Goal: Task Accomplishment & Management: Complete application form

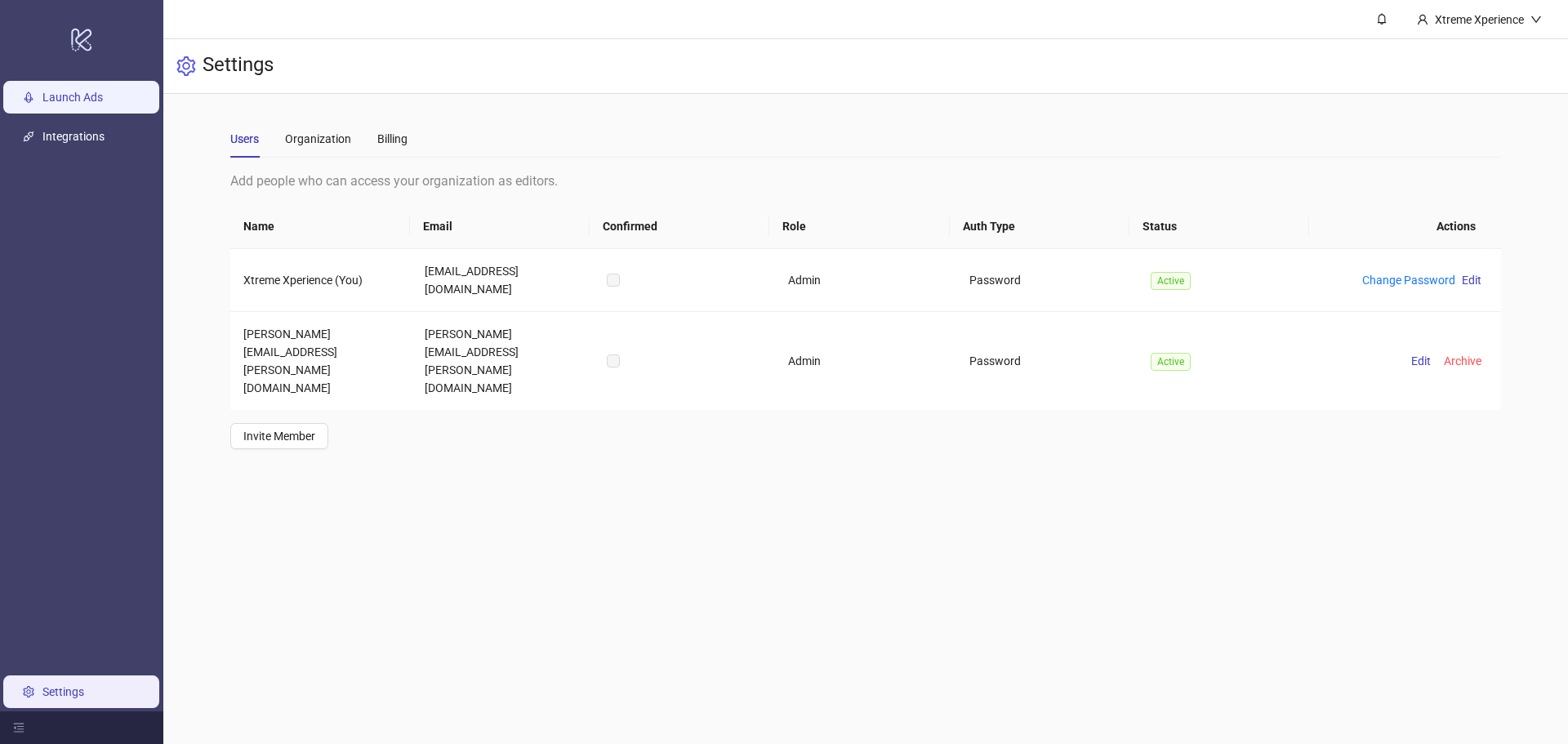
click at [78, 95] on link "Launch Ads" at bounding box center [73, 96] width 60 height 13
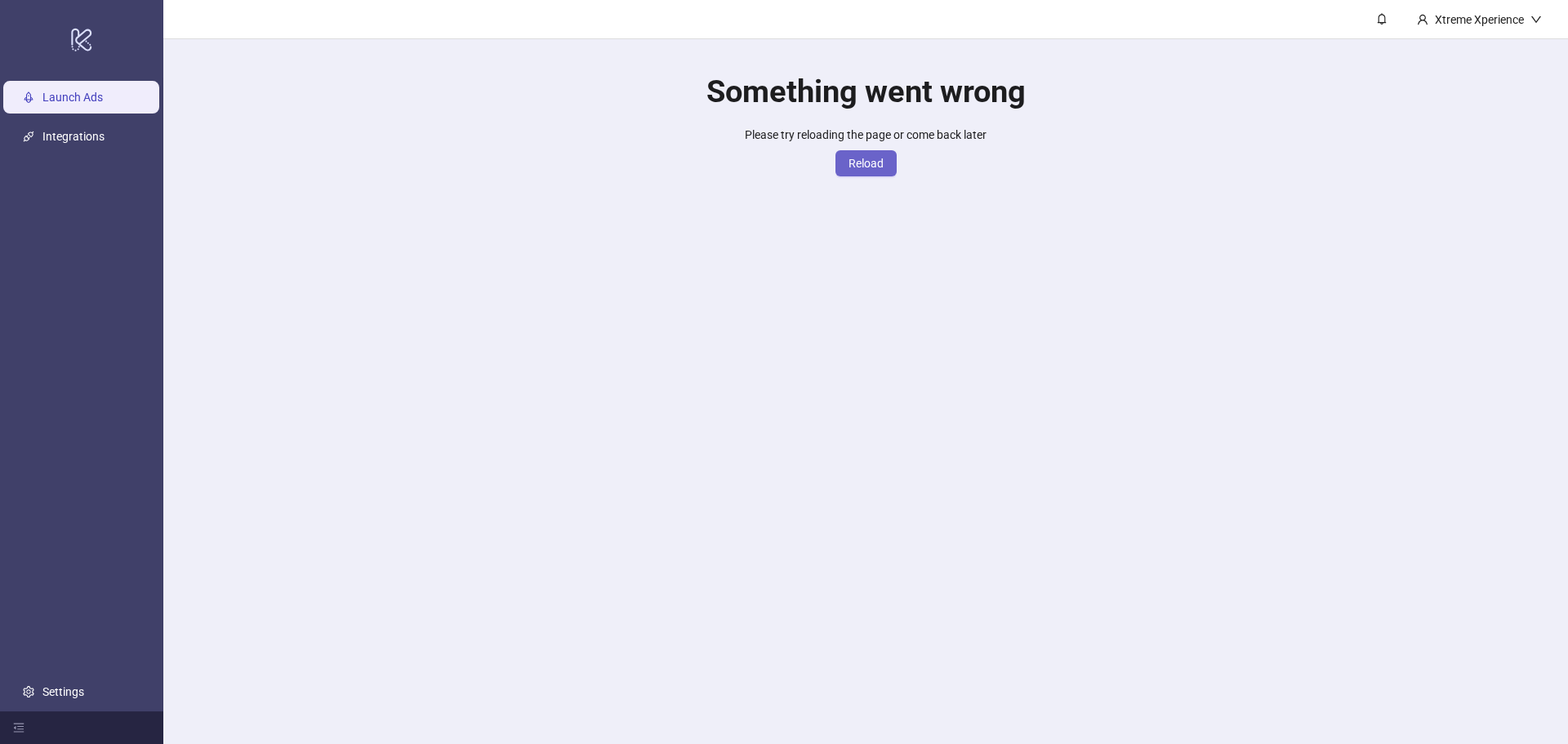
drag, startPoint x: 852, startPoint y: 171, endPoint x: 866, endPoint y: 160, distance: 17.8
click at [854, 170] on button "Reload" at bounding box center [866, 163] width 61 height 26
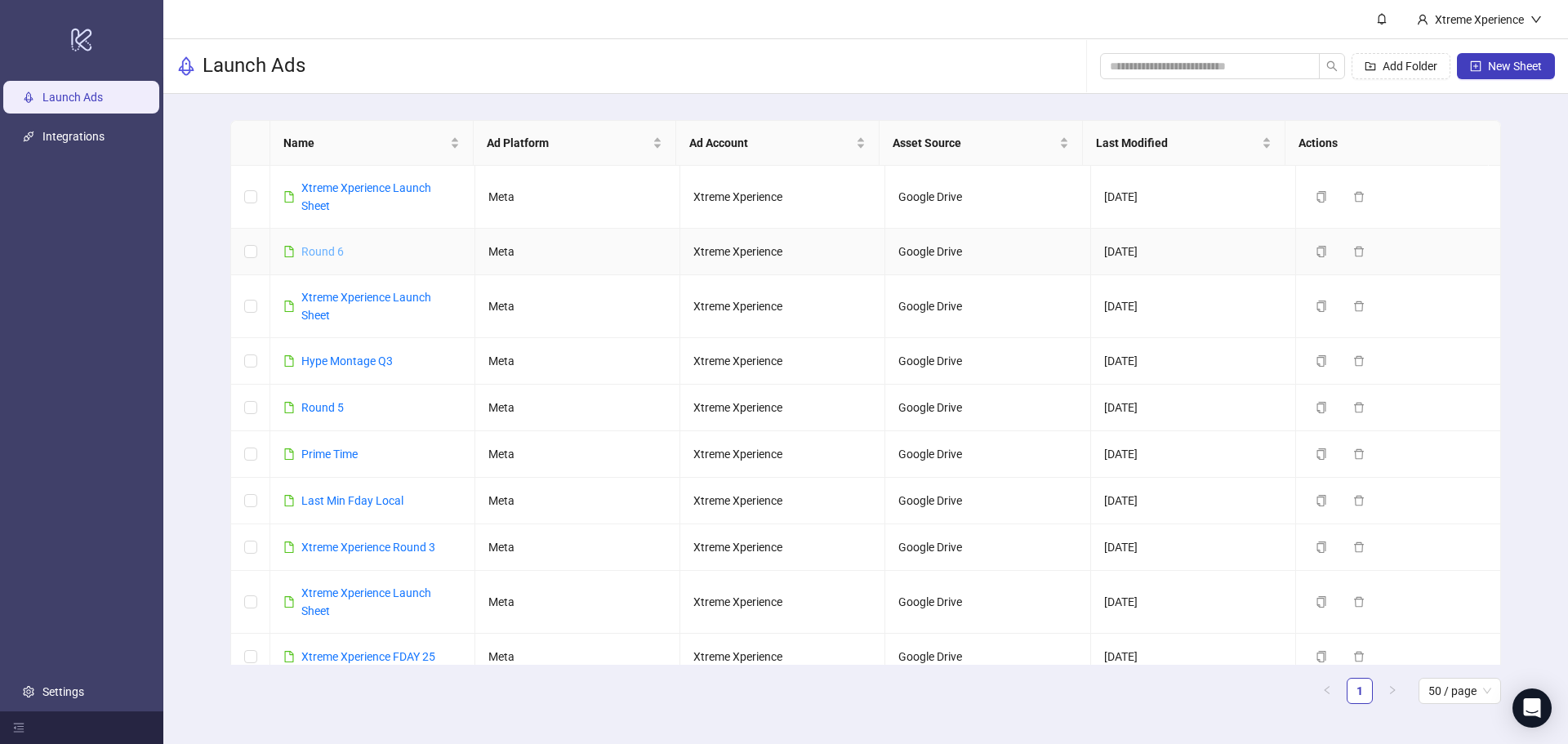
click at [314, 250] on link "Round 6" at bounding box center [323, 251] width 43 height 13
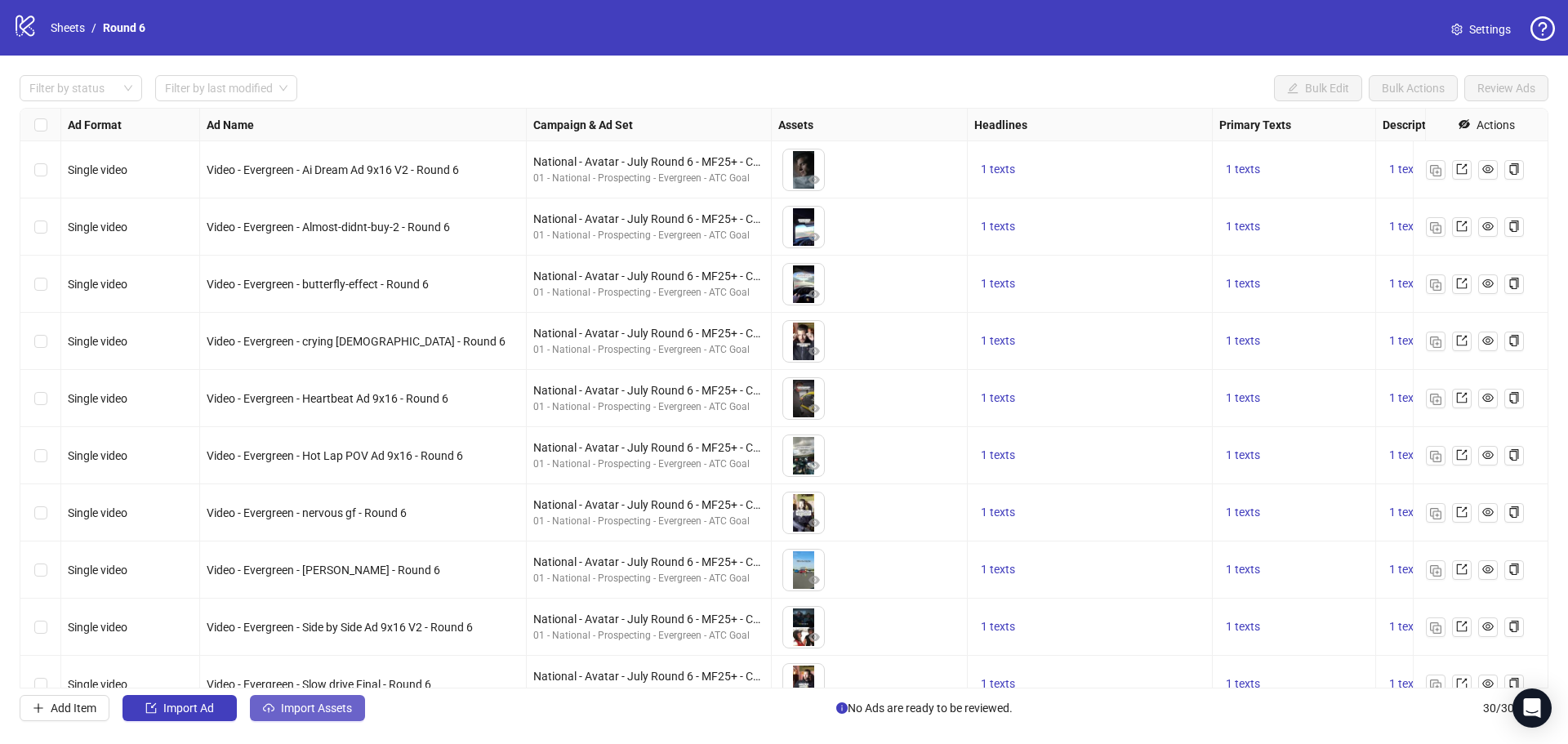
click at [305, 709] on span "Import Assets" at bounding box center [316, 708] width 71 height 13
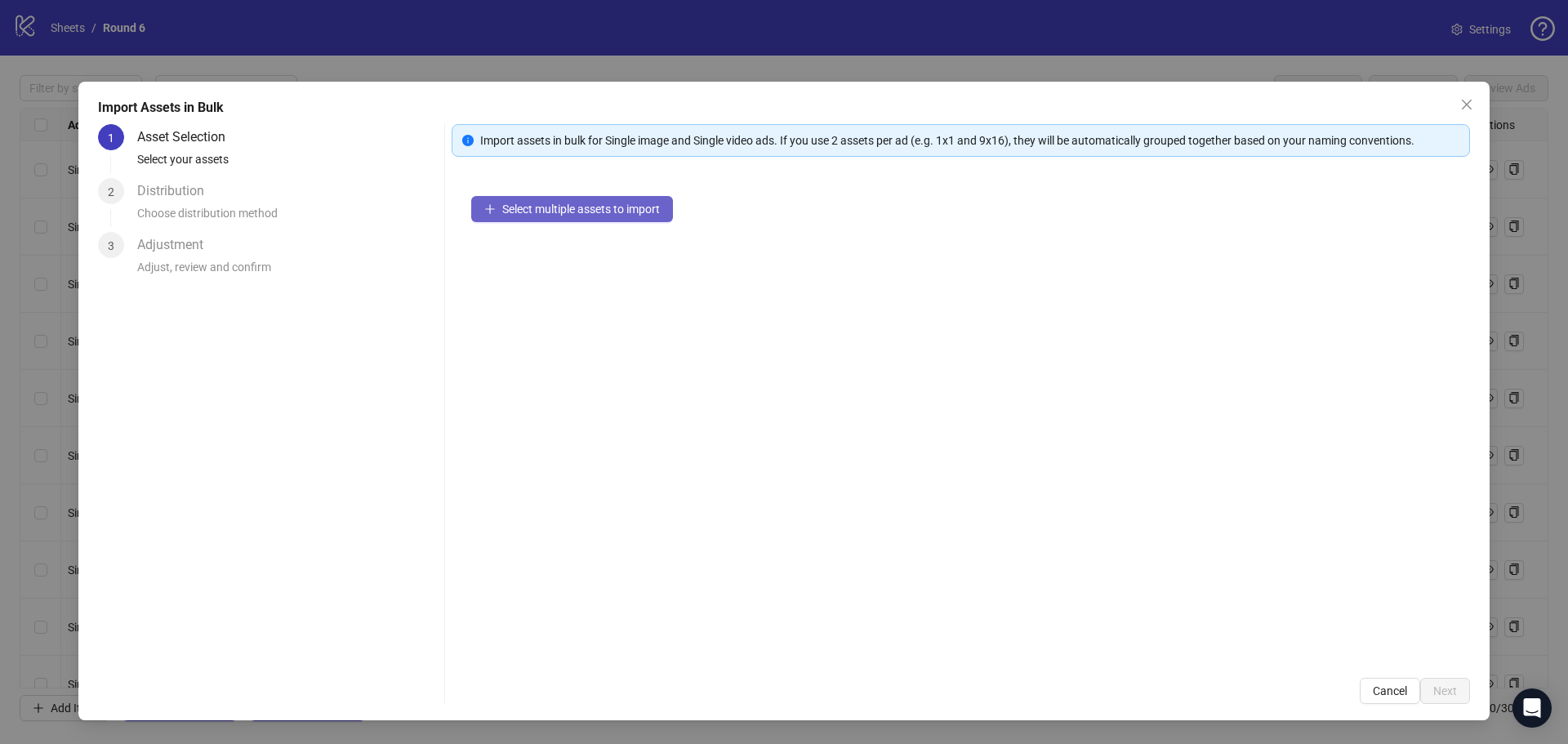
click at [598, 215] on span "Select multiple assets to import" at bounding box center [581, 208] width 157 height 13
click at [1464, 103] on icon "close" at bounding box center [1466, 104] width 13 height 13
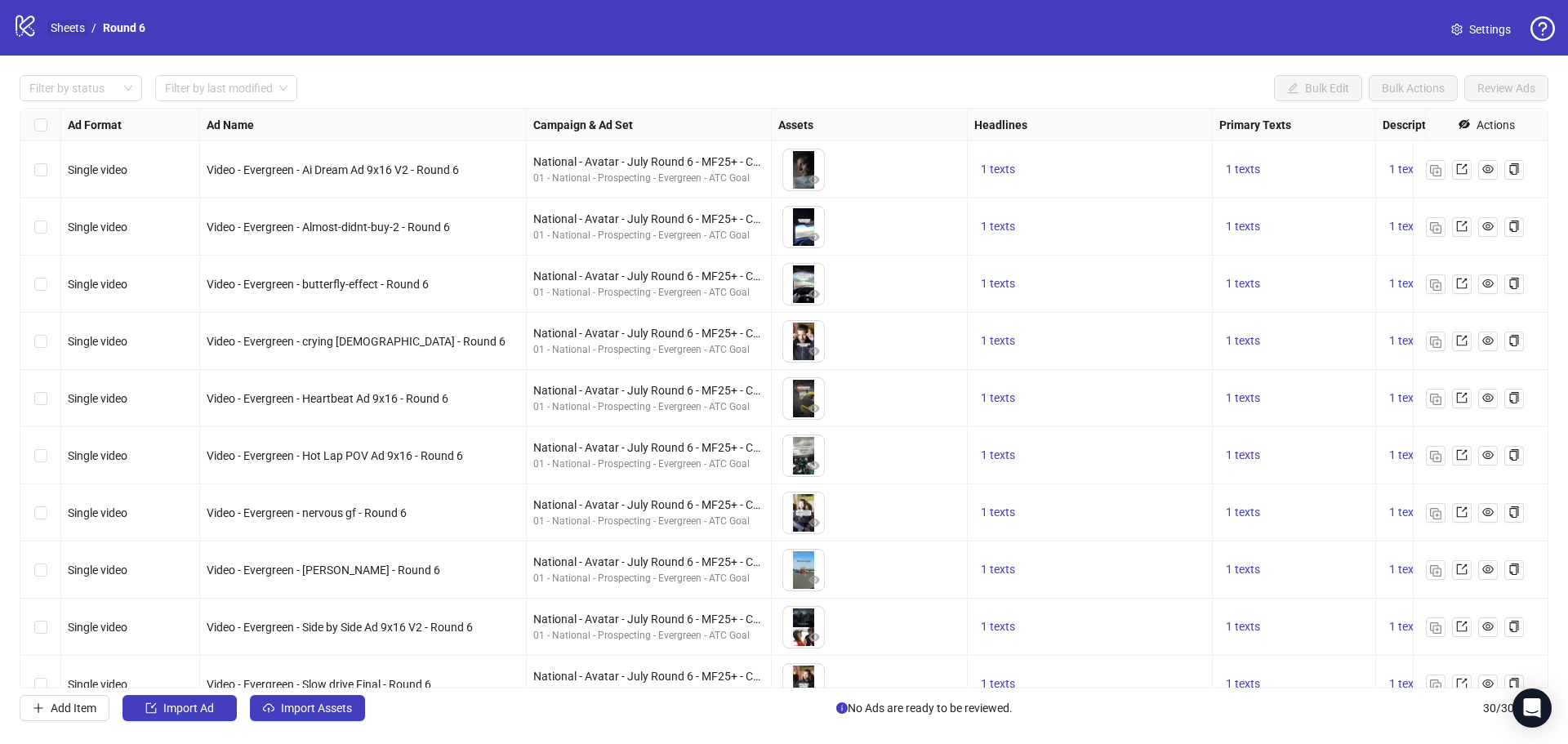
click at [62, 20] on link "Sheets" at bounding box center [68, 27] width 41 height 18
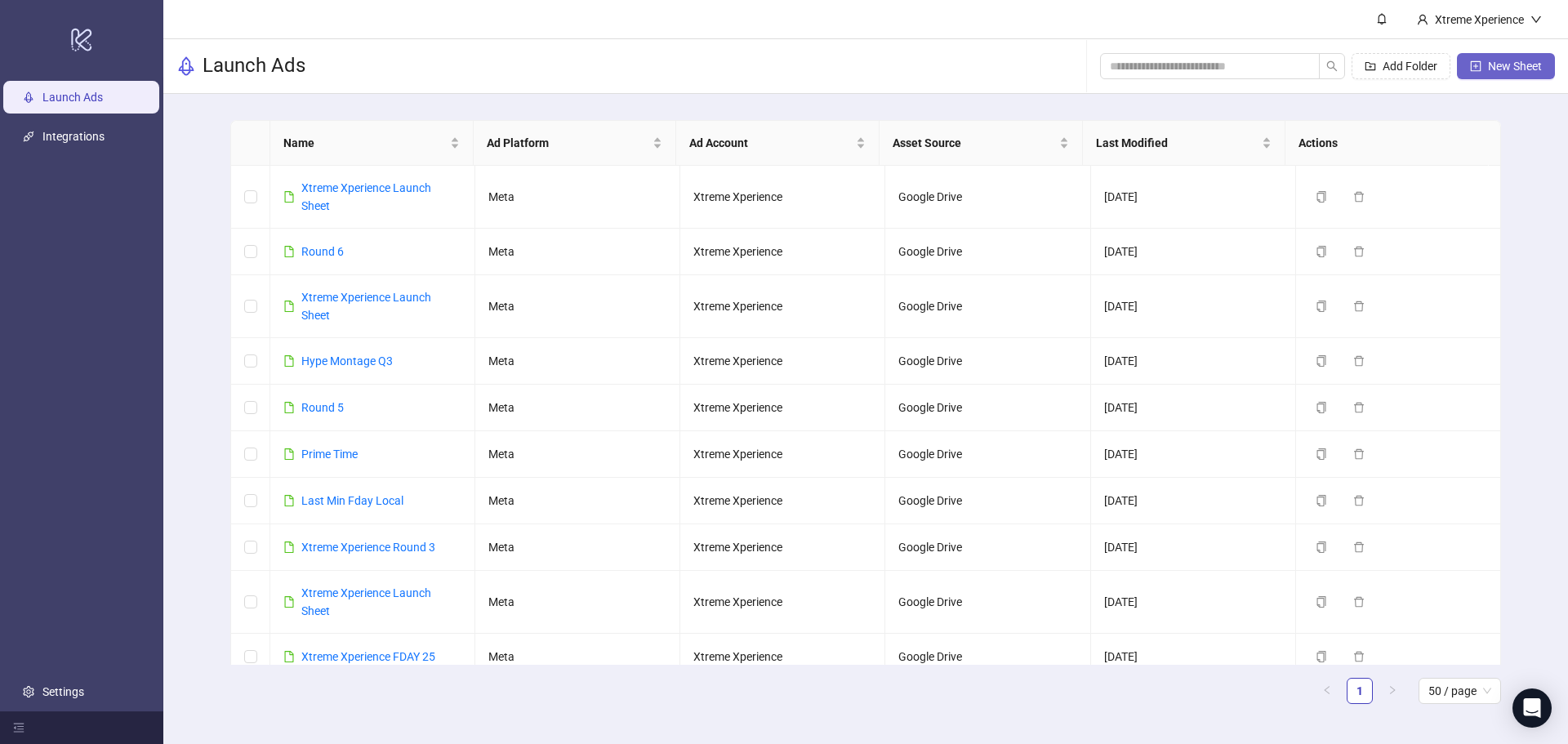
click at [1511, 67] on span "New Sheet" at bounding box center [1515, 65] width 53 height 13
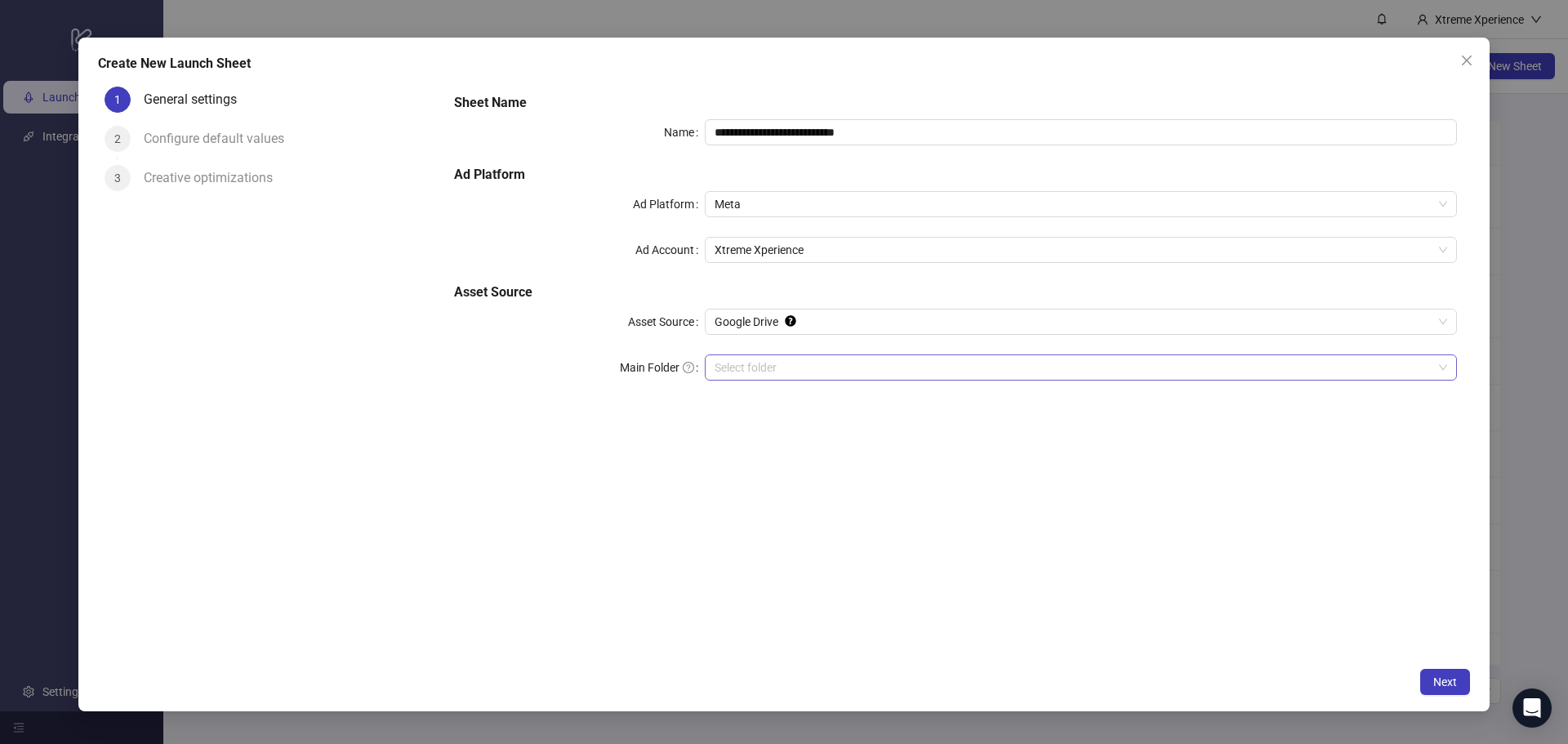
click at [788, 364] on input "Main Folder" at bounding box center [1073, 368] width 718 height 24
click at [759, 371] on span "Advertising" at bounding box center [1081, 368] width 733 height 24
drag, startPoint x: 982, startPoint y: 131, endPoint x: 708, endPoint y: 132, distance: 274.0
click at [708, 132] on input "**********" at bounding box center [1081, 132] width 752 height 26
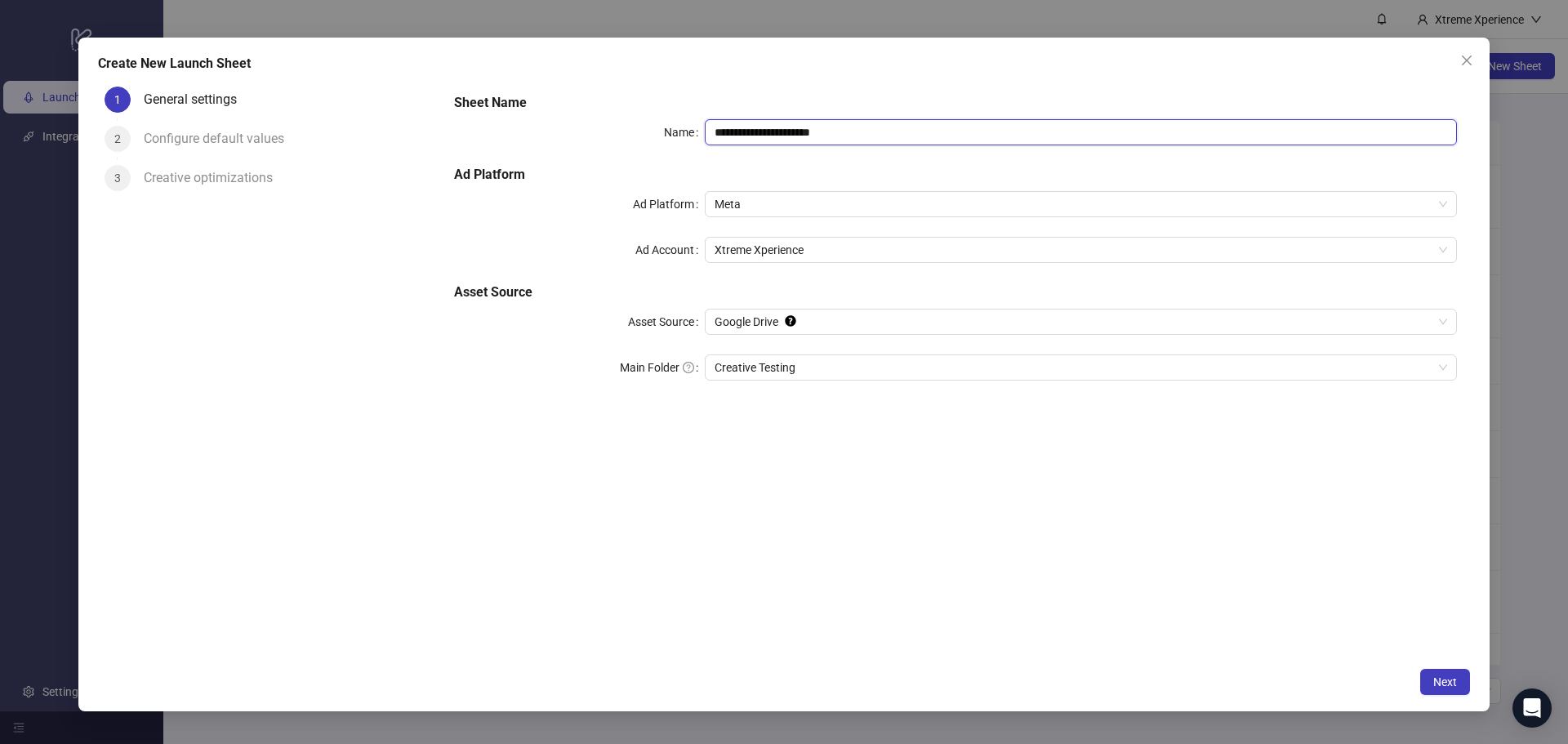
type input "**********"
click at [665, 125] on label "Name" at bounding box center [684, 132] width 41 height 26
click at [705, 125] on input "**********" at bounding box center [1081, 132] width 752 height 26
click at [1440, 681] on span "Next" at bounding box center [1446, 682] width 23 height 13
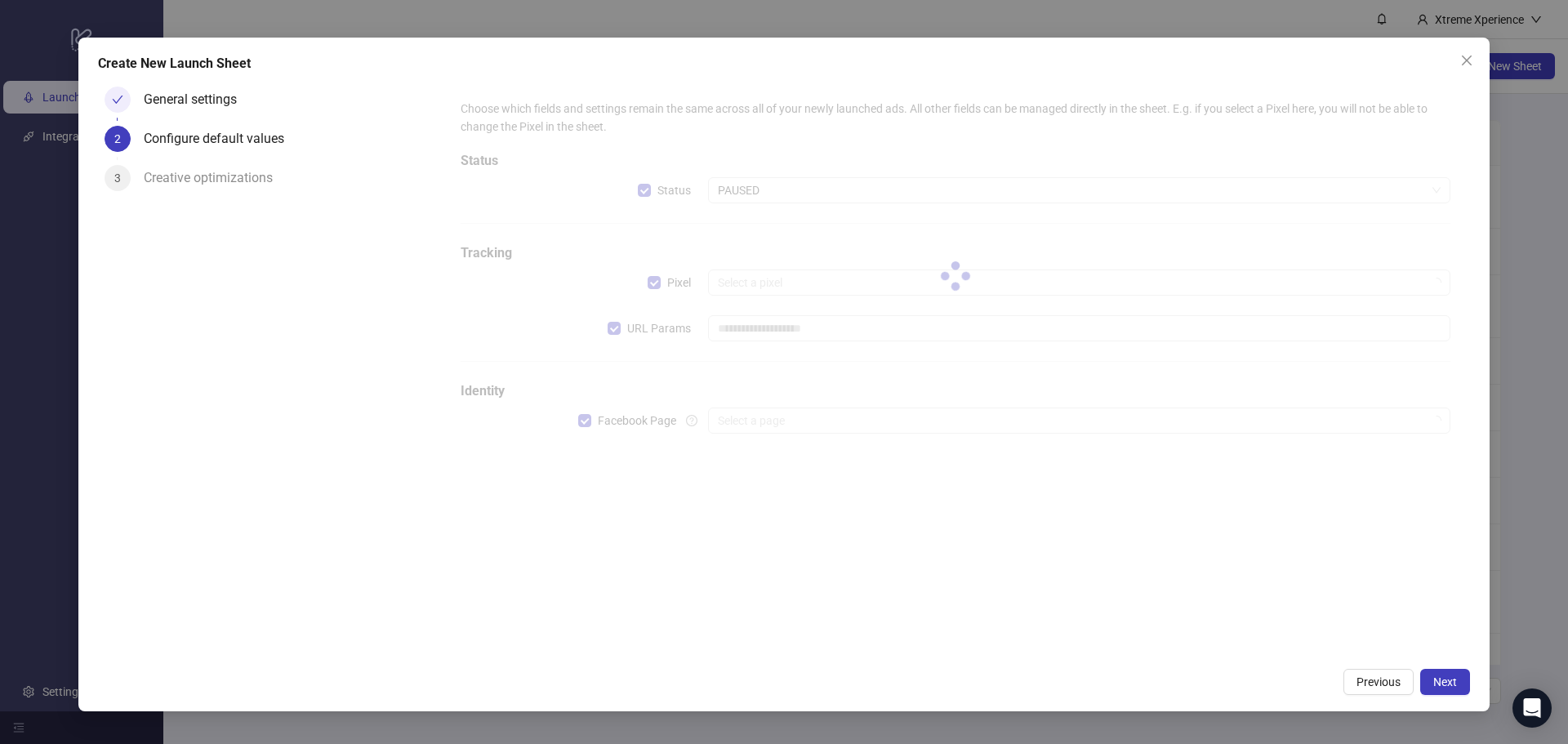
type input "**********"
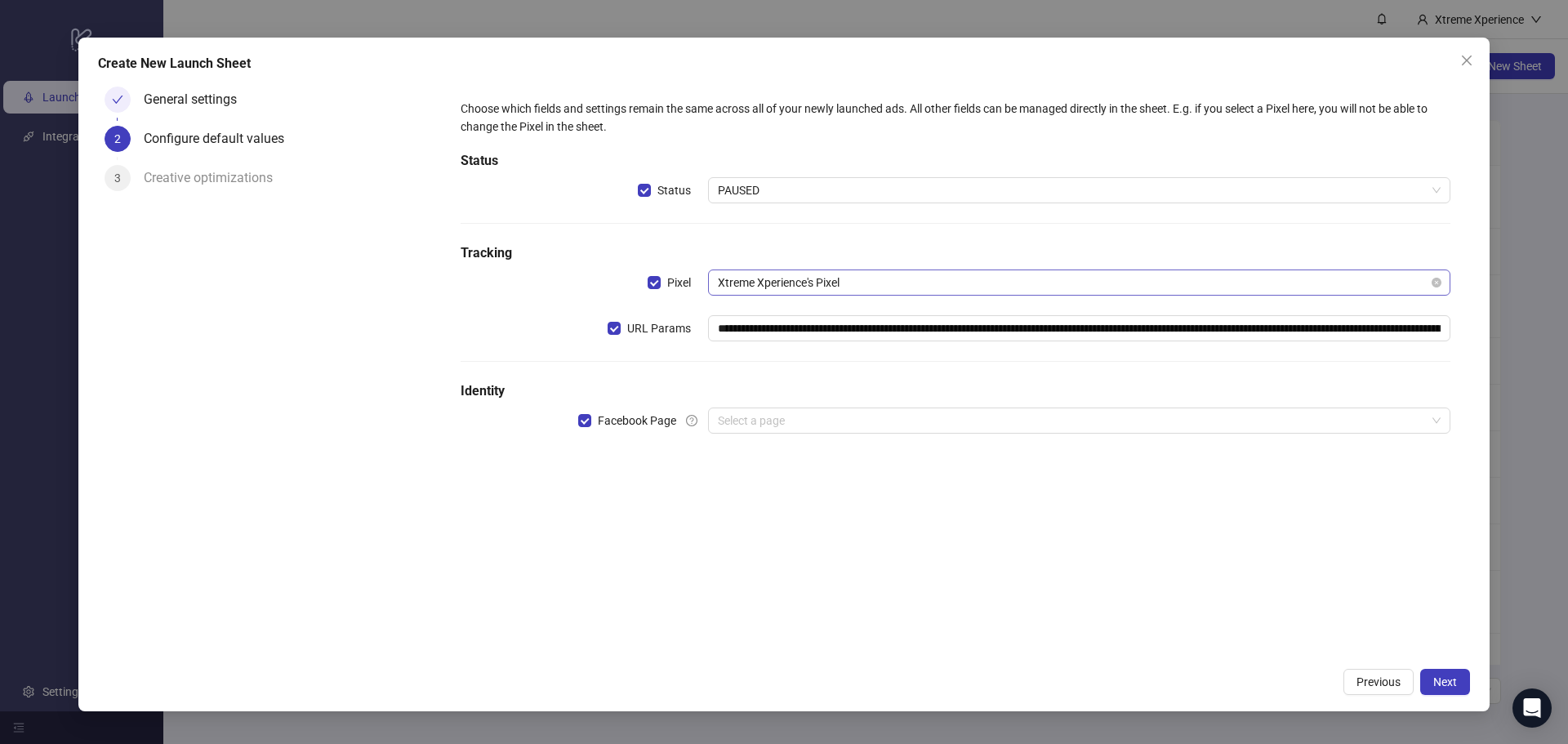
click at [821, 289] on span "Xtreme Xperience's Pixel" at bounding box center [1080, 282] width 723 height 24
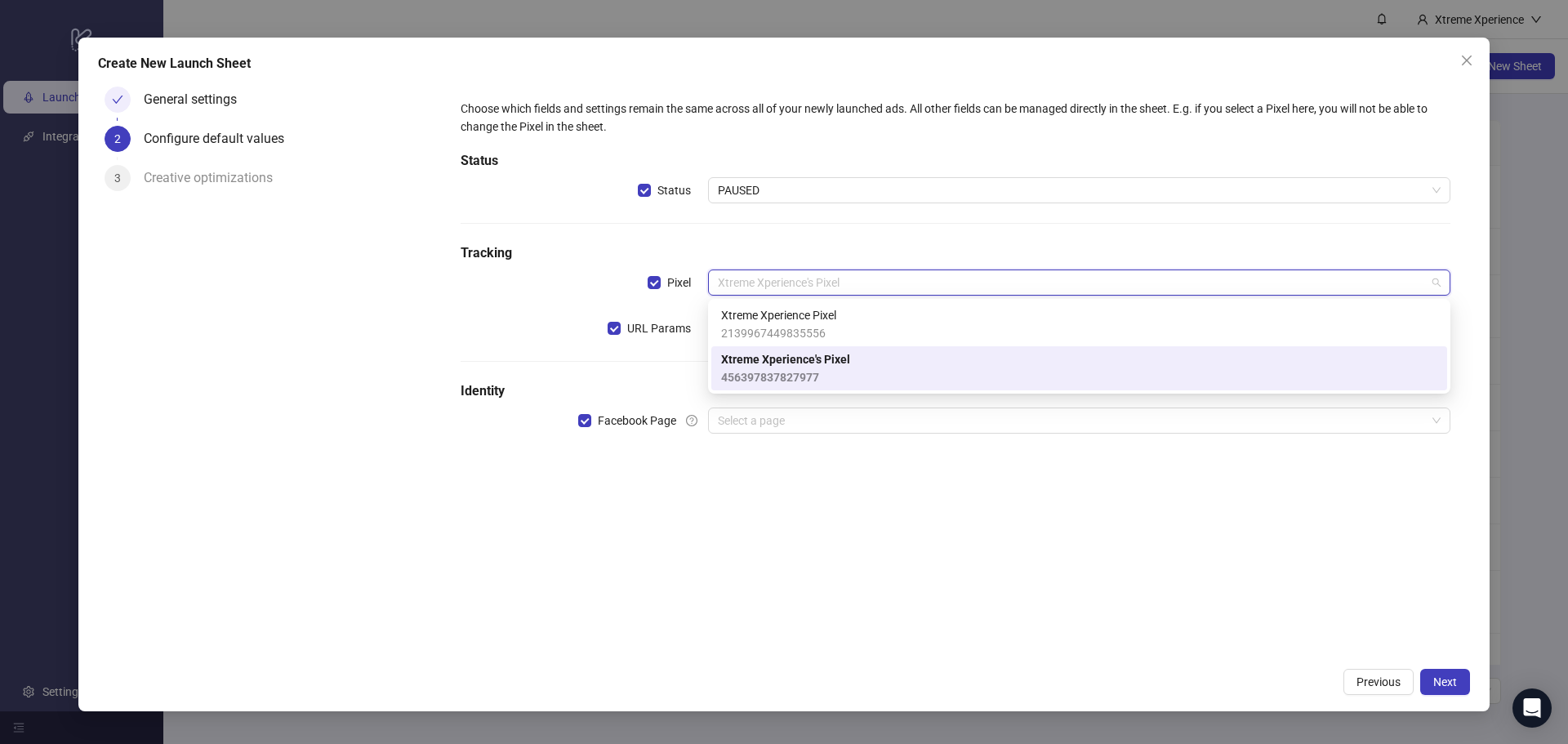
click at [856, 574] on div "**********" at bounding box center [956, 370] width 1029 height 581
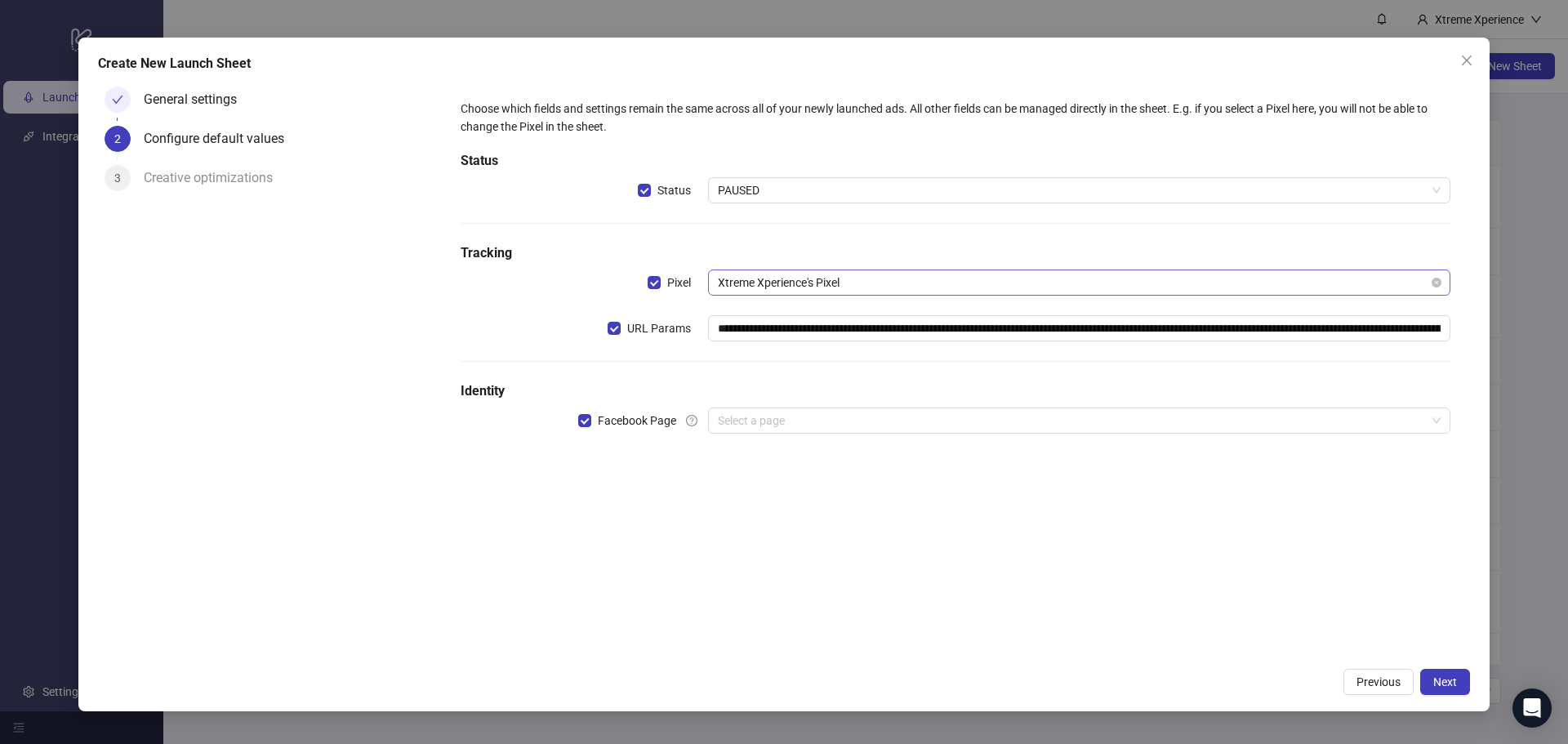
click at [878, 284] on span "Xtreme Xperience's Pixel" at bounding box center [1080, 282] width 723 height 24
drag, startPoint x: 908, startPoint y: 326, endPoint x: 1641, endPoint y: 312, distance: 733.1
click at [1555, 312] on html "logo/logo-mobile Launch Ads Integrations Settings Xtreme Xperience Launch Ads A…" at bounding box center [784, 372] width 1568 height 744
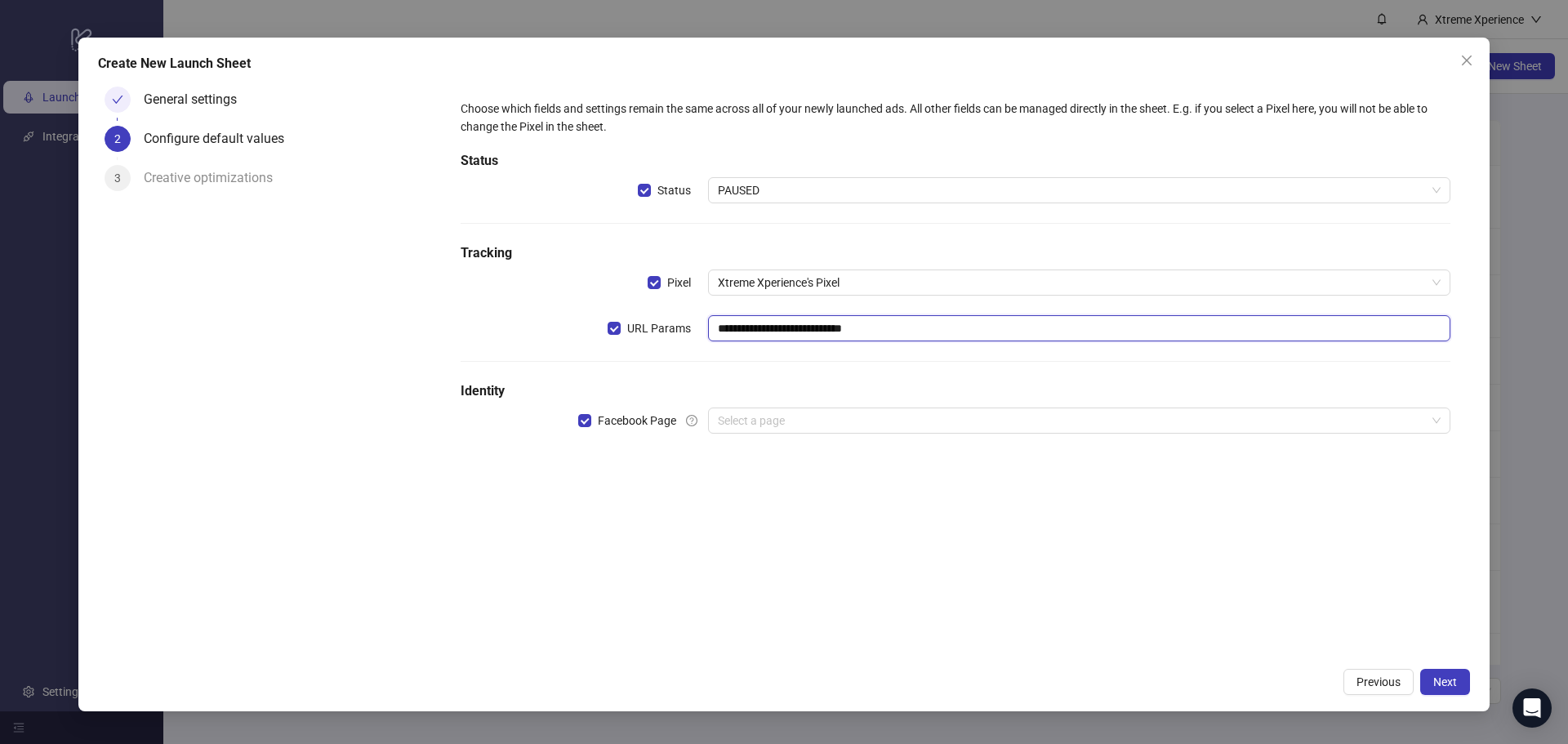
scroll to position [0, 0]
type input "**********"
click at [501, 520] on div "**********" at bounding box center [956, 370] width 1029 height 581
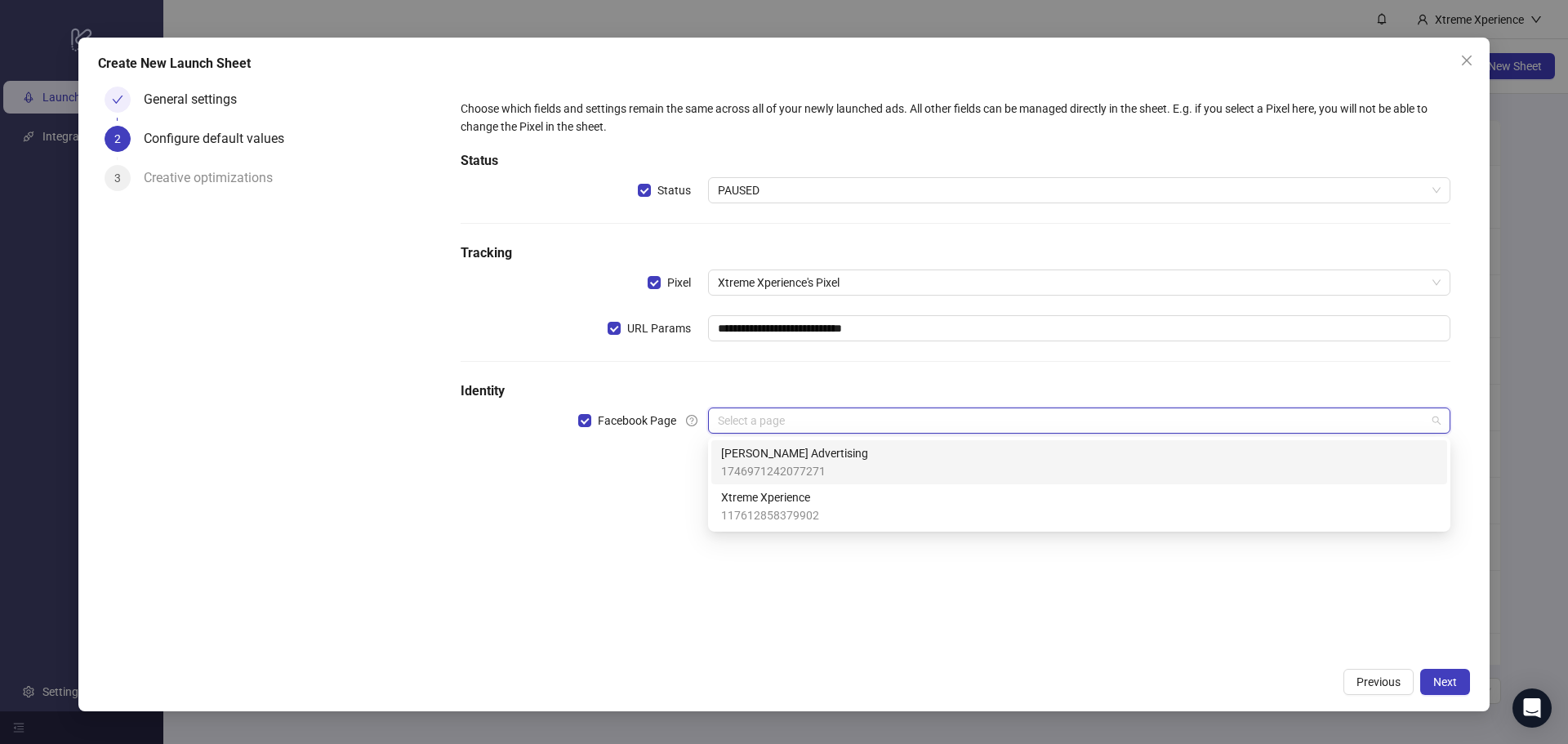
click at [774, 419] on input "search" at bounding box center [1072, 420] width 709 height 24
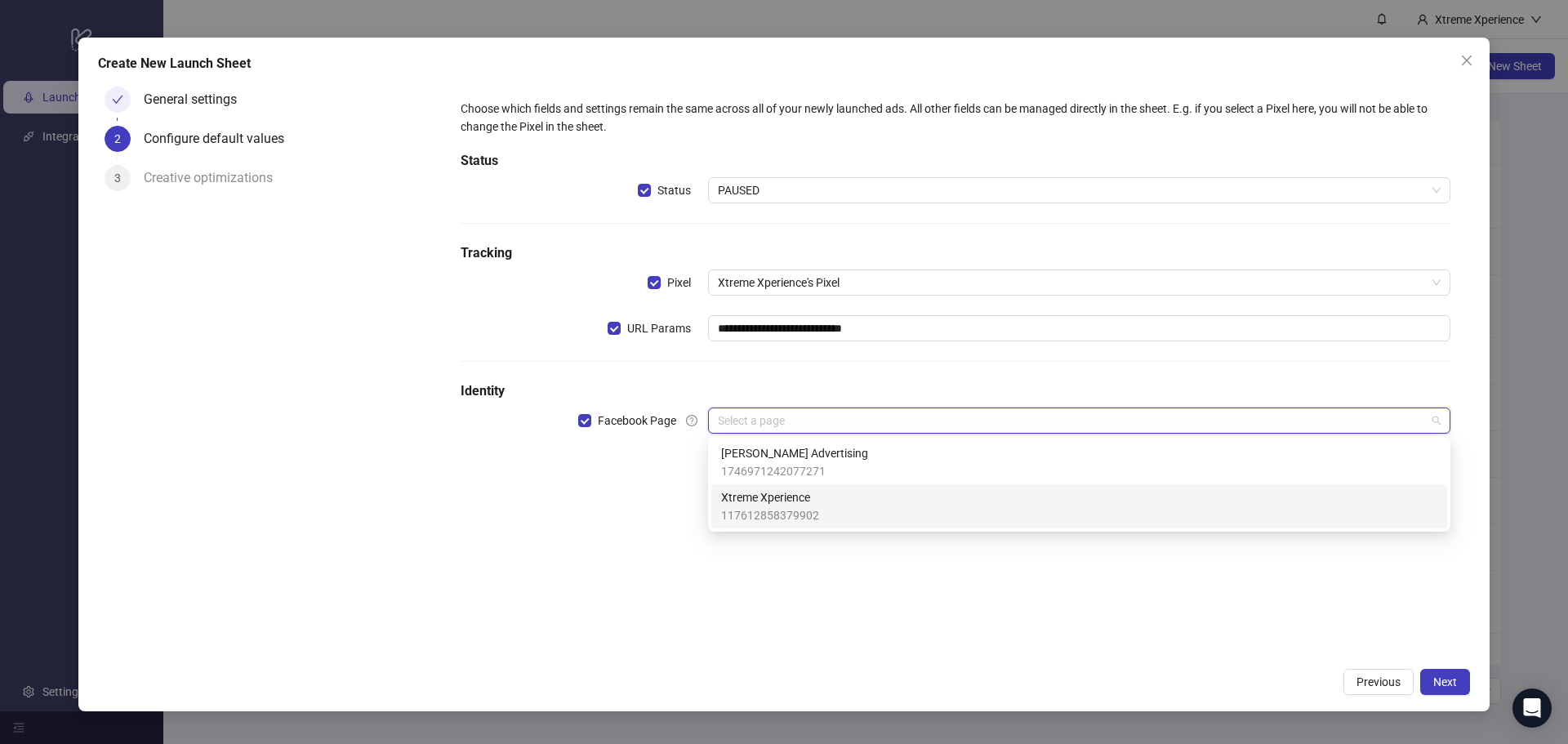
click at [790, 501] on span "Xtreme Xperience" at bounding box center [770, 497] width 98 height 18
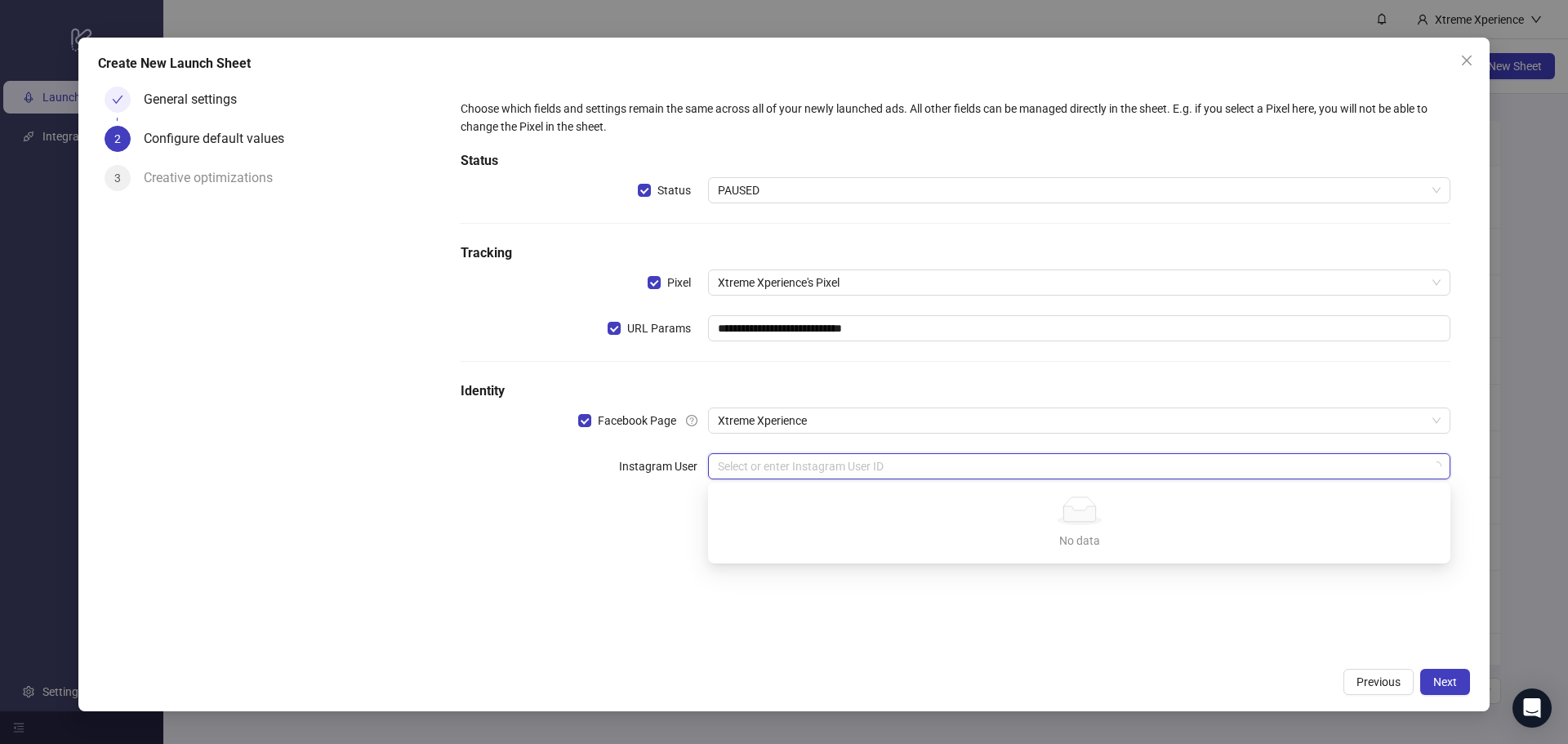
click at [790, 473] on input "search" at bounding box center [1072, 466] width 709 height 24
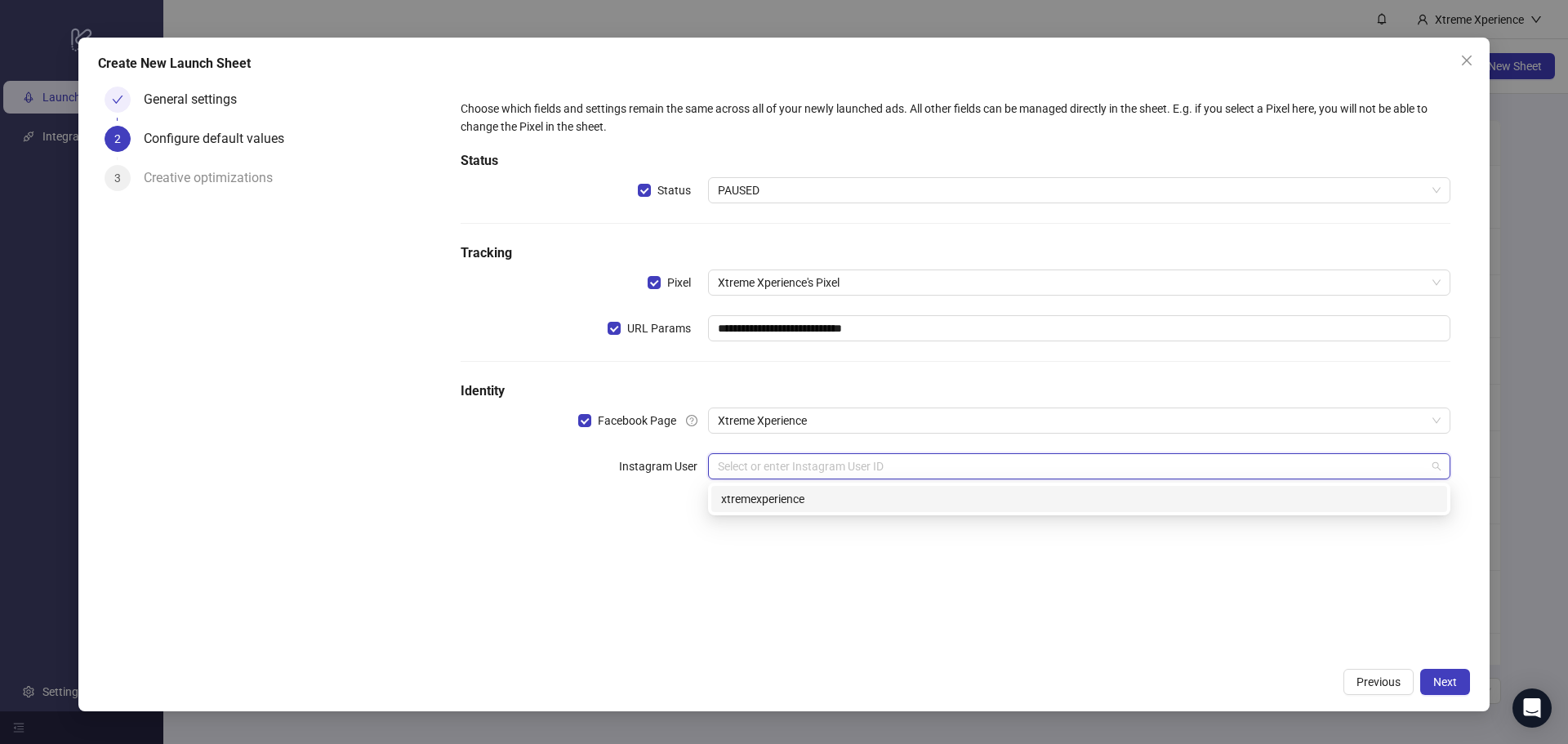
click at [826, 465] on input "search" at bounding box center [1072, 466] width 709 height 24
click at [806, 499] on div "xtremexperience" at bounding box center [1079, 499] width 716 height 18
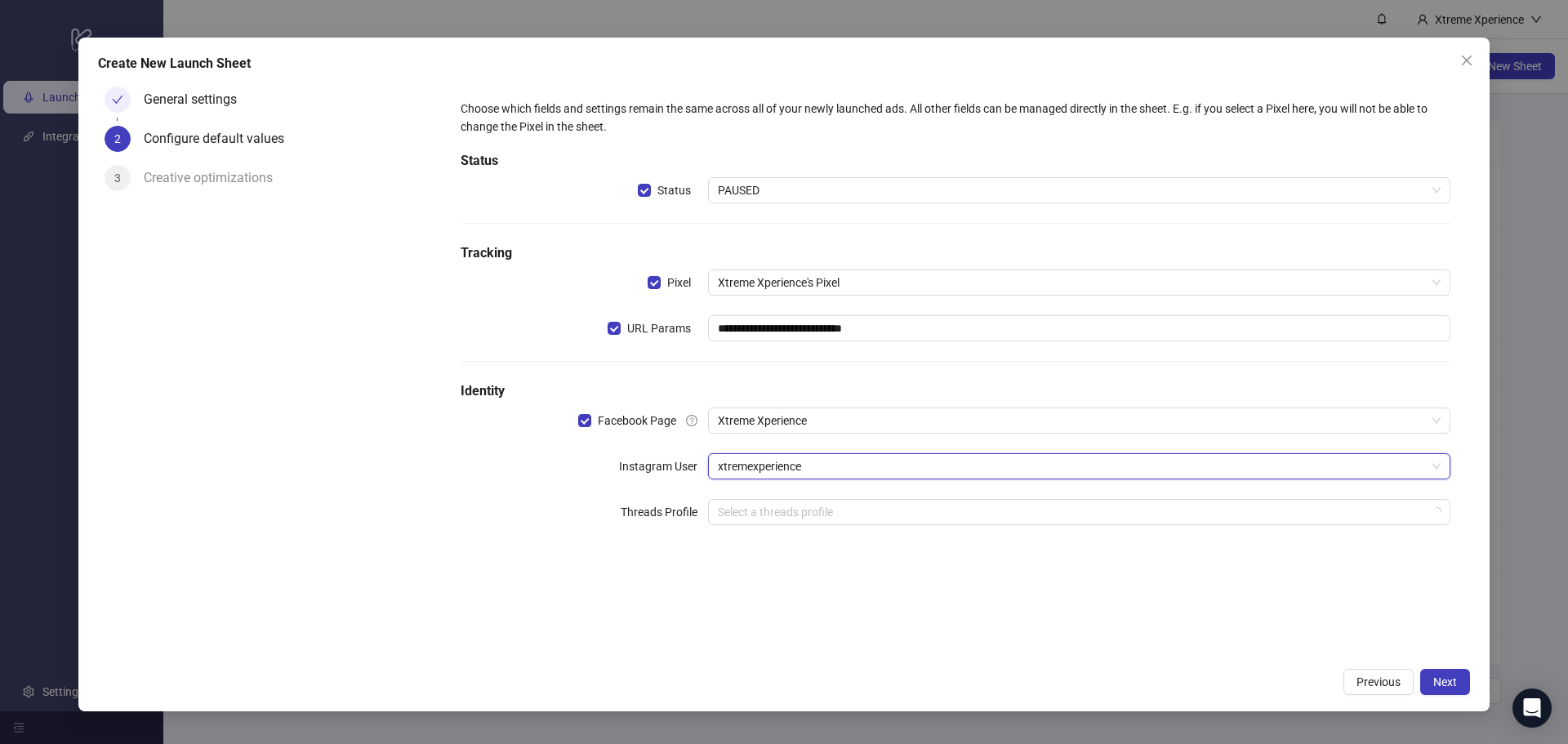
click at [863, 611] on div "**********" at bounding box center [956, 370] width 1029 height 581
click at [1453, 683] on span "Next" at bounding box center [1446, 682] width 23 height 13
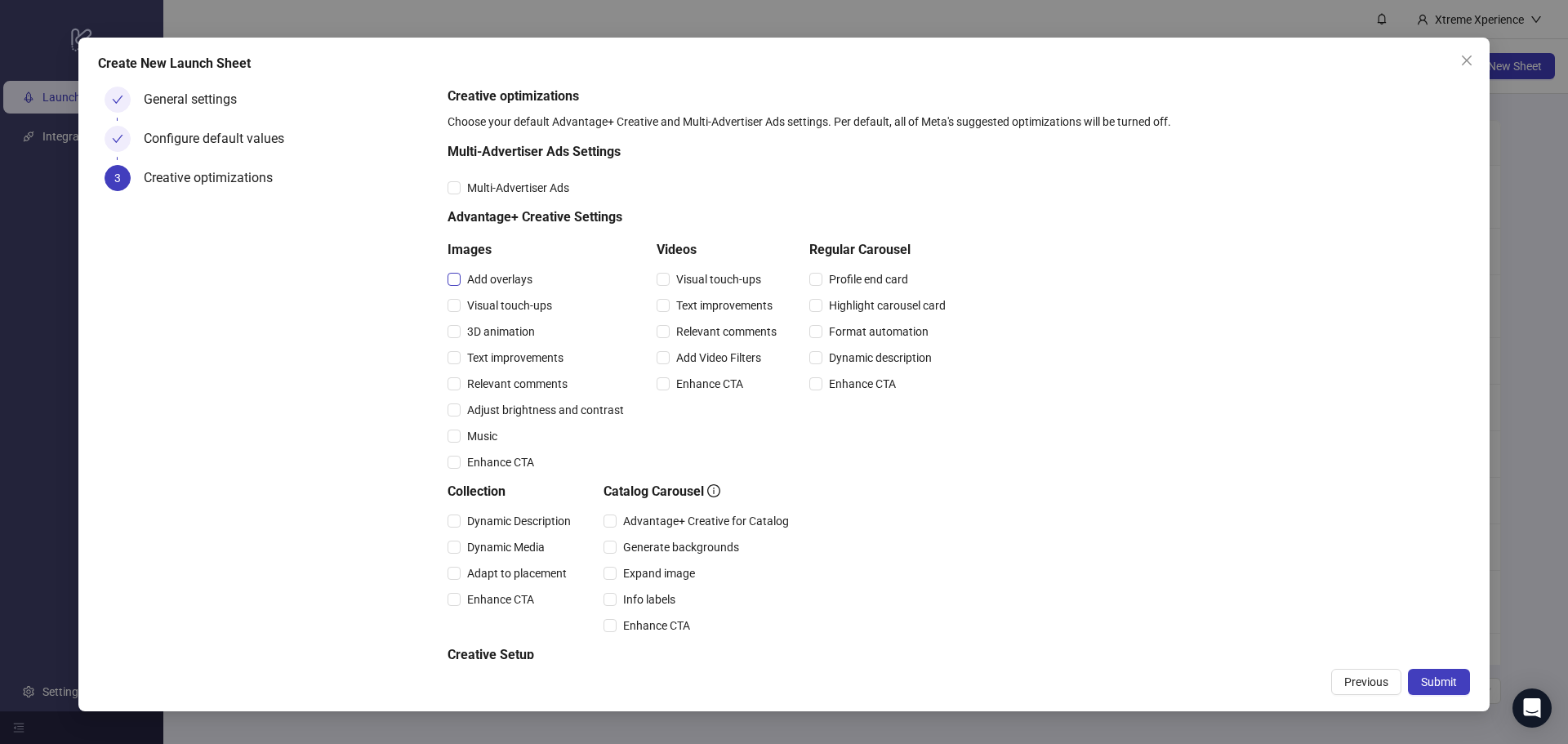
click at [485, 277] on span "Add overlays" at bounding box center [500, 279] width 79 height 18
click at [494, 321] on div "3D animation" at bounding box center [539, 332] width 183 height 26
drag, startPoint x: 492, startPoint y: 289, endPoint x: 489, endPoint y: 302, distance: 13.3
click at [492, 291] on div "Add overlays" at bounding box center [539, 279] width 183 height 26
click at [489, 309] on span "Visual touch-ups" at bounding box center [509, 305] width 98 height 18
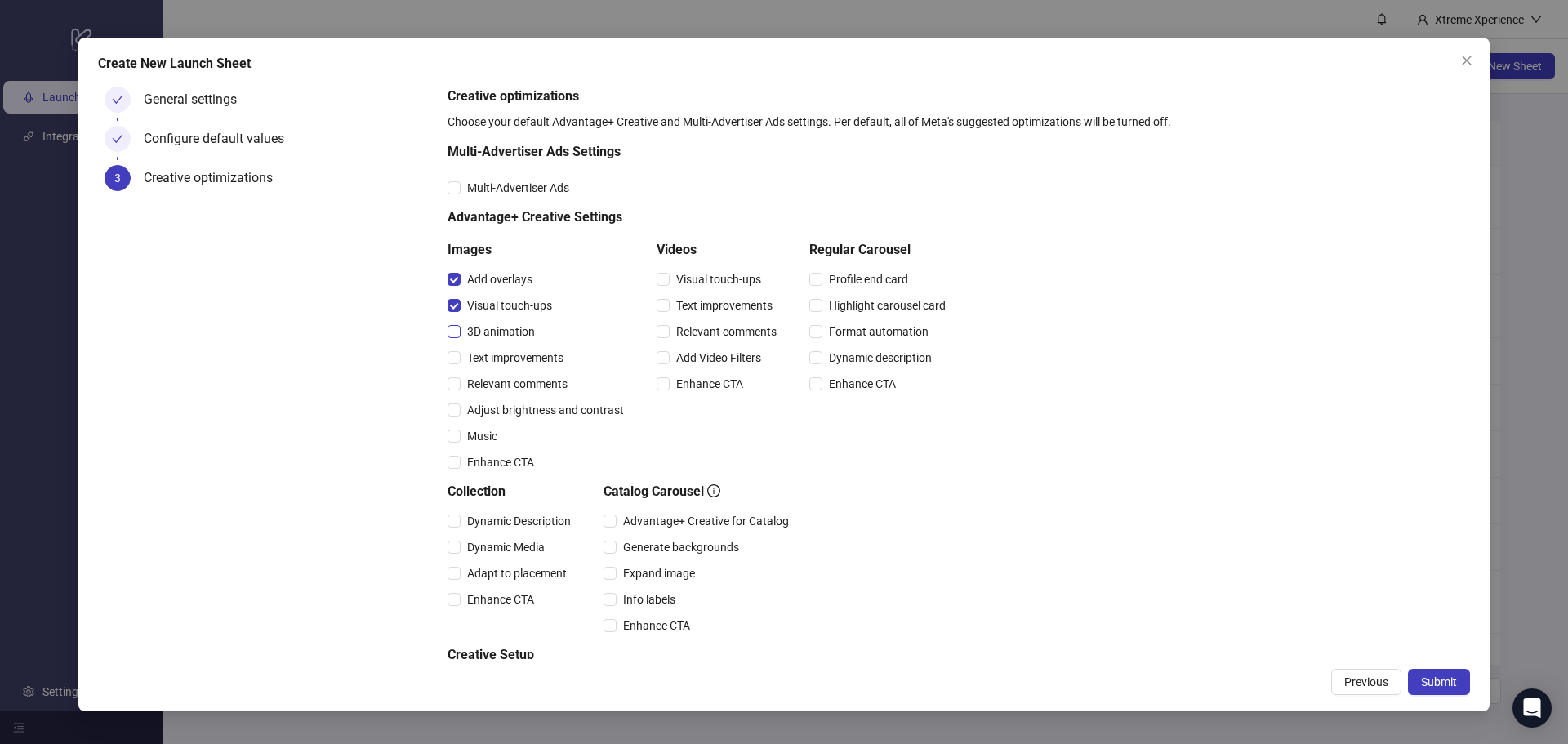
click at [490, 334] on span "3D animation" at bounding box center [501, 332] width 81 height 18
click at [493, 351] on span "Text improvements" at bounding box center [515, 358] width 110 height 18
drag, startPoint x: 498, startPoint y: 372, endPoint x: 499, endPoint y: 380, distance: 8.1
click at [499, 373] on div "Relevant comments" at bounding box center [539, 383] width 183 height 26
click at [499, 382] on span "Relevant comments" at bounding box center [517, 384] width 114 height 18
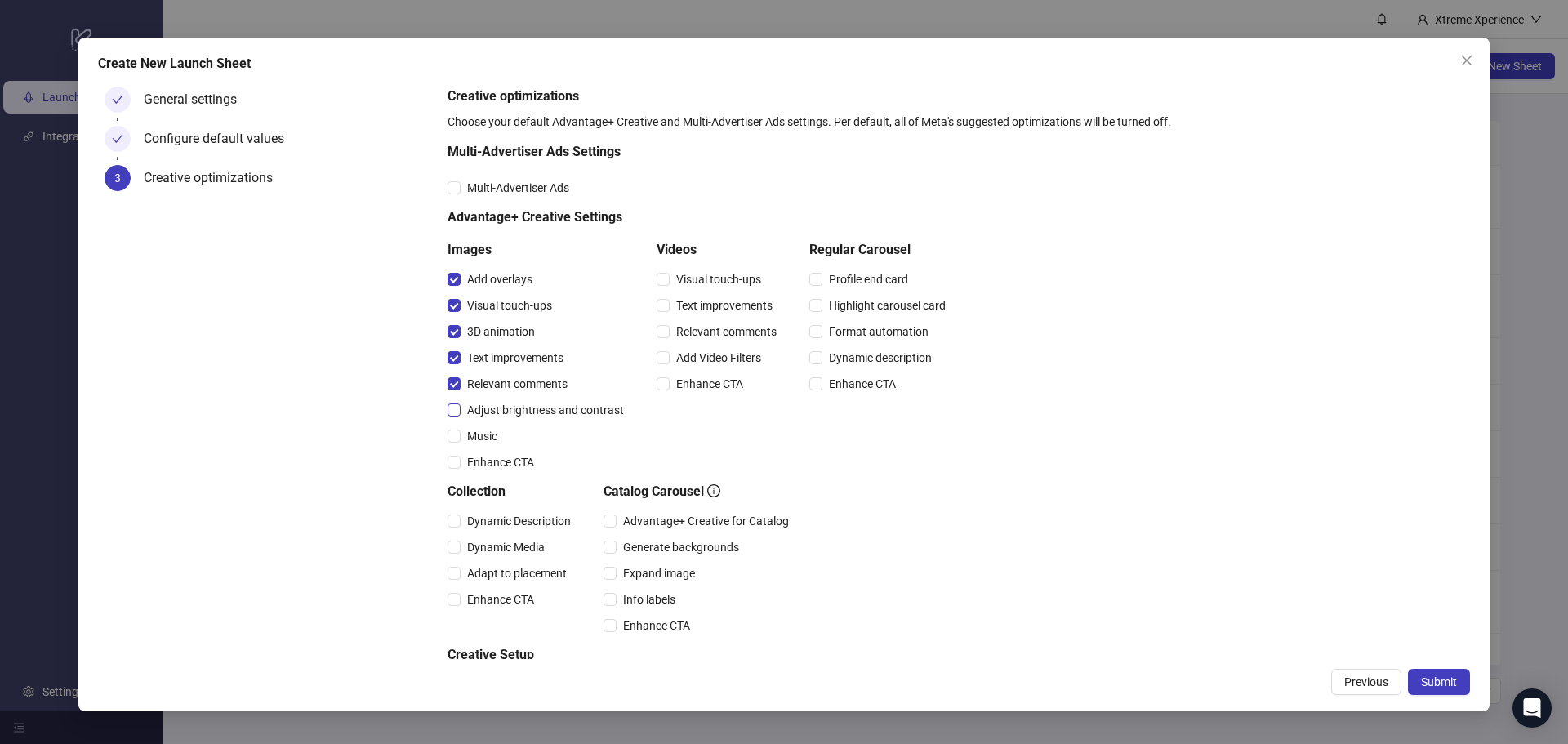
click at [504, 408] on span "Adjust brightness and contrast" at bounding box center [545, 410] width 170 height 18
click at [490, 439] on span "Music" at bounding box center [482, 436] width 44 height 18
click at [488, 468] on span "Enhance CTA" at bounding box center [501, 462] width 80 height 18
click at [505, 513] on span "Dynamic Description" at bounding box center [519, 521] width 117 height 18
click at [499, 541] on span "Dynamic Media" at bounding box center [505, 548] width 90 height 18
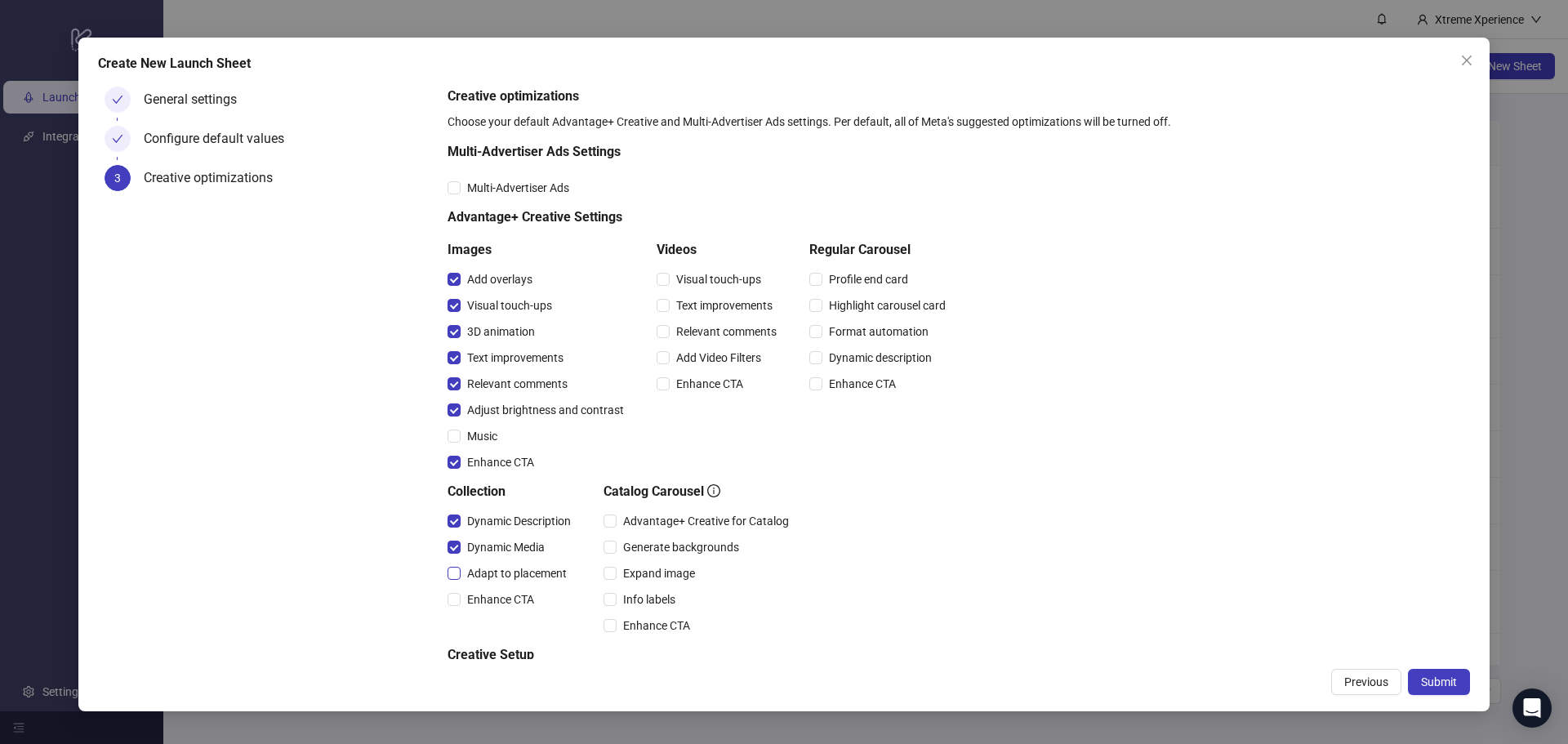
click at [496, 576] on span "Adapt to placement" at bounding box center [517, 574] width 113 height 18
click at [495, 602] on span "Enhance CTA" at bounding box center [501, 600] width 80 height 18
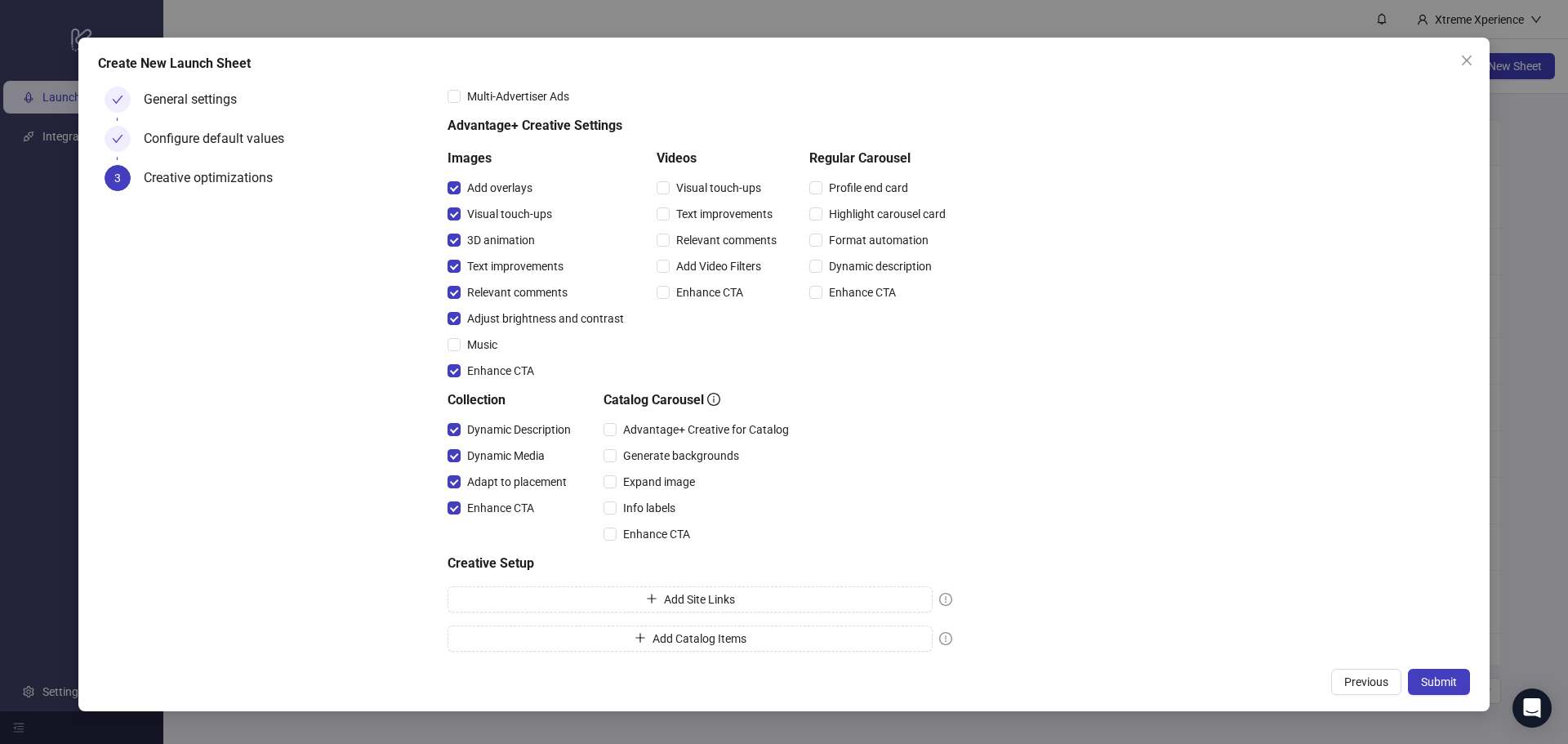
scroll to position [96, 0]
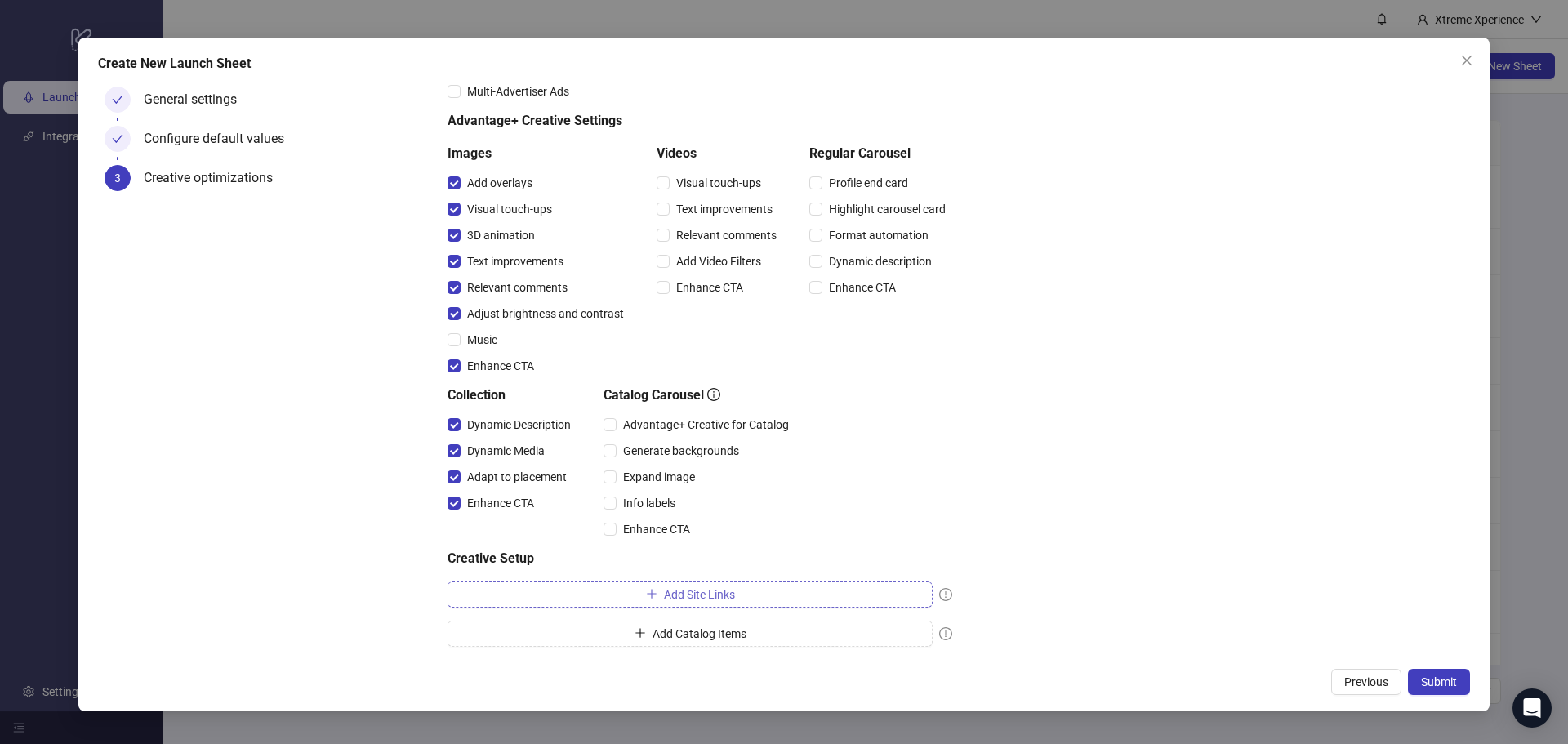
click at [822, 596] on button "Add Site Links" at bounding box center [689, 594] width 485 height 26
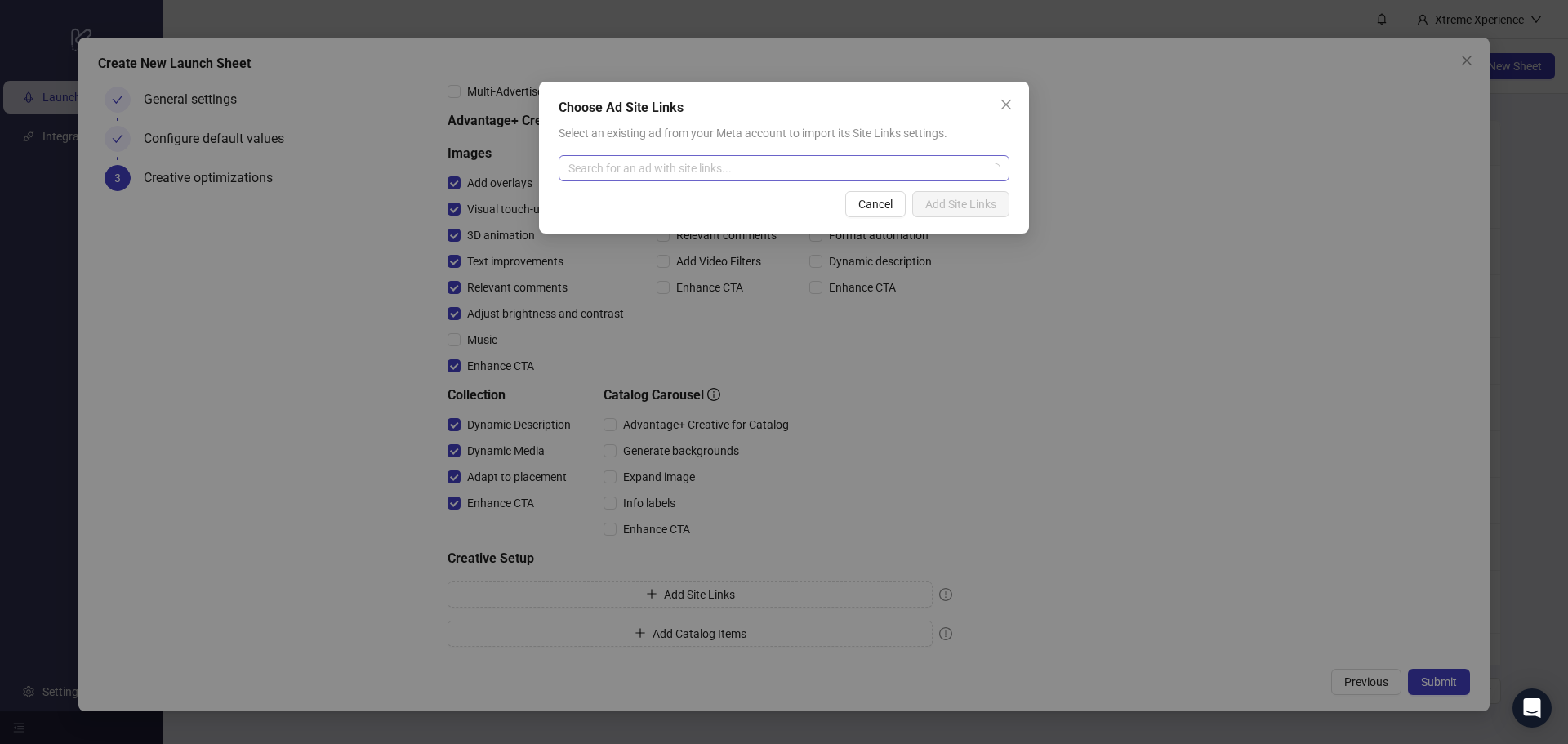
click at [739, 174] on input "search" at bounding box center [777, 167] width 417 height 24
click at [890, 217] on button "Cancel" at bounding box center [876, 204] width 60 height 26
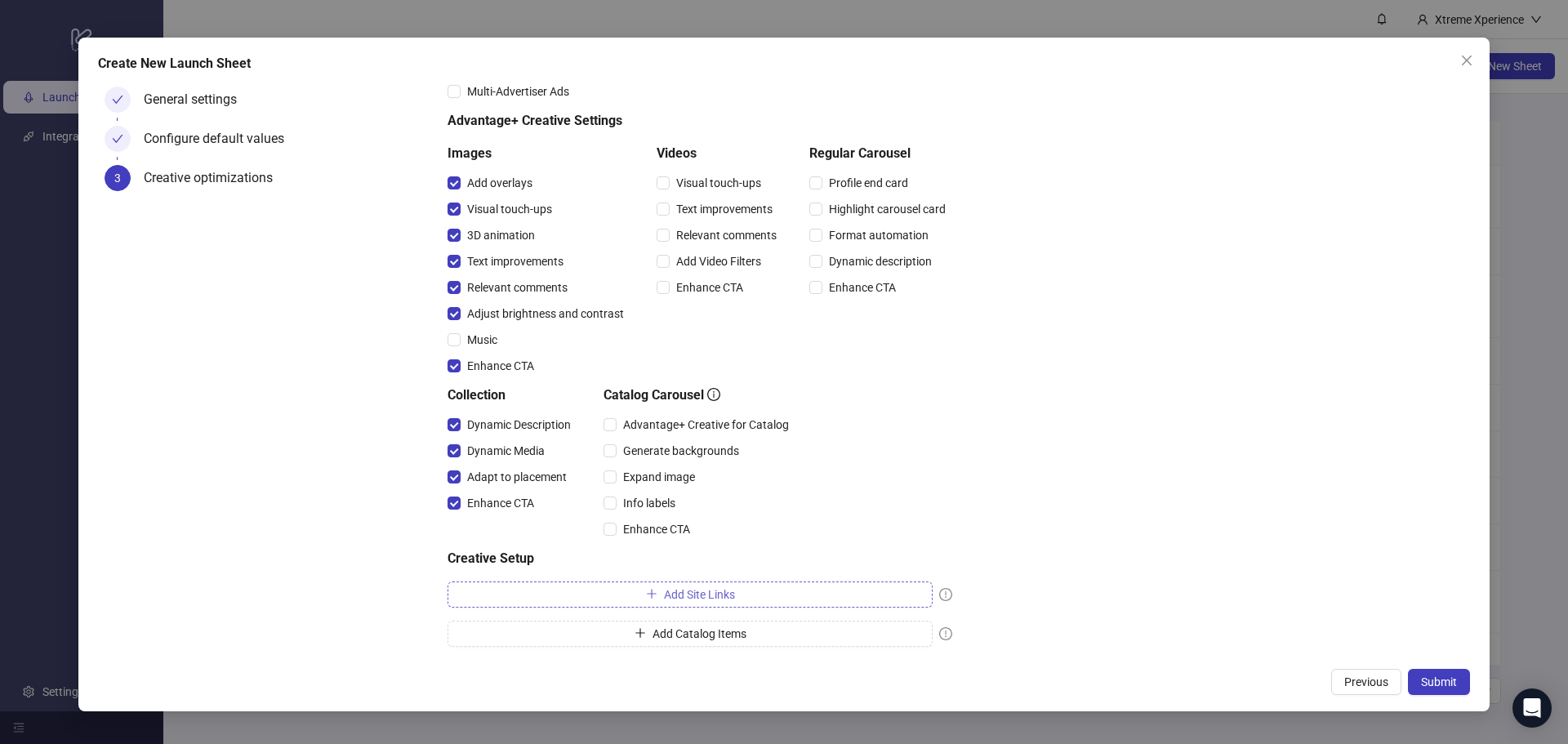
click at [686, 603] on button "Add Site Links" at bounding box center [689, 594] width 485 height 26
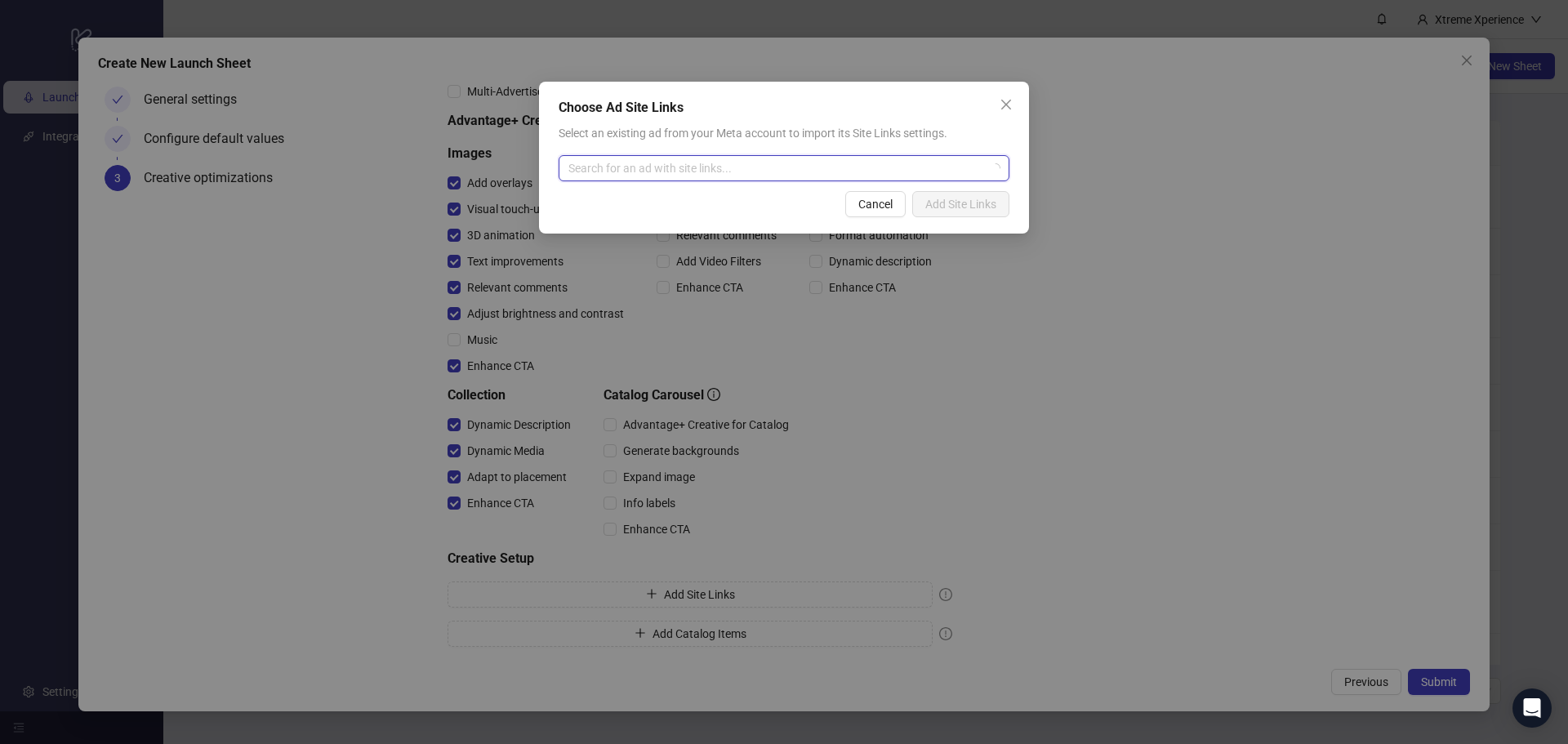
click at [768, 157] on input "search" at bounding box center [777, 167] width 417 height 24
click at [763, 171] on input "search" at bounding box center [777, 167] width 417 height 24
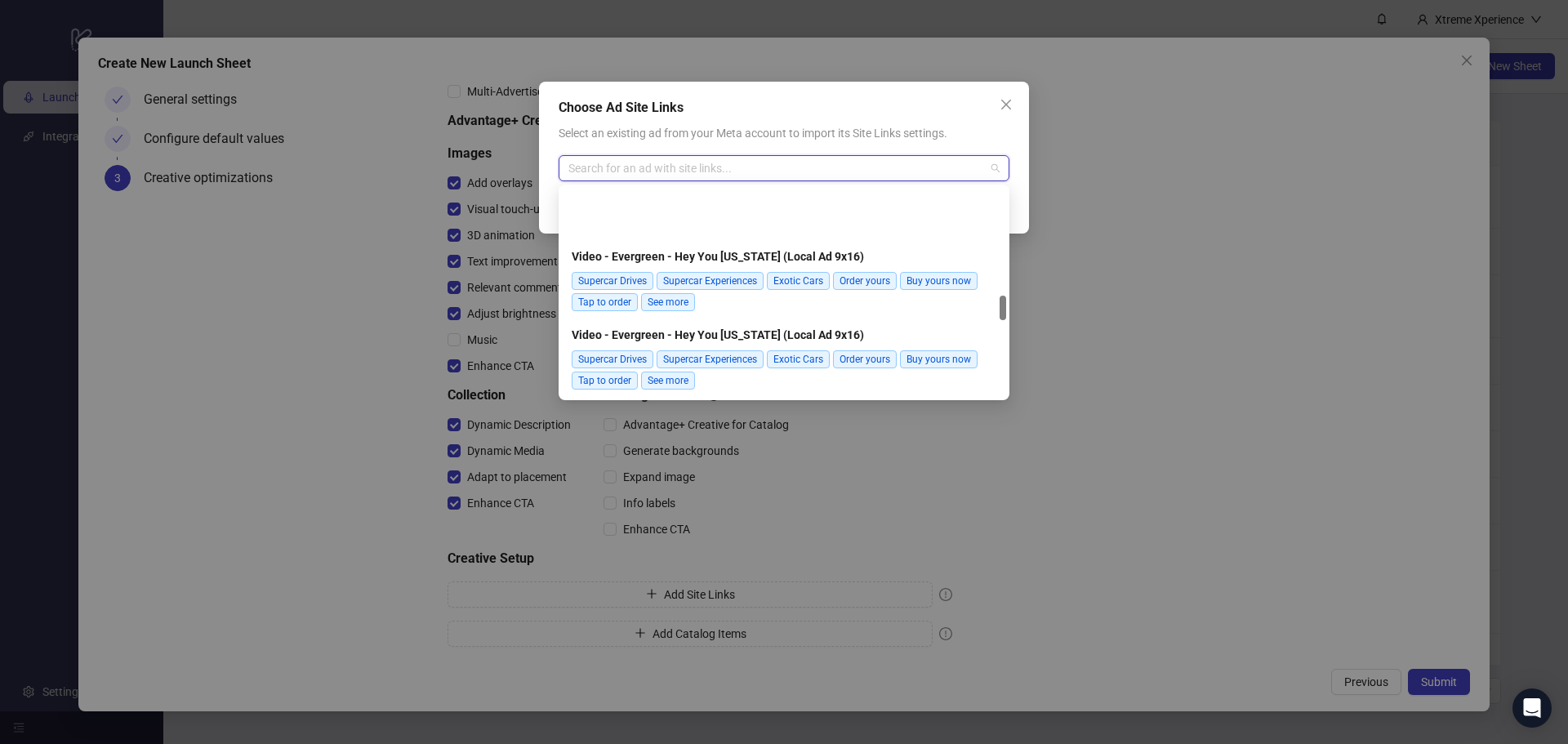
scroll to position [899, 0]
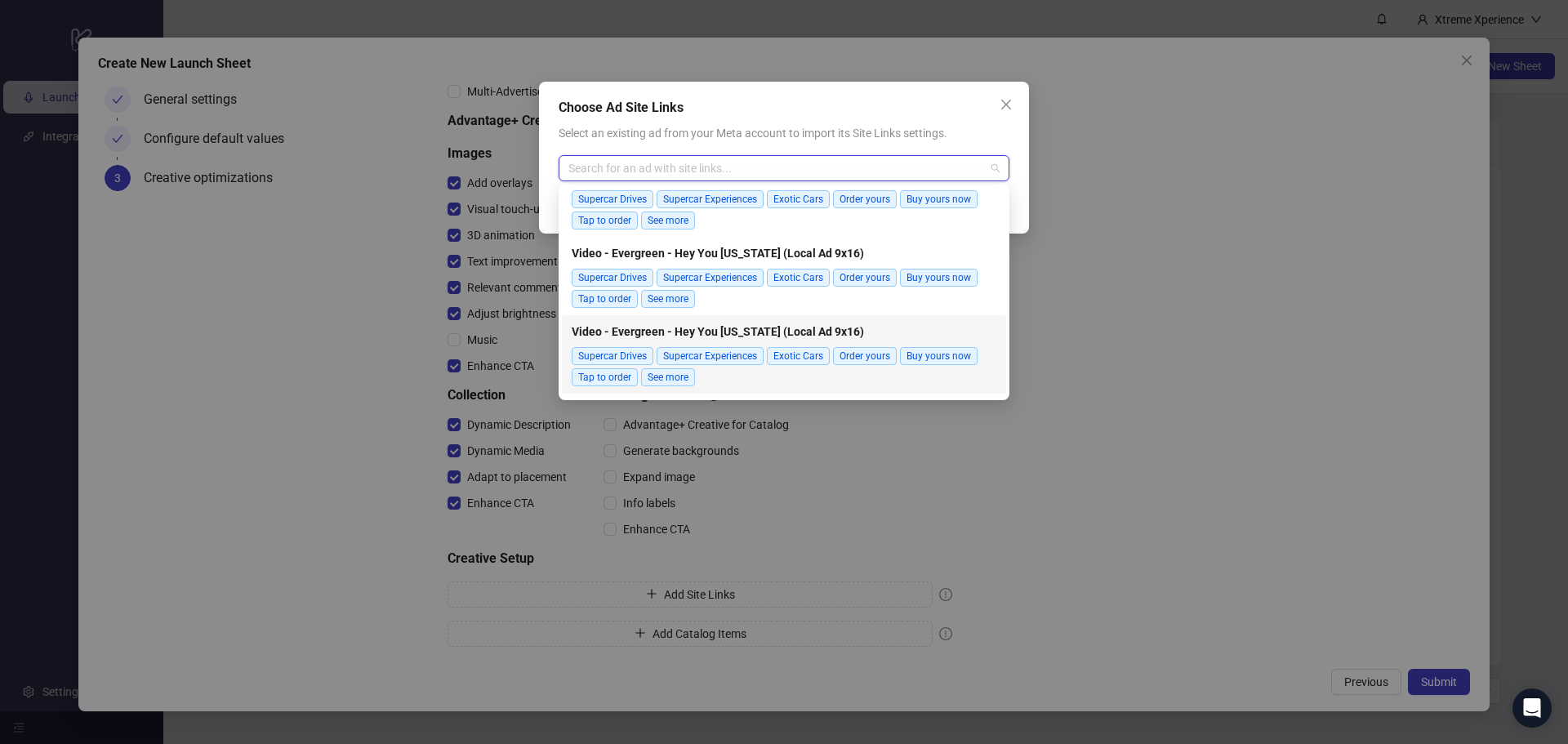
click at [831, 368] on div "Supercar Drives Supercar Experiences Exotic Cars Order yours Buy yours now Tap …" at bounding box center [784, 367] width 425 height 39
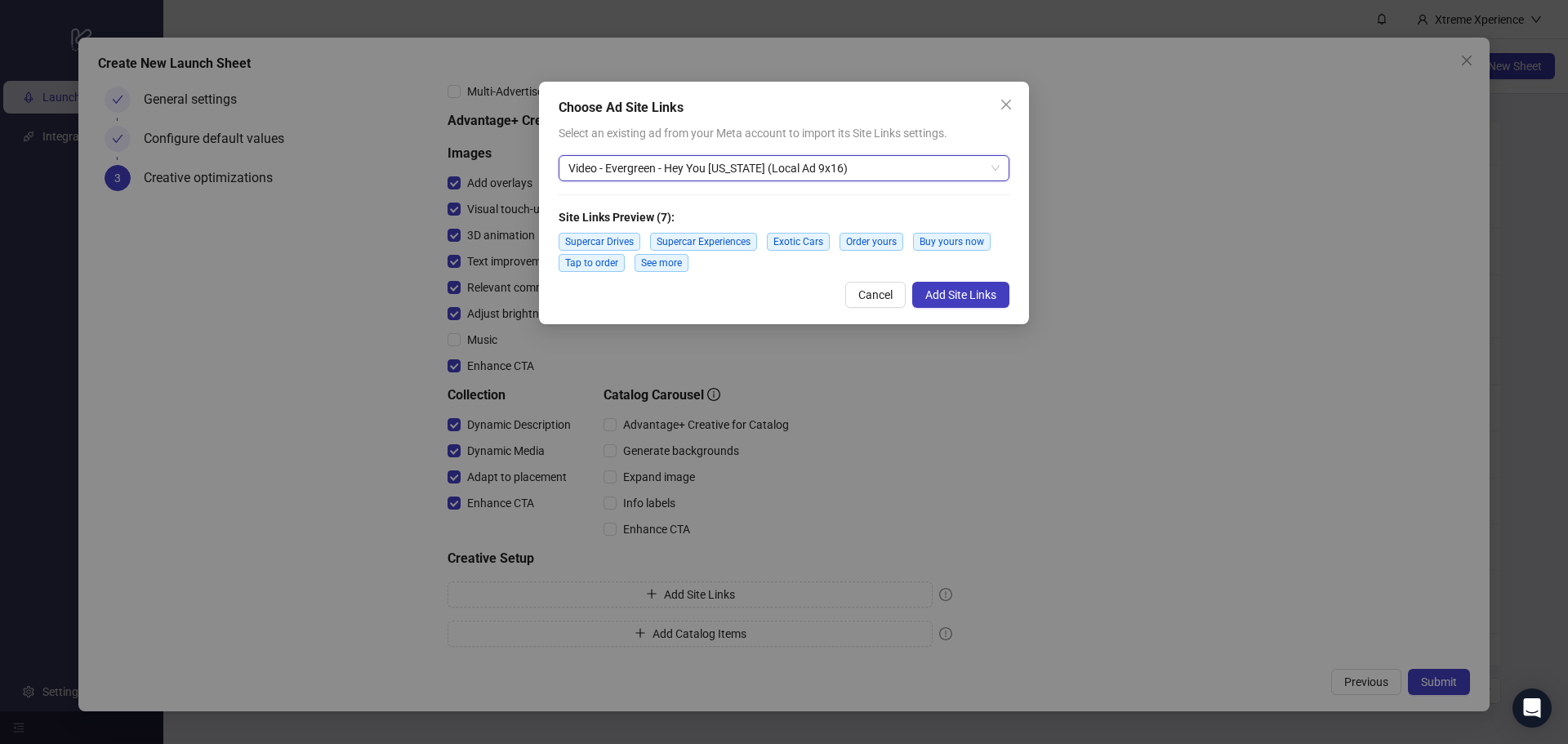
click at [765, 154] on div "Select an existing ad from your Meta account to import its Site Links settings.…" at bounding box center [784, 198] width 451 height 148
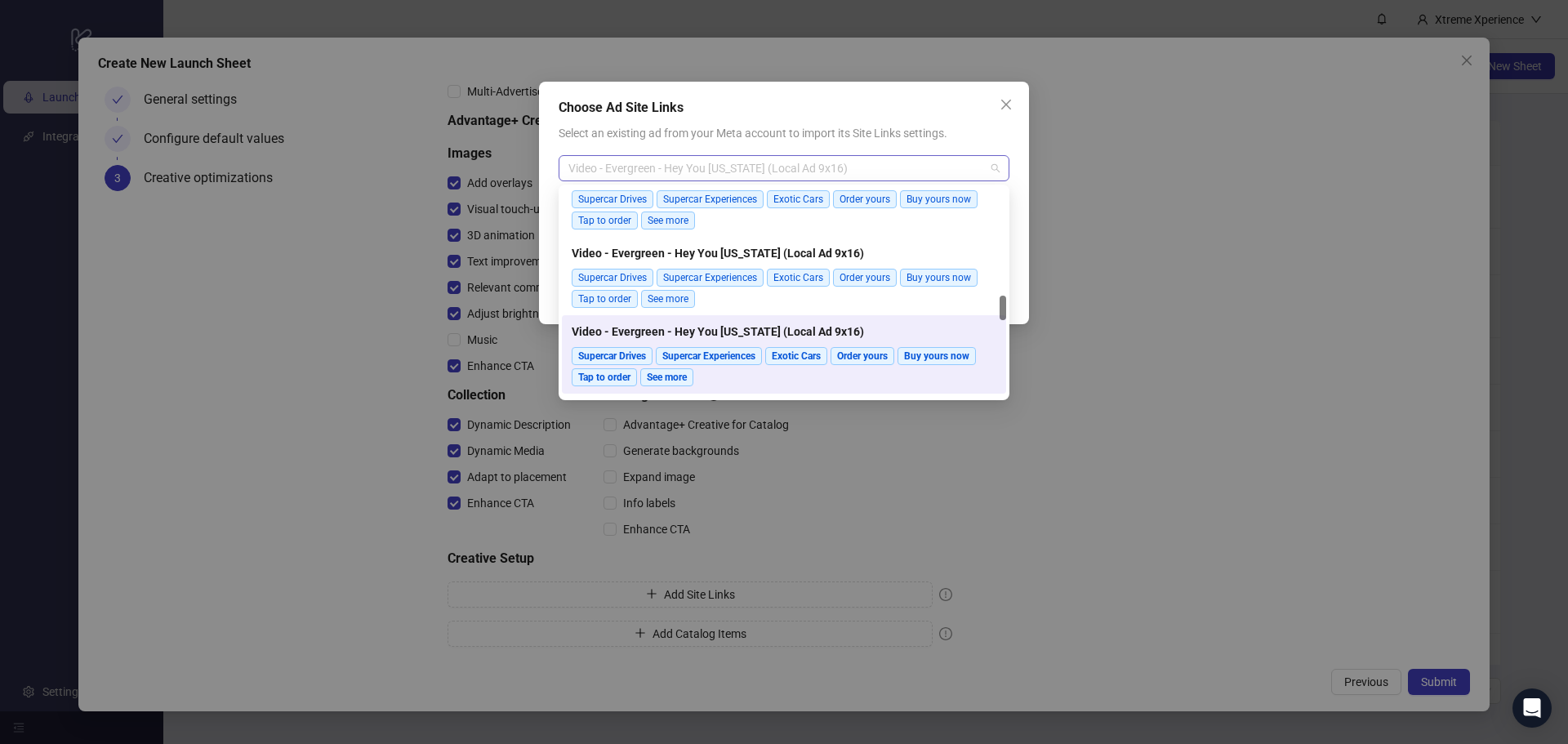
click at [877, 173] on span "Video - Evergreen - Hey You North Carolina (Local Ad 9x16)" at bounding box center [784, 167] width 432 height 24
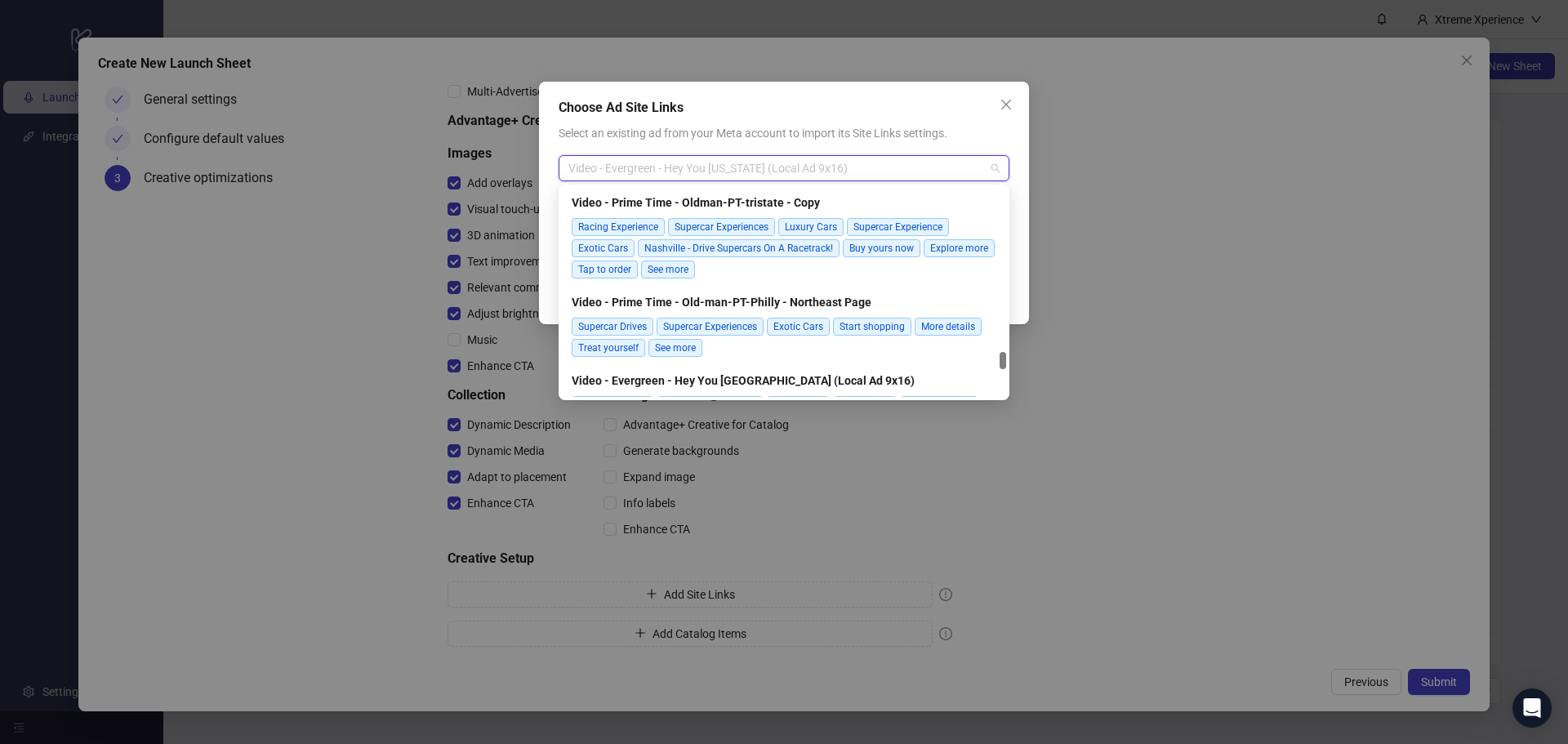
scroll to position [2043, 0]
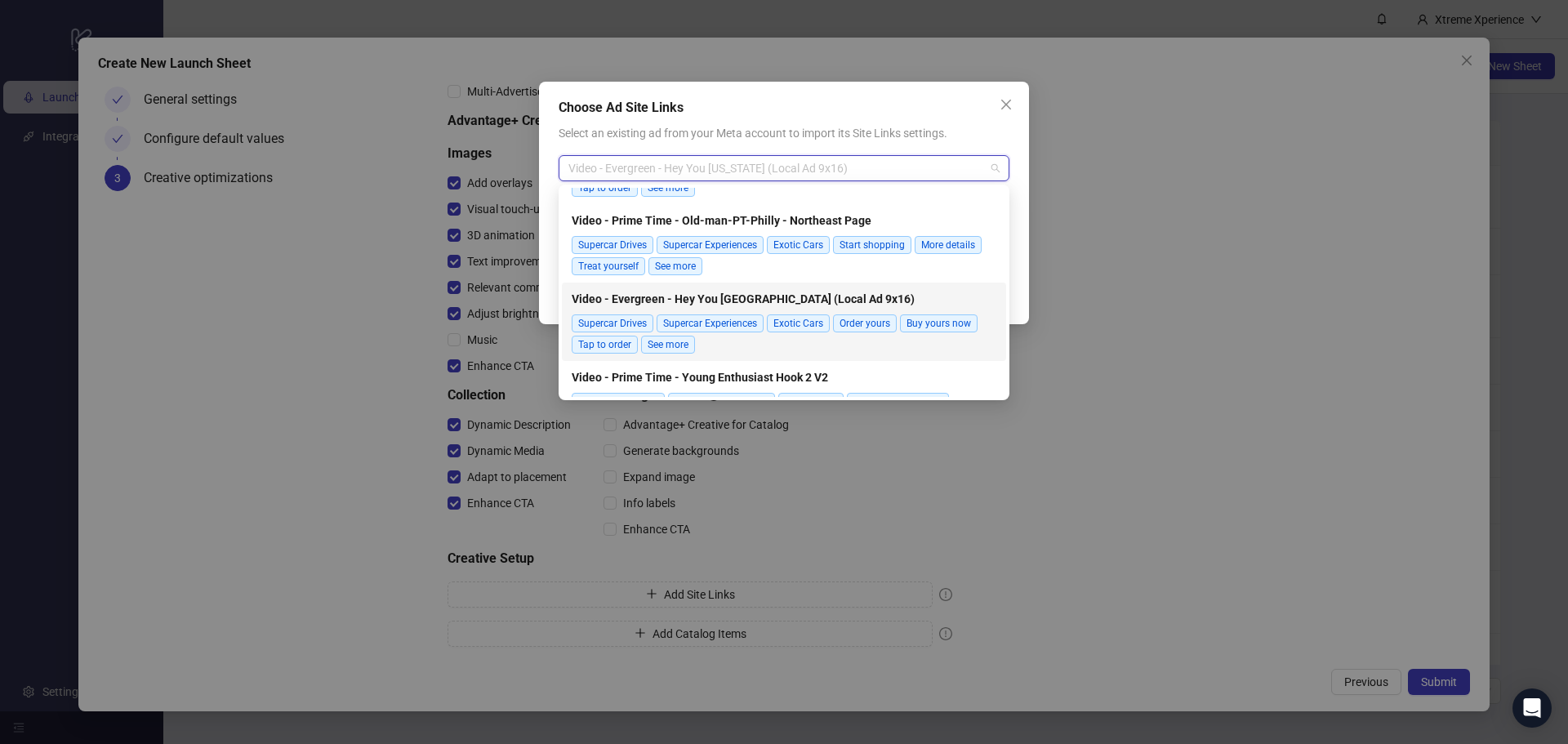
click at [802, 350] on div "Supercar Drives Supercar Experiences Exotic Cars Order yours Buy yours now Tap …" at bounding box center [784, 335] width 425 height 39
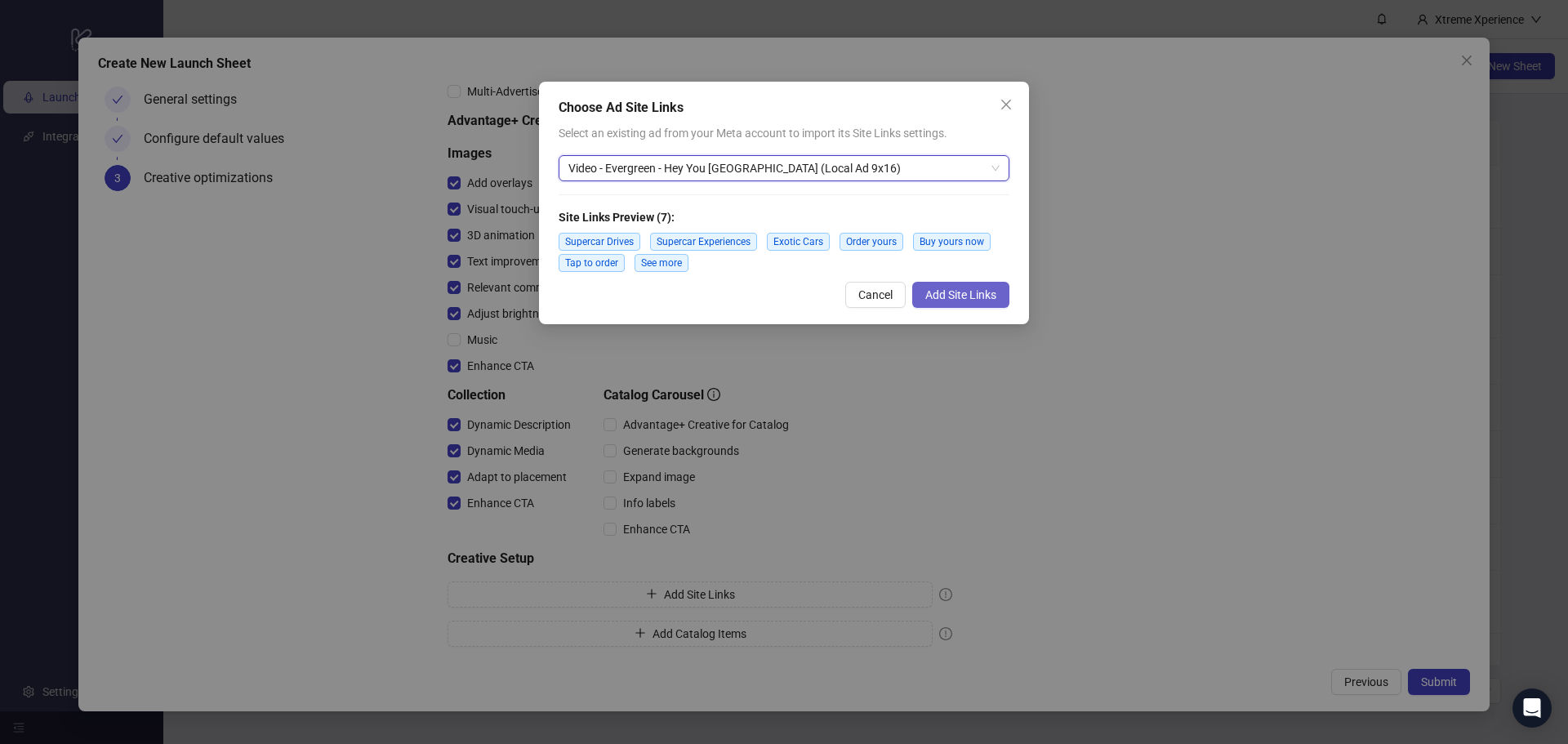
click at [934, 282] on button "Add Site Links" at bounding box center [961, 295] width 97 height 26
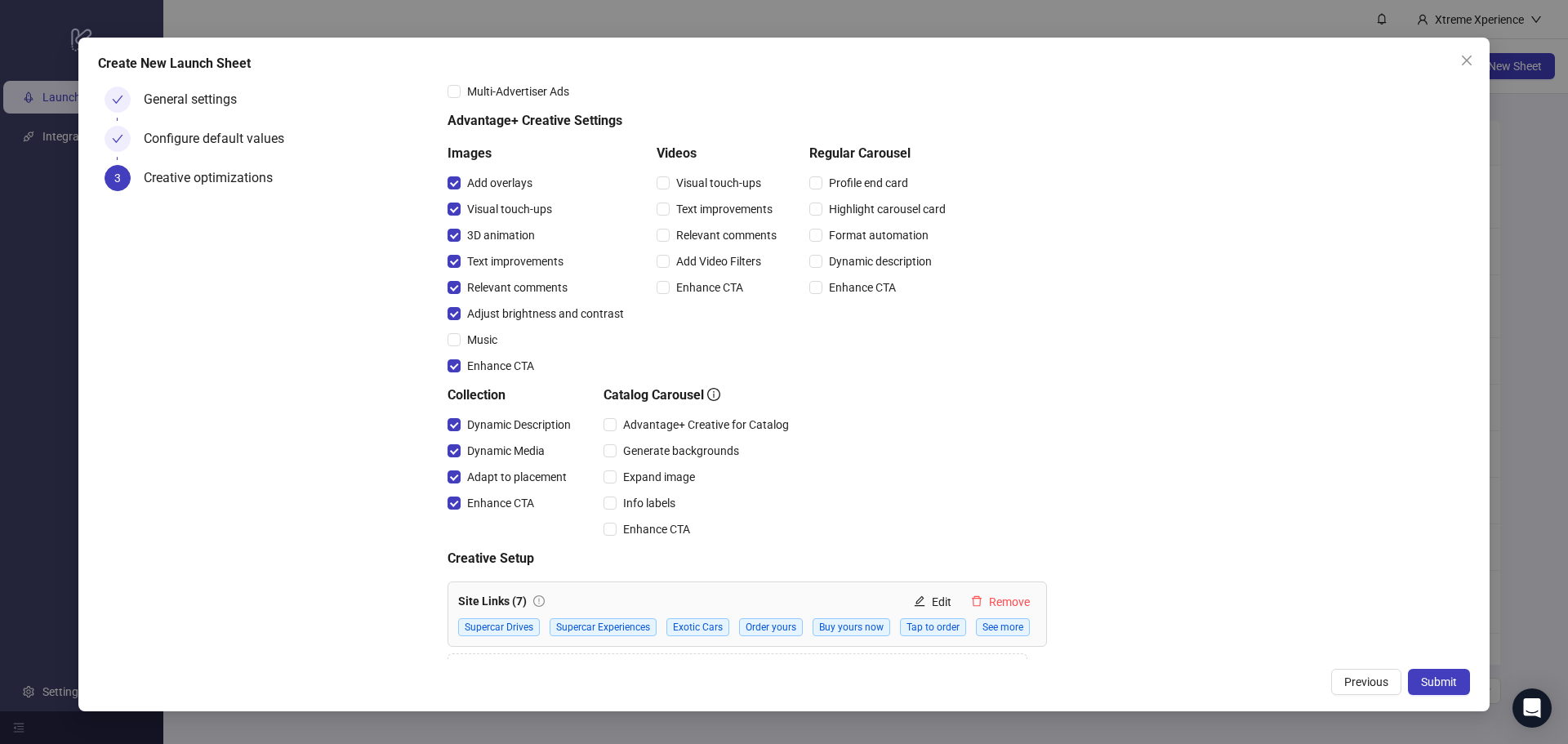
click at [1212, 478] on div "Creative optimizations Choose your default Advantage+ Creative and Multi-Advert…" at bounding box center [955, 338] width 1016 height 696
click at [659, 426] on span "Advantage+ Creative for Catalog" at bounding box center [706, 425] width 179 height 18
click at [720, 187] on span "Visual touch-ups" at bounding box center [718, 183] width 98 height 18
click at [722, 206] on span "Text improvements" at bounding box center [724, 209] width 110 height 18
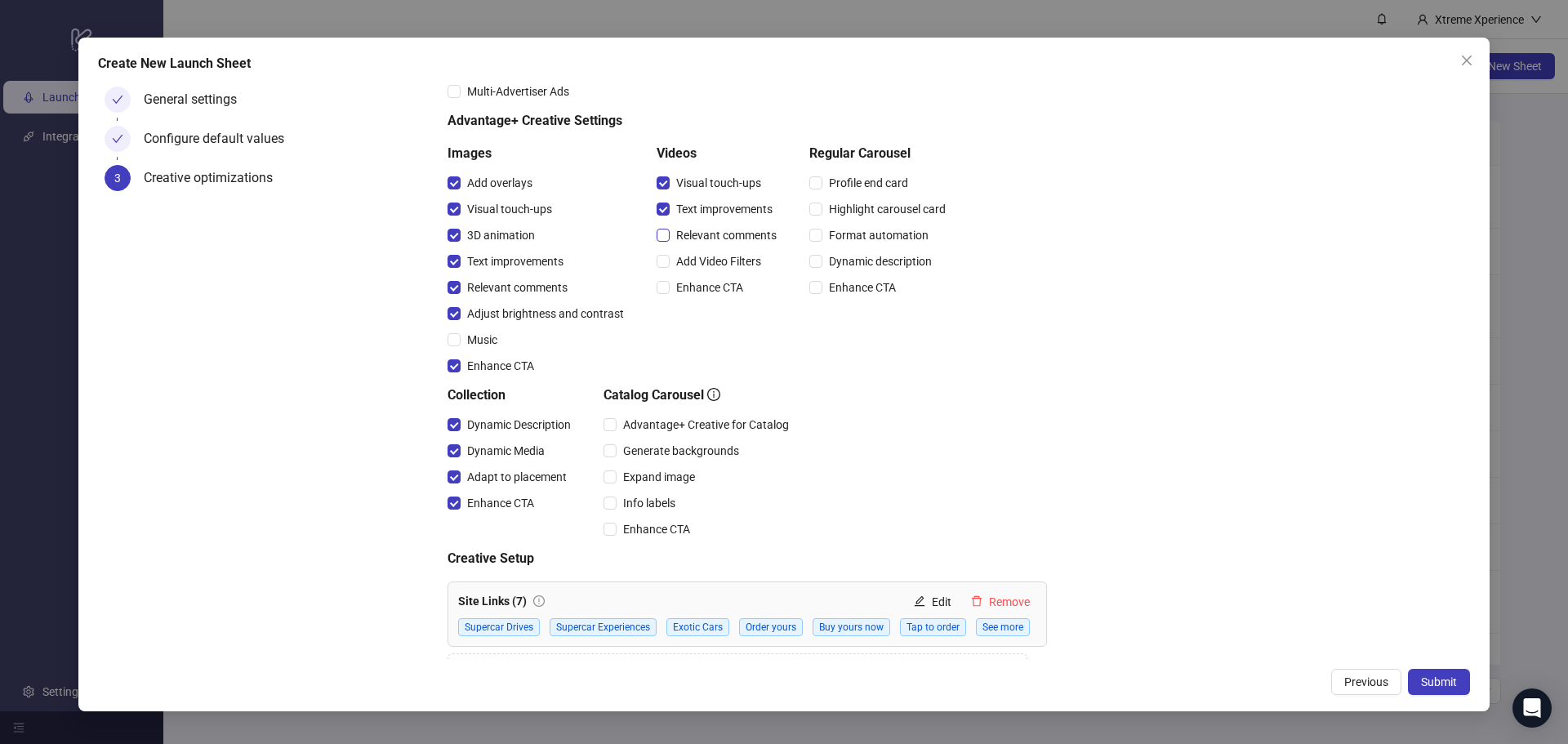
drag, startPoint x: 723, startPoint y: 228, endPoint x: 723, endPoint y: 238, distance: 10.0
click at [723, 229] on span "Relevant comments" at bounding box center [726, 235] width 114 height 18
drag, startPoint x: 723, startPoint y: 257, endPoint x: 721, endPoint y: 268, distance: 11.2
click at [723, 258] on span "Add Video Filters" at bounding box center [718, 262] width 98 height 18
click at [716, 287] on span "Enhance CTA" at bounding box center [710, 288] width 80 height 18
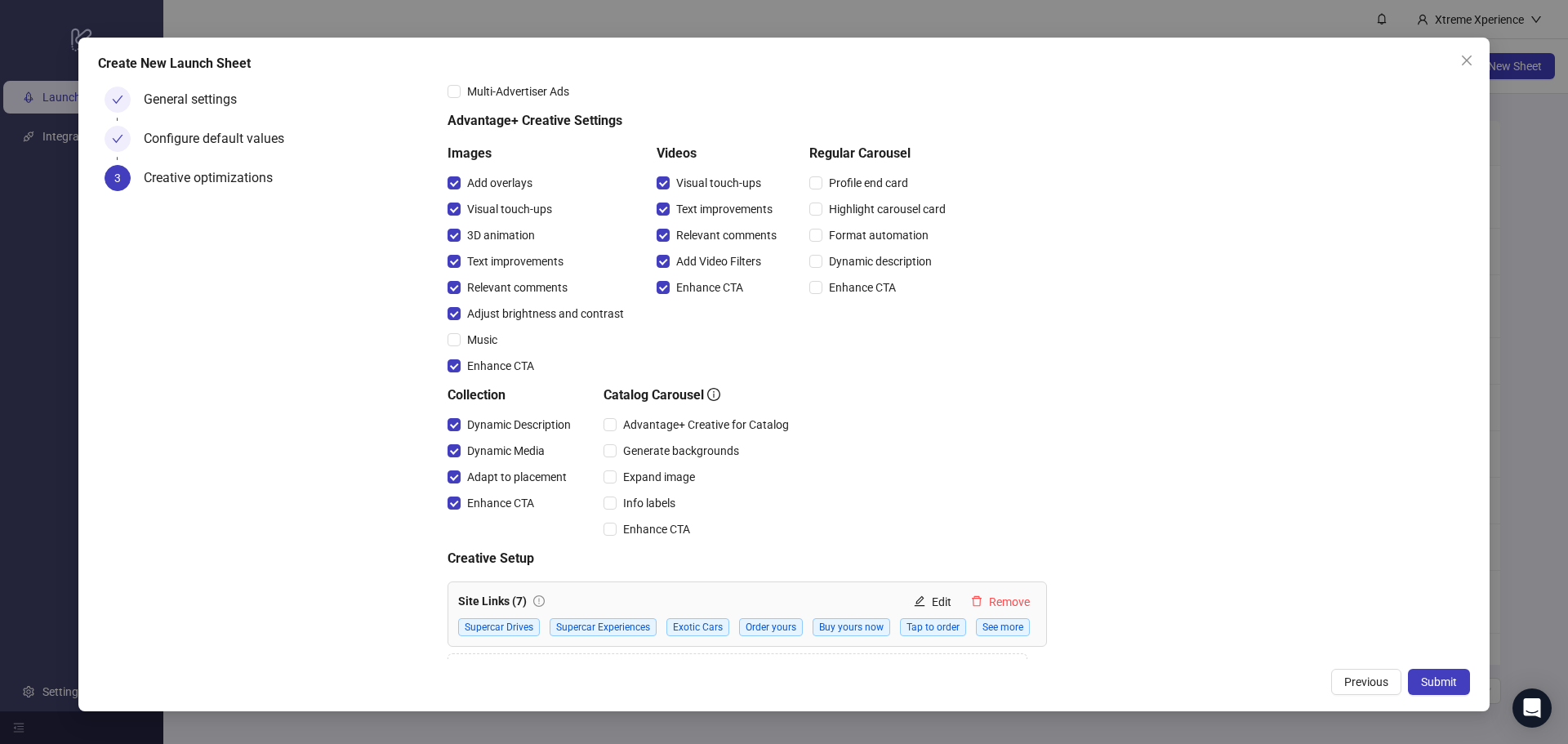
click at [1274, 419] on div "Creative optimizations Choose your default Advantage+ Creative and Multi-Advert…" at bounding box center [955, 338] width 1016 height 696
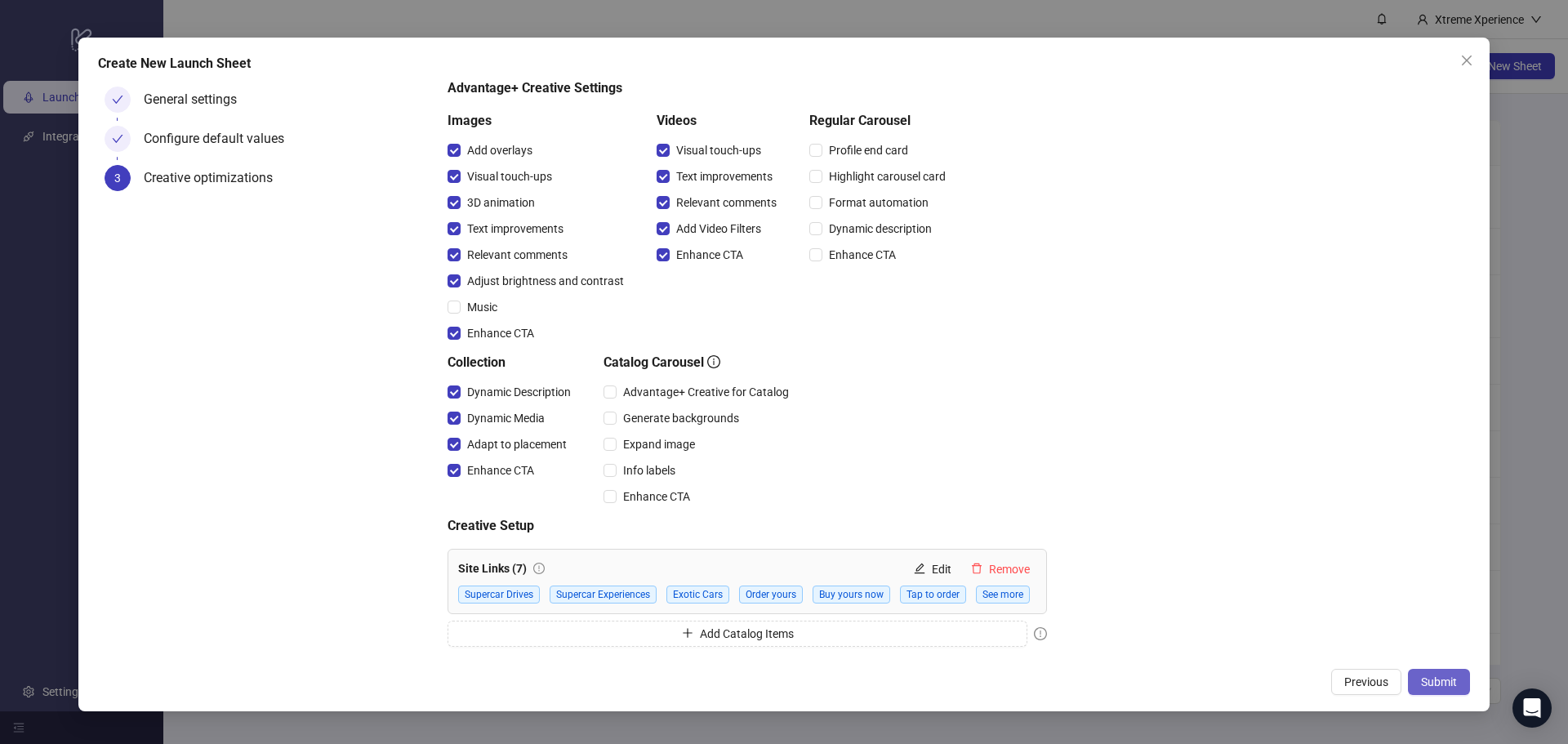
click at [1454, 689] on span "Submit" at bounding box center [1439, 682] width 36 height 13
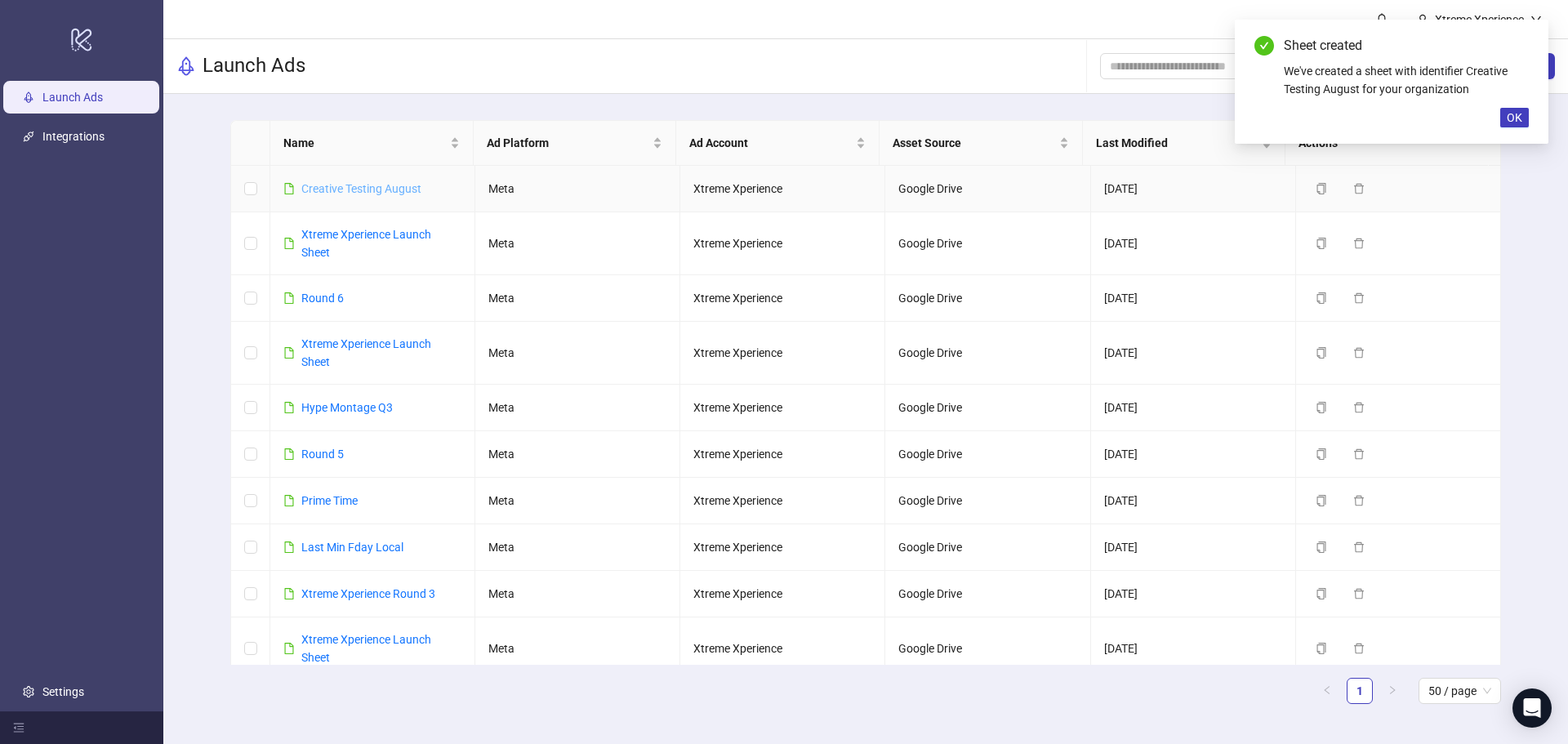
click at [366, 182] on link "Creative Testing August" at bounding box center [362, 188] width 121 height 13
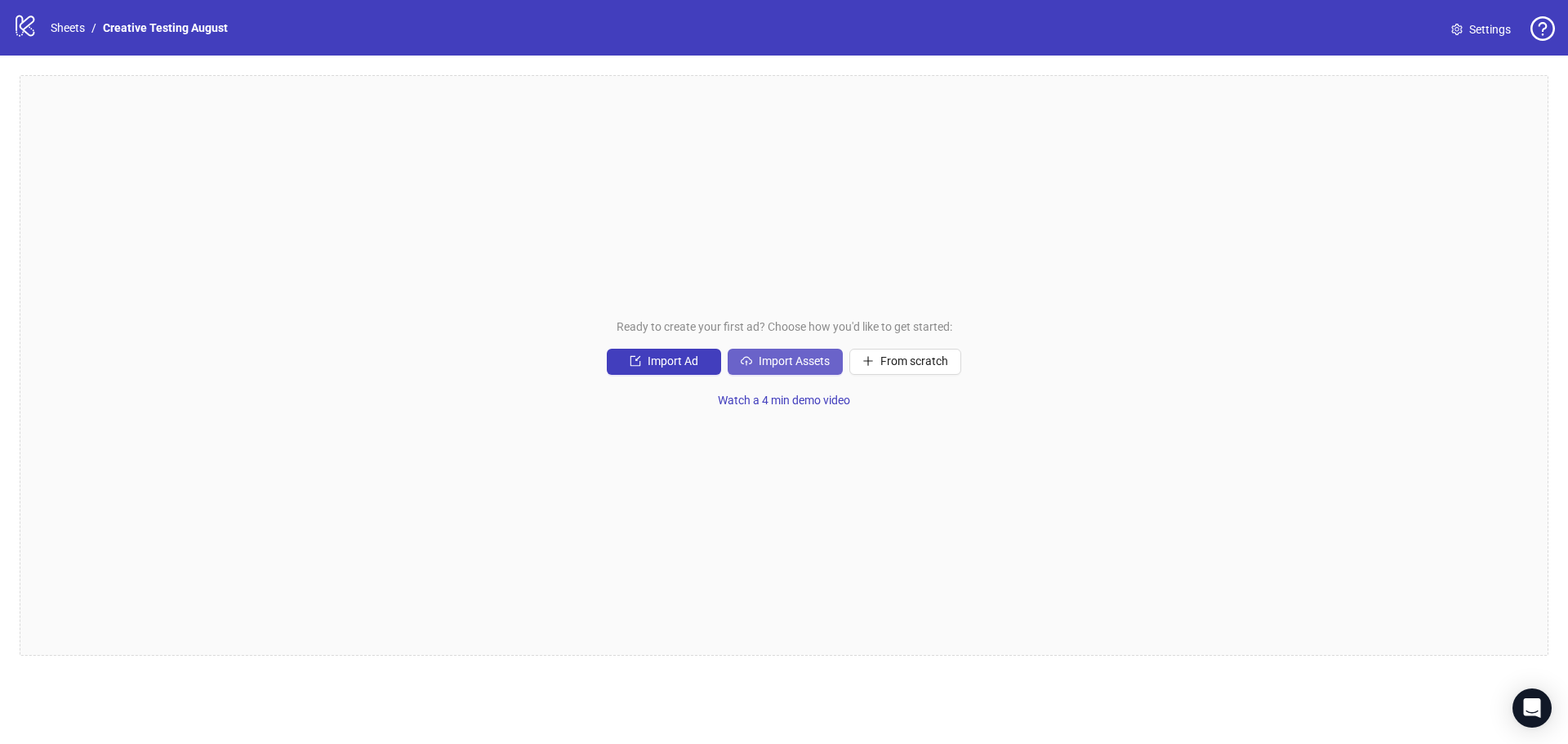
click at [805, 357] on span "Import Assets" at bounding box center [794, 361] width 71 height 13
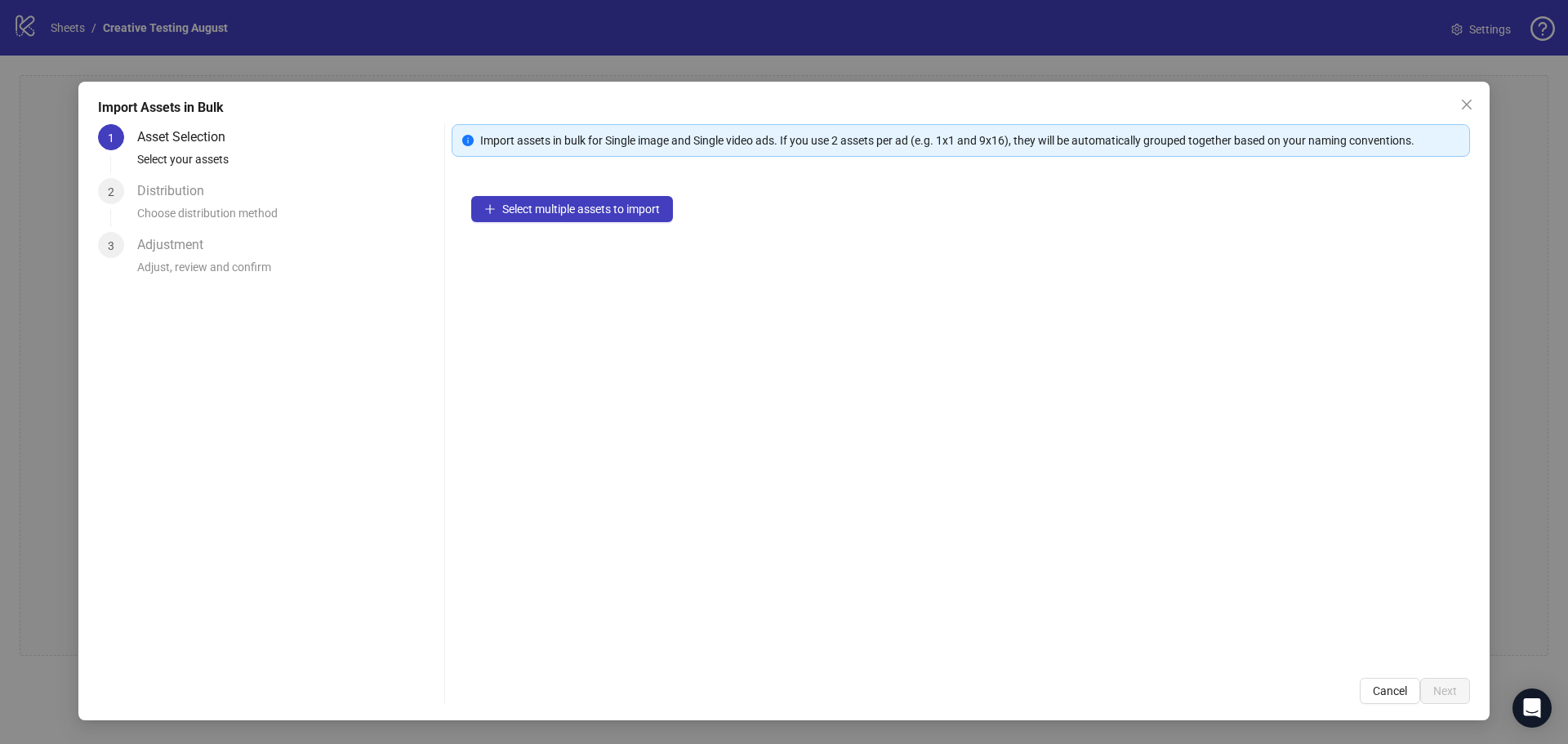
click at [550, 191] on div "Select multiple assets to import" at bounding box center [961, 417] width 1019 height 482
click at [555, 199] on button "Select multiple assets to import" at bounding box center [573, 209] width 202 height 26
click at [954, 436] on div "Select multiple assets to import" at bounding box center [961, 417] width 1019 height 482
click at [602, 202] on span "Select multiple assets to import" at bounding box center [581, 208] width 157 height 13
click at [565, 194] on div "Select multiple assets to import" at bounding box center [961, 417] width 1019 height 482
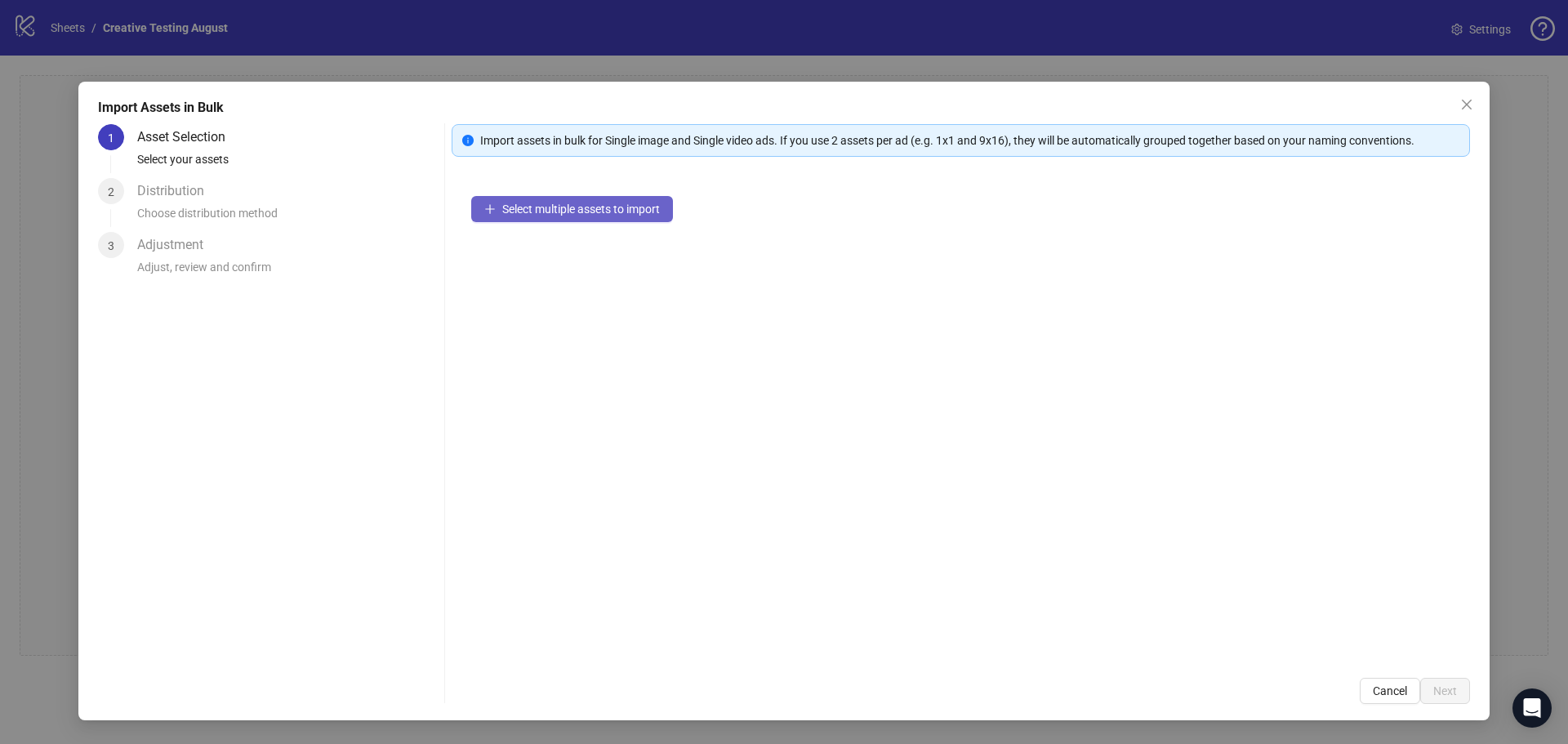
click at [567, 205] on span "Select multiple assets to import" at bounding box center [581, 208] width 157 height 13
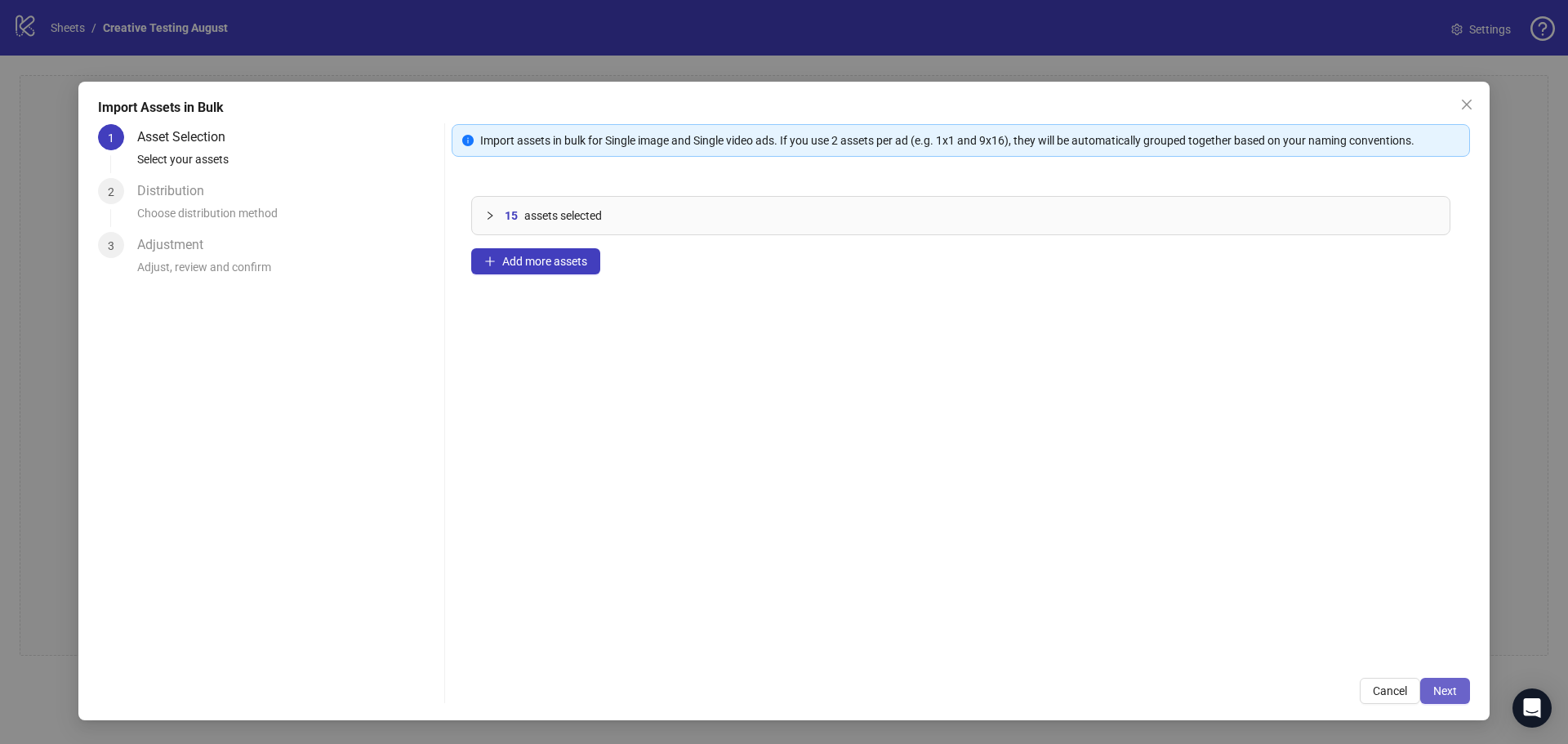
click at [1449, 685] on span "Next" at bounding box center [1446, 691] width 23 height 13
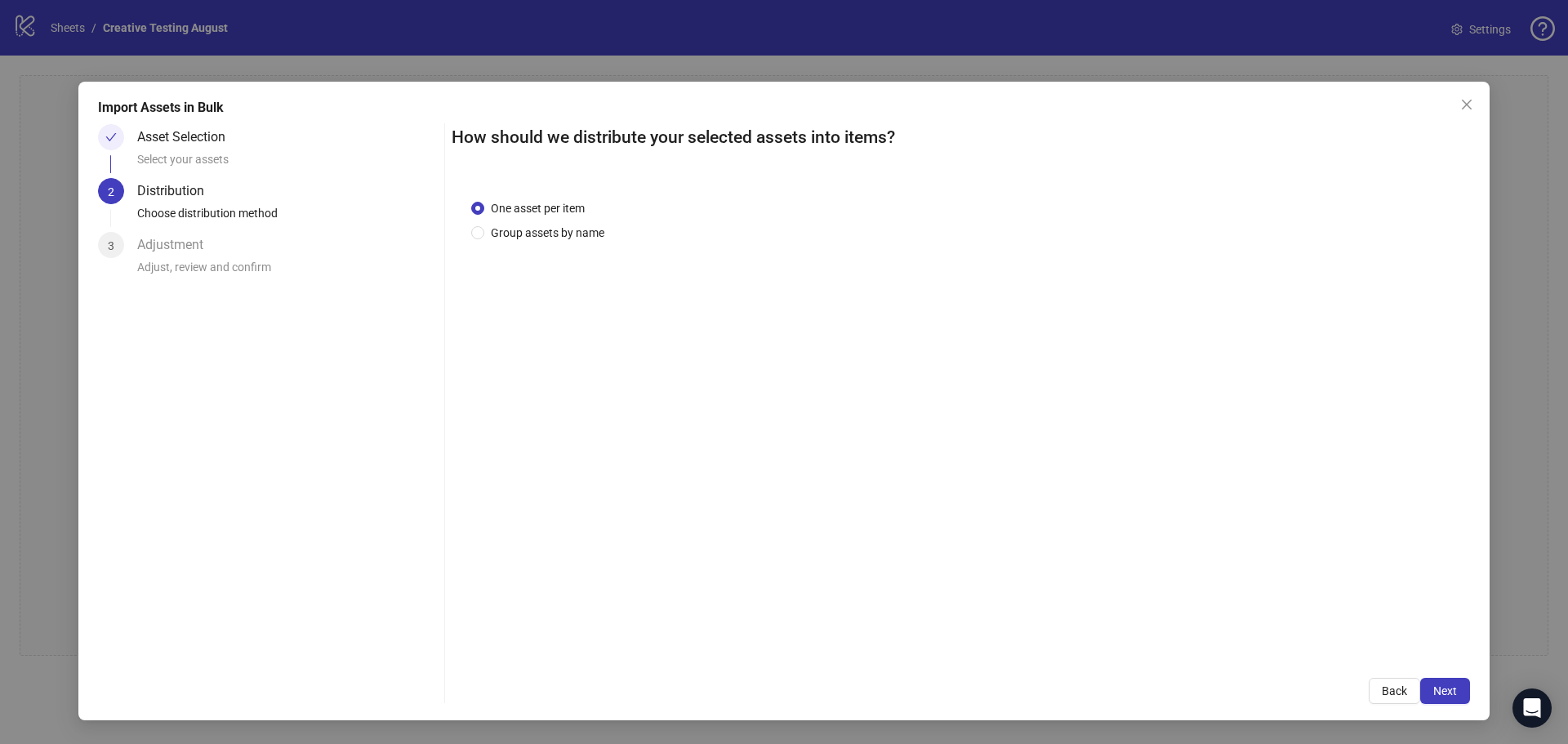
click at [704, 440] on div "One asset per item Group assets by name" at bounding box center [961, 419] width 1019 height 478
click at [1459, 692] on button "Next" at bounding box center [1445, 691] width 50 height 26
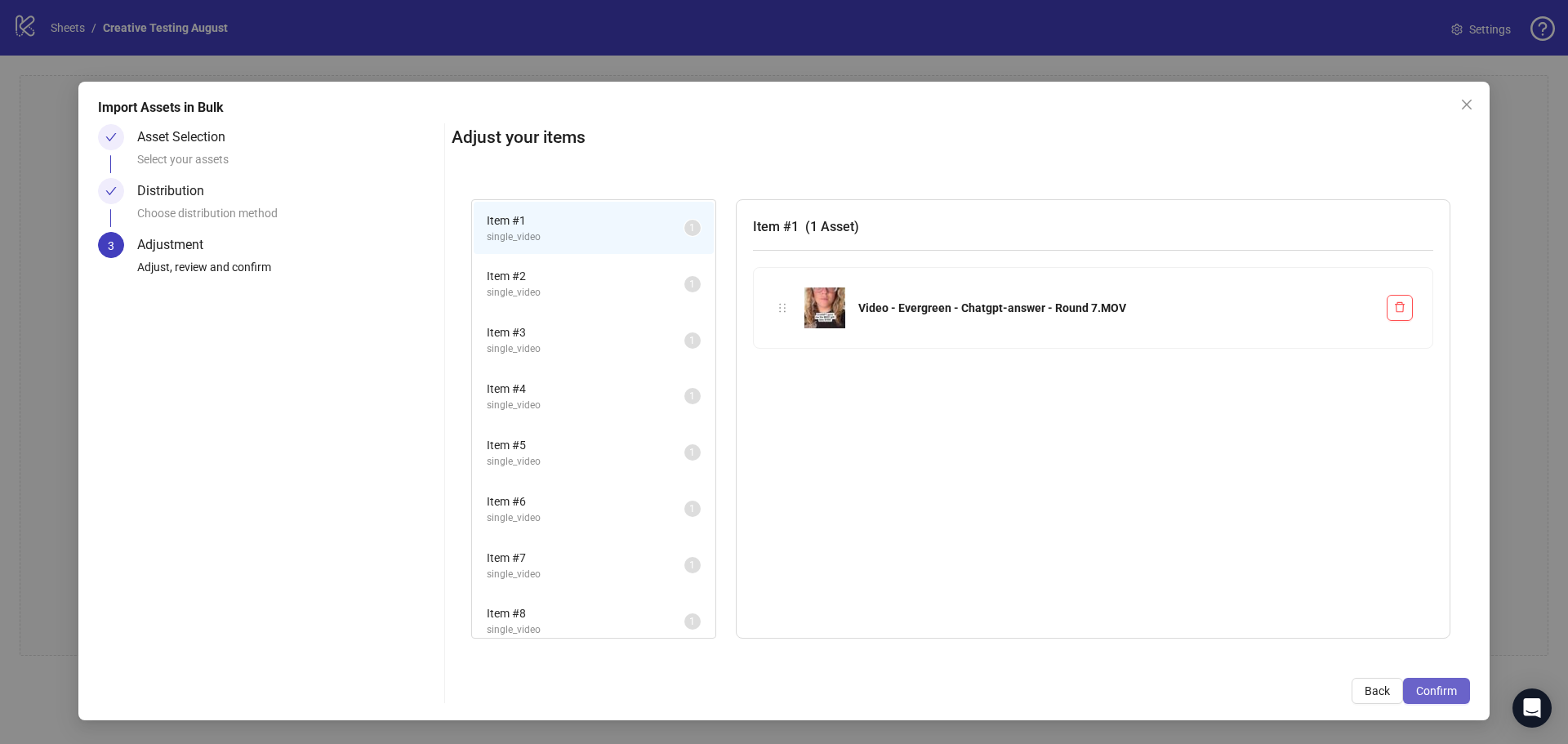
click at [1451, 691] on span "Confirm" at bounding box center [1437, 691] width 41 height 13
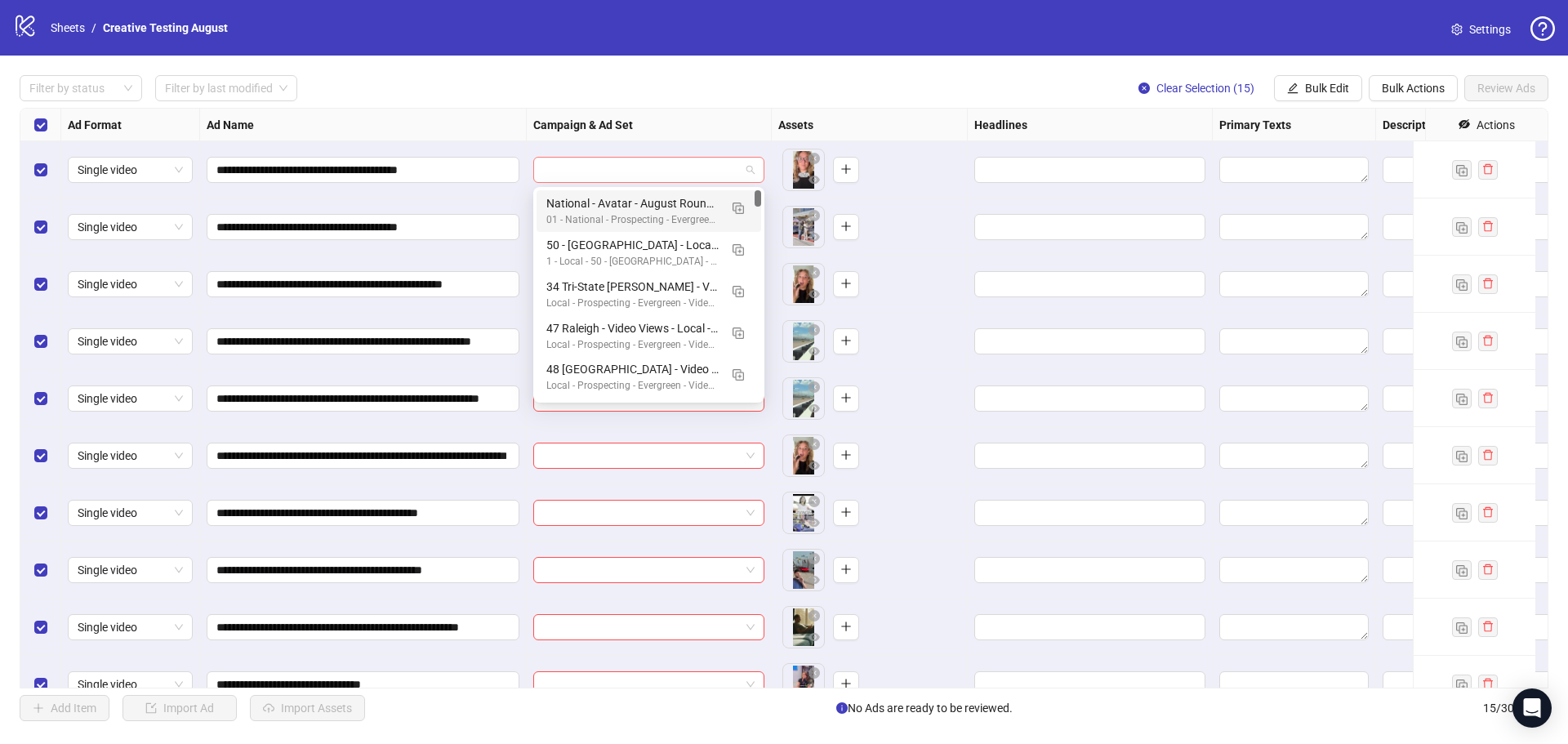
click at [745, 171] on span at bounding box center [649, 169] width 212 height 24
type input "****"
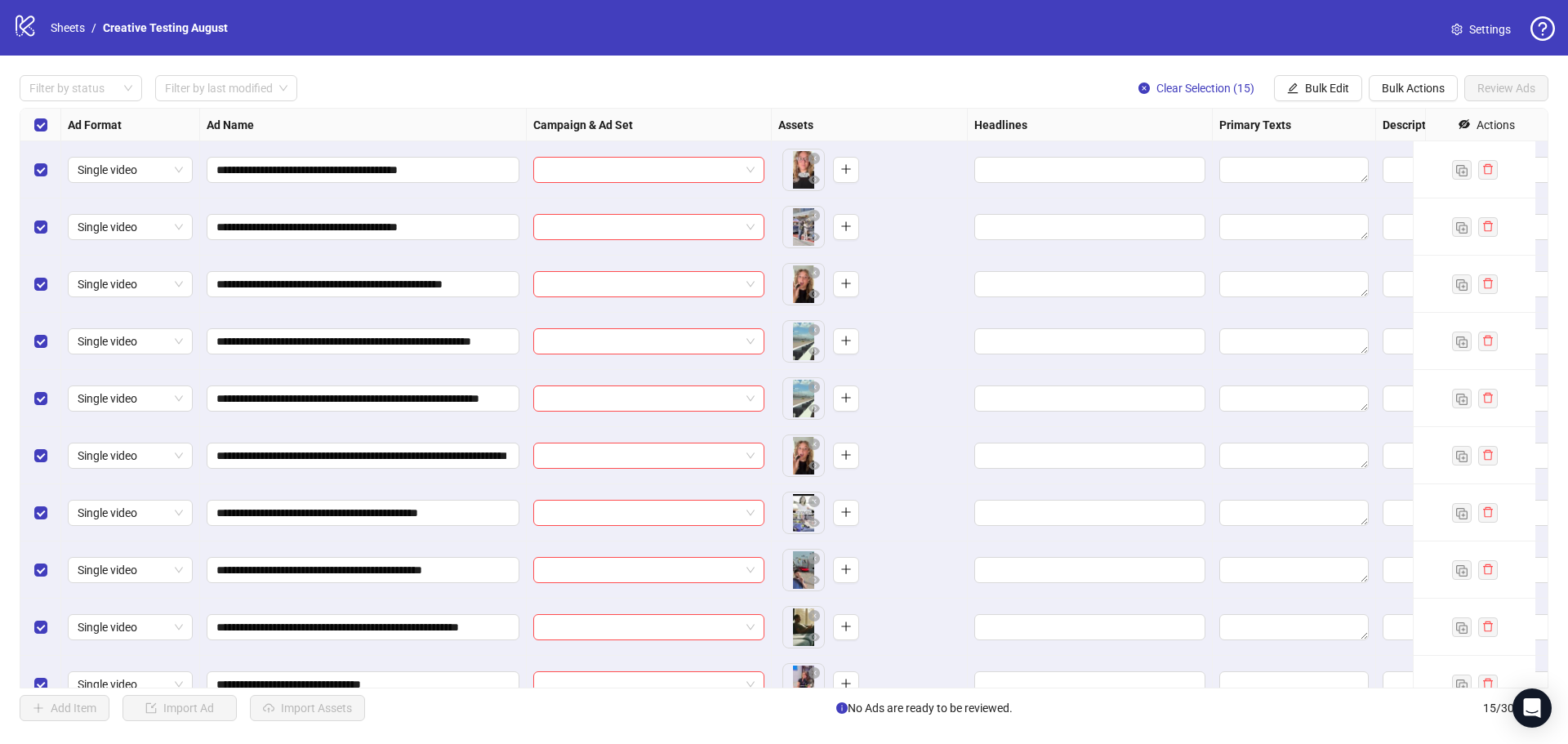
click at [849, 84] on div "Filter by status Filter by last modified Clear Selection (15) Bulk Edit Bulk Ac…" at bounding box center [784, 88] width 1529 height 26
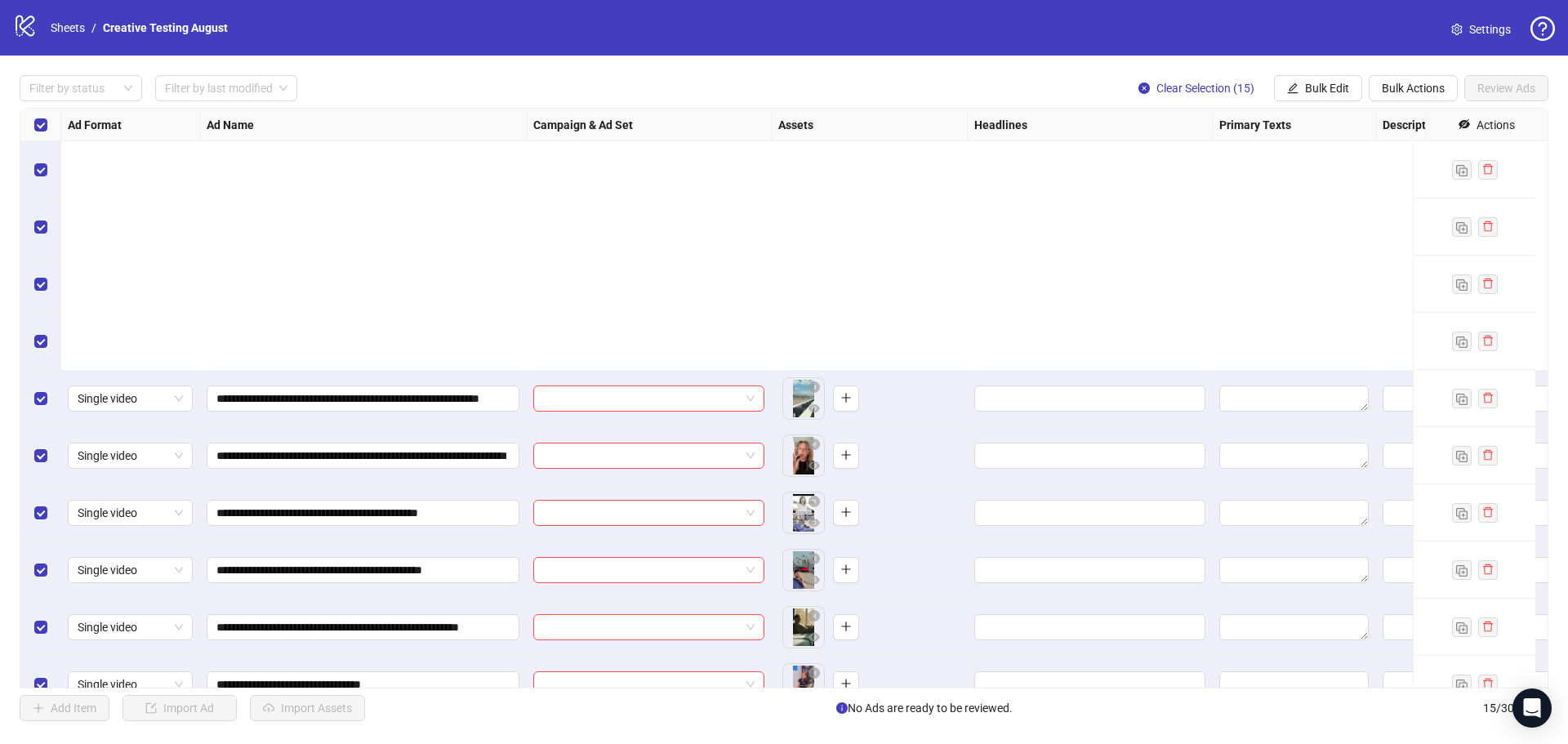
scroll to position [324, 0]
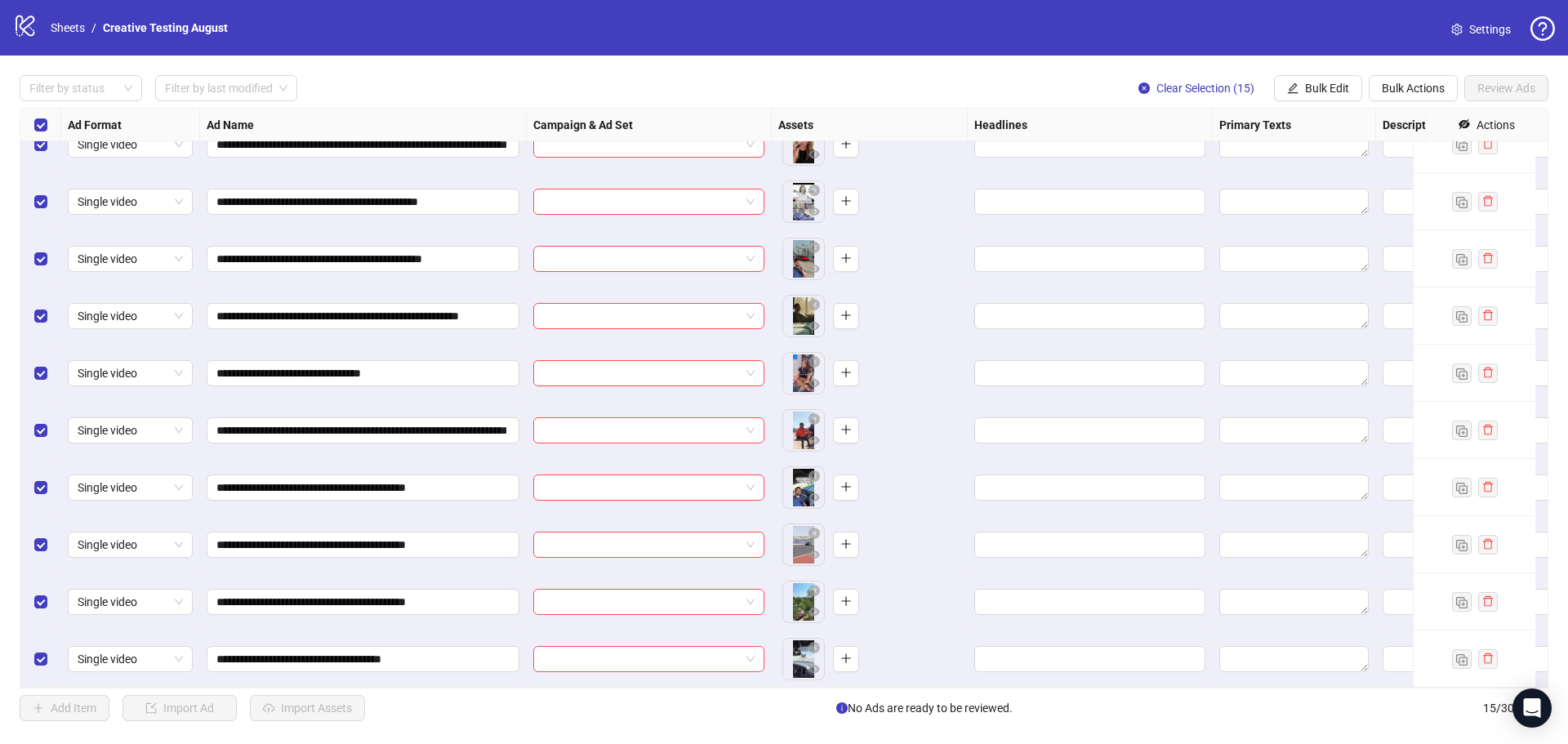
click at [432, 698] on div "Add Item Import Ad Import Assets No Ads are ready to be reviewed. 15 / 300 items" at bounding box center [784, 708] width 1529 height 26
click at [441, 309] on input "**********" at bounding box center [362, 316] width 290 height 18
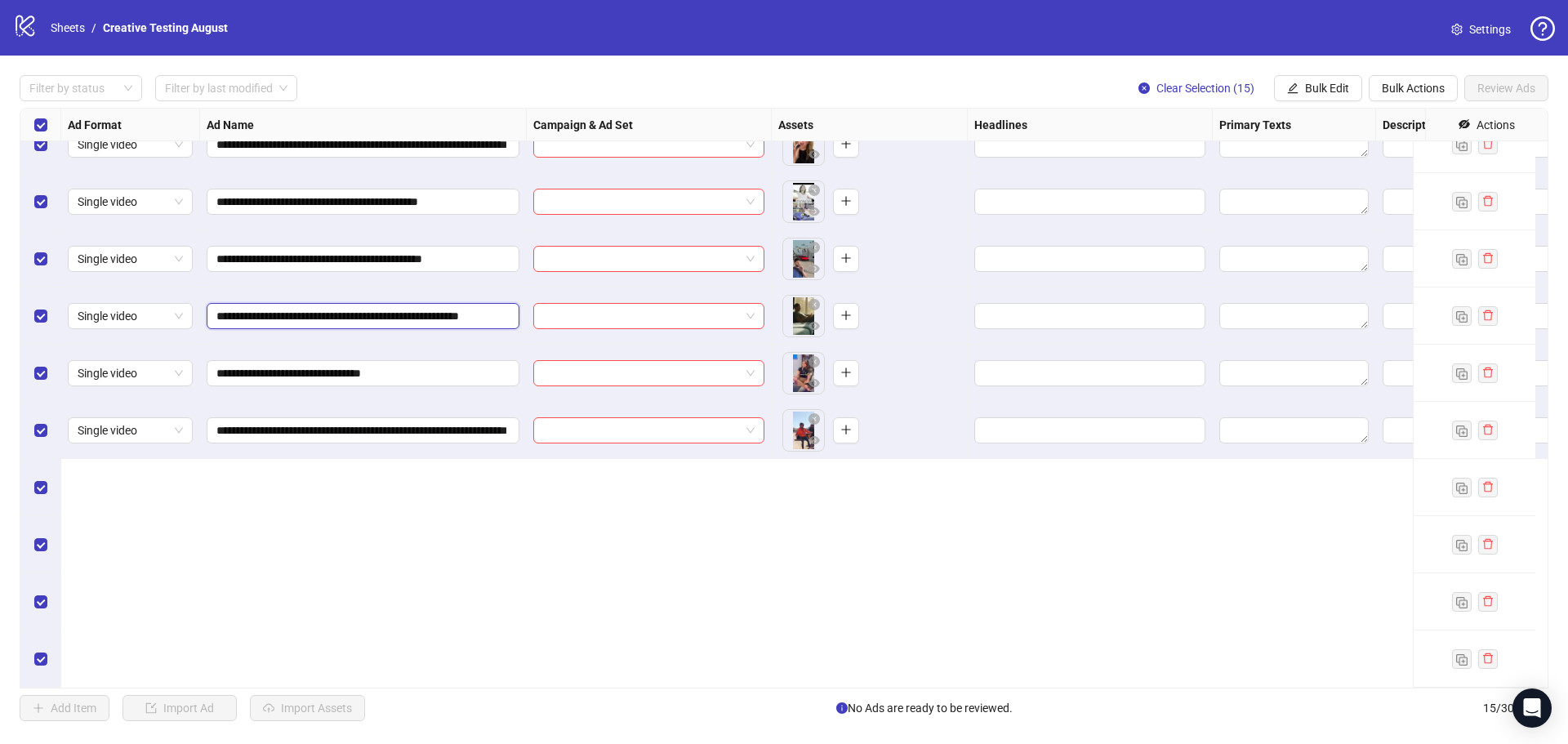
scroll to position [0, 0]
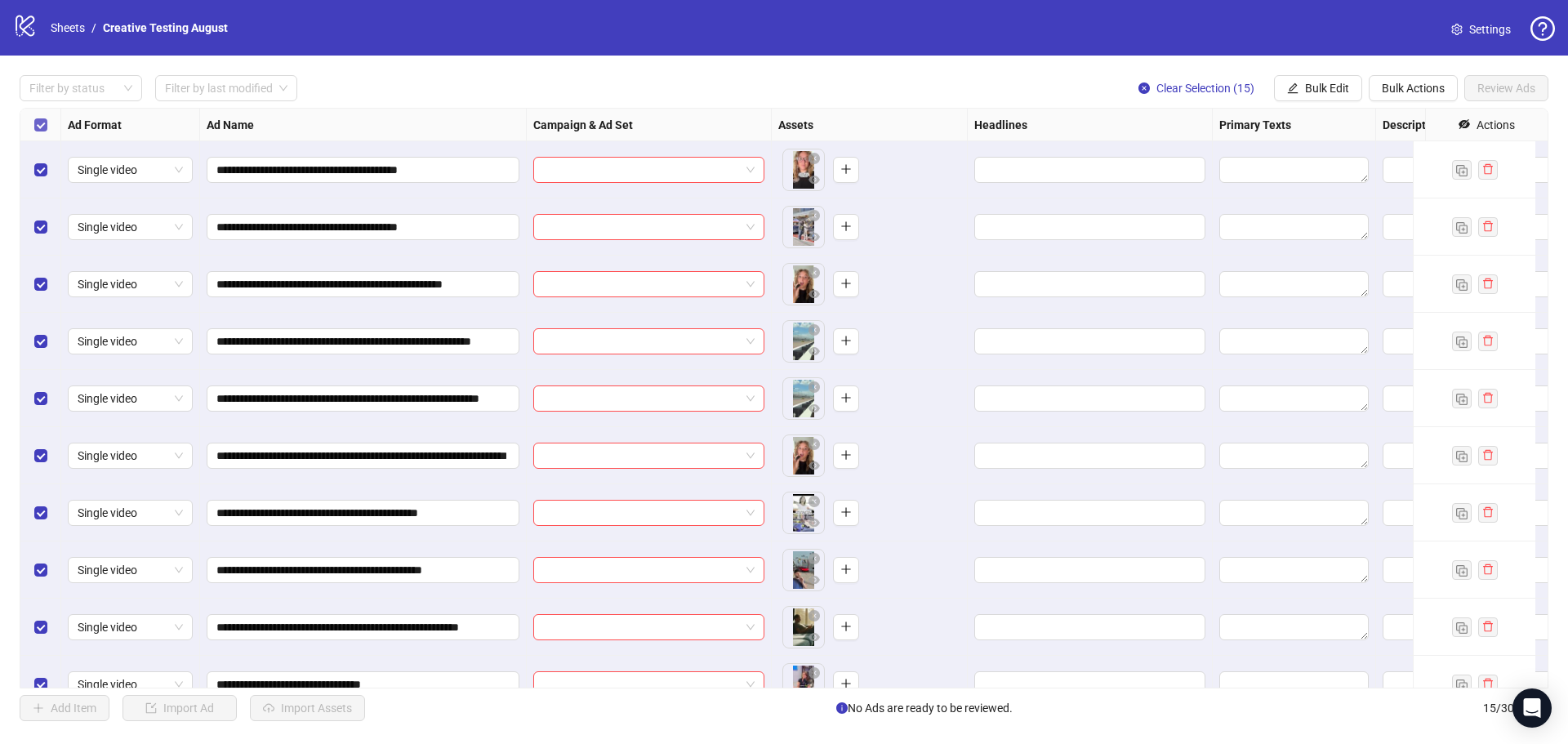
click at [39, 116] on label "Select all rows" at bounding box center [40, 124] width 13 height 18
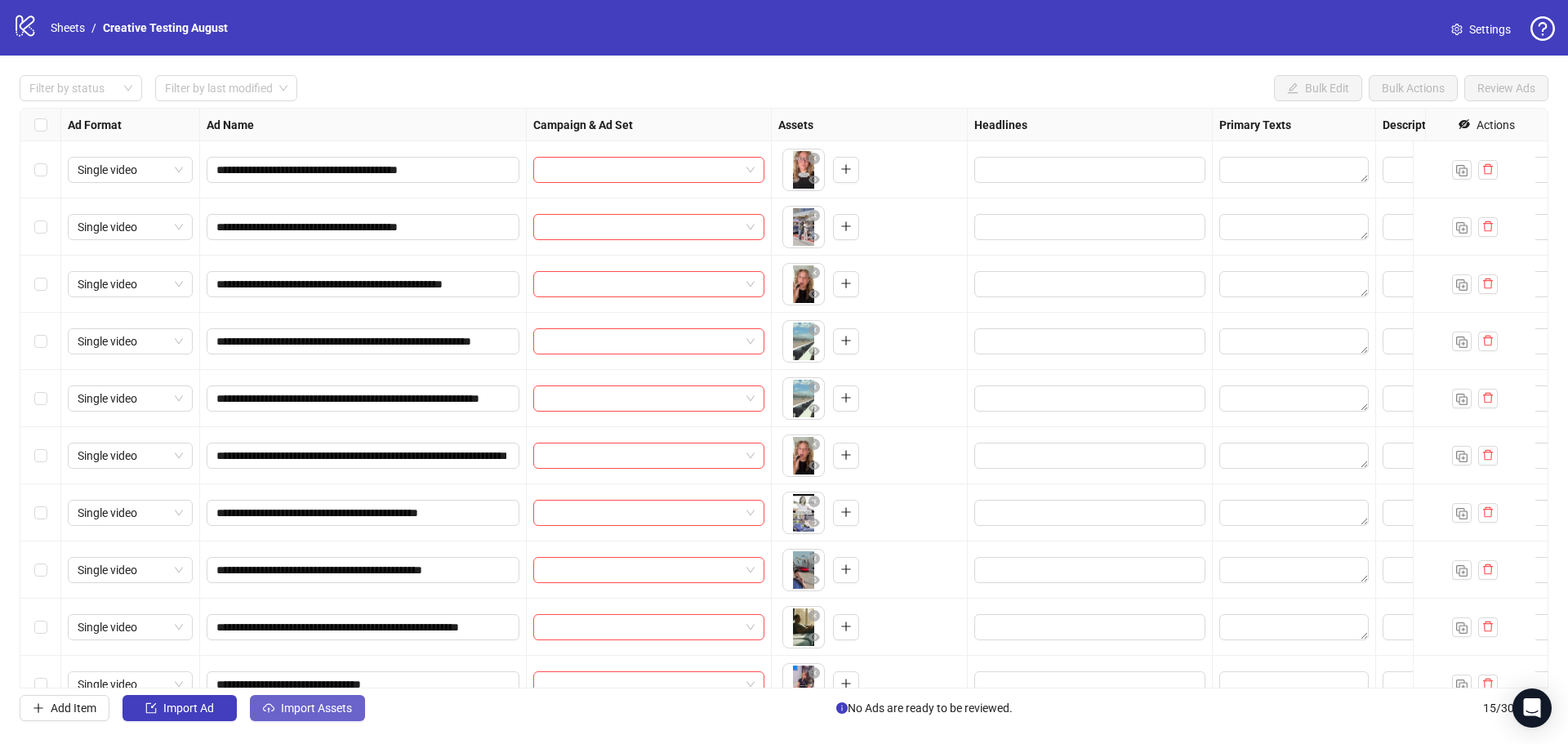
click at [324, 712] on span "Import Assets" at bounding box center [316, 708] width 71 height 13
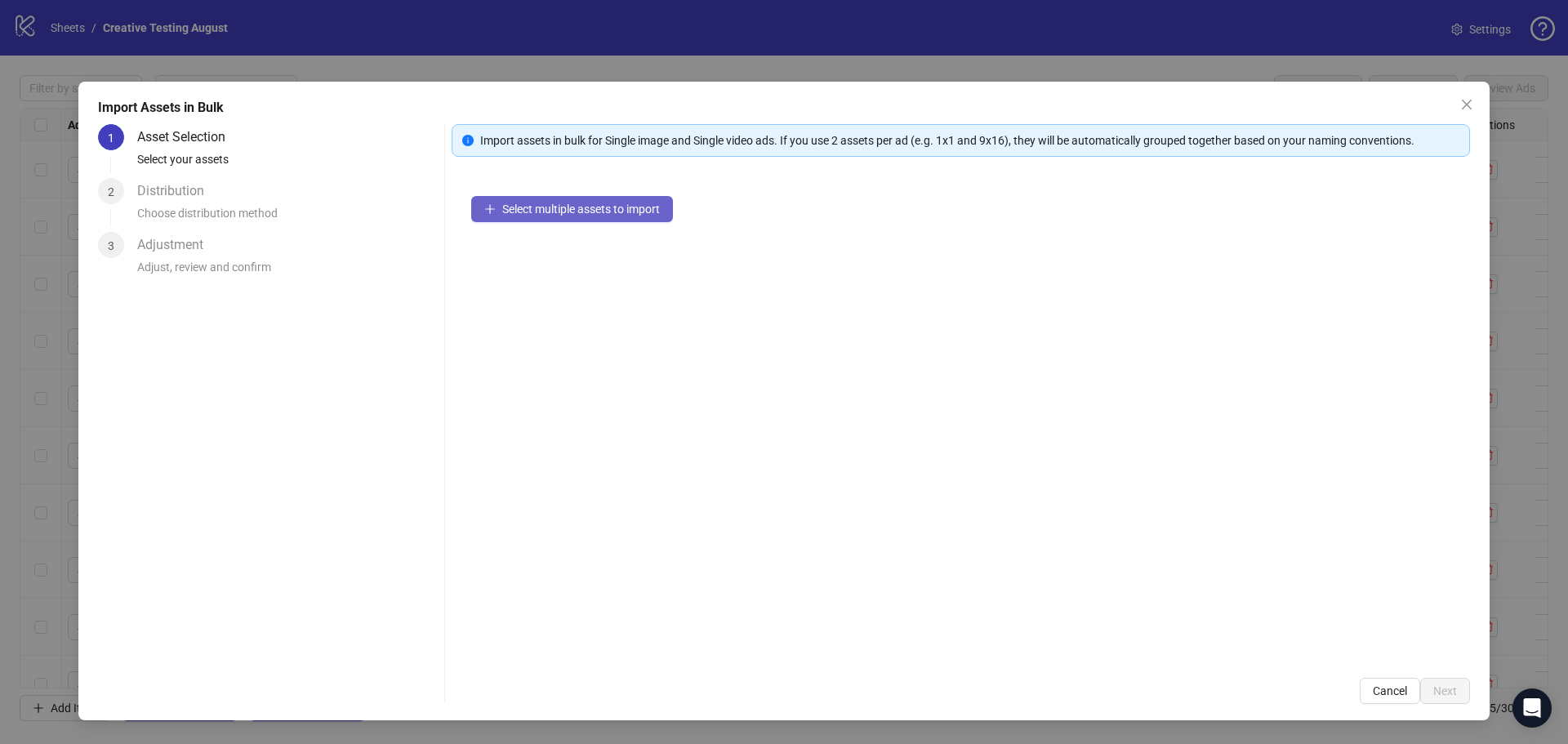
click at [544, 204] on span "Select multiple assets to import" at bounding box center [581, 208] width 157 height 13
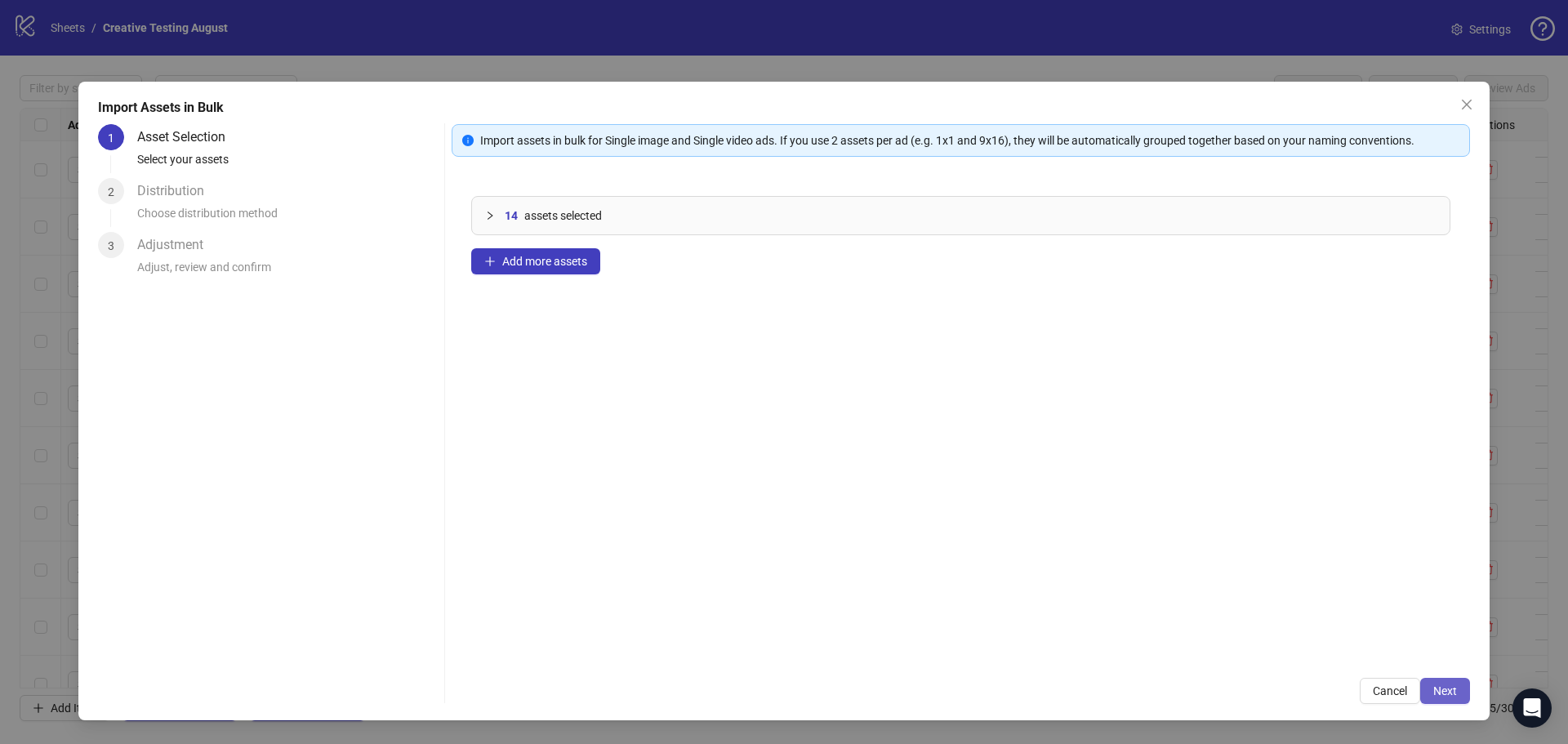
click at [1444, 689] on span "Next" at bounding box center [1446, 691] width 23 height 13
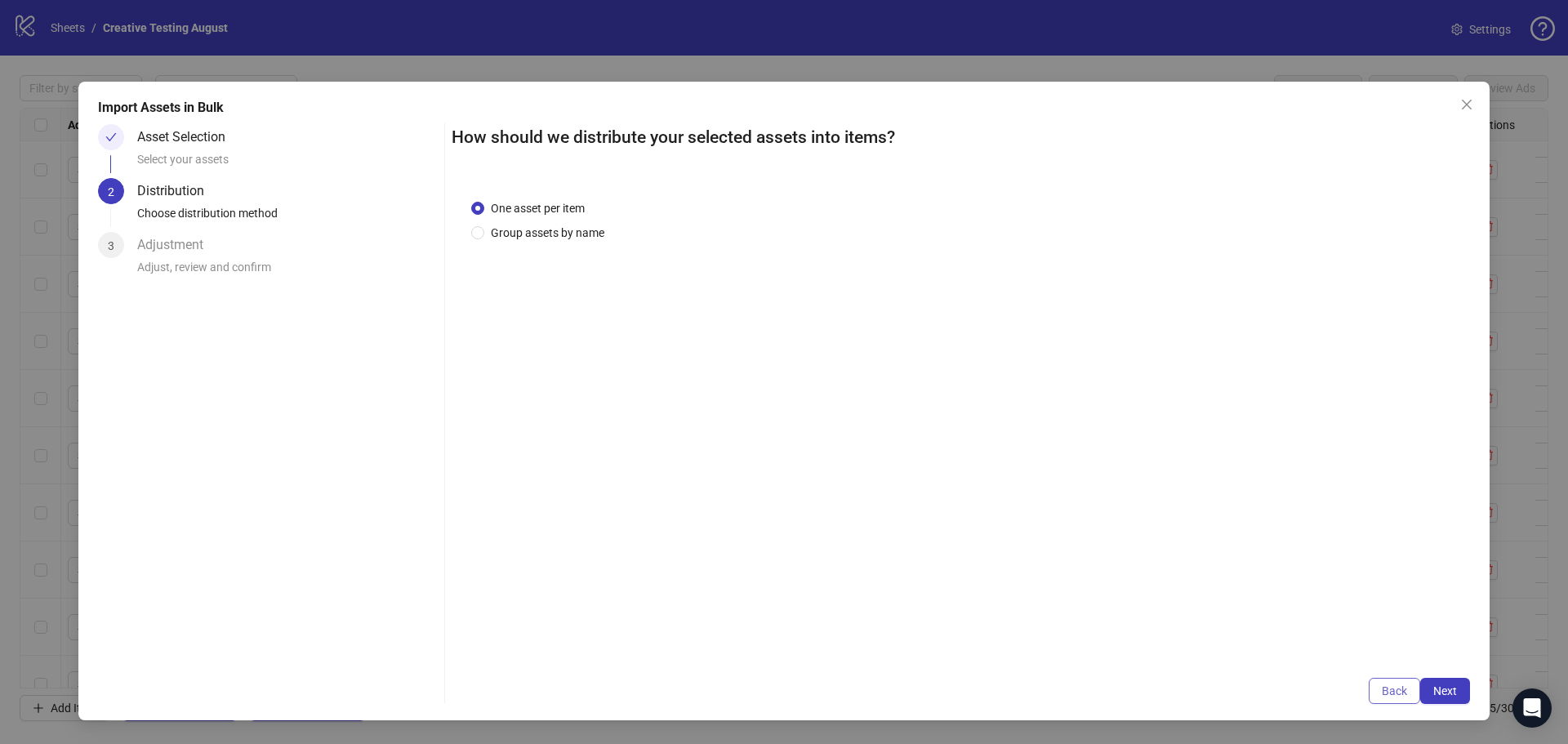
click at [1395, 689] on span "Back" at bounding box center [1395, 691] width 25 height 13
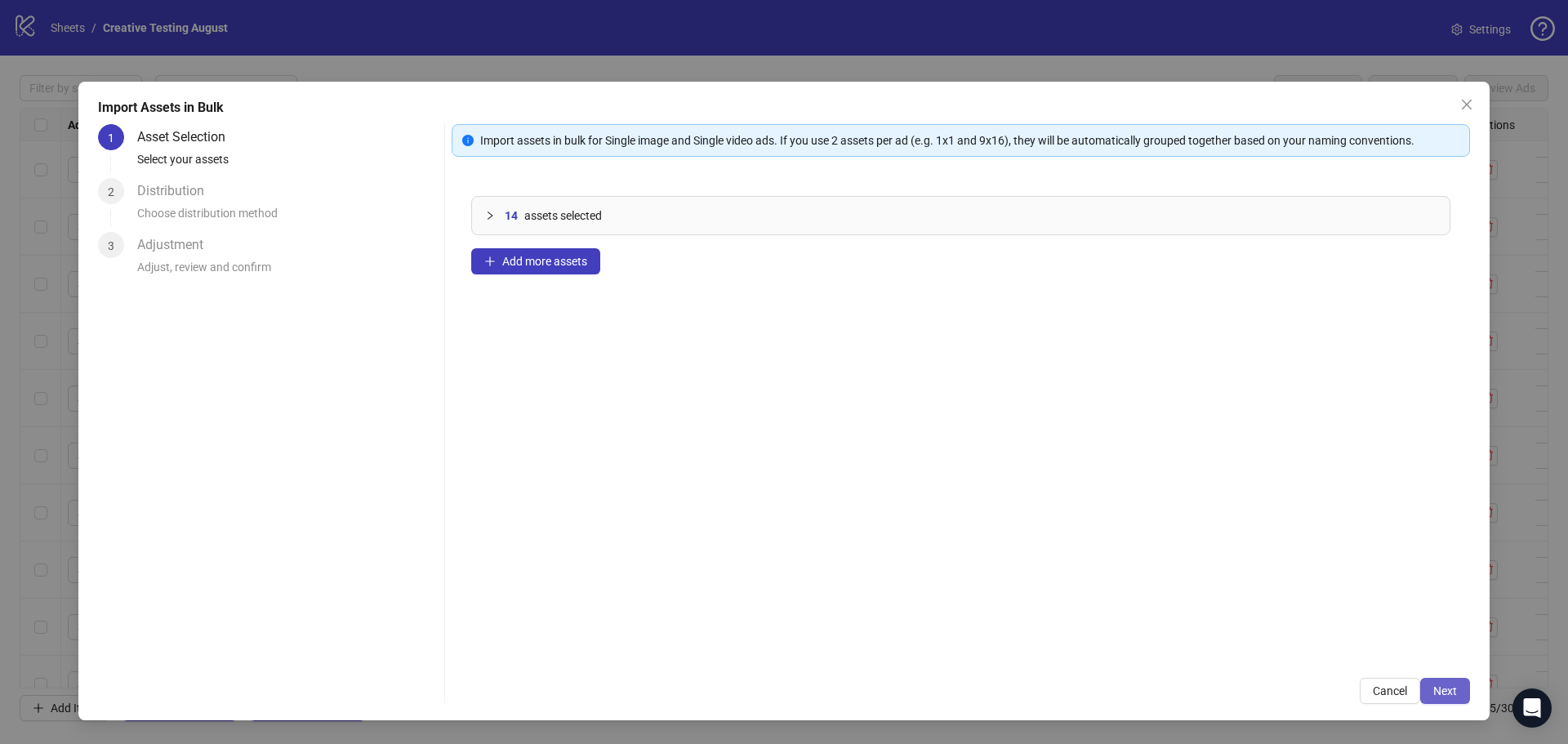
click at [1449, 694] on span "Next" at bounding box center [1446, 691] width 23 height 13
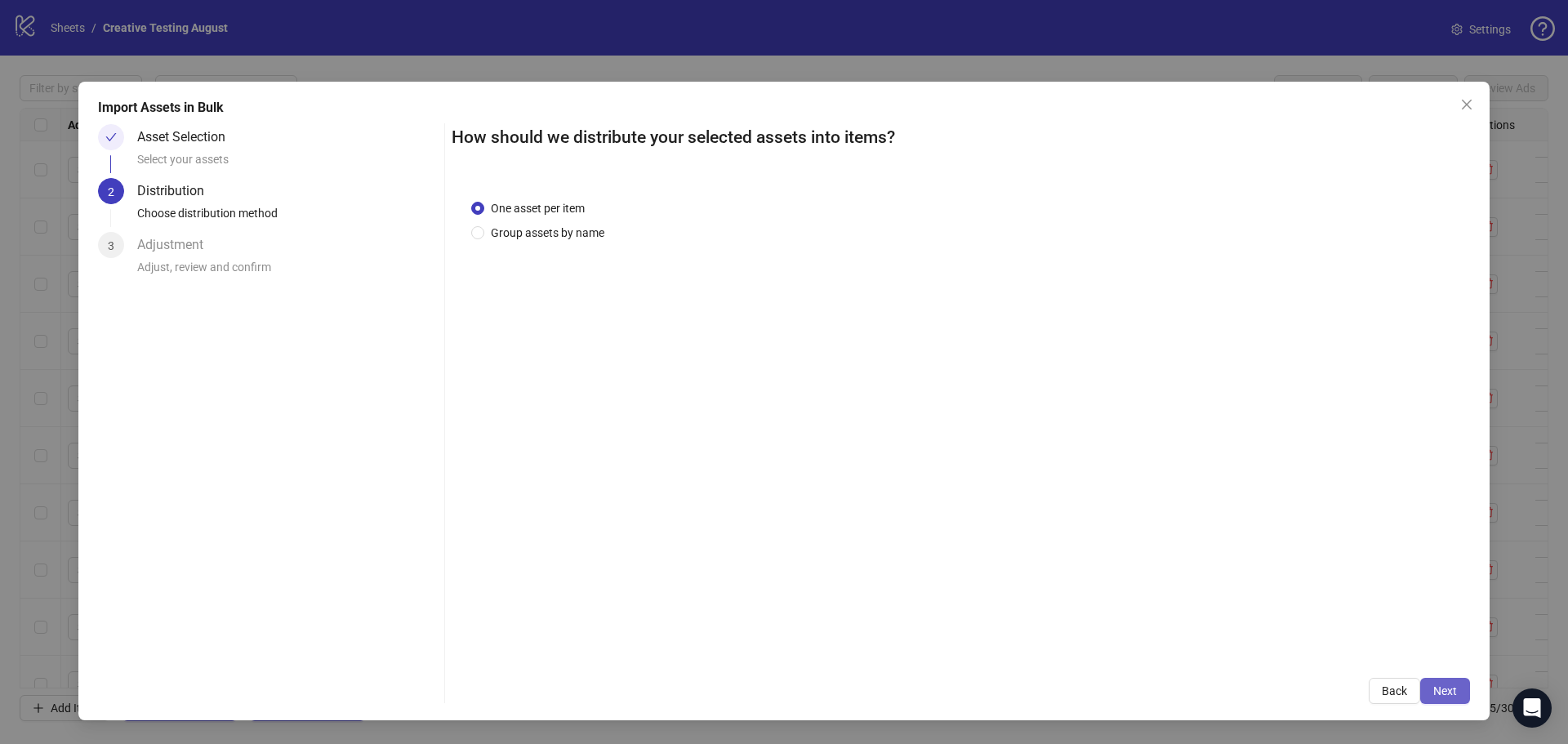
click at [1465, 697] on button "Next" at bounding box center [1445, 691] width 50 height 26
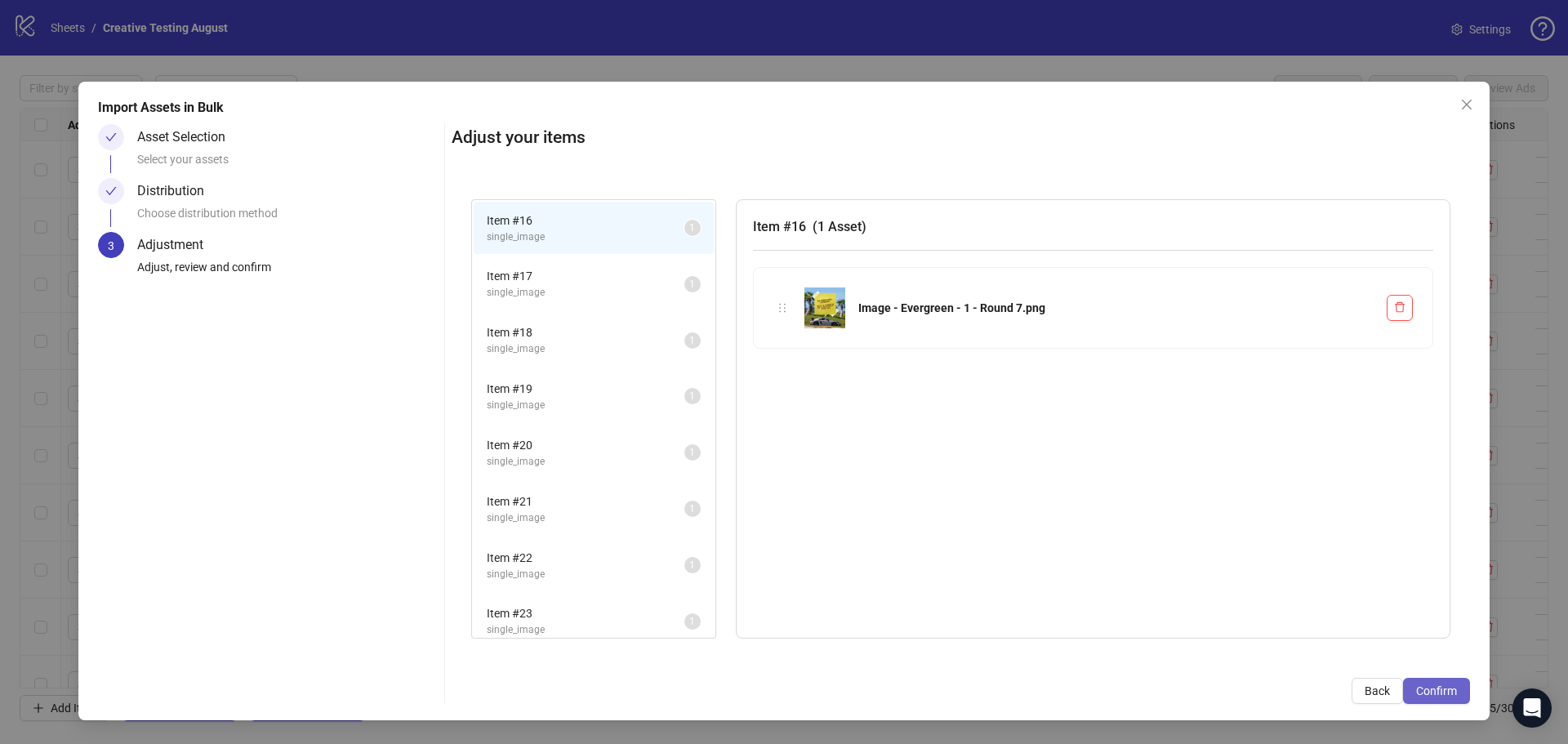
click at [1429, 685] on span "Confirm" at bounding box center [1437, 691] width 41 height 13
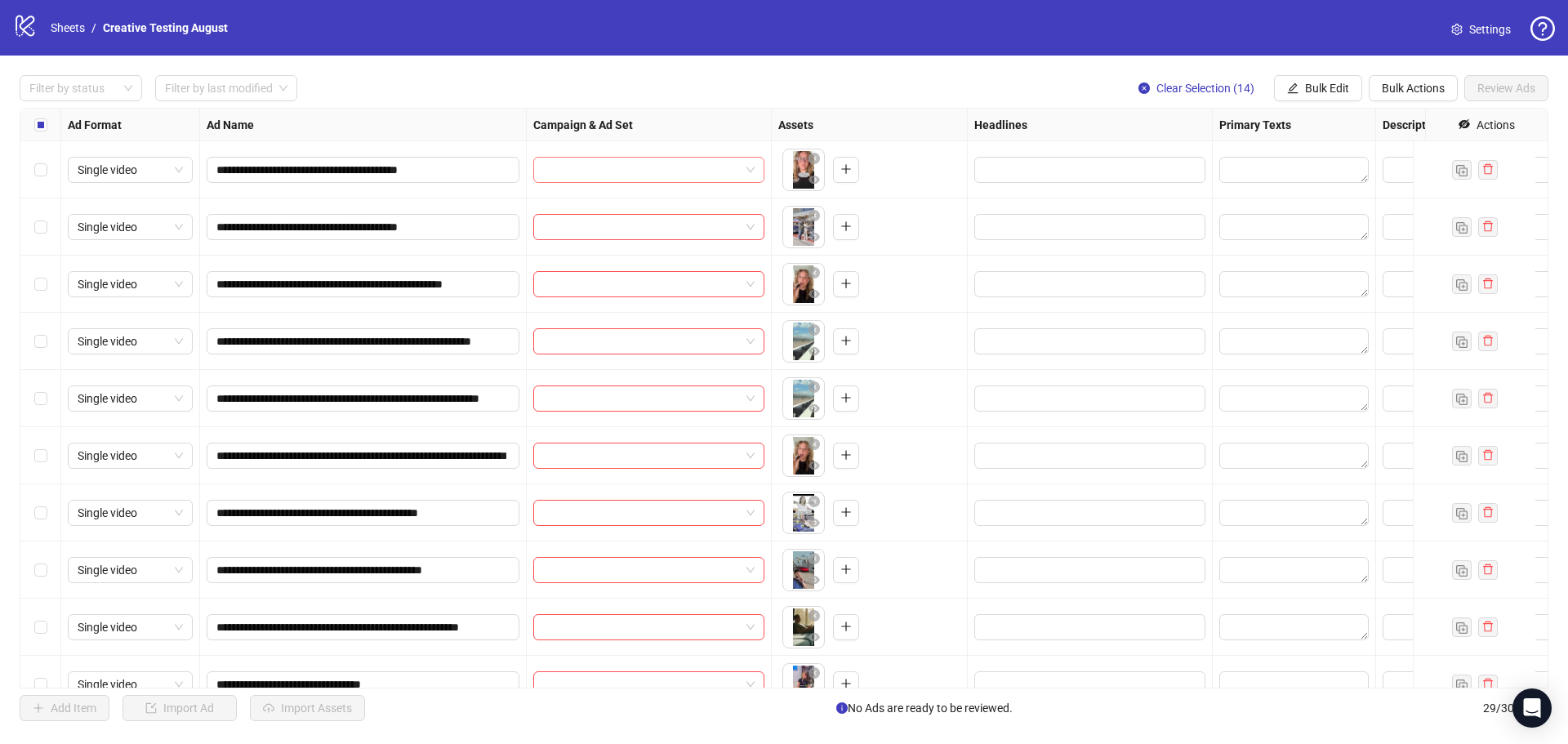
click at [611, 174] on input "search" at bounding box center [642, 169] width 197 height 24
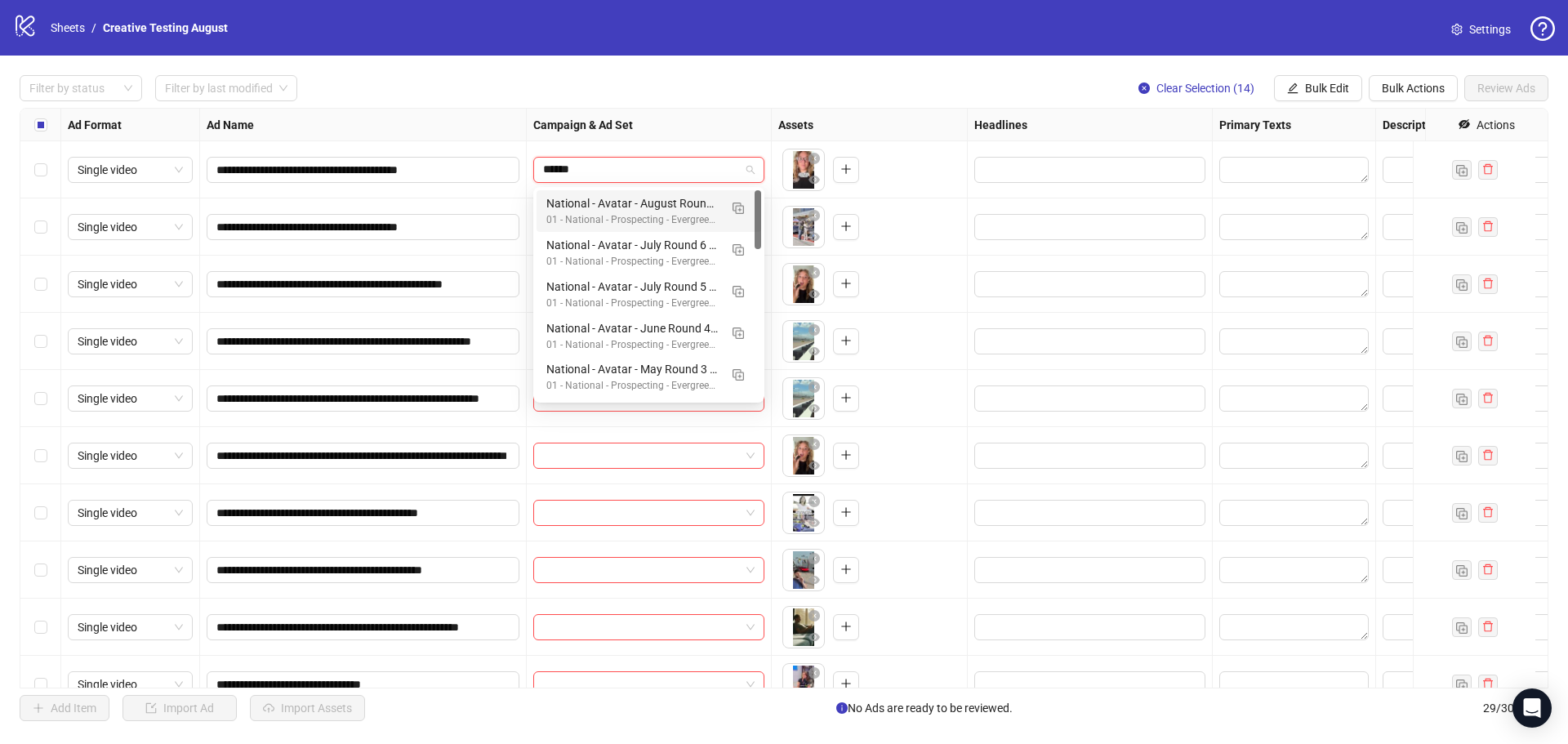
type input "*******"
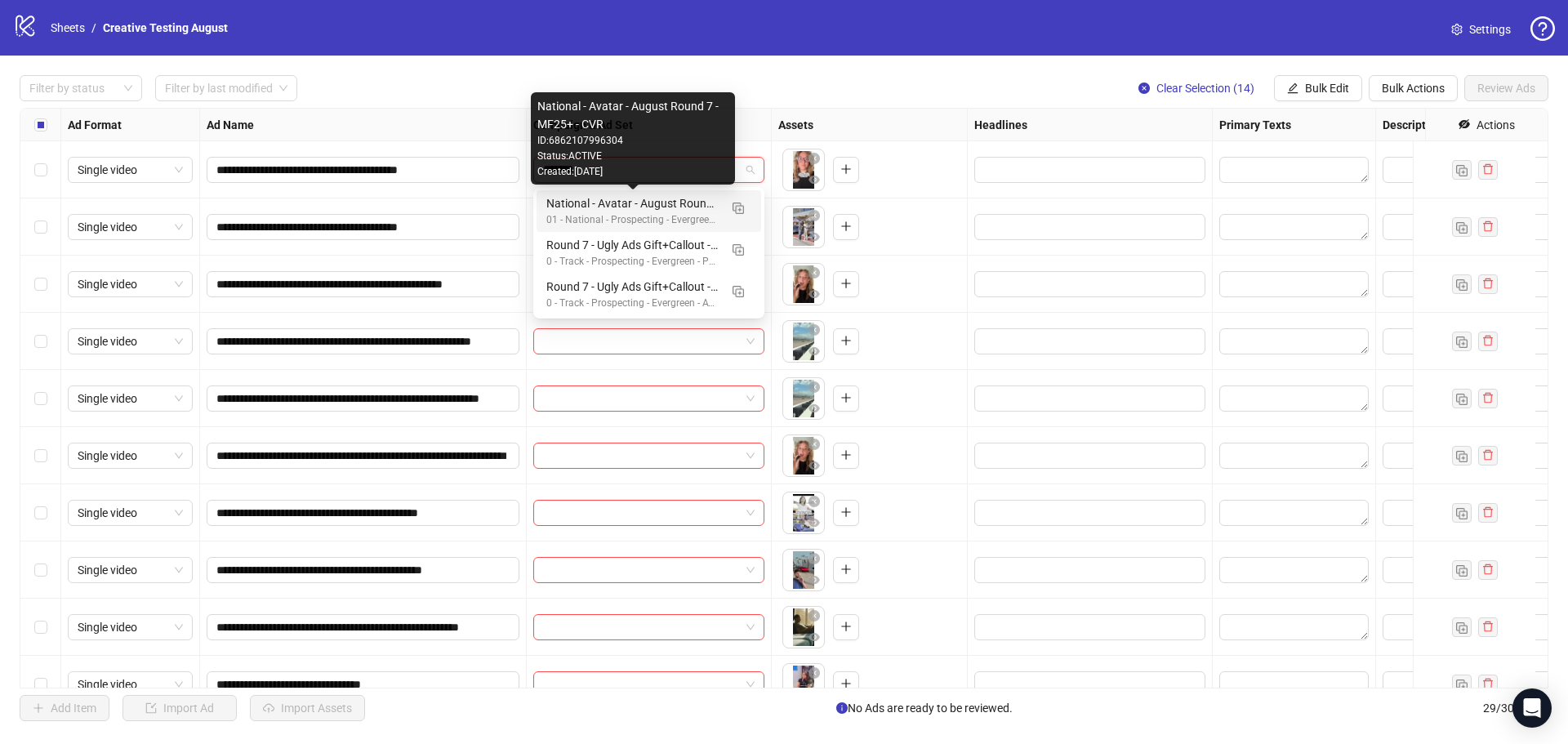
click at [611, 200] on div "National - Avatar - August Round 7 - MF25+ - CVR" at bounding box center [632, 203] width 172 height 18
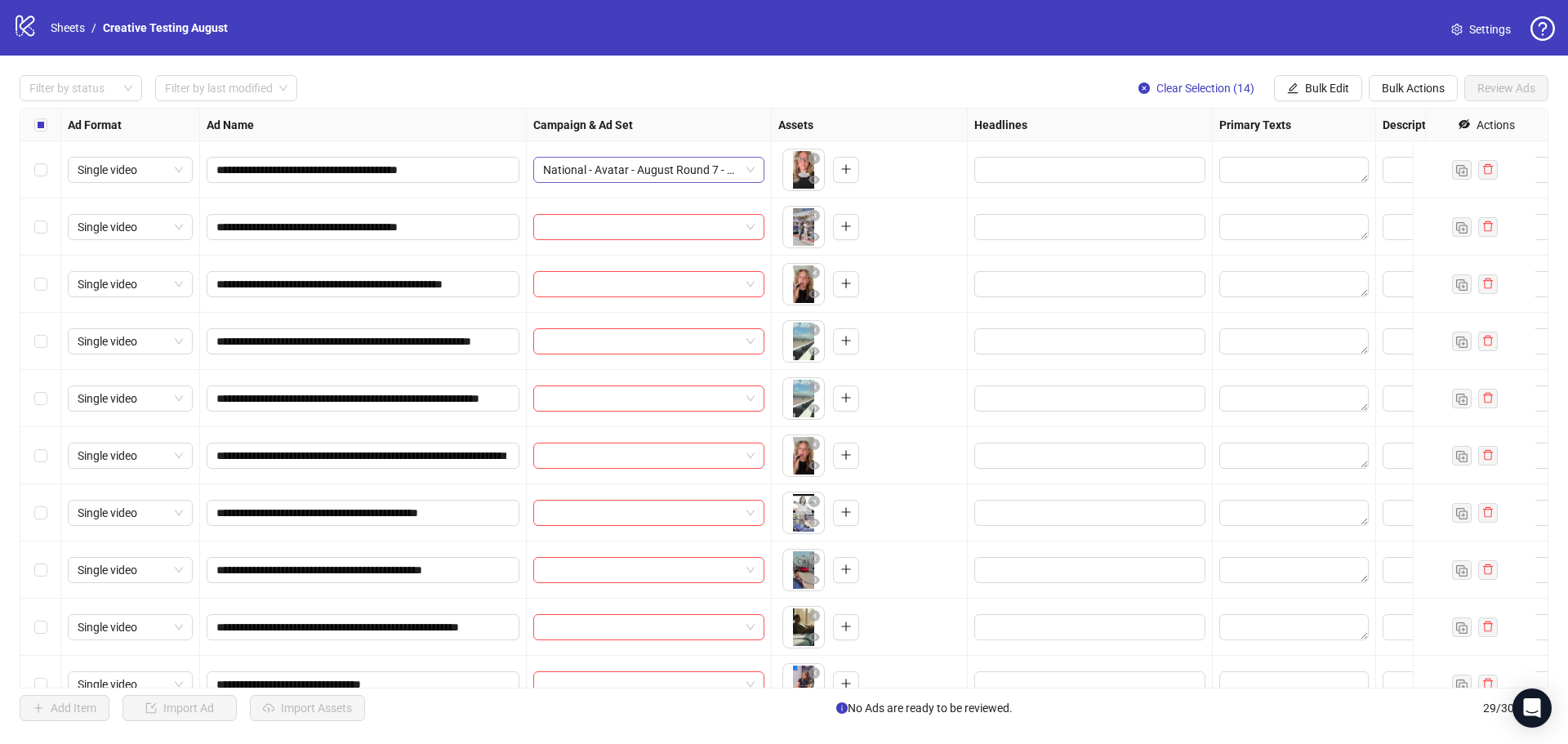
click at [682, 169] on span "National - Avatar - August Round 7 - MF25+ - CVR" at bounding box center [649, 169] width 212 height 24
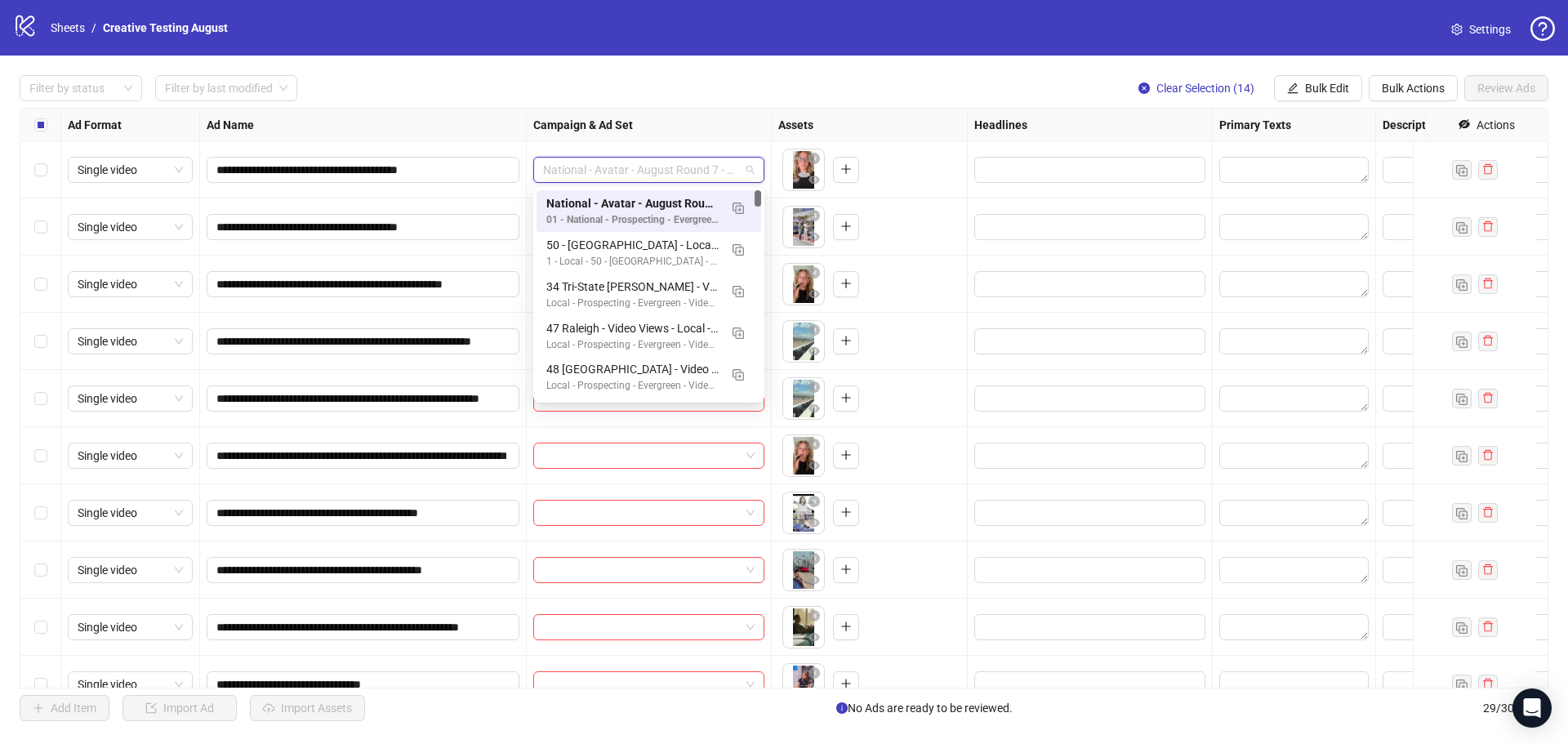
click at [52, 133] on div "Select all rows" at bounding box center [41, 125] width 41 height 33
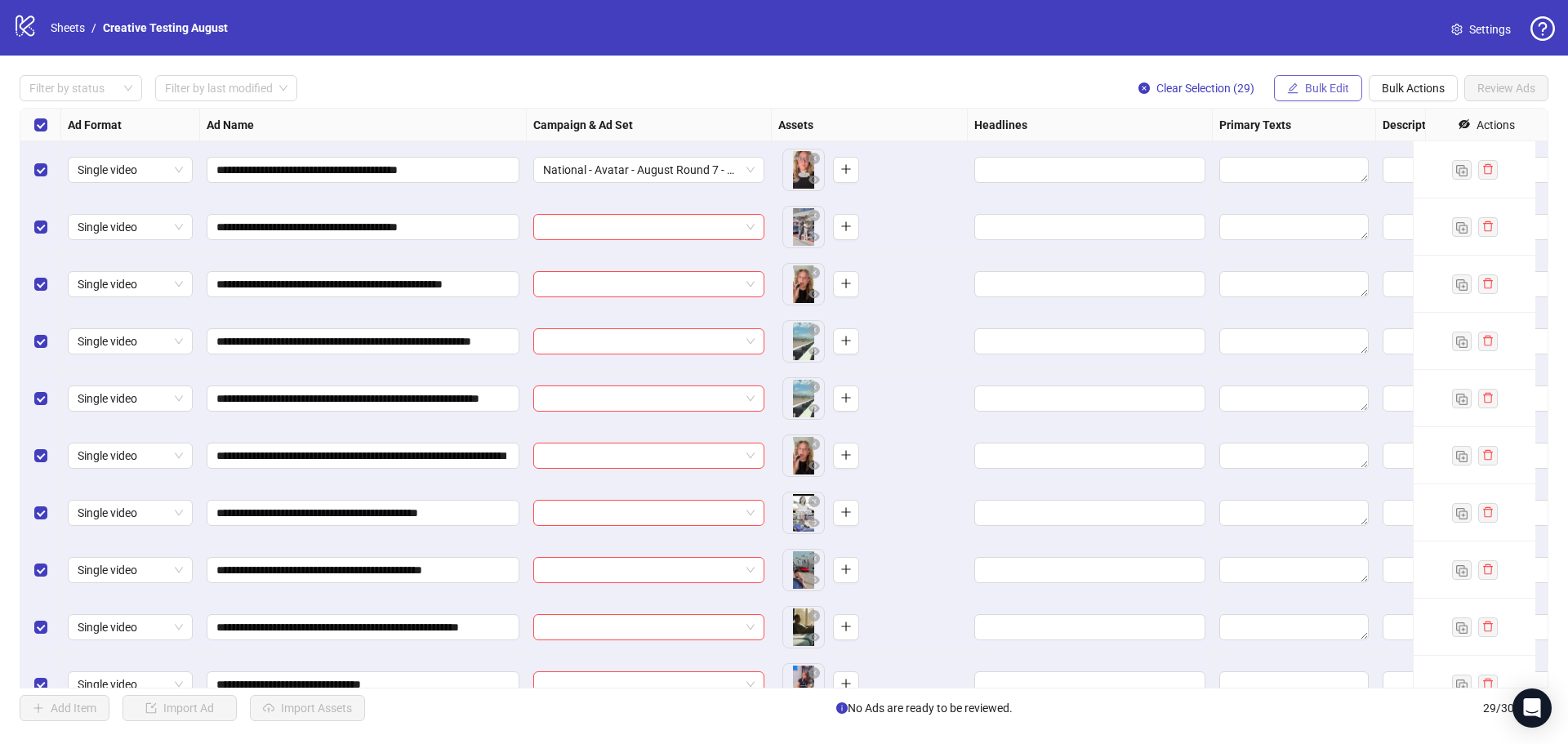
click at [1302, 80] on button "Bulk Edit" at bounding box center [1318, 88] width 88 height 26
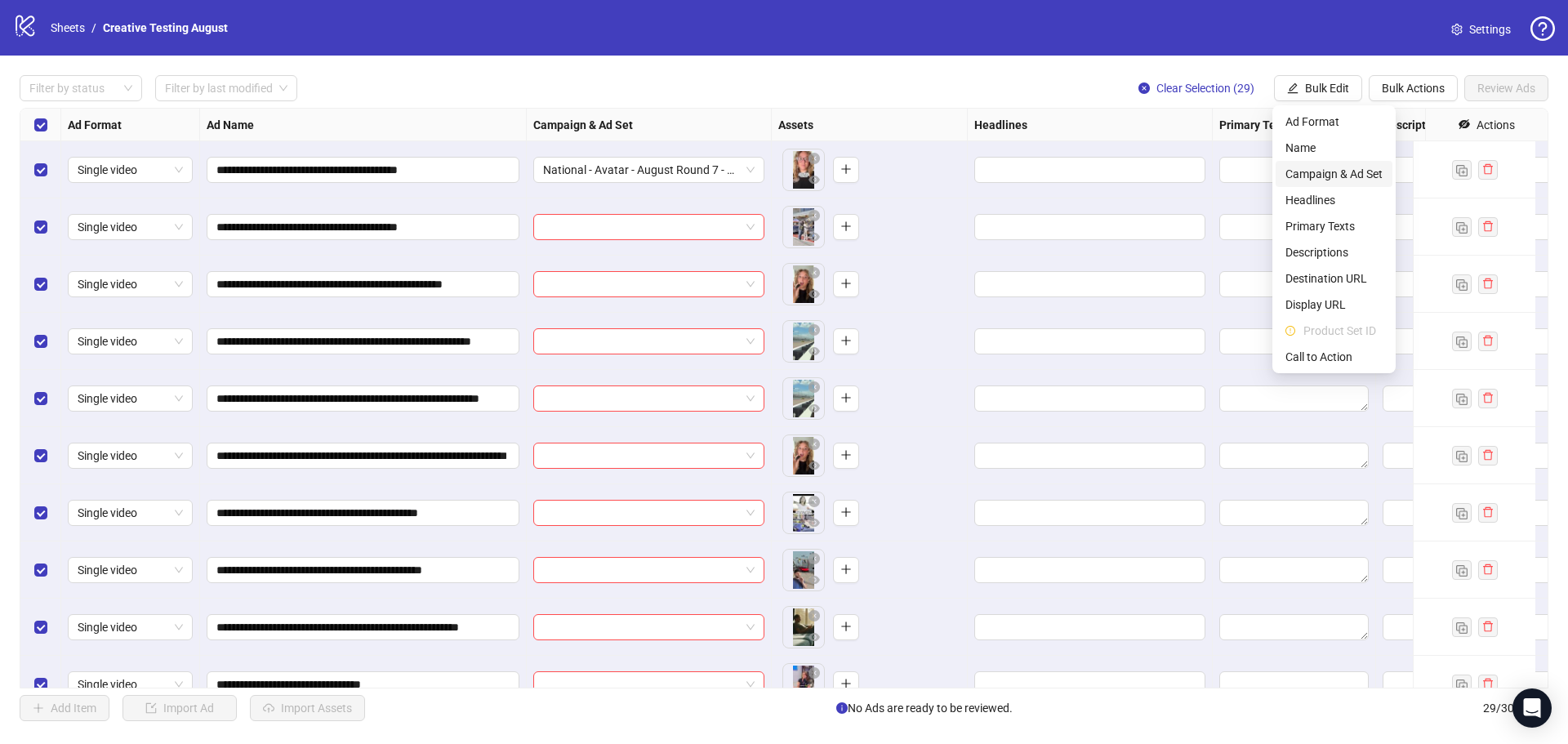
click at [1347, 176] on span "Campaign & Ad Set" at bounding box center [1335, 174] width 97 height 18
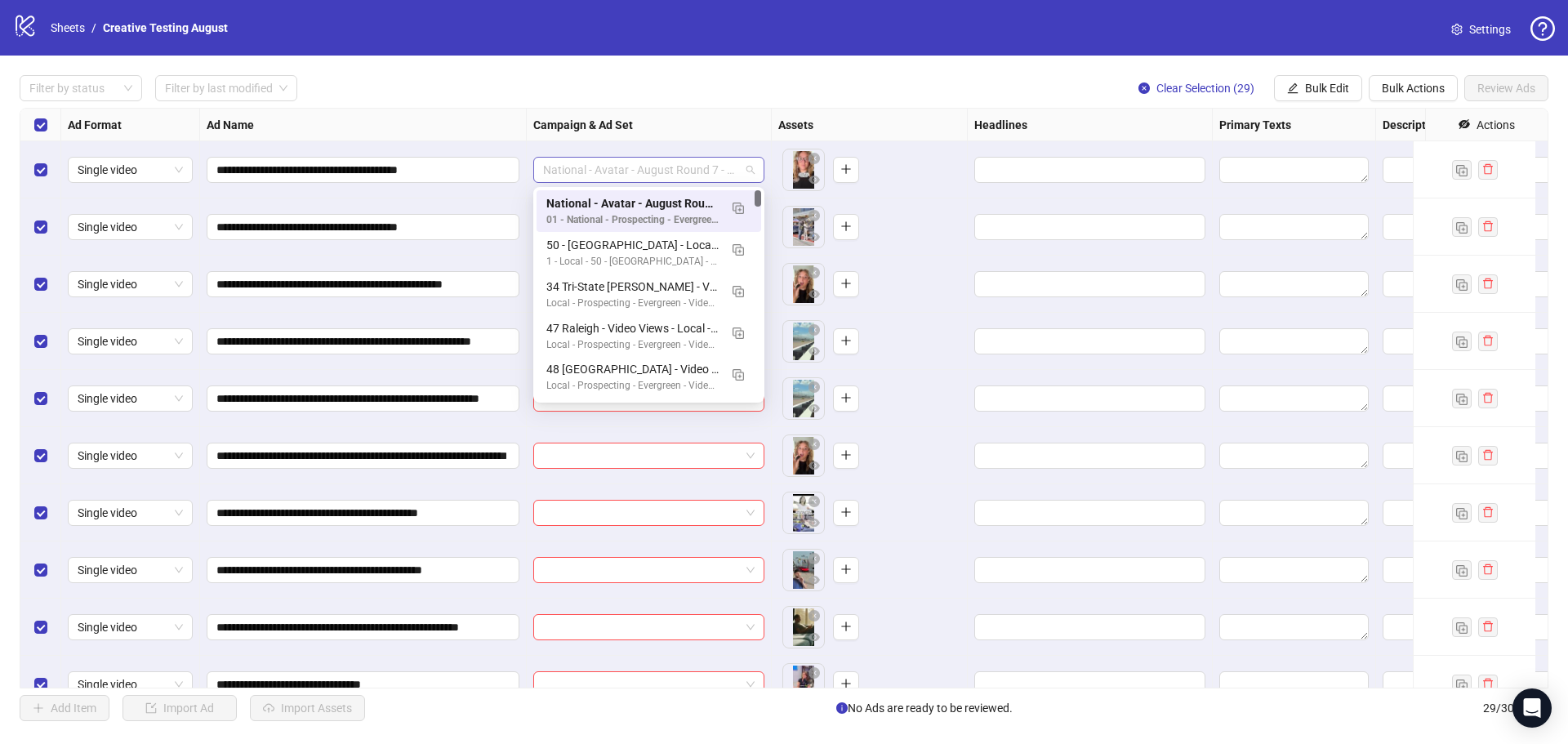
click at [667, 175] on span "National - Avatar - August Round 7 - MF25+ - CVR" at bounding box center [649, 169] width 212 height 24
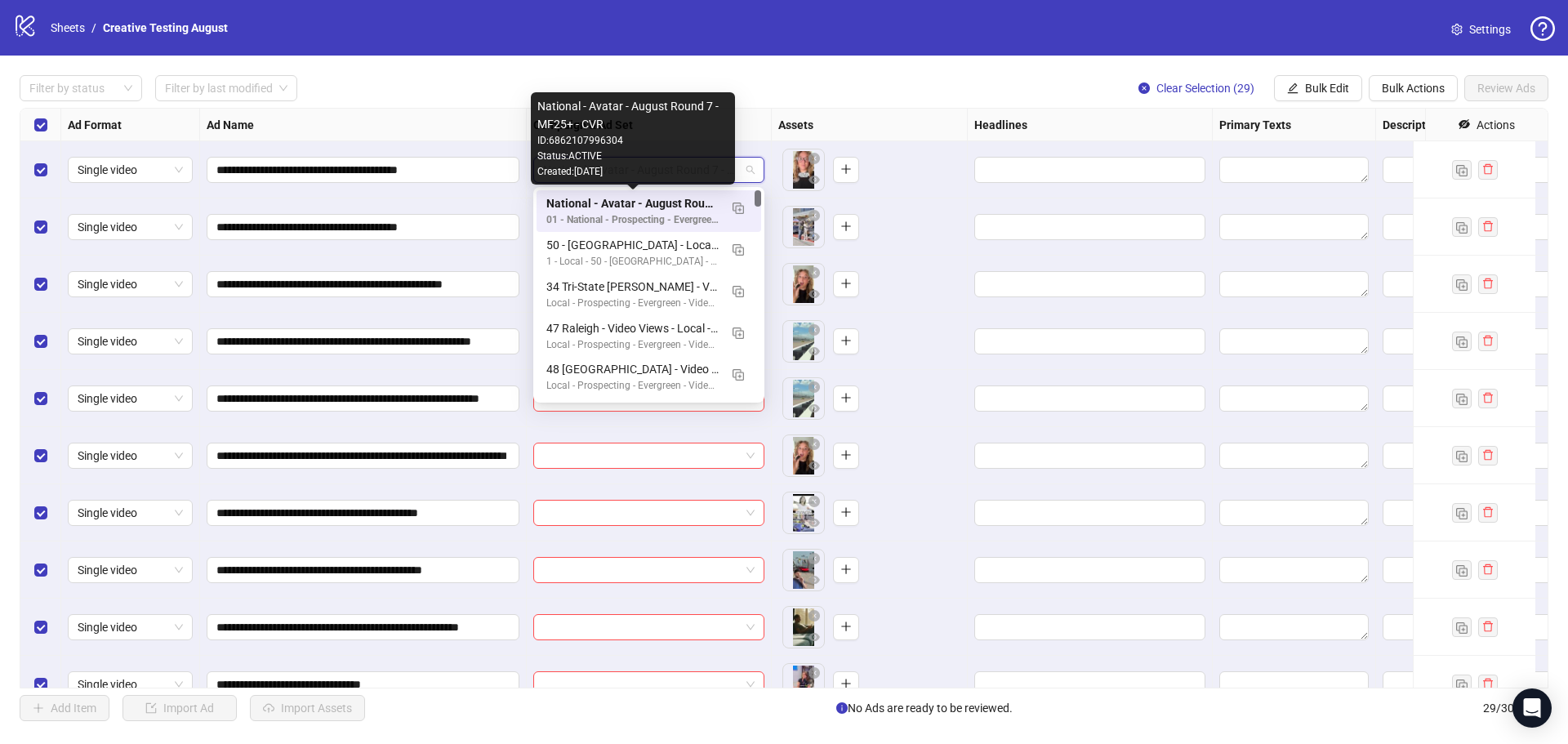
click at [673, 197] on div "National - Avatar - August Round 7 - MF25+ - CVR" at bounding box center [632, 203] width 172 height 18
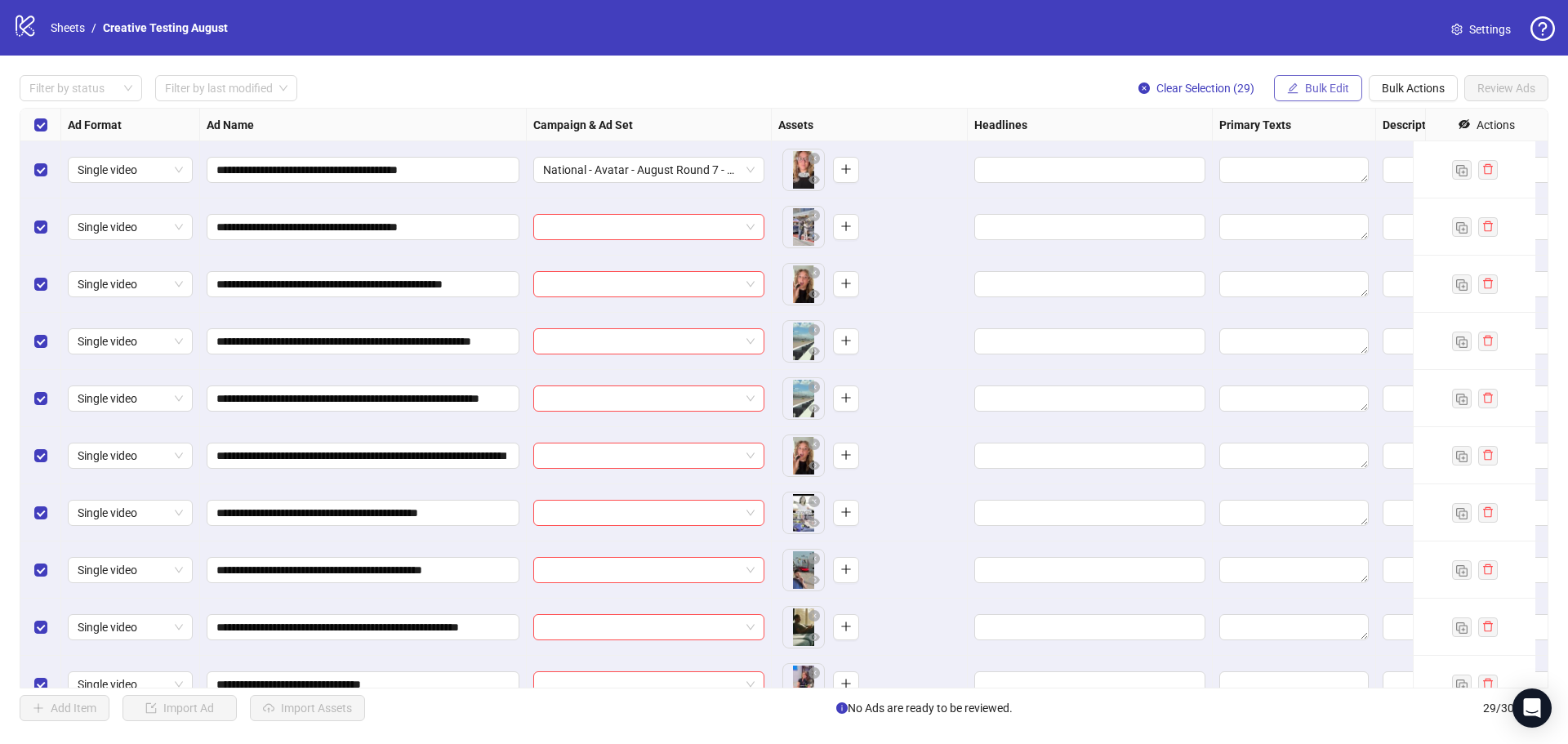
click at [1295, 87] on icon "edit" at bounding box center [1293, 88] width 11 height 11
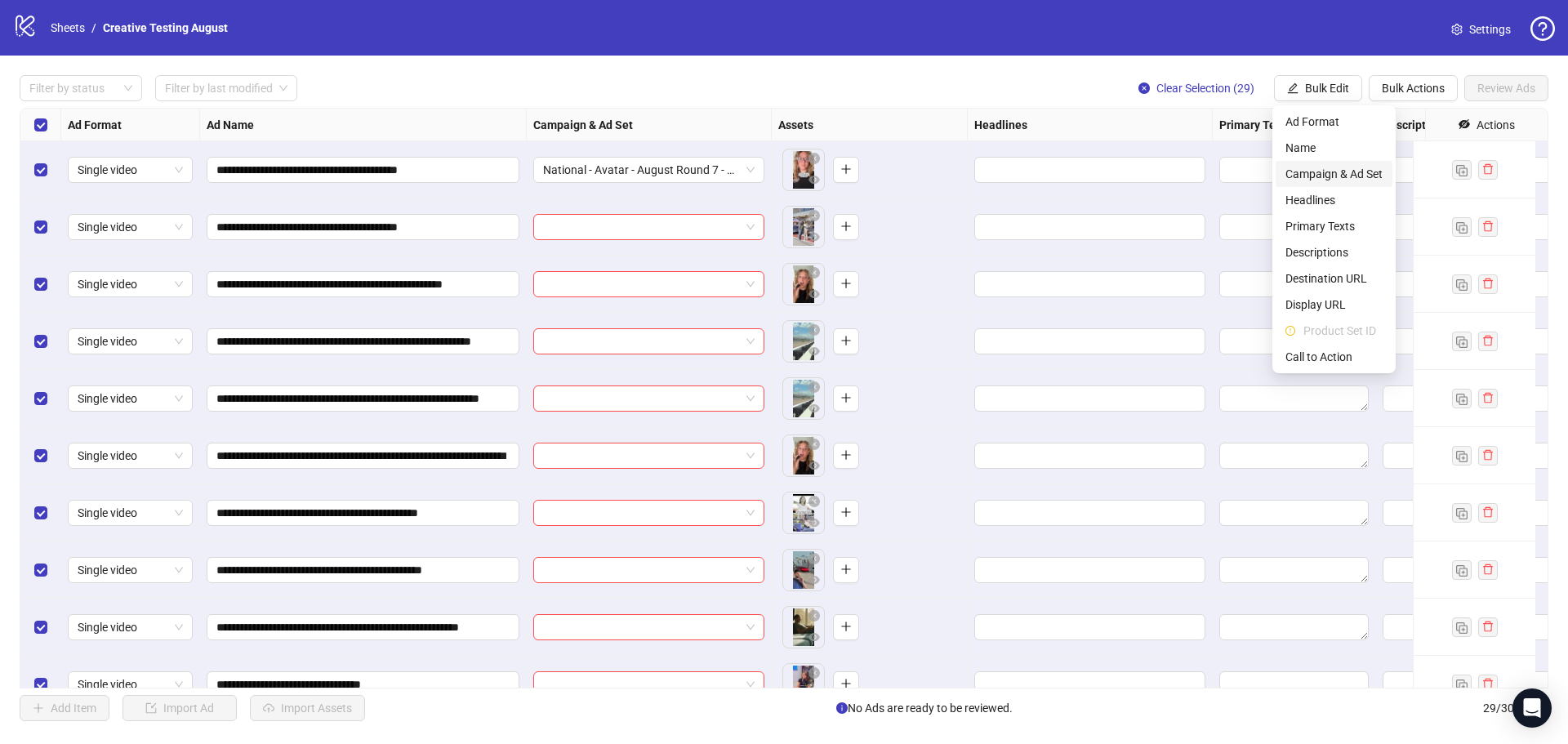
click at [1327, 174] on span "Campaign & Ad Set" at bounding box center [1335, 174] width 97 height 18
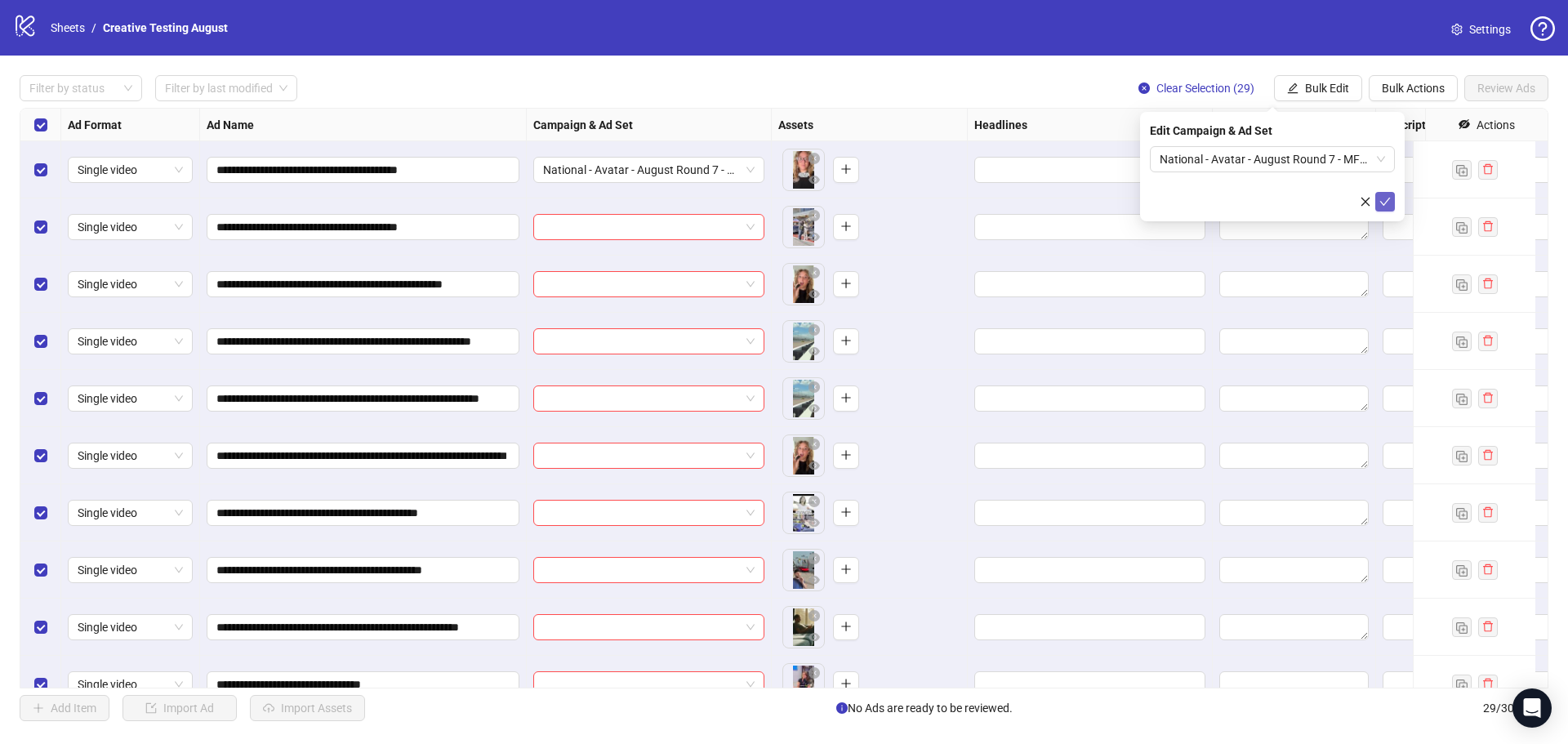
click at [1378, 193] on button "submit" at bounding box center [1385, 201] width 19 height 19
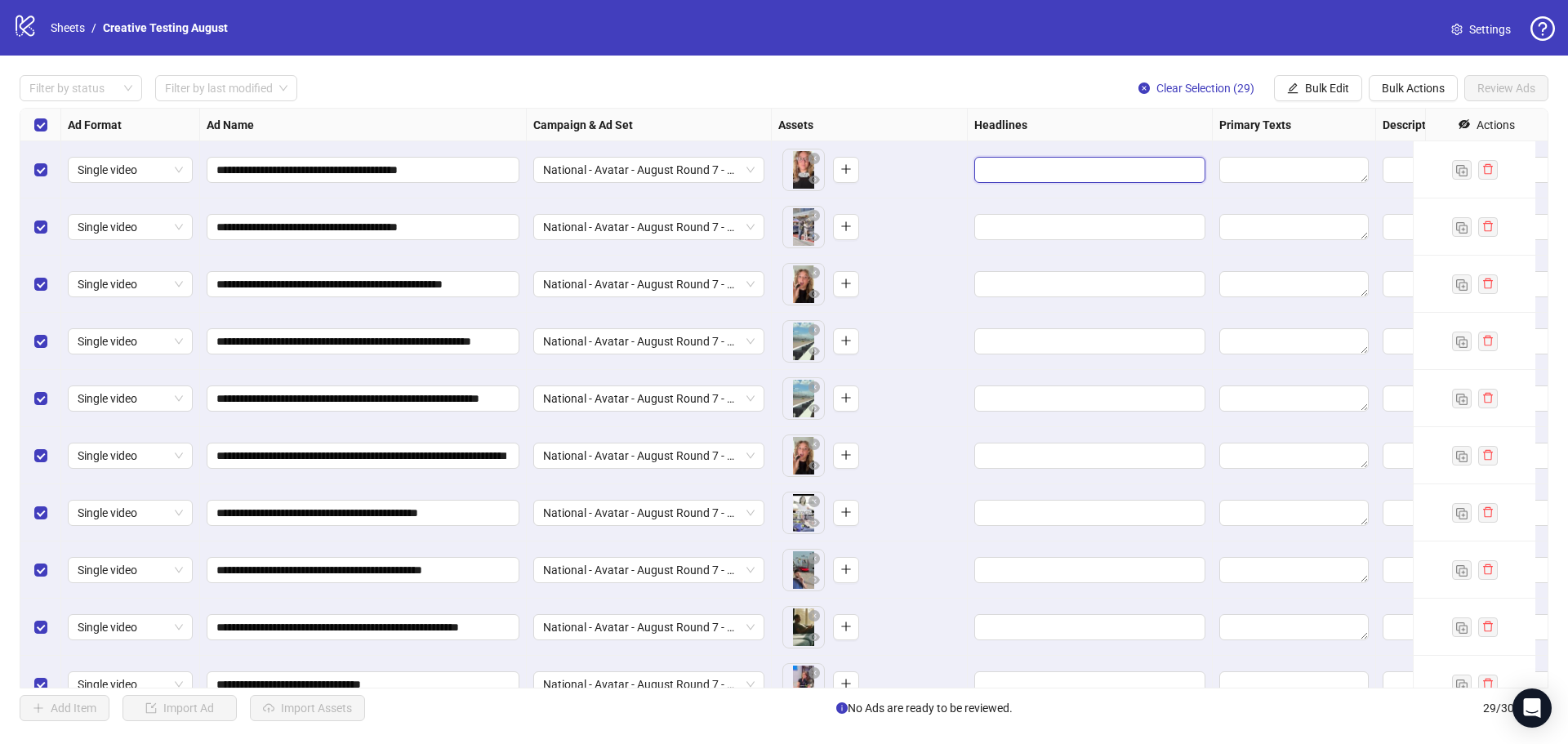
click at [1062, 176] on input "Edit values" at bounding box center [1089, 170] width 208 height 18
click at [1307, 91] on span "Bulk Edit" at bounding box center [1327, 88] width 44 height 13
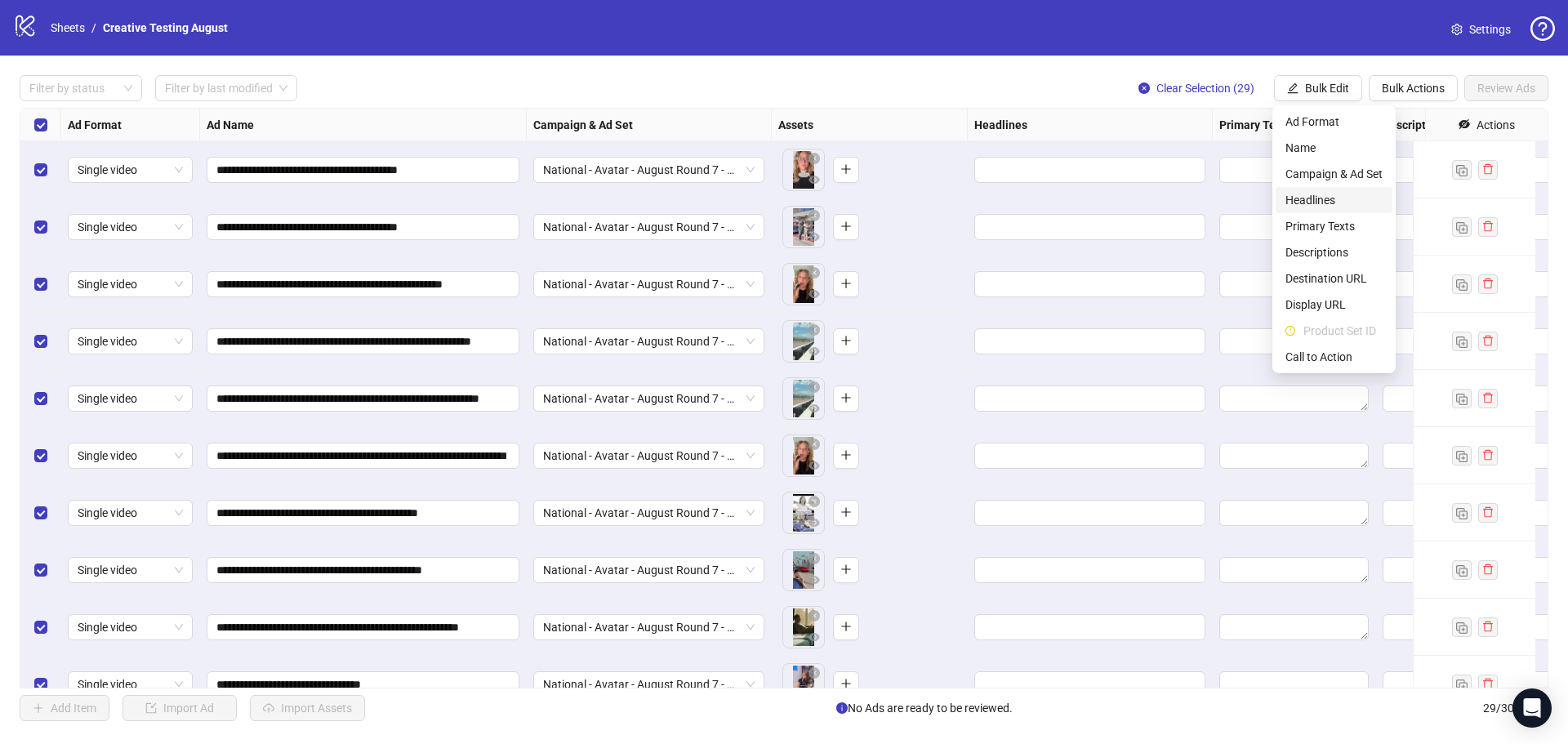
click at [1317, 206] on span "Headlines" at bounding box center [1335, 200] width 97 height 18
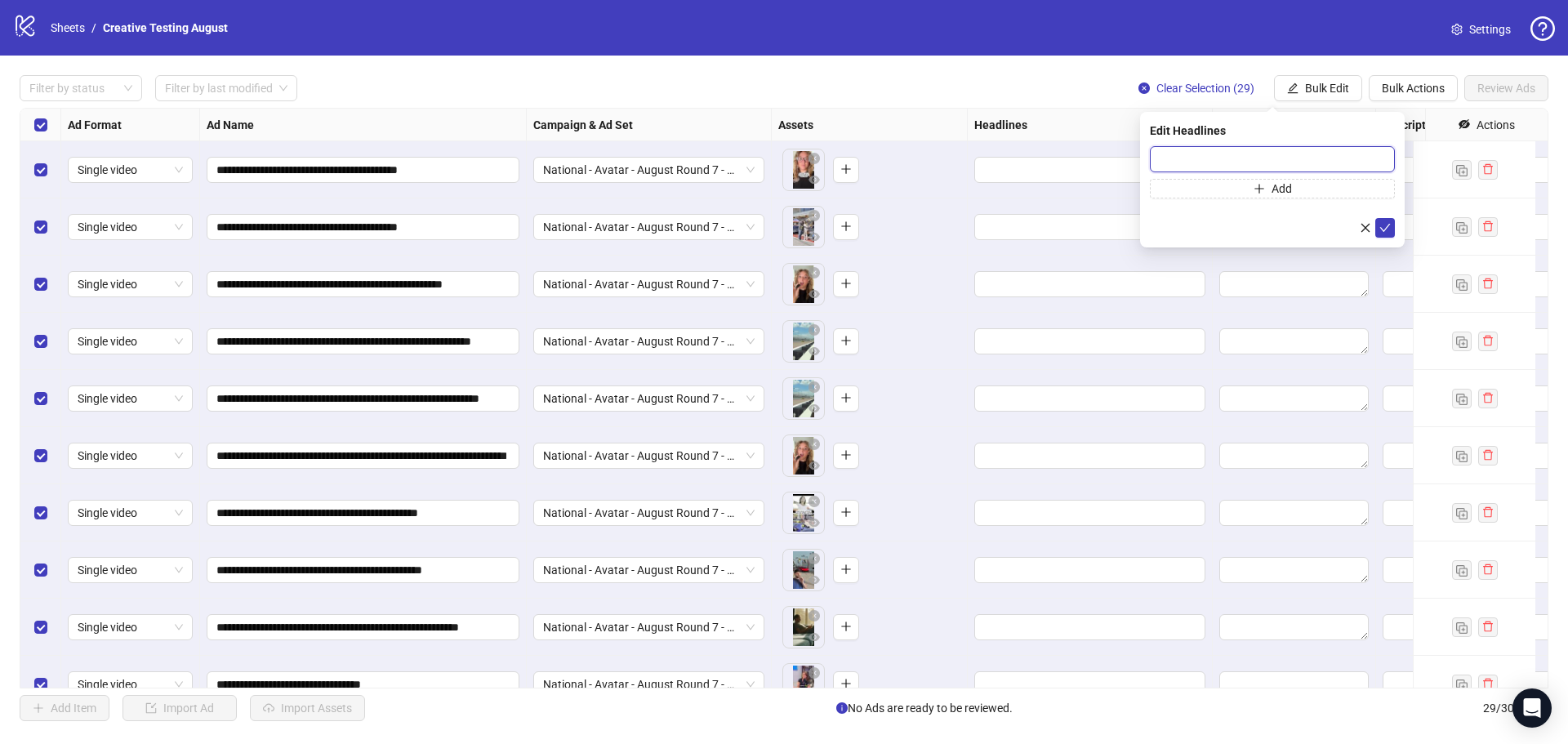
click at [1209, 164] on input "text" at bounding box center [1272, 159] width 245 height 26
paste input "**********"
type input "**********"
click at [1390, 231] on button "submit" at bounding box center [1385, 228] width 19 height 19
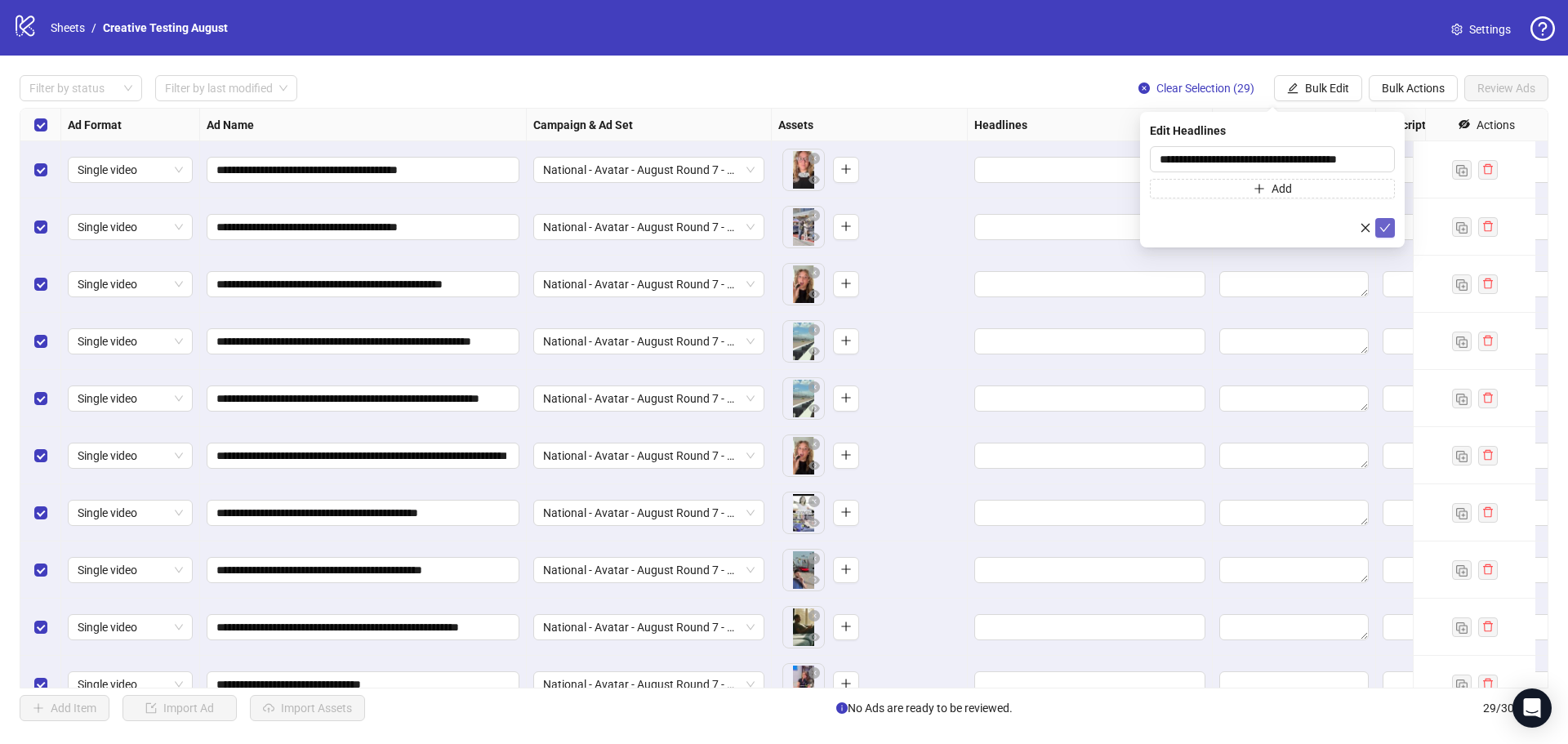
scroll to position [0, 0]
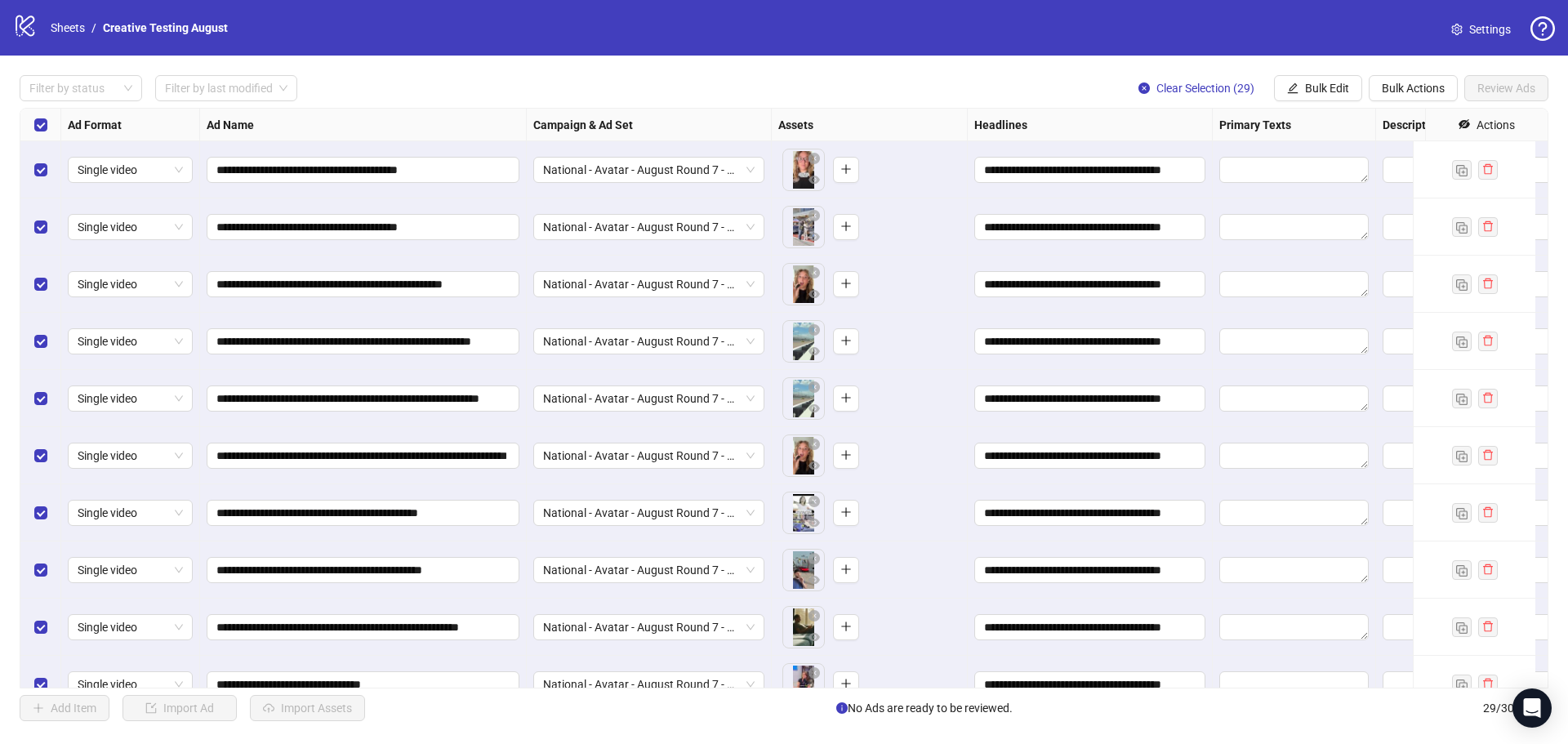
click at [1264, 150] on div at bounding box center [1295, 169] width 163 height 57
click at [1327, 89] on span "Bulk Edit" at bounding box center [1327, 88] width 44 height 13
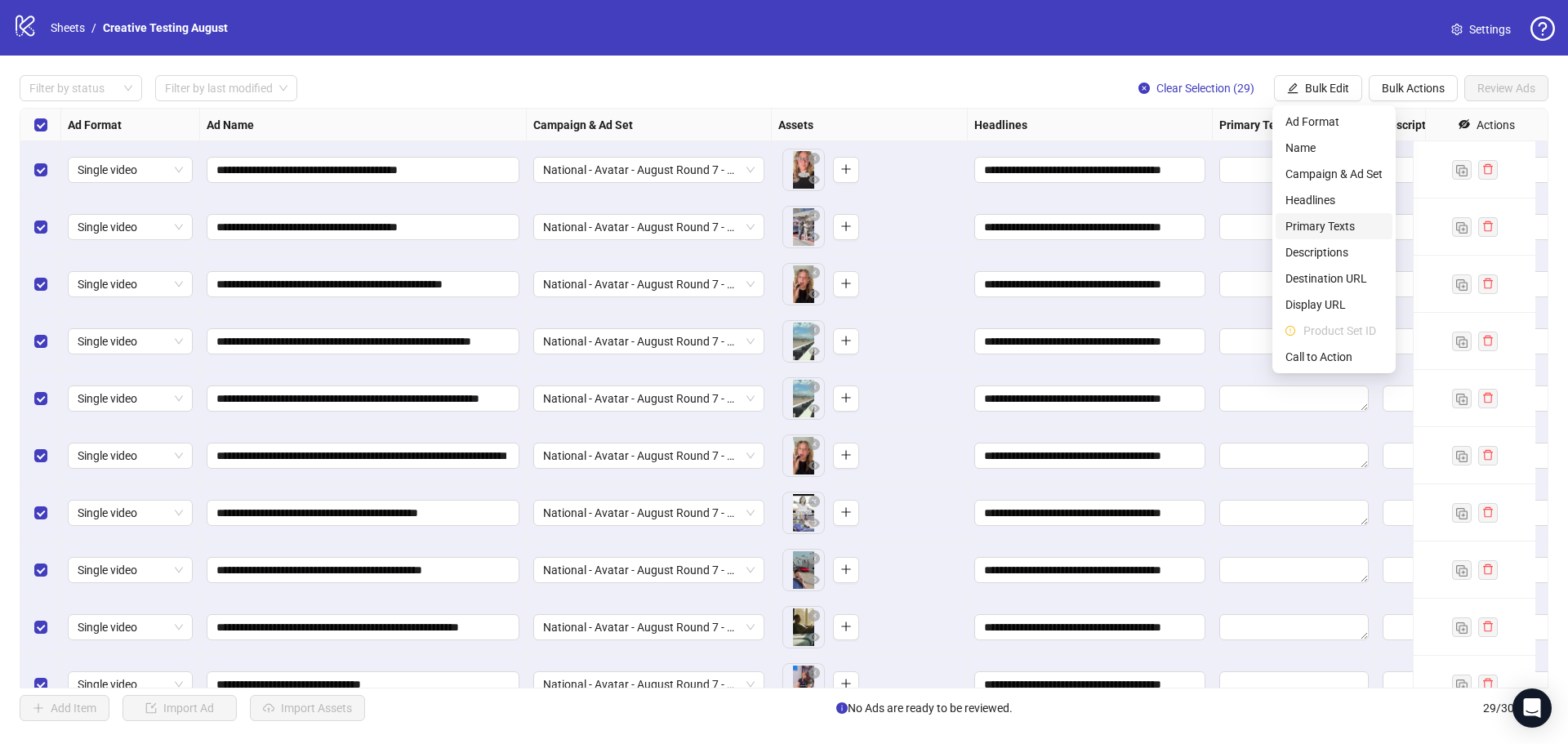
click at [1329, 222] on span "Primary Texts" at bounding box center [1335, 227] width 97 height 18
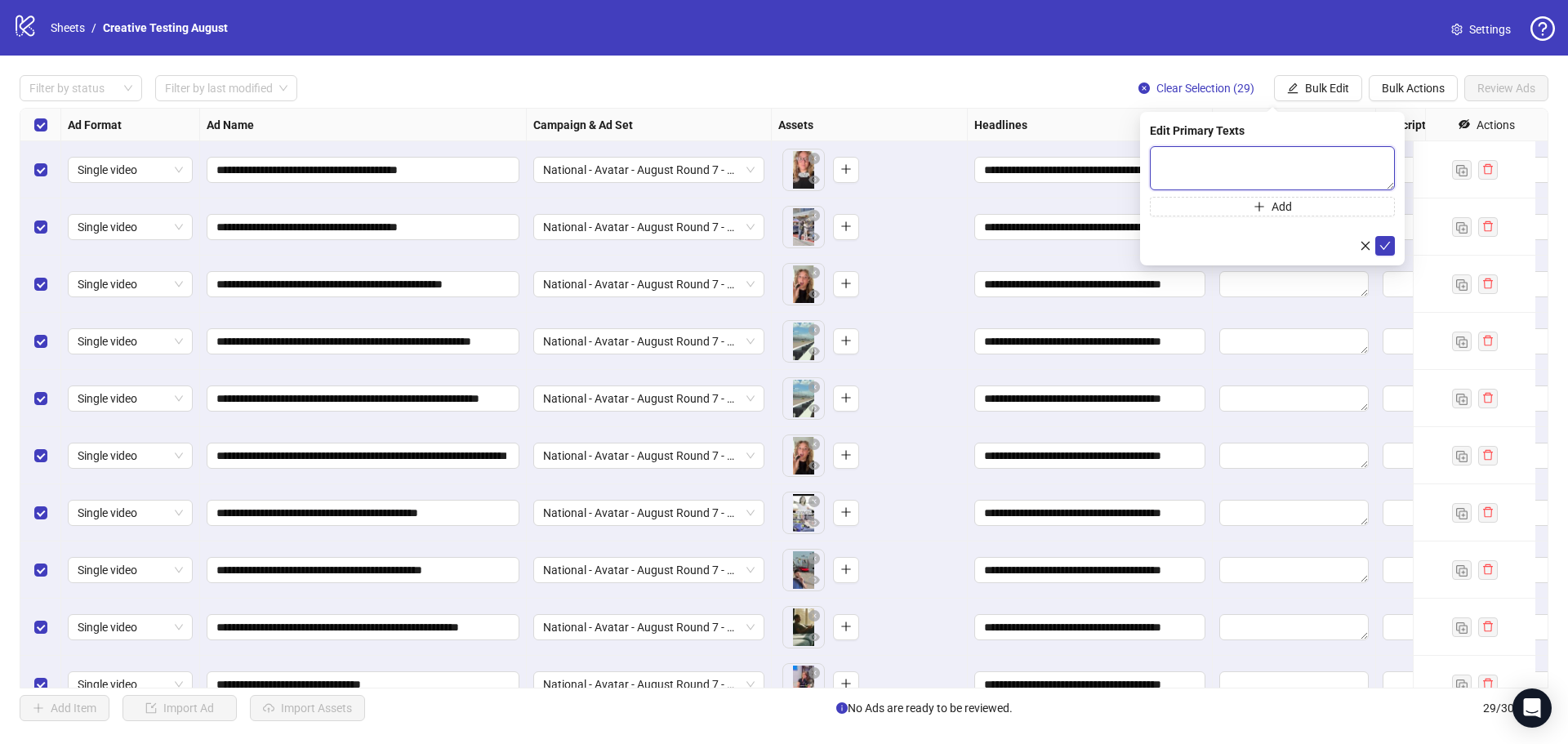
click at [1208, 166] on textarea at bounding box center [1272, 167] width 245 height 44
paste textarea "**********"
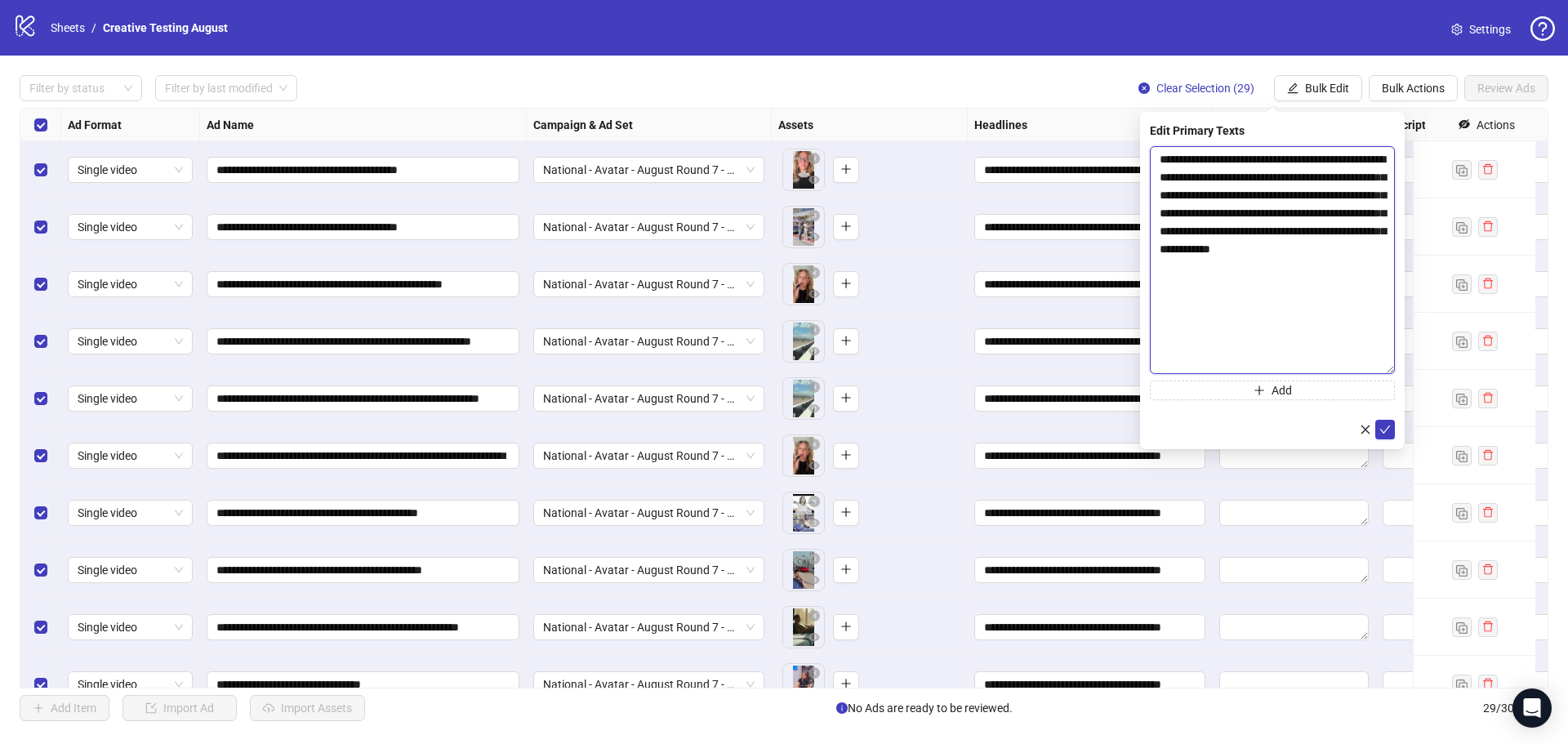
drag, startPoint x: 1390, startPoint y: 183, endPoint x: 1421, endPoint y: 367, distance: 186.6
click at [1421, 367] on body "**********" at bounding box center [784, 372] width 1568 height 744
click at [1160, 176] on textarea "**********" at bounding box center [1272, 260] width 245 height 228
click at [1287, 176] on textarea "**********" at bounding box center [1272, 260] width 245 height 228
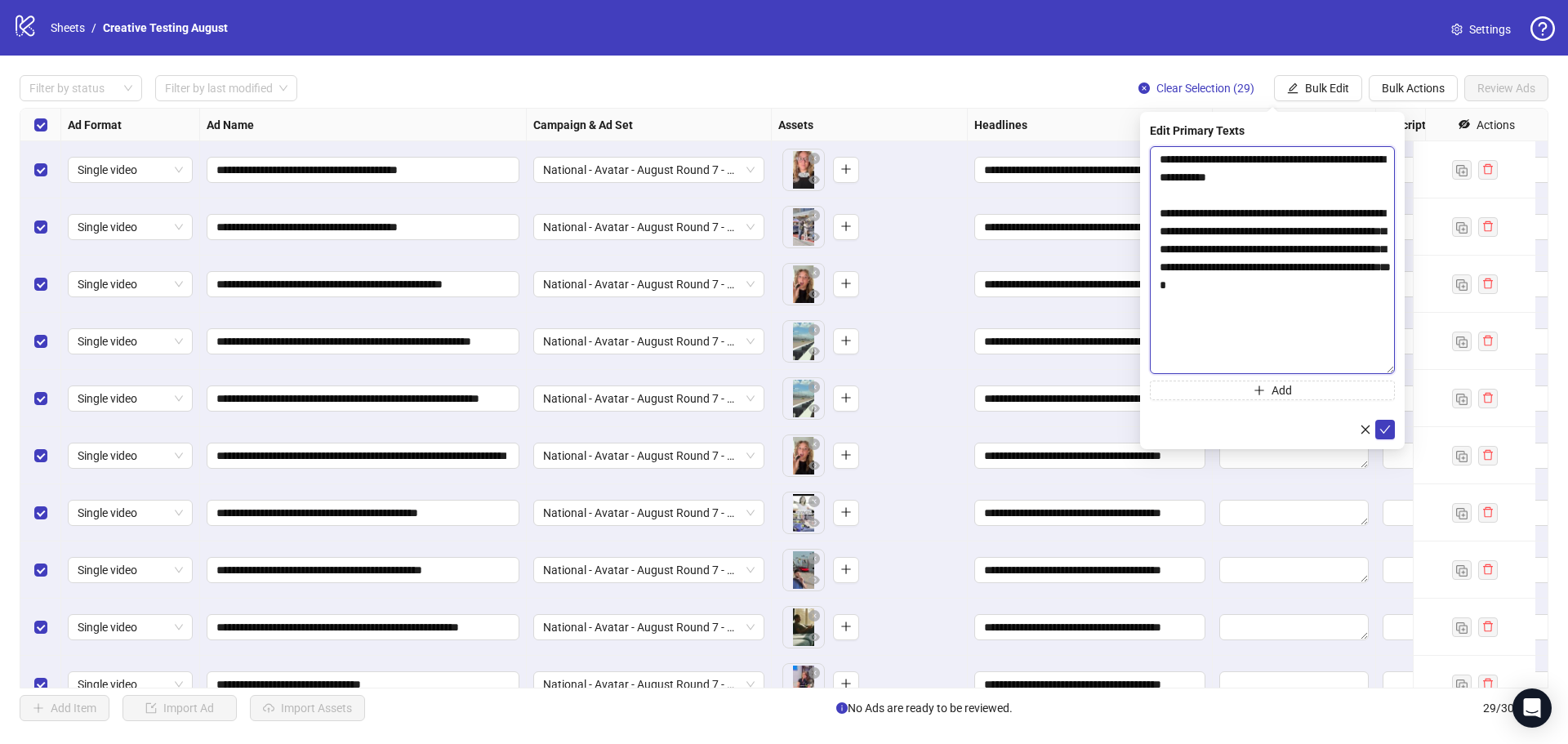
click at [1331, 229] on textarea "**********" at bounding box center [1272, 260] width 245 height 228
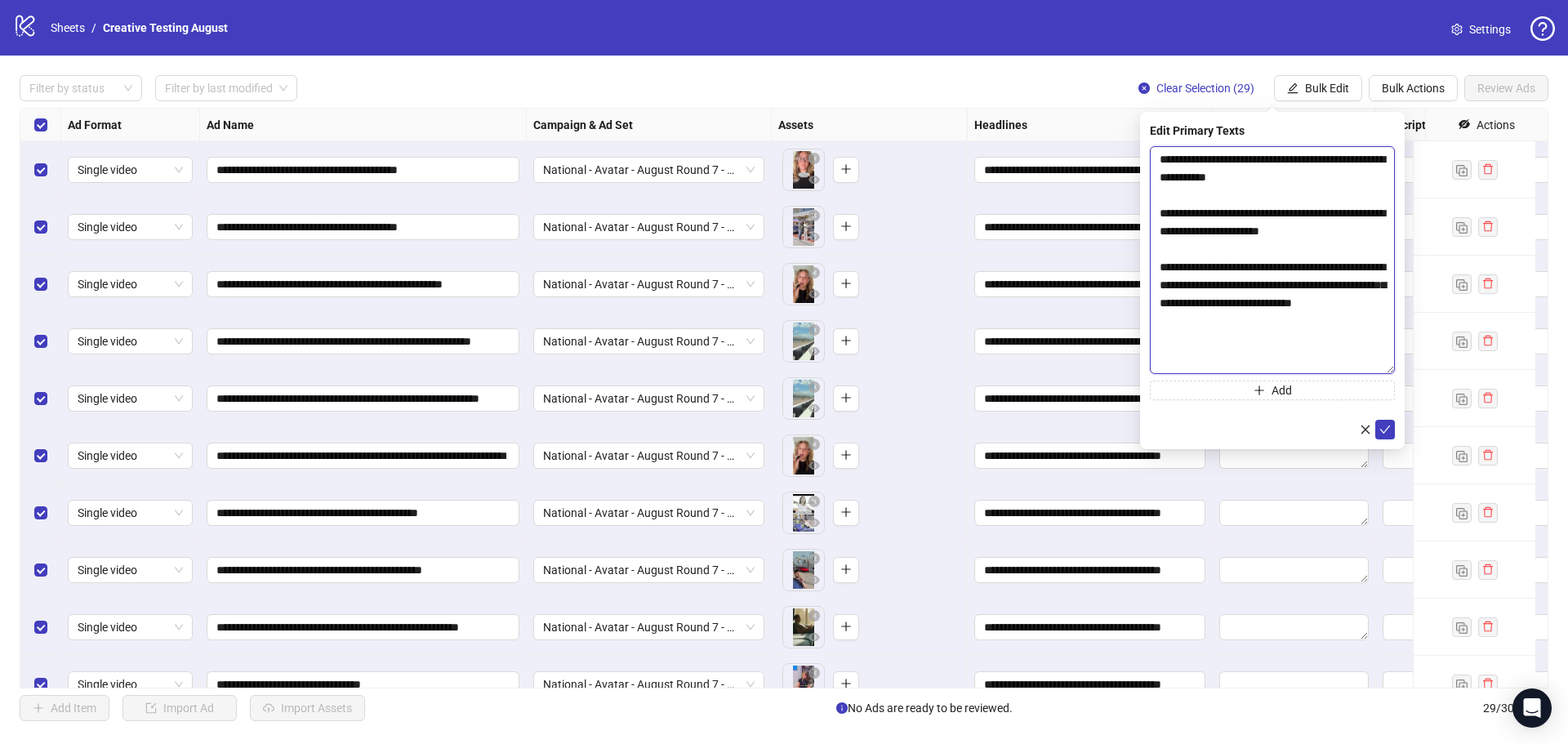
click at [1362, 271] on textarea "**********" at bounding box center [1272, 260] width 245 height 228
type textarea "**********"
click at [1388, 428] on icon "check" at bounding box center [1385, 430] width 11 height 8
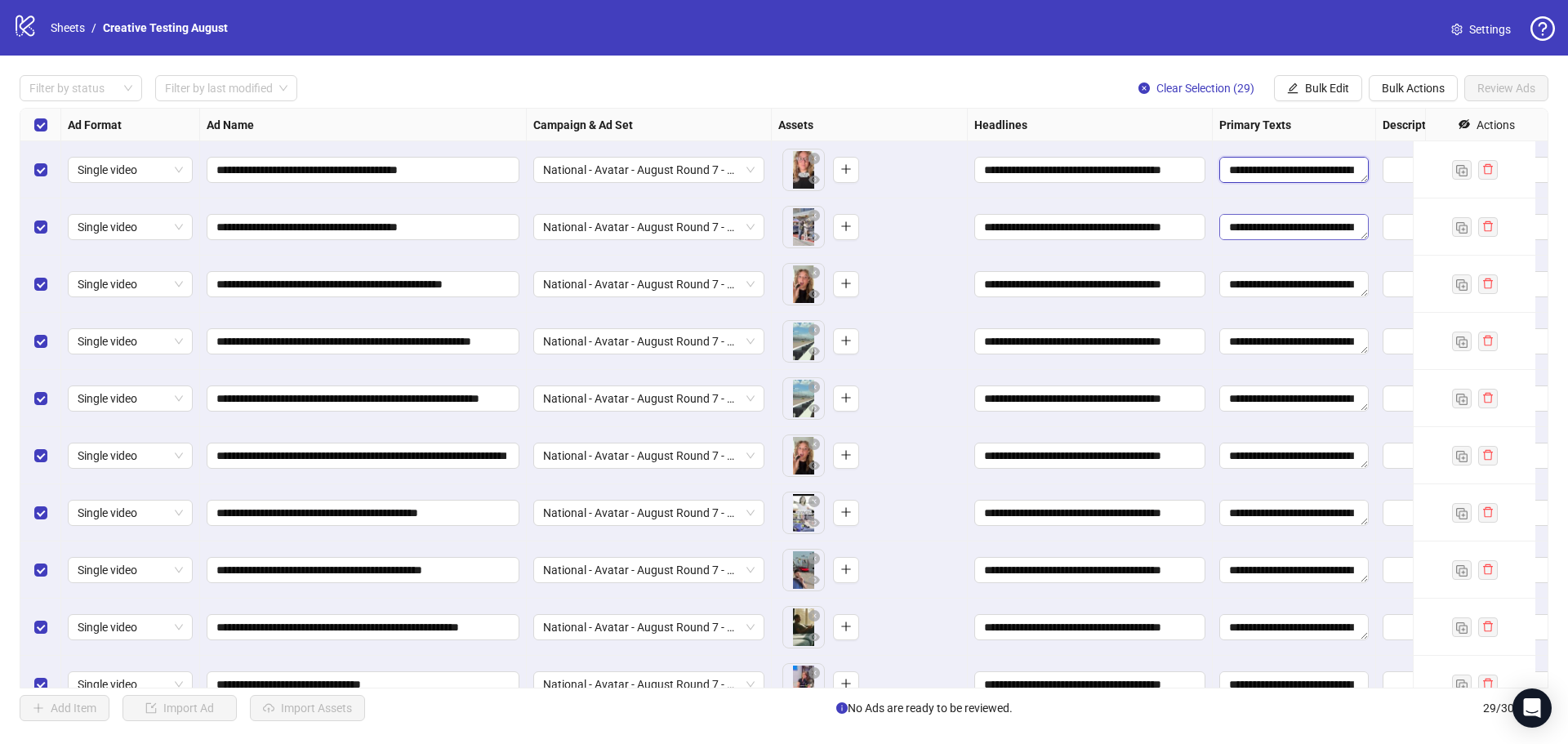
scroll to position [324, 0]
drag, startPoint x: 1262, startPoint y: 173, endPoint x: 1347, endPoint y: 254, distance: 117.4
click at [1347, 109] on div "**********" at bounding box center [1004, 109] width 1969 height 0
click at [1284, 176] on textarea "**********" at bounding box center [1295, 169] width 150 height 26
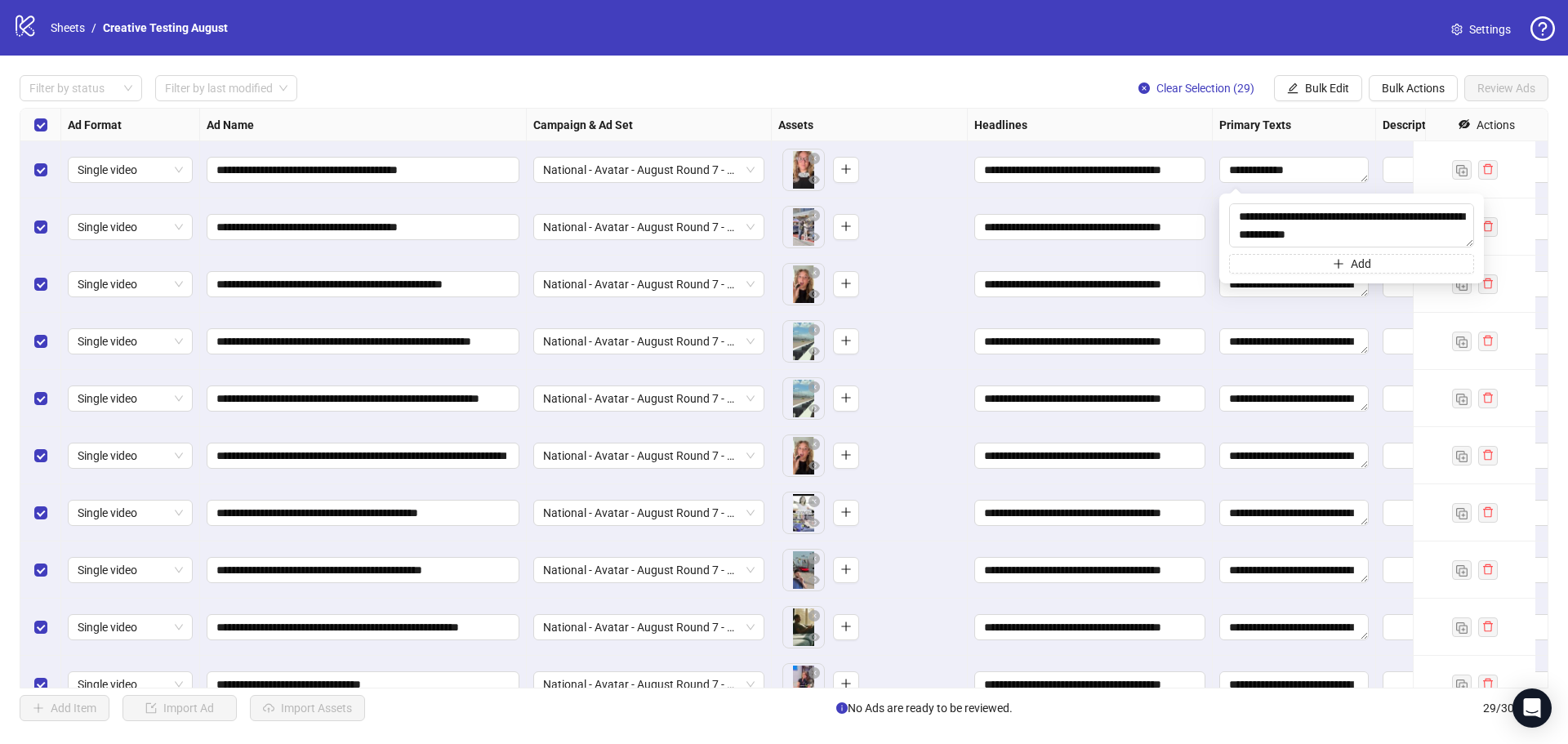
click at [1039, 80] on div "Filter by status Filter by last modified Clear Selection (29) Bulk Edit Bulk Ac…" at bounding box center [784, 88] width 1529 height 26
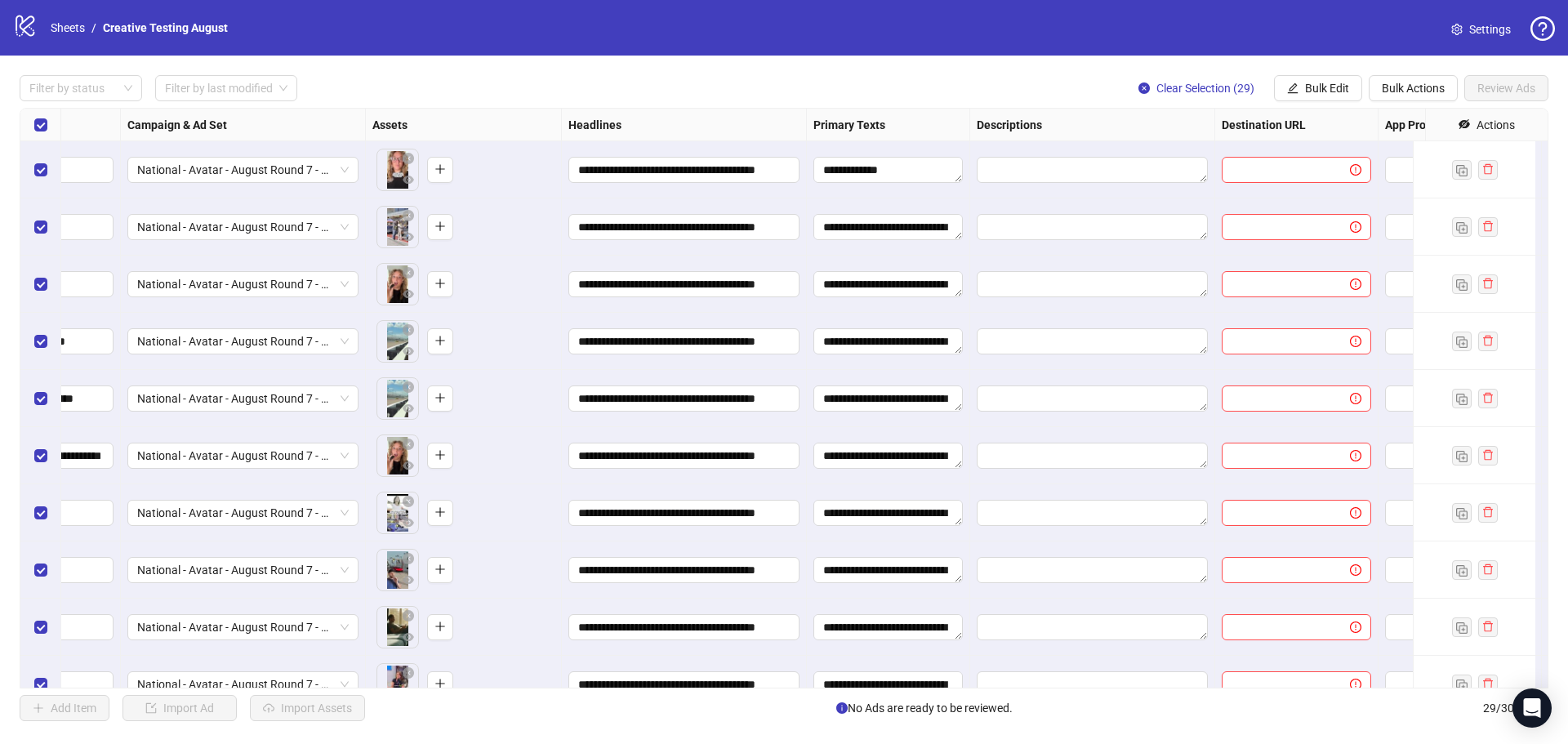
scroll to position [0, 406]
click at [1098, 170] on div "**********" at bounding box center [784, 398] width 1529 height 581
click at [1101, 176] on textarea "Edit values" at bounding box center [1092, 169] width 231 height 26
click at [1297, 92] on icon "edit" at bounding box center [1293, 88] width 11 height 11
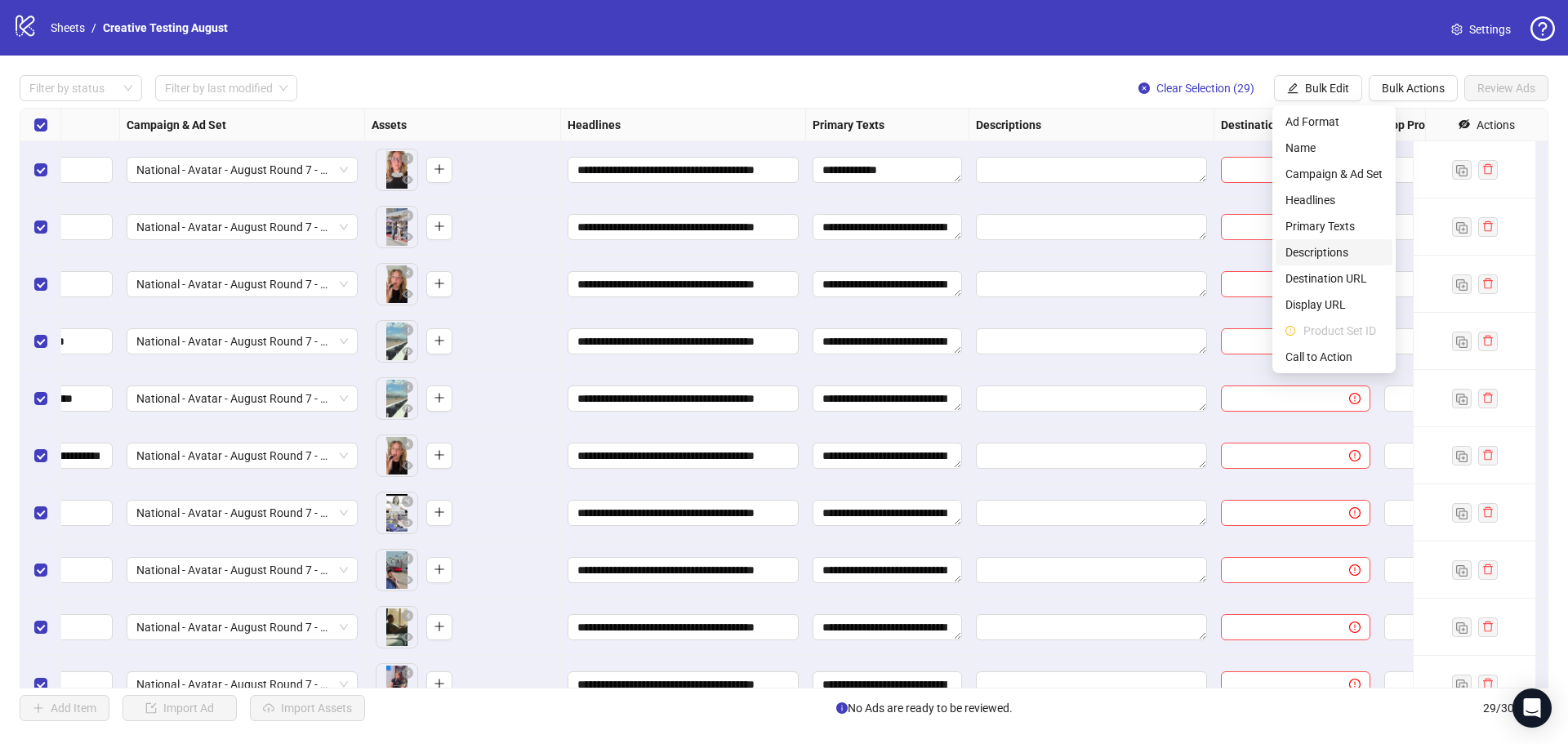
click at [1318, 250] on span "Descriptions" at bounding box center [1335, 252] width 97 height 18
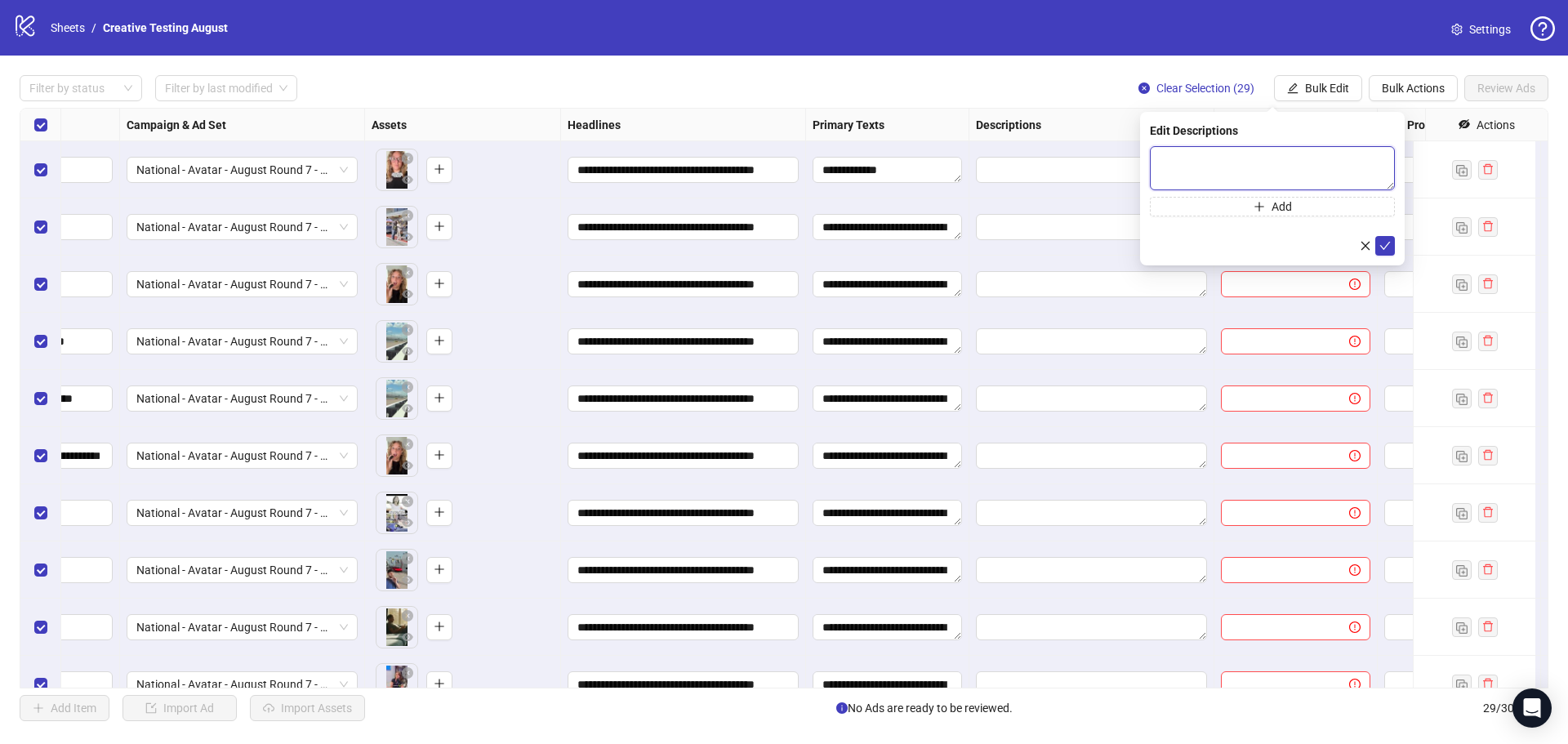
click at [1196, 182] on textarea at bounding box center [1272, 167] width 245 height 44
paste textarea "**********"
type textarea "**********"
click at [1391, 248] on button "submit" at bounding box center [1385, 246] width 19 height 19
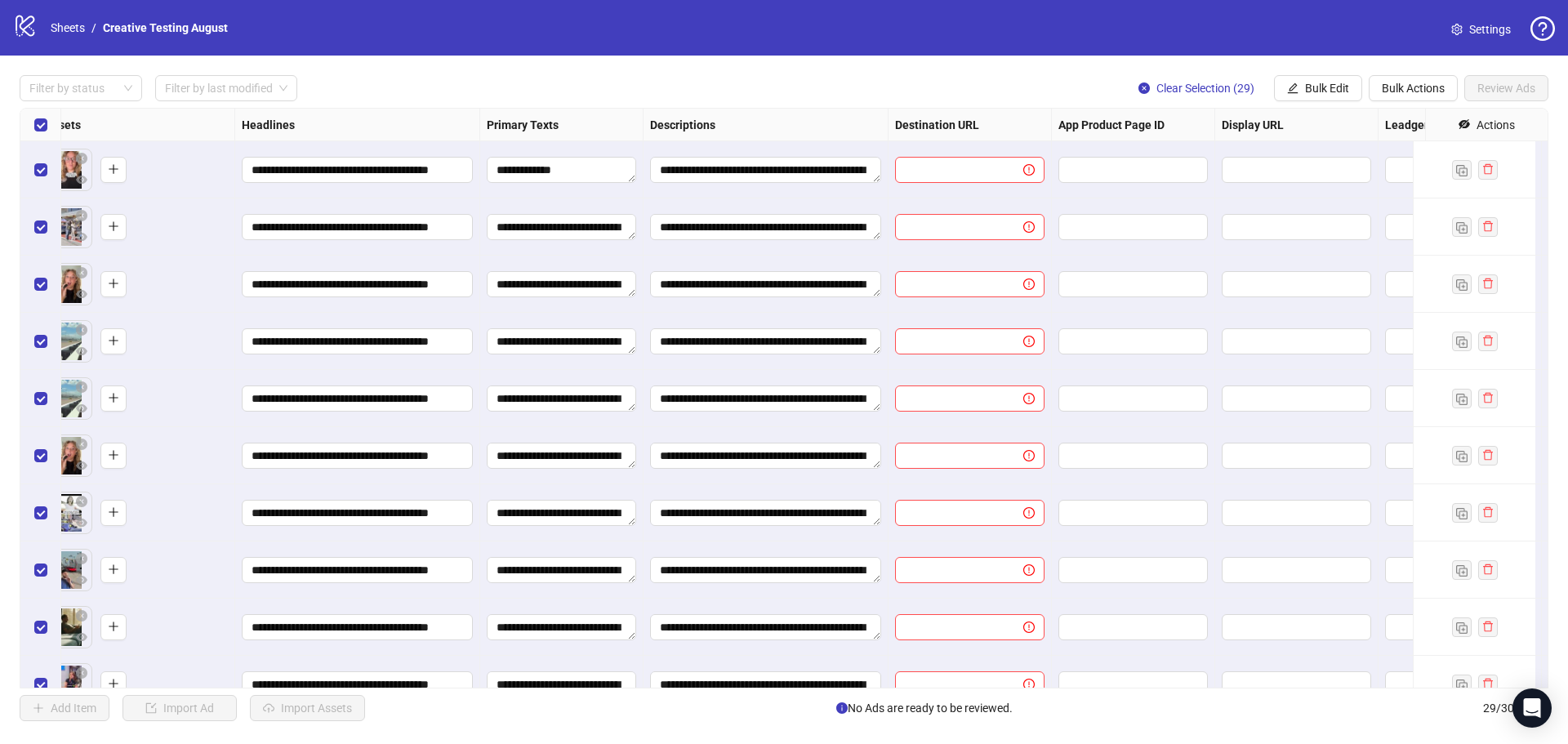
scroll to position [0, 734]
click at [964, 171] on input "text" at bounding box center [952, 170] width 95 height 18
click at [1311, 93] on span "Bulk Edit" at bounding box center [1327, 88] width 44 height 13
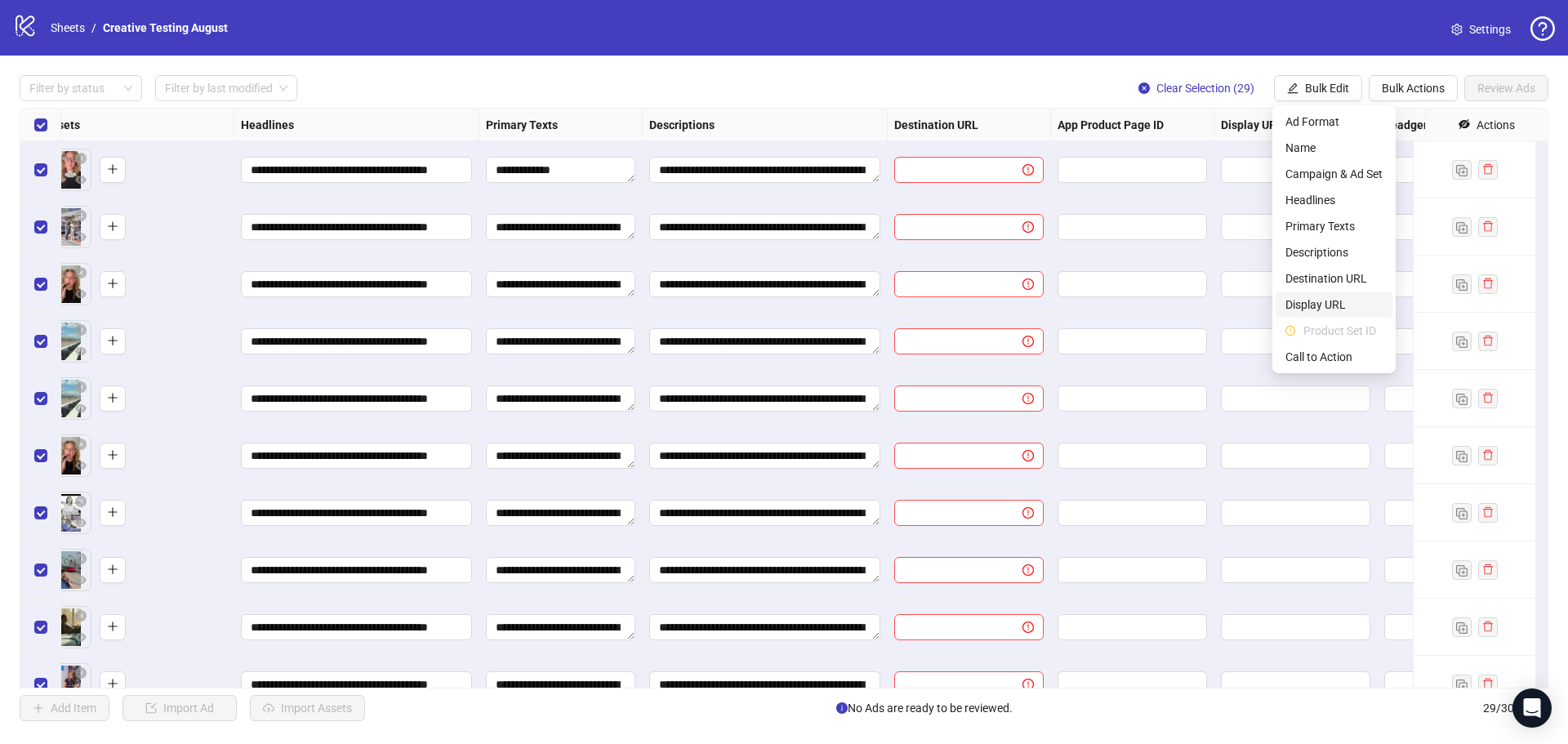
click at [1325, 300] on span "Display URL" at bounding box center [1335, 304] width 97 height 18
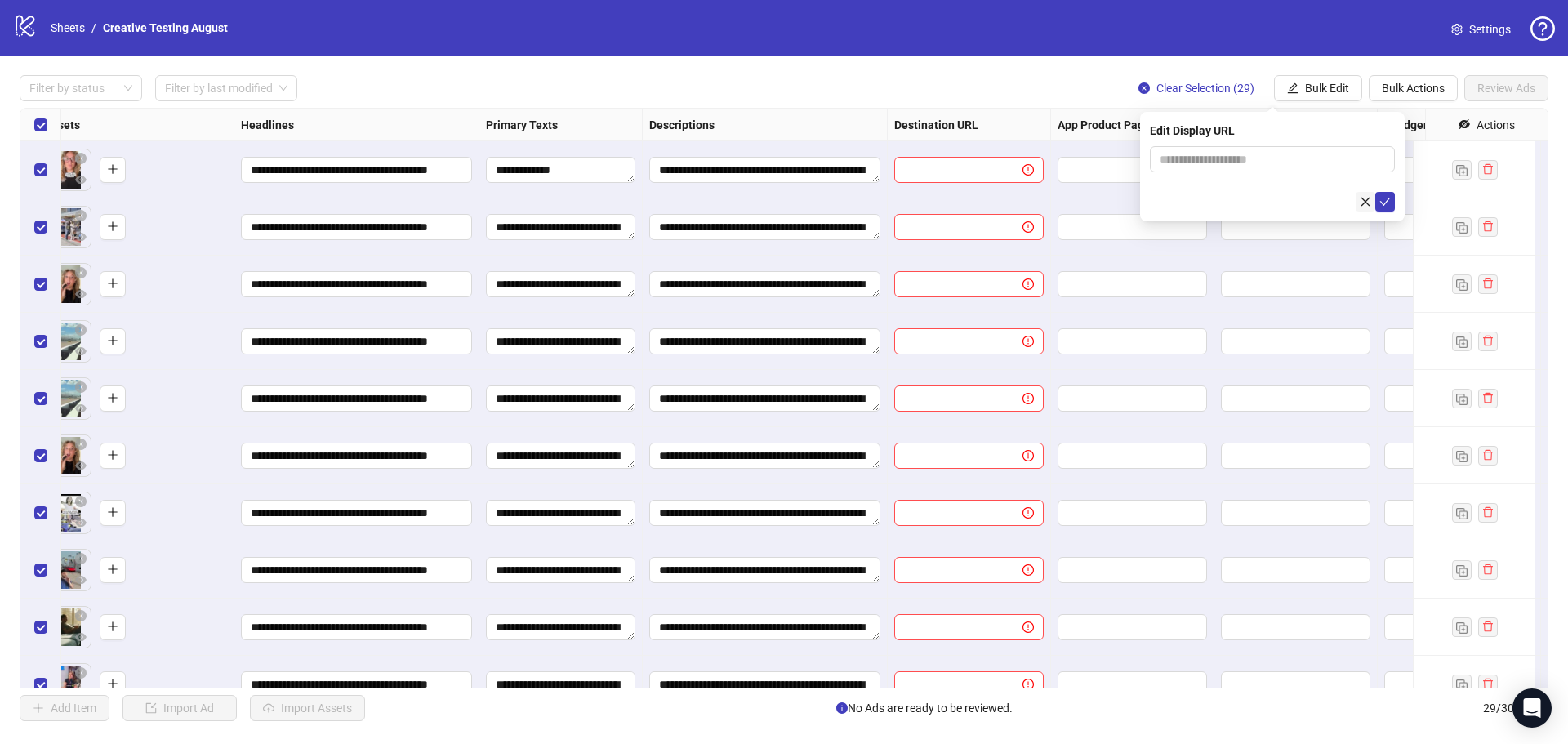
click at [1366, 199] on icon "close" at bounding box center [1366, 202] width 12 height 12
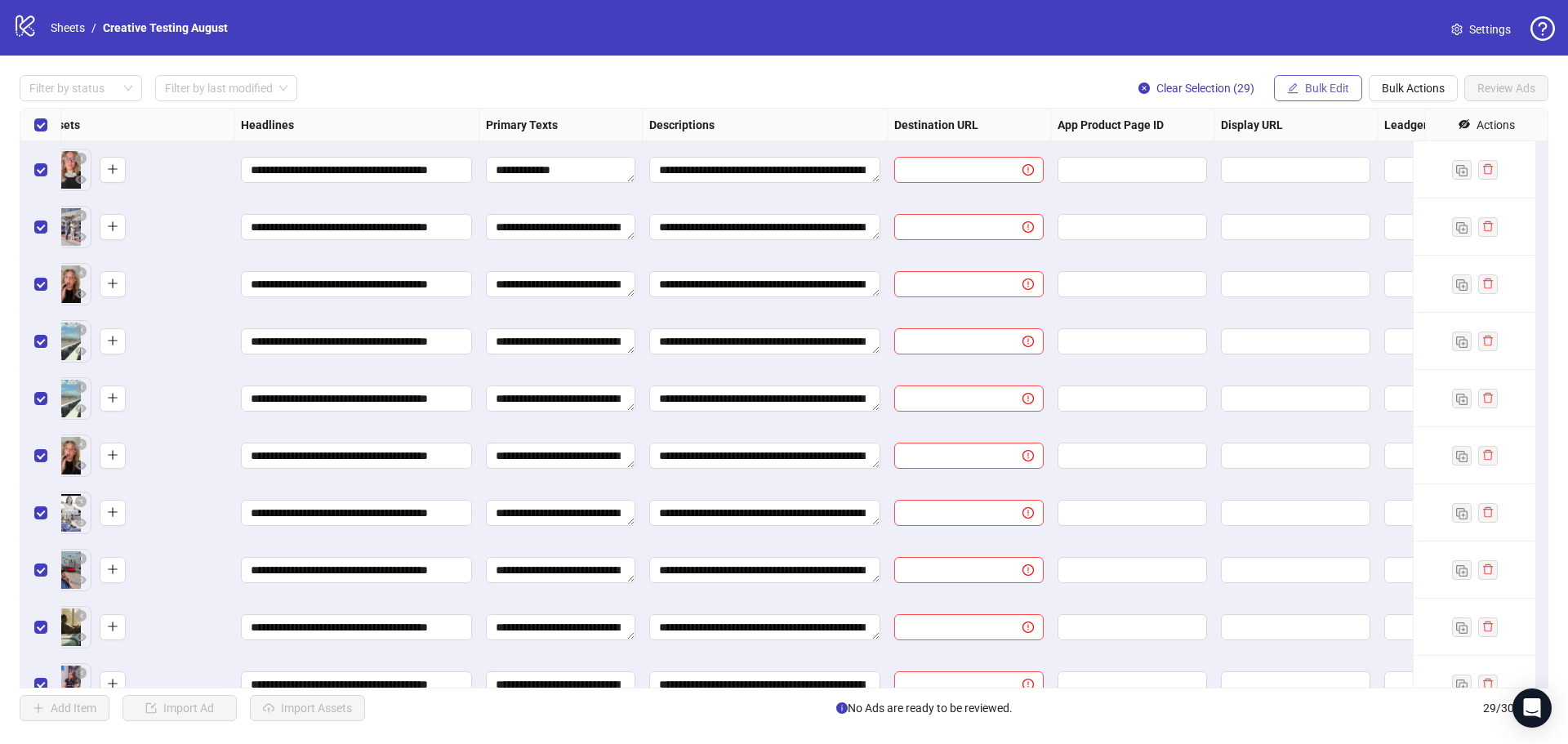
click at [1325, 97] on button "Bulk Edit" at bounding box center [1318, 88] width 88 height 26
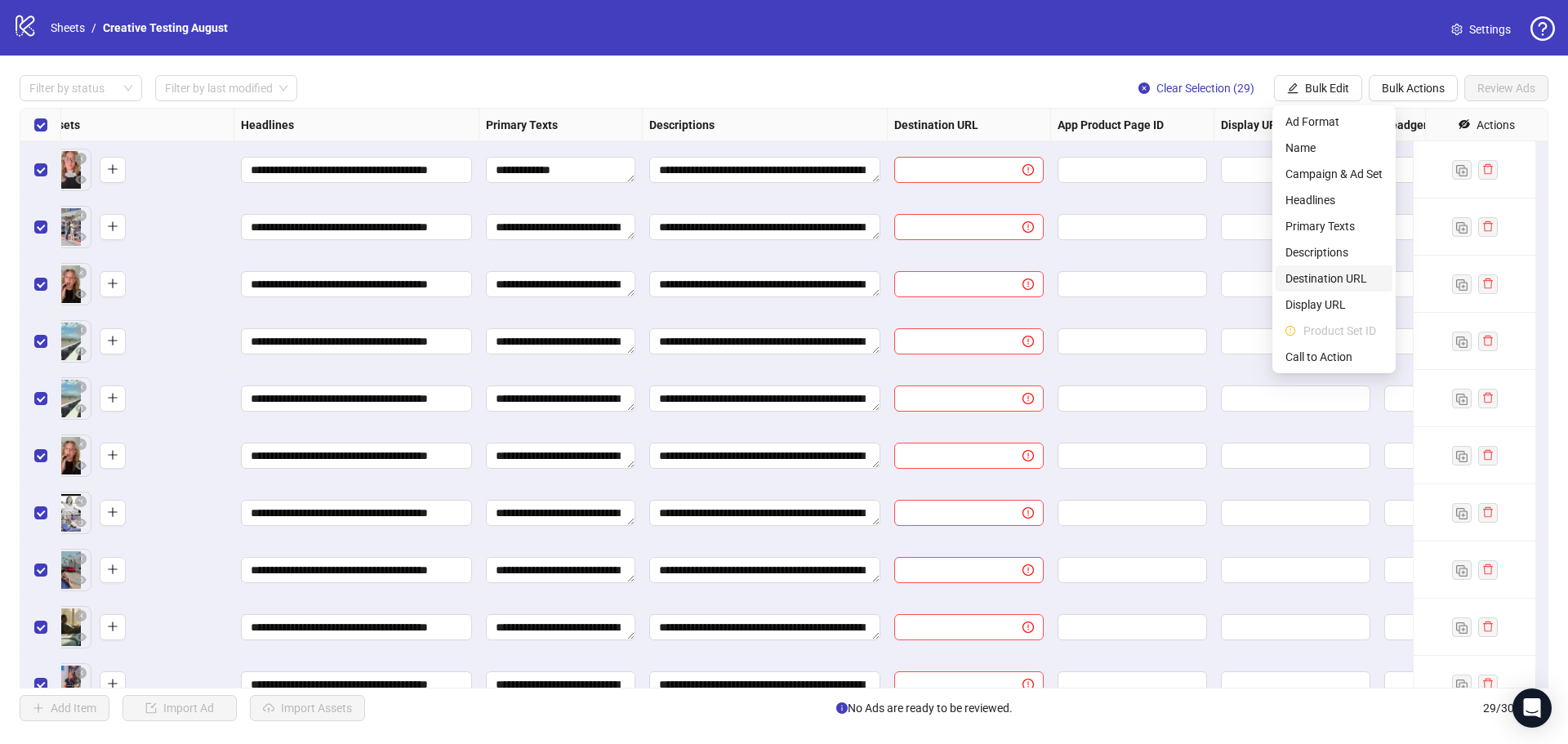
click at [1342, 268] on li "Destination URL" at bounding box center [1334, 278] width 117 height 26
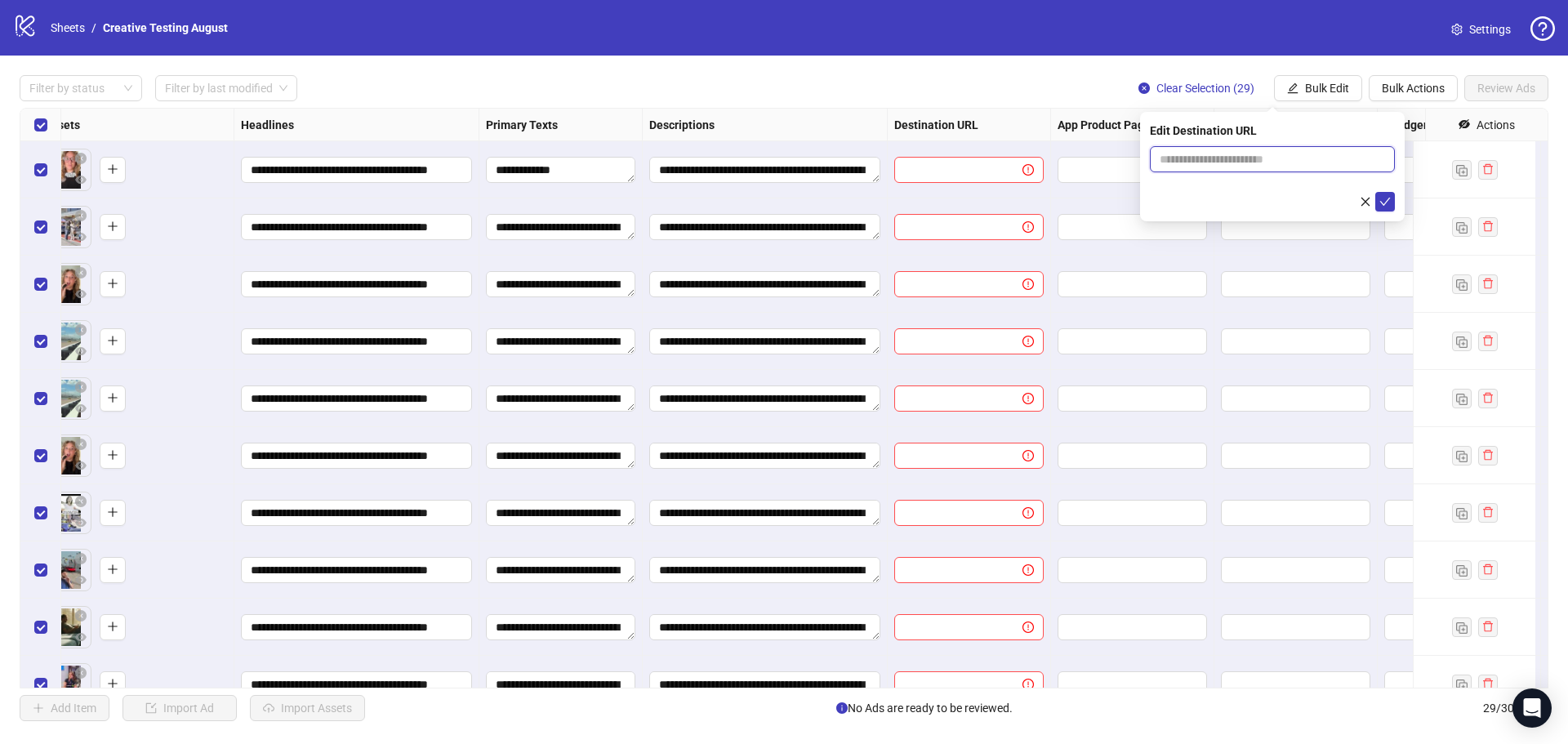
click at [1225, 164] on input "text" at bounding box center [1266, 159] width 212 height 18
paste input "**********"
type input "**********"
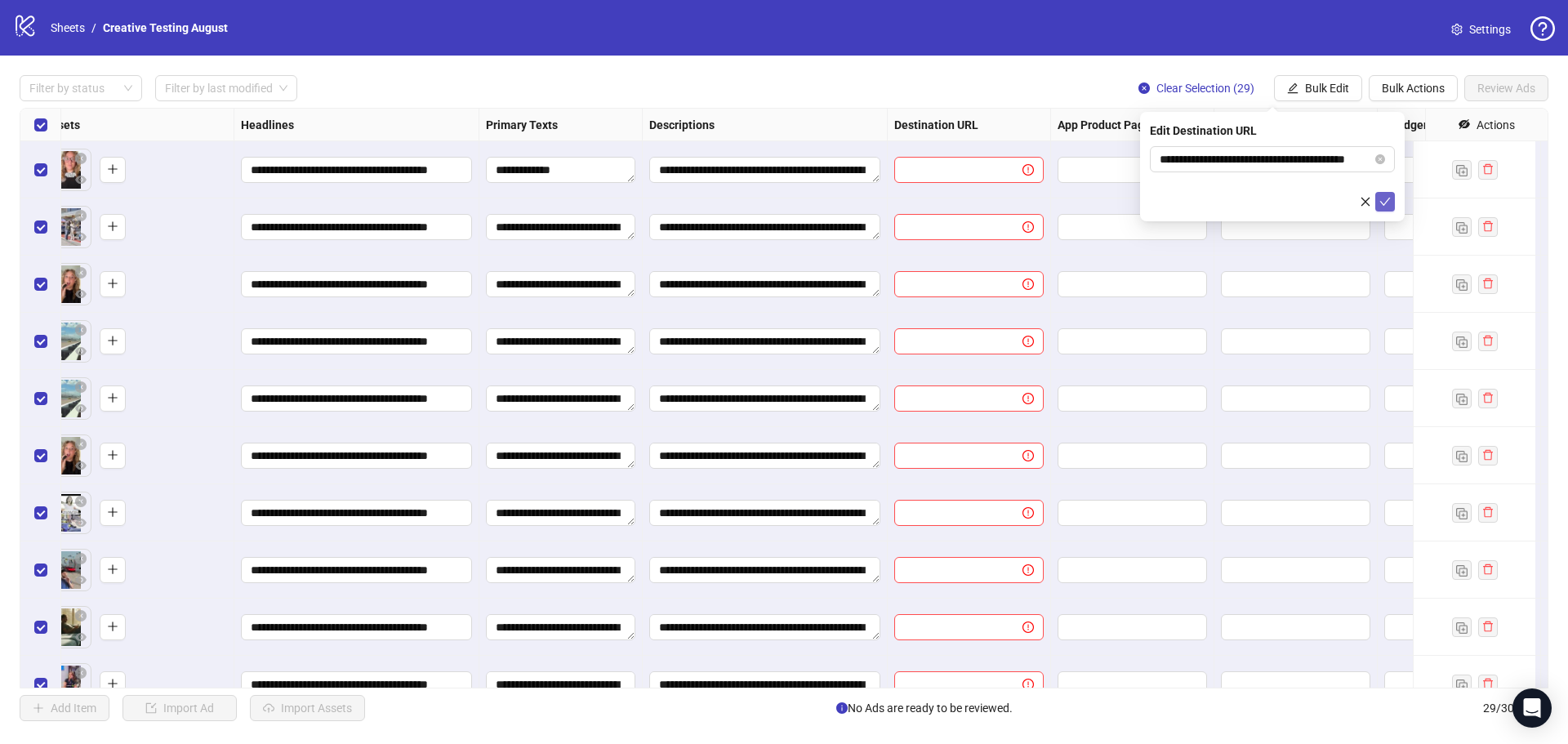
click at [1390, 201] on icon "check" at bounding box center [1385, 202] width 12 height 12
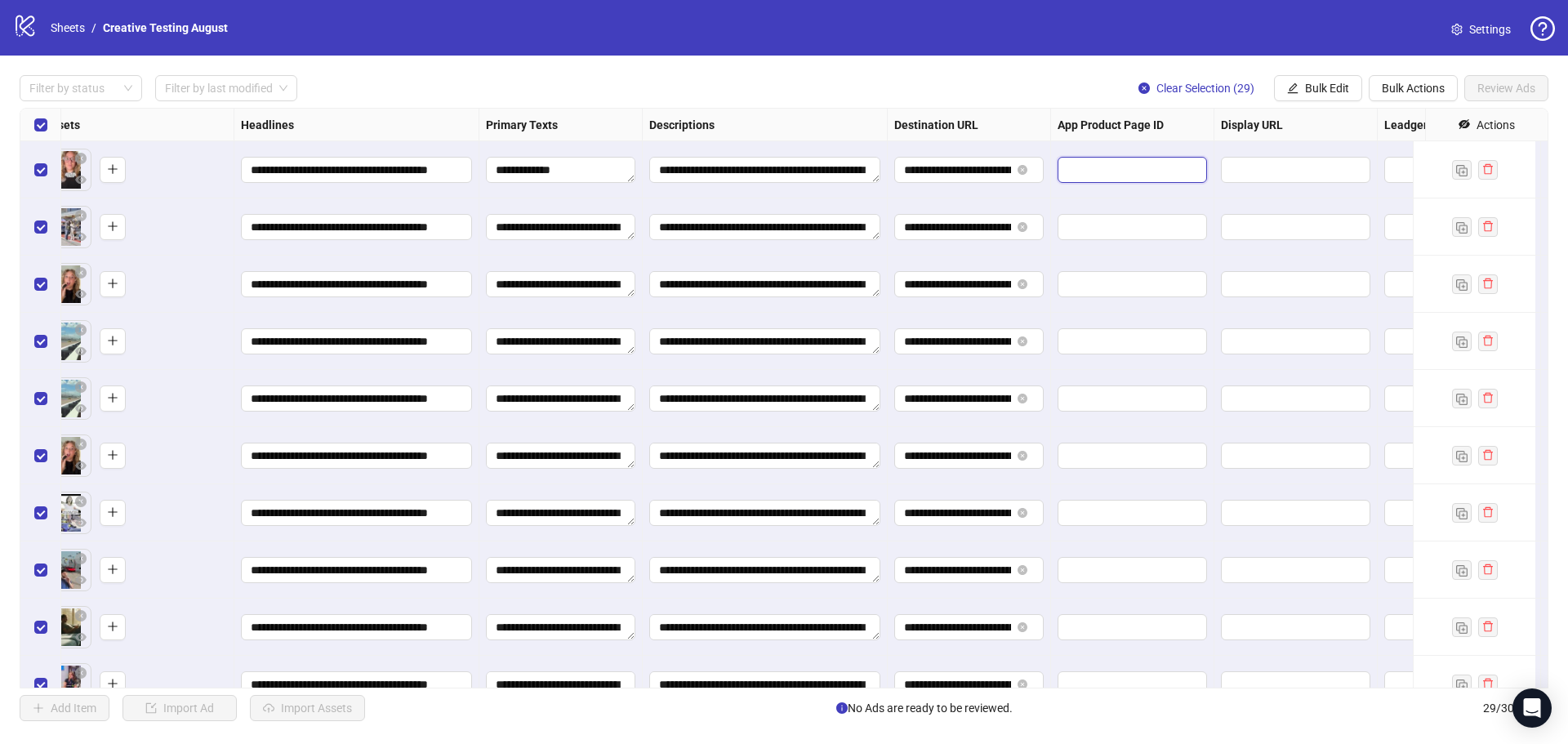
click at [1086, 164] on input "text" at bounding box center [1121, 170] width 107 height 18
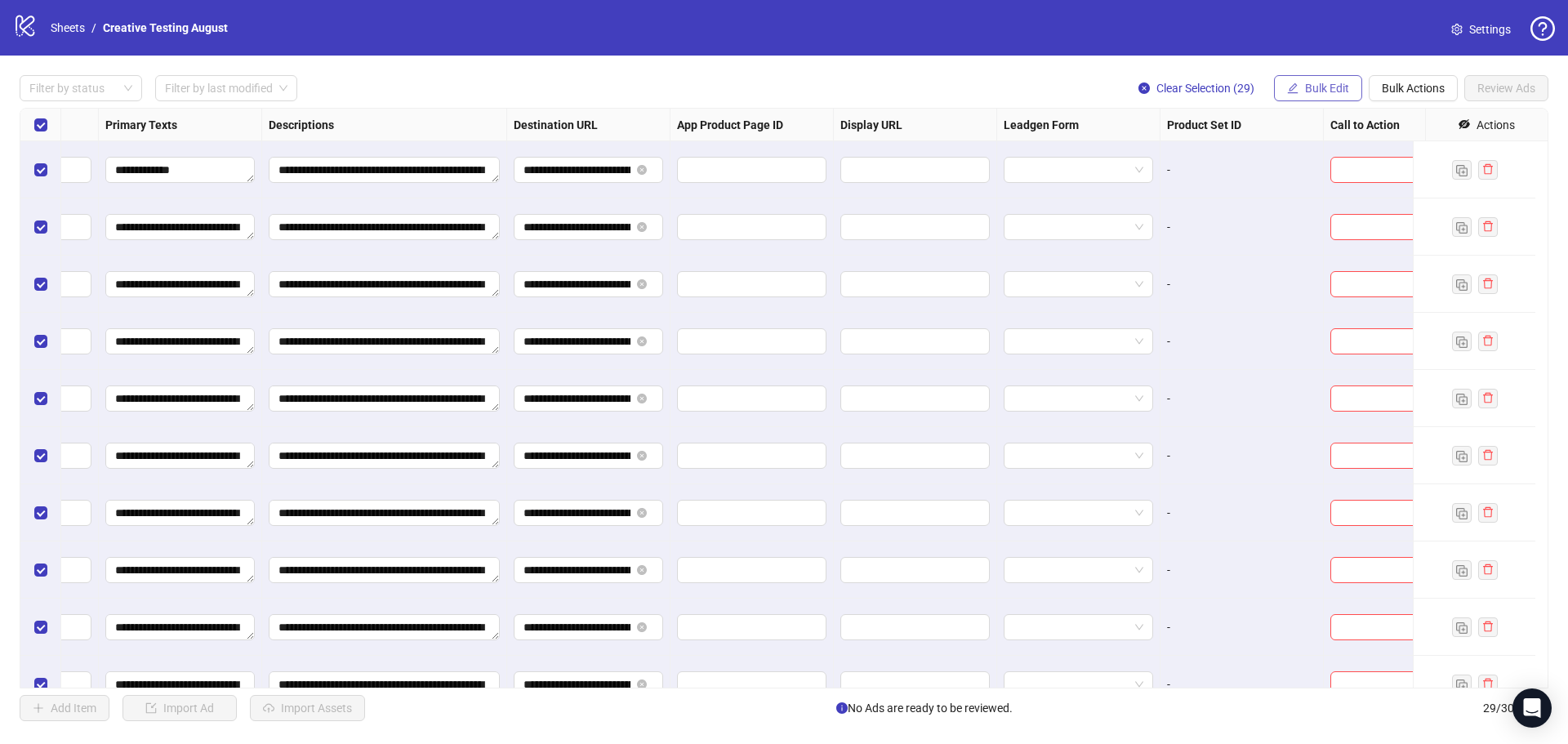
click at [1333, 89] on span "Bulk Edit" at bounding box center [1327, 88] width 44 height 13
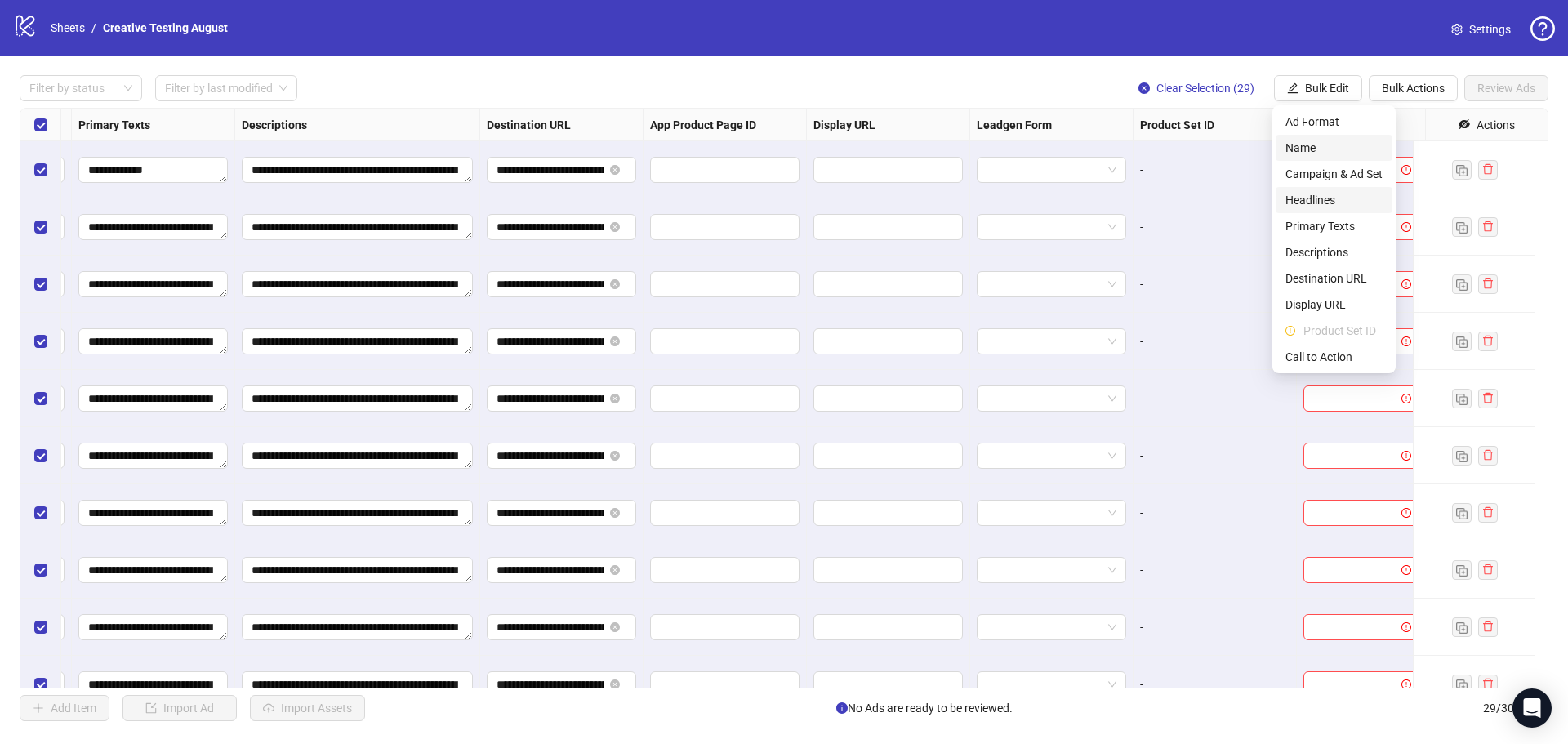
scroll to position [0, 1142]
click at [1332, 278] on span "Destination URL" at bounding box center [1335, 278] width 97 height 18
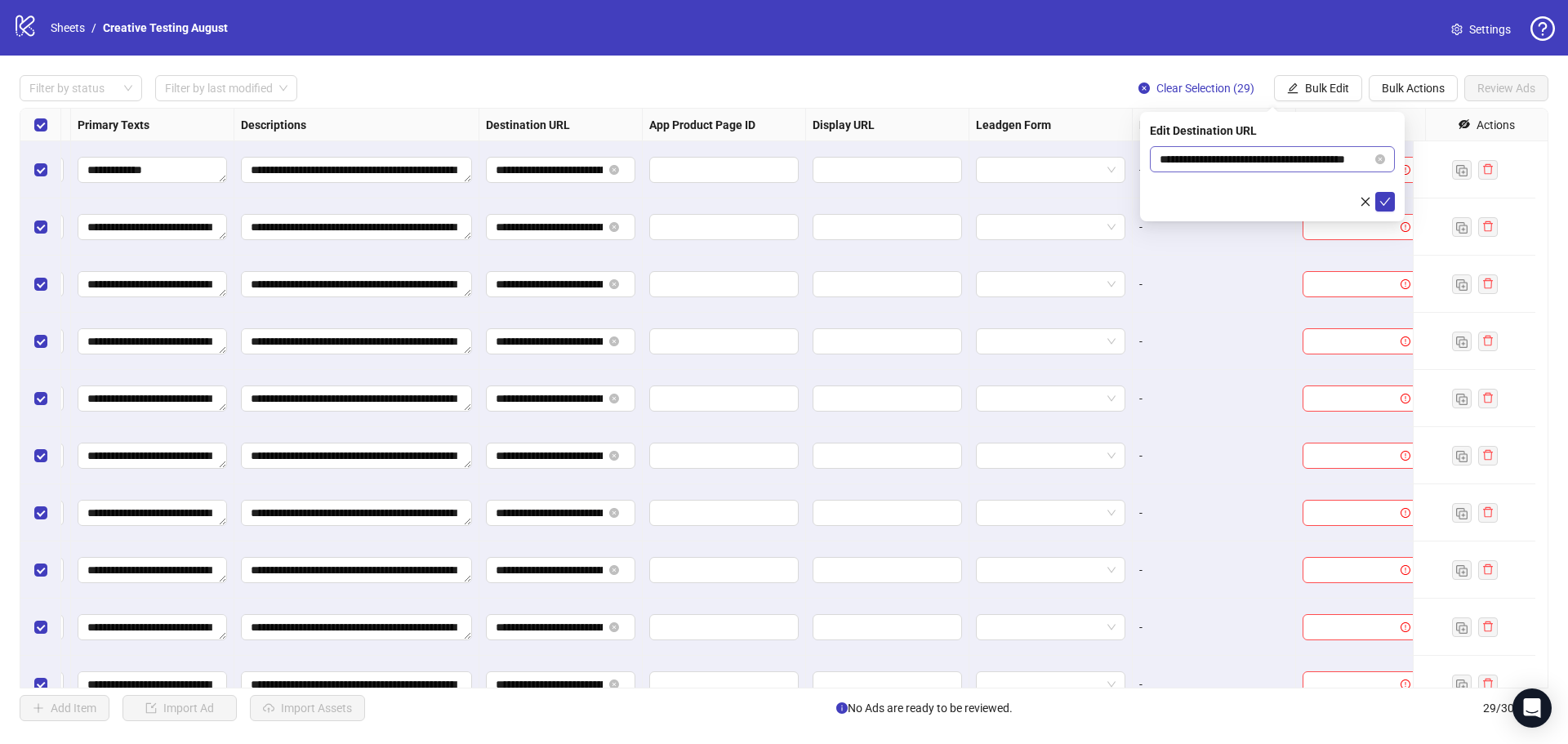
click at [1192, 170] on span "**********" at bounding box center [1272, 159] width 245 height 26
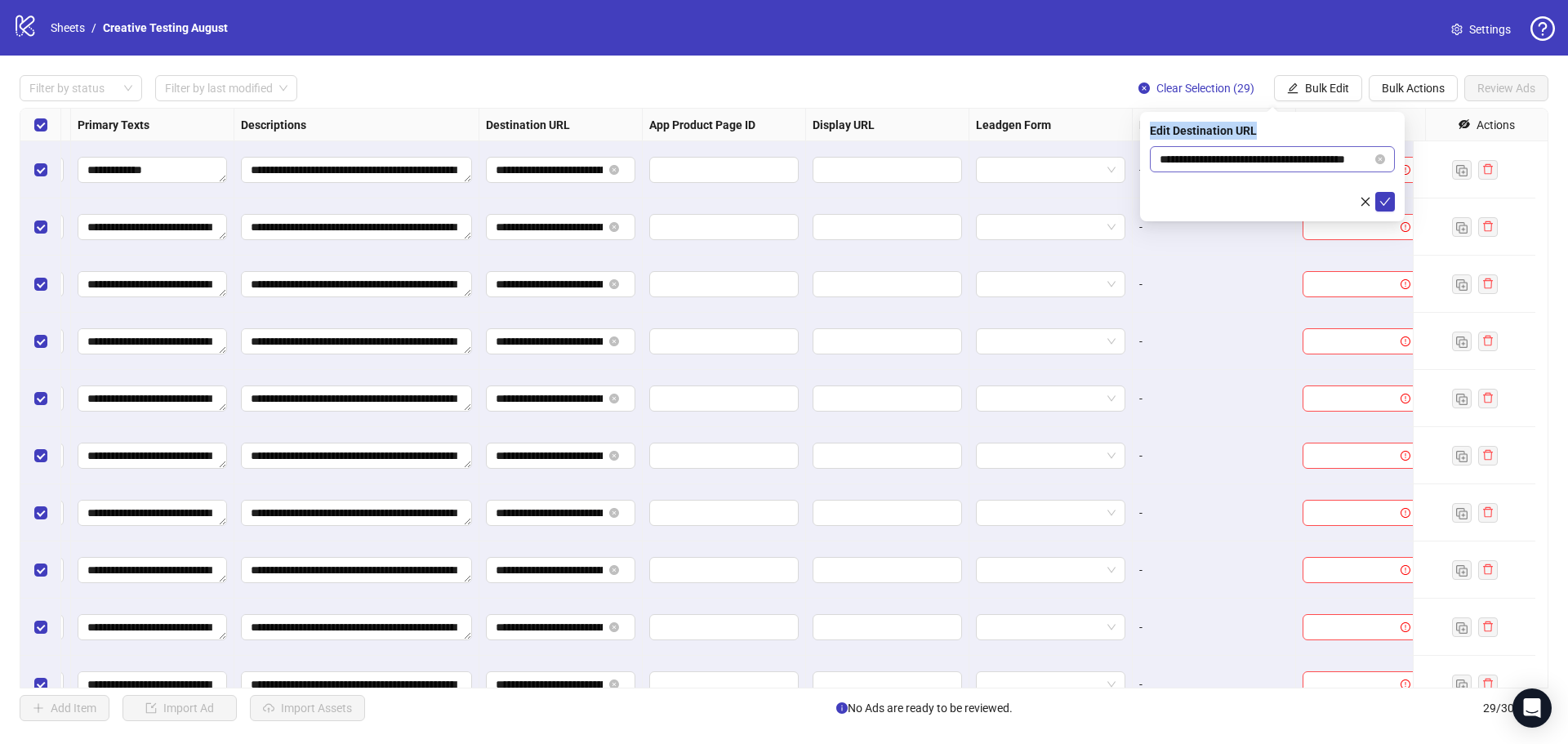
click at [1192, 170] on span "**********" at bounding box center [1272, 159] width 245 height 26
click at [1201, 160] on input "**********" at bounding box center [1266, 159] width 212 height 18
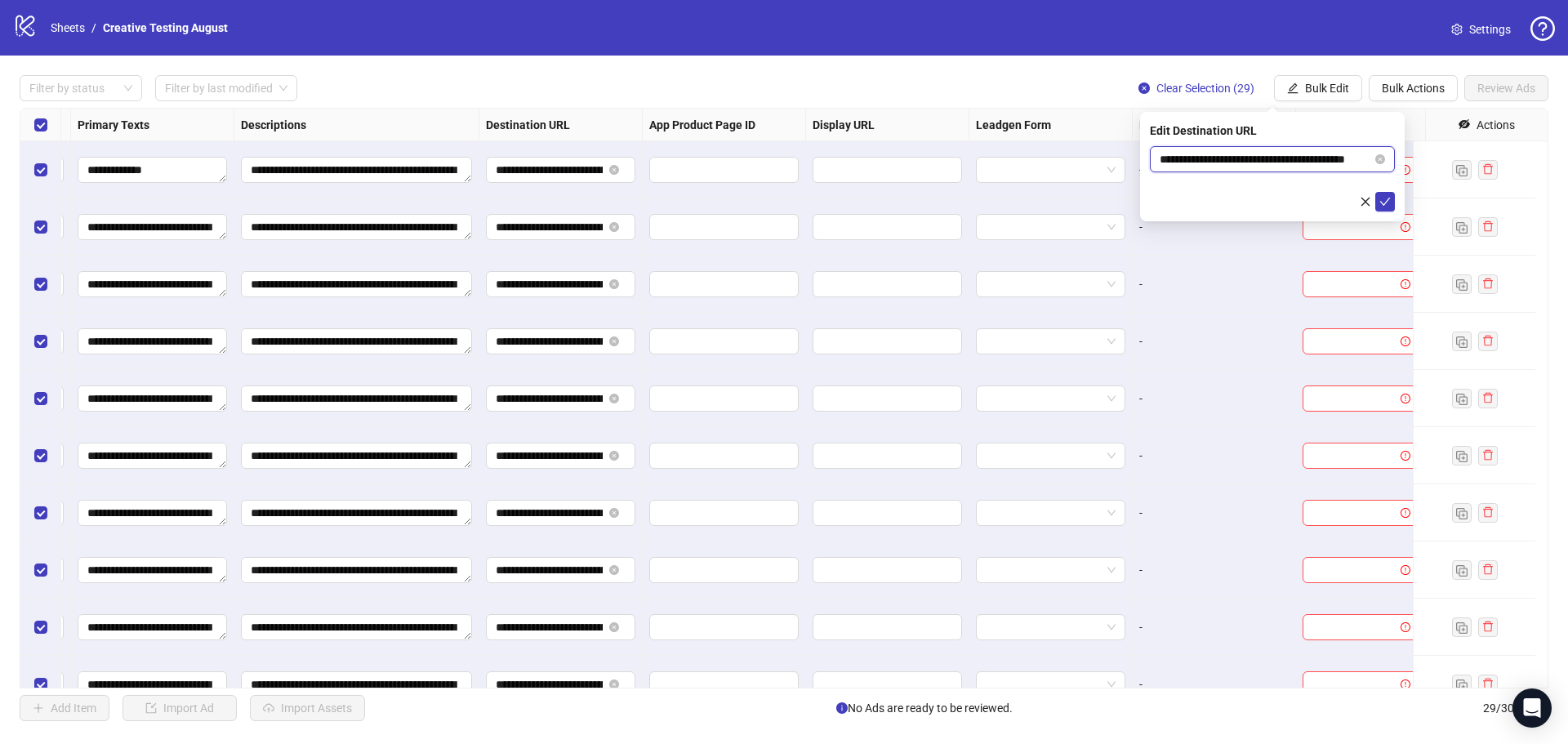
scroll to position [0, 0]
drag, startPoint x: 1202, startPoint y: 155, endPoint x: 1056, endPoint y: 156, distance: 146.0
click at [1056, 156] on body "**********" at bounding box center [784, 372] width 1568 height 744
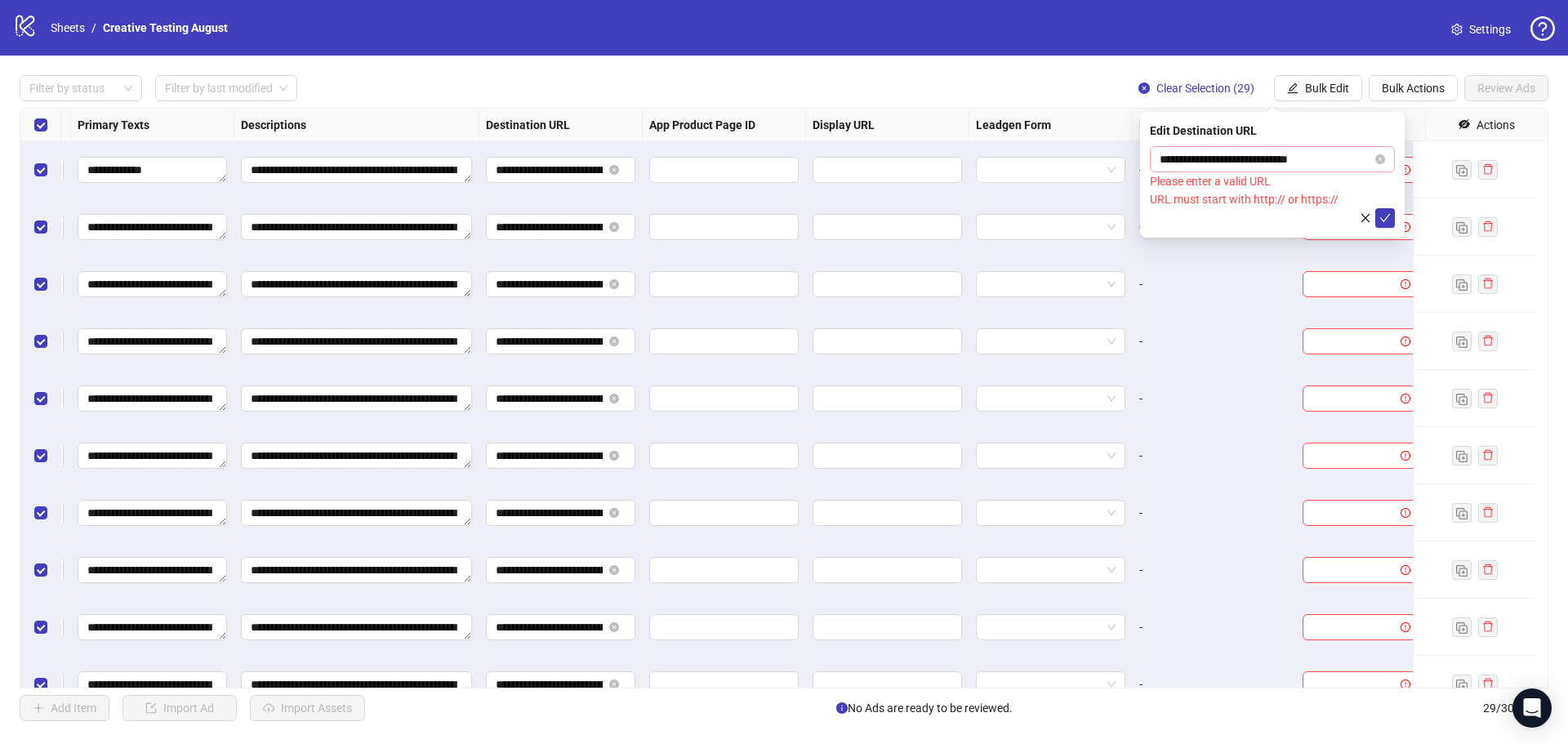
click at [1158, 151] on span "**********" at bounding box center [1272, 159] width 245 height 26
click at [1163, 156] on input "**********" at bounding box center [1266, 159] width 212 height 18
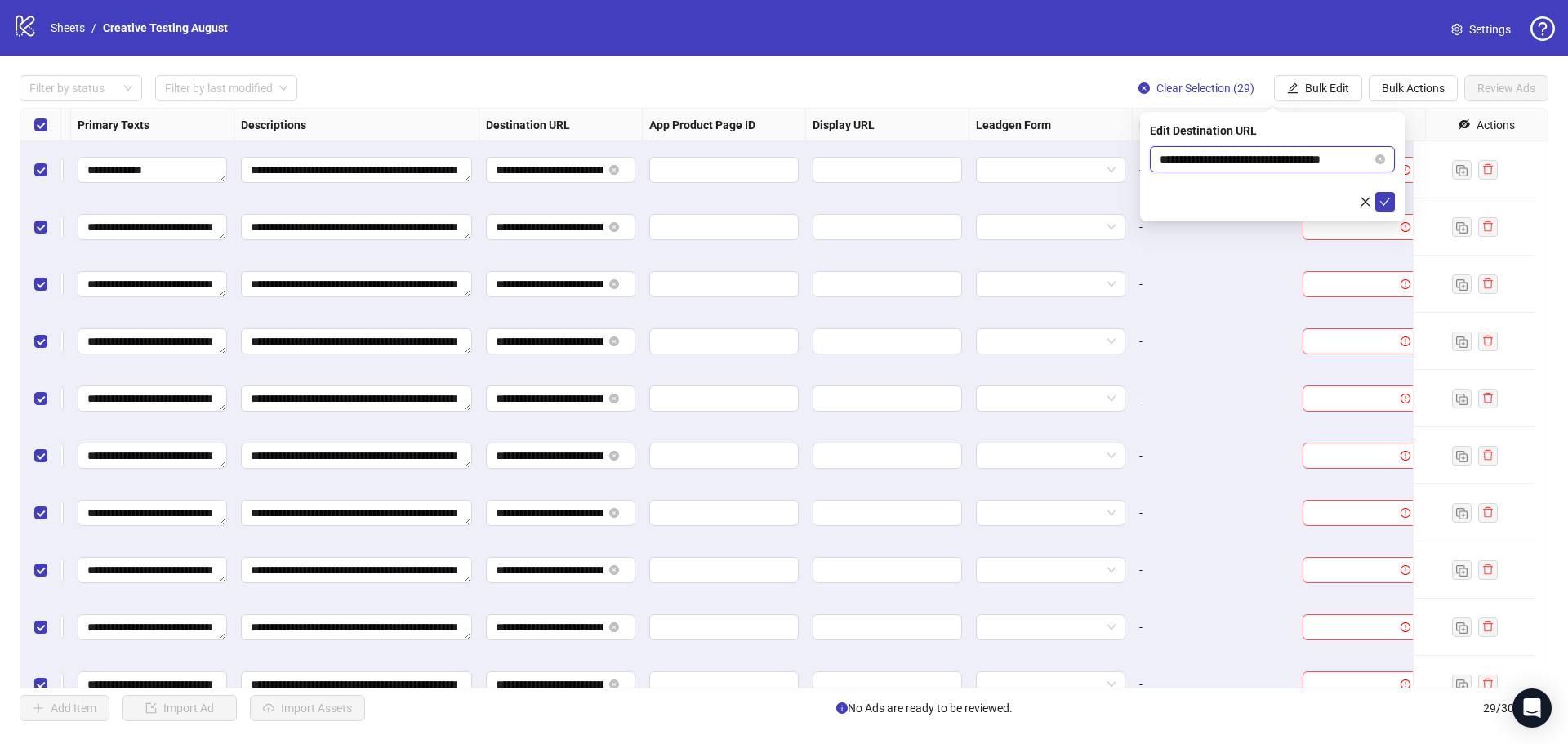
click at [1235, 153] on input "**********" at bounding box center [1266, 159] width 212 height 18
drag, startPoint x: 1370, startPoint y: 158, endPoint x: 1316, endPoint y: 158, distance: 54.0
click at [1316, 158] on input "**********" at bounding box center [1266, 159] width 212 height 18
type input "**********"
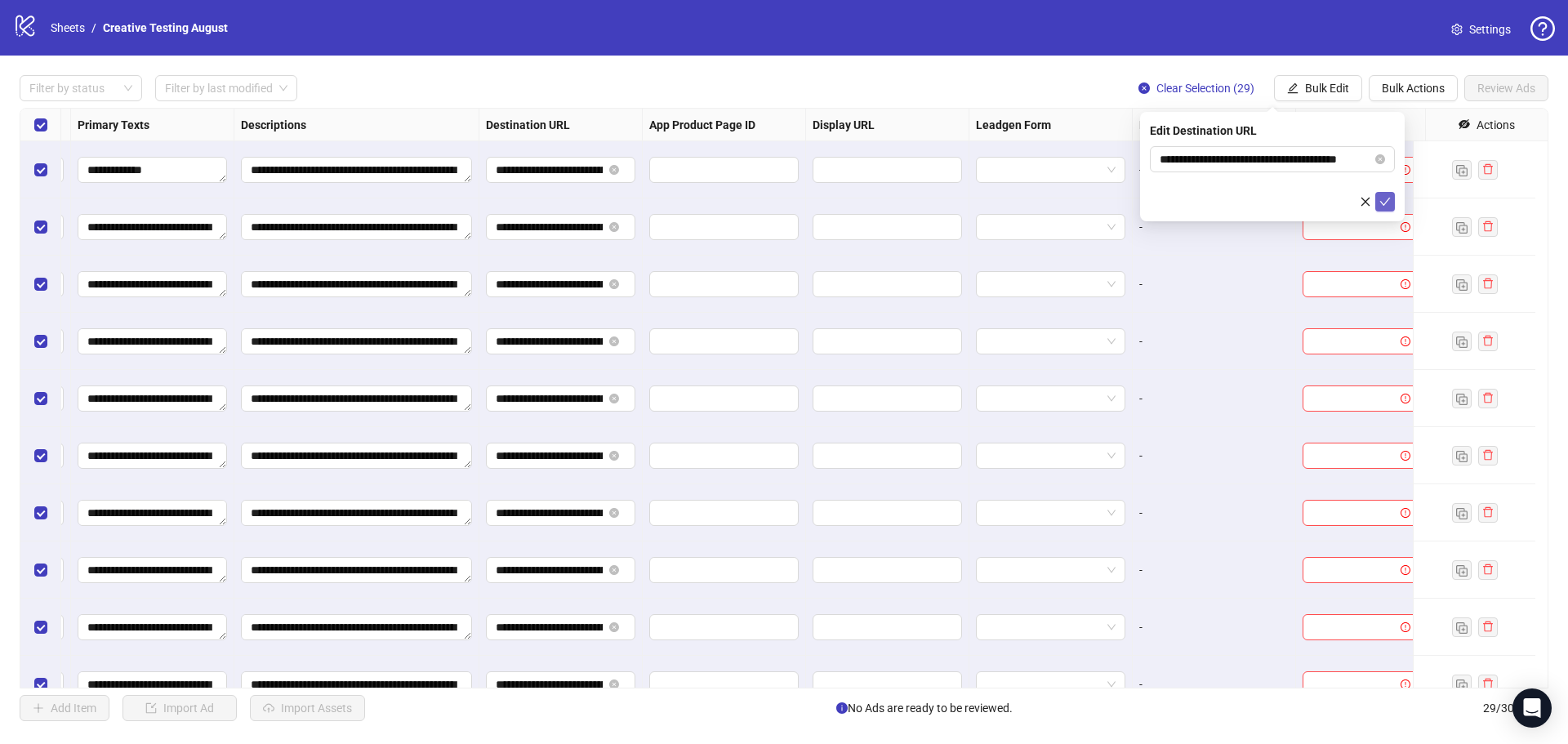
scroll to position [0, 0]
click at [1388, 197] on icon "check" at bounding box center [1385, 201] width 11 height 8
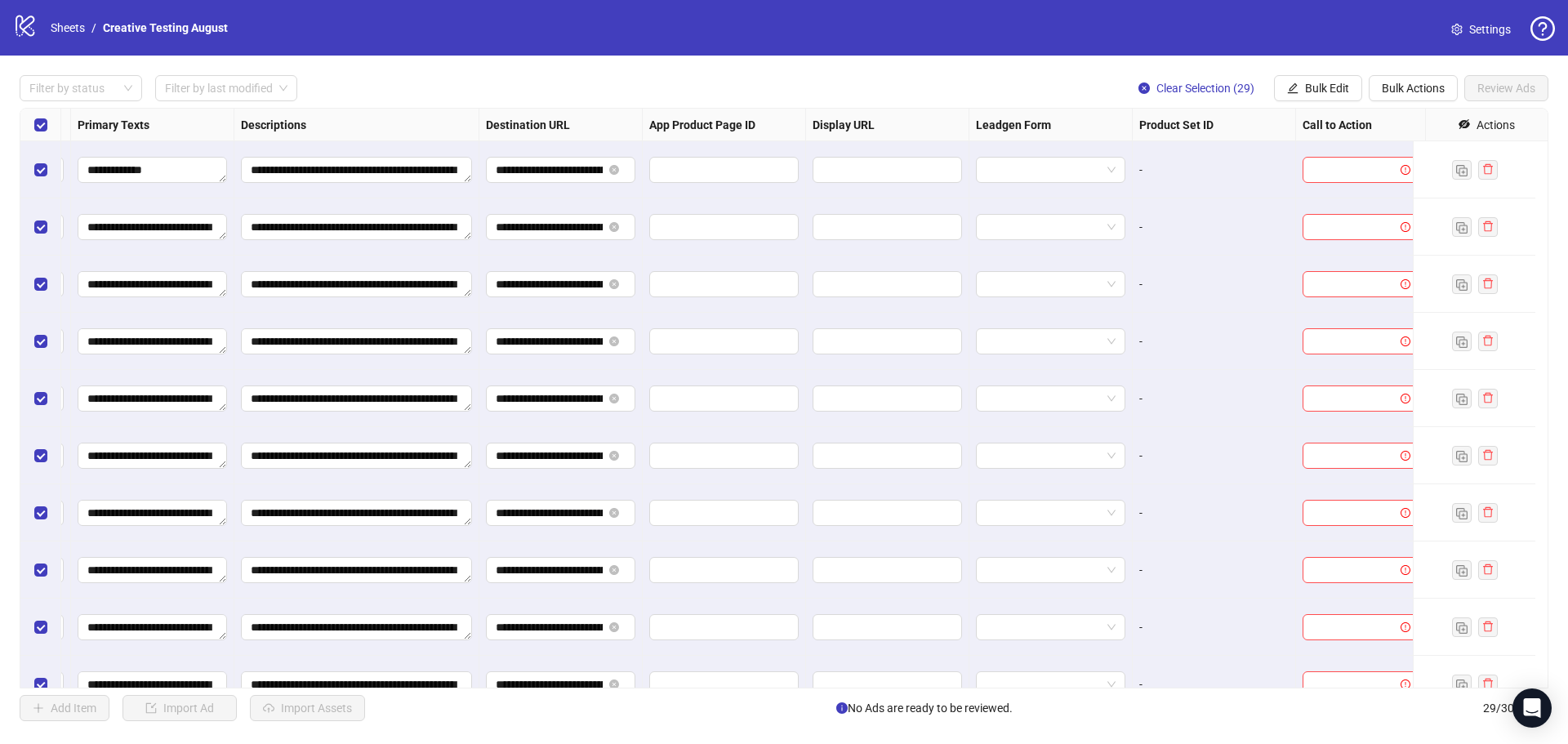
scroll to position [0, 1156]
click at [1325, 179] on input "search" at bounding box center [1352, 169] width 83 height 24
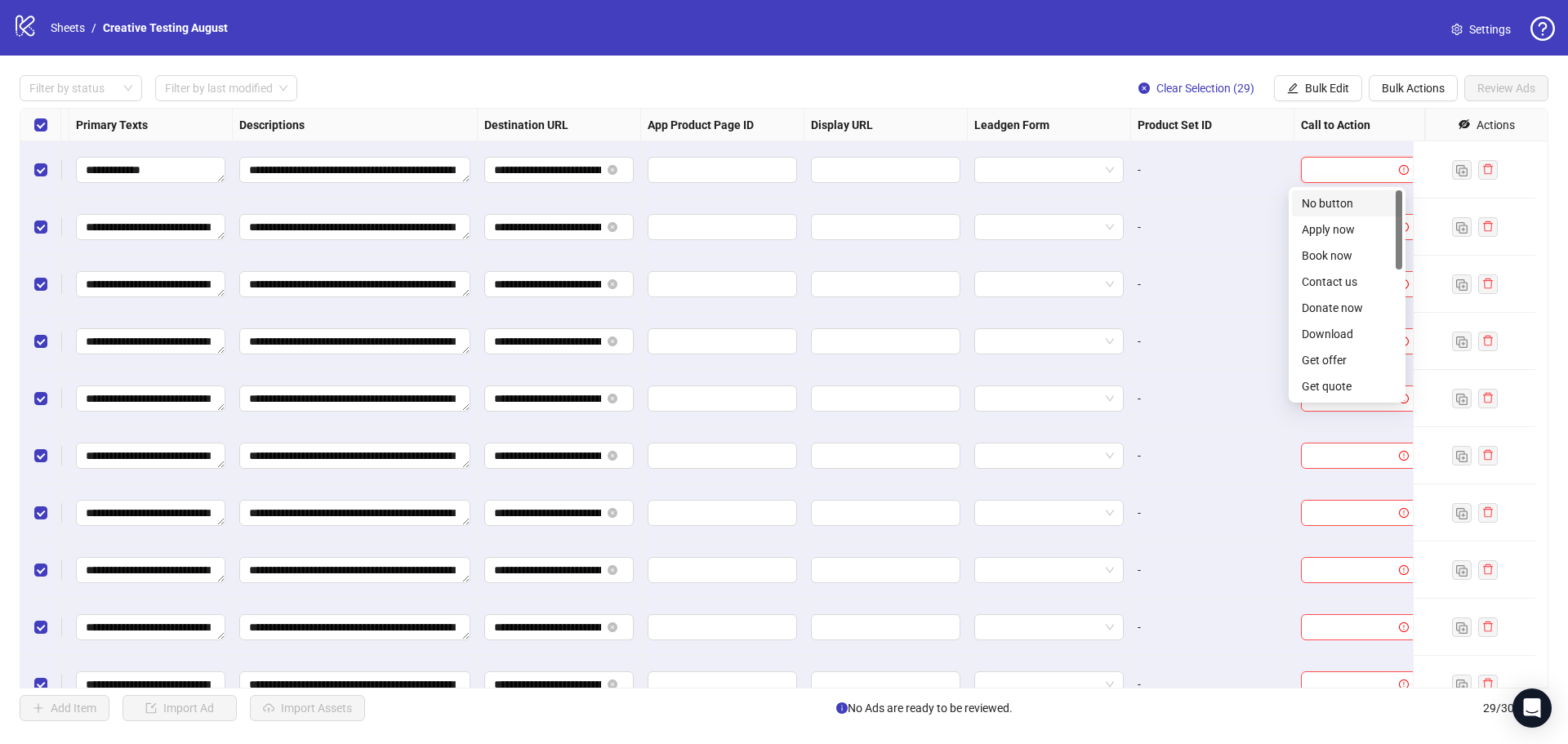
click at [1332, 105] on div "**********" at bounding box center [784, 398] width 1568 height 686
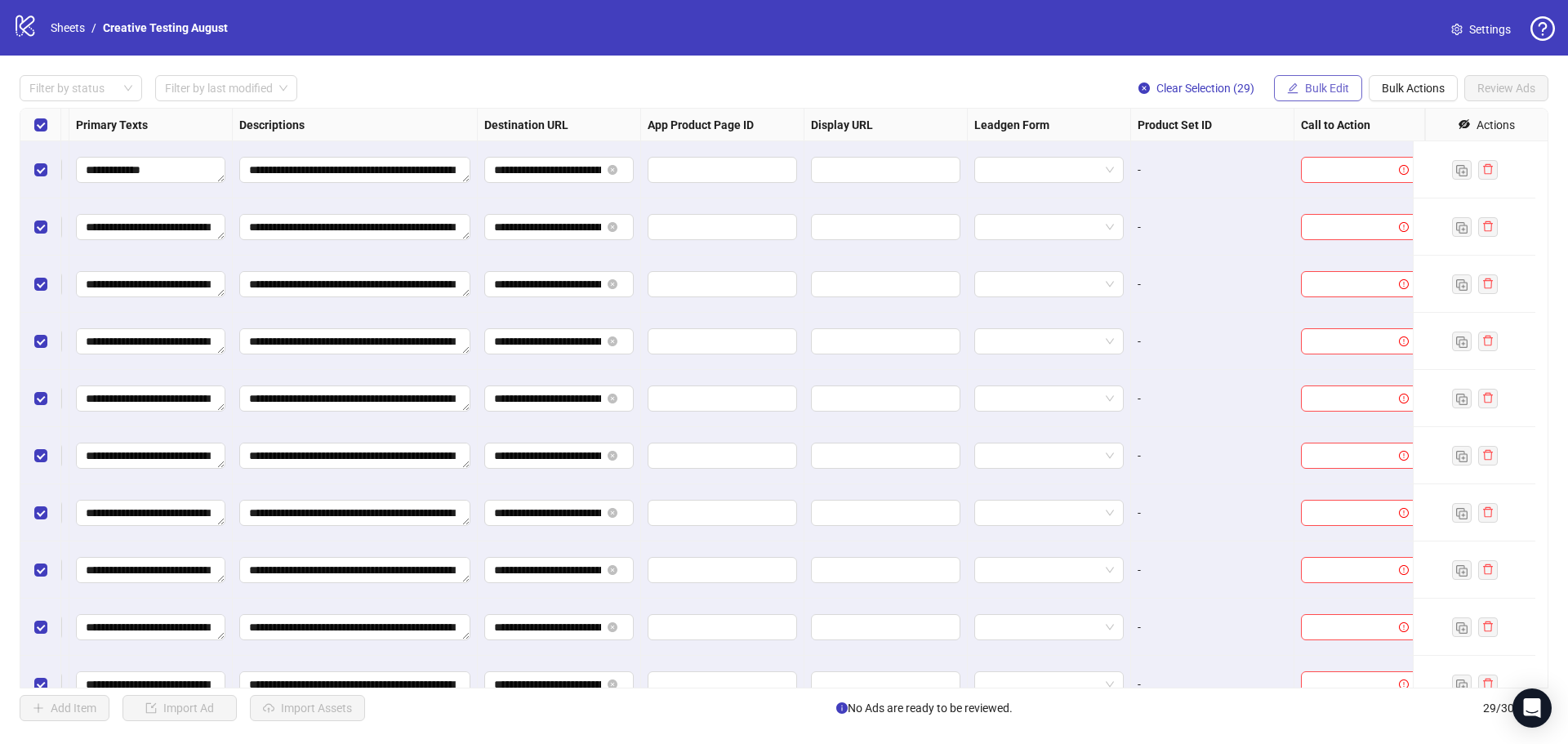
click at [1331, 89] on span "Bulk Edit" at bounding box center [1327, 88] width 44 height 13
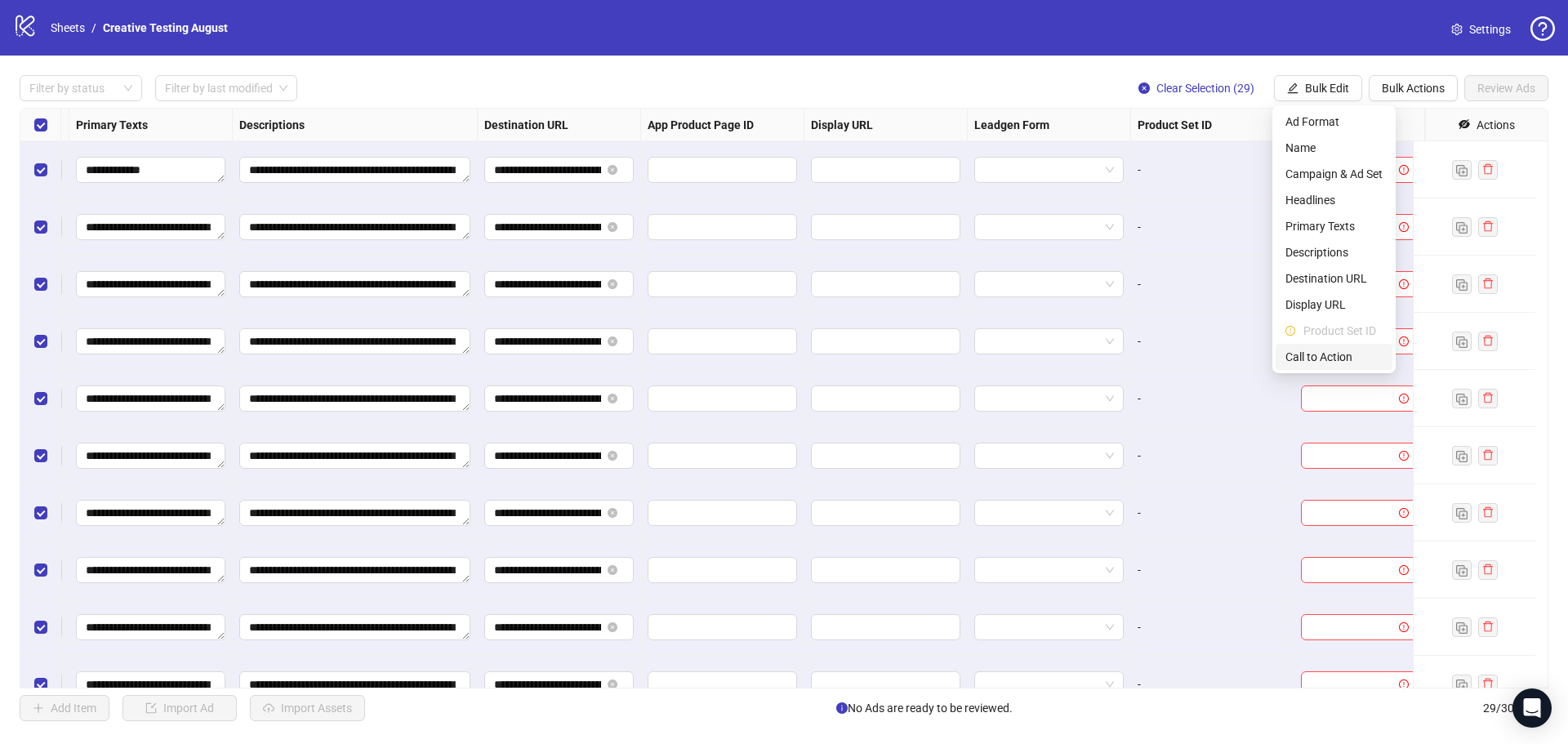
click at [1327, 361] on span "Call to Action" at bounding box center [1335, 357] width 97 height 18
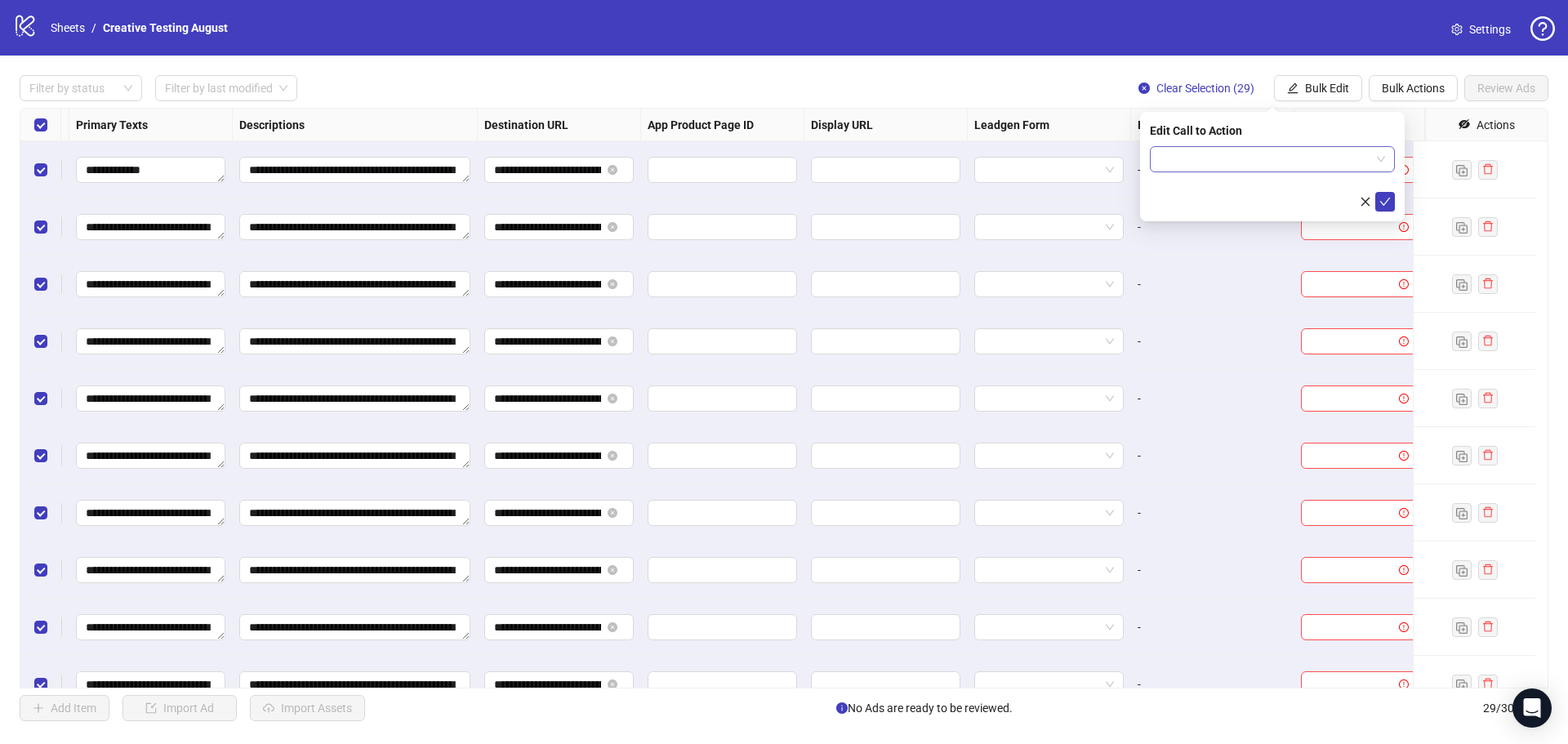
click at [1250, 170] on input "search" at bounding box center [1265, 159] width 211 height 24
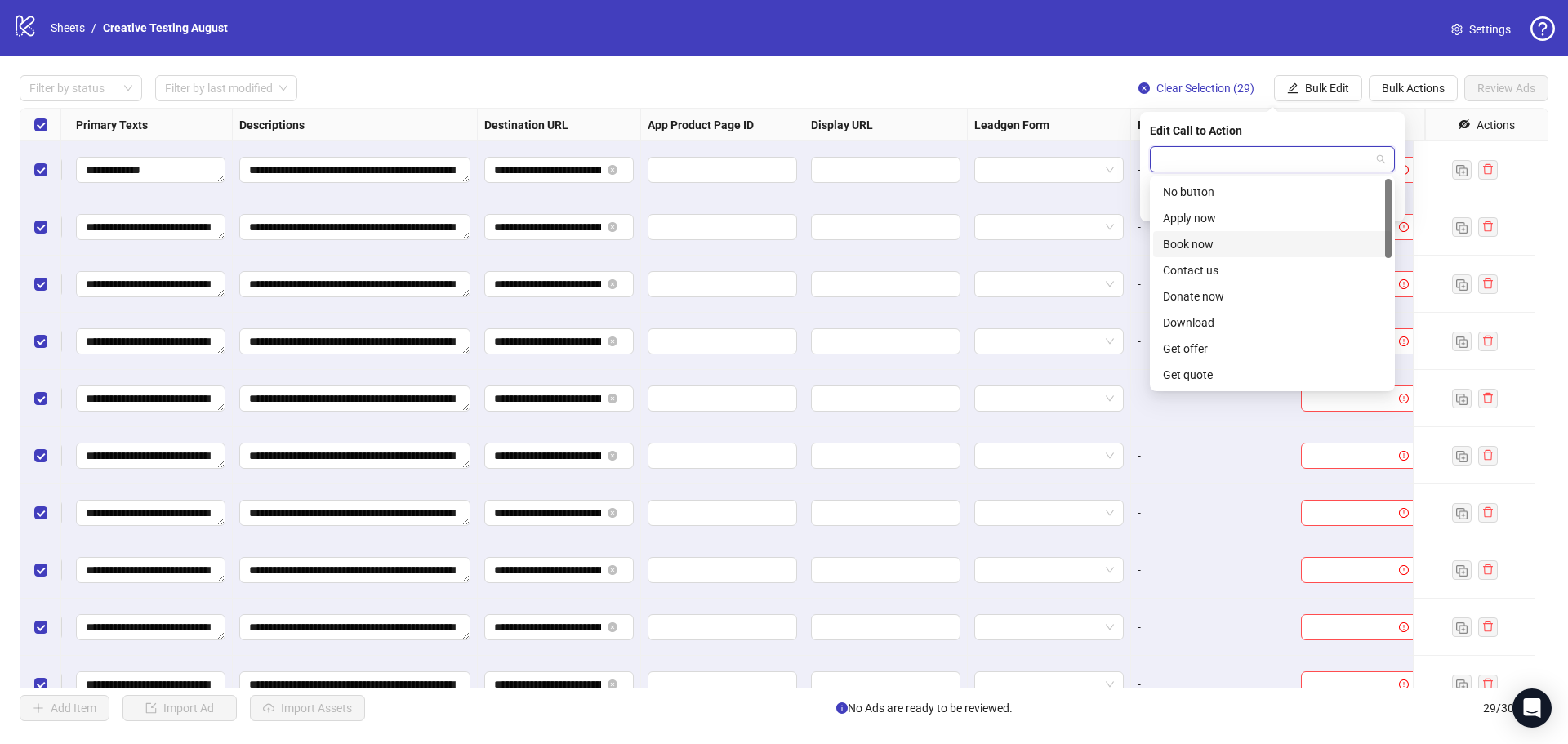
click at [1209, 244] on div "Book now" at bounding box center [1272, 244] width 219 height 18
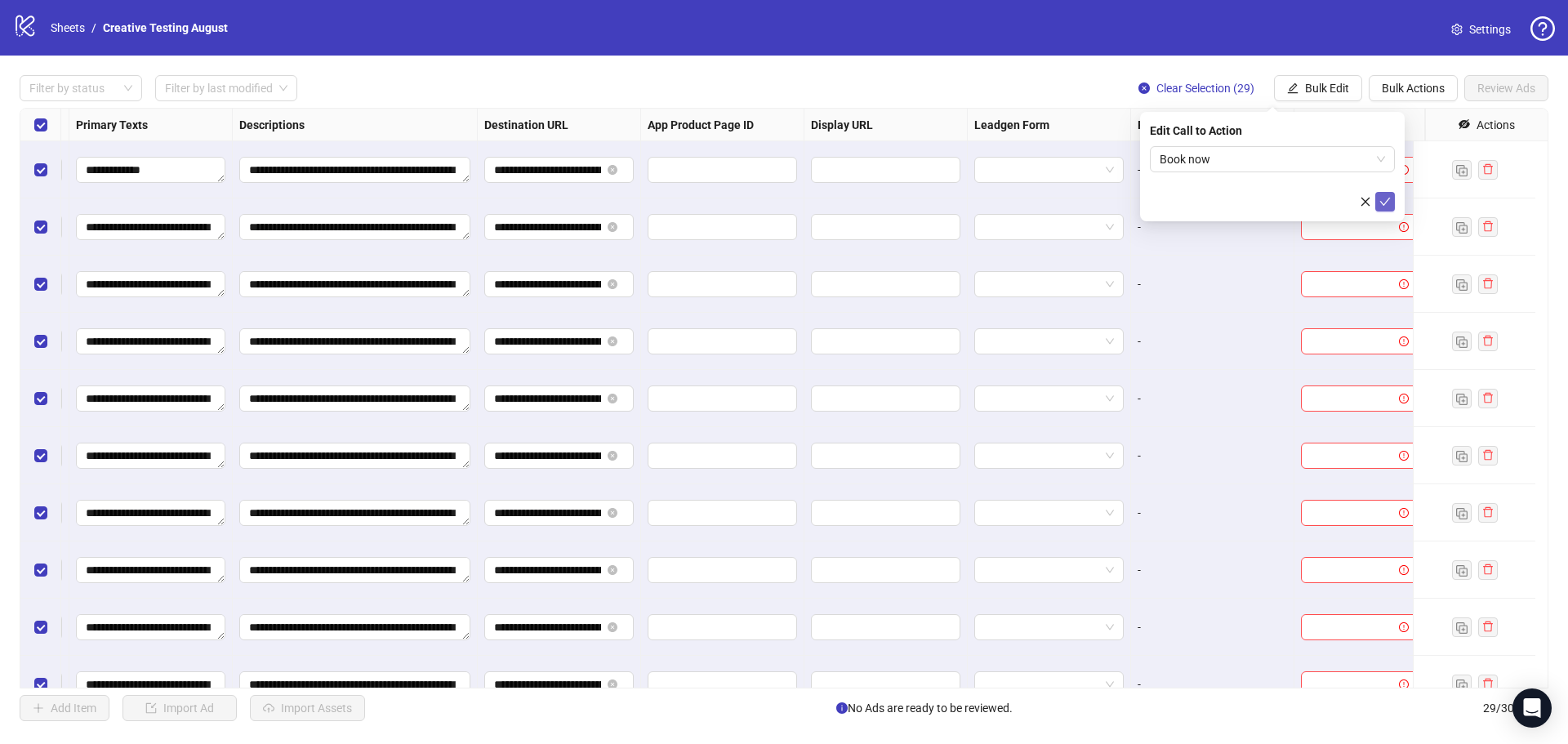
click at [1387, 200] on icon "check" at bounding box center [1385, 201] width 11 height 8
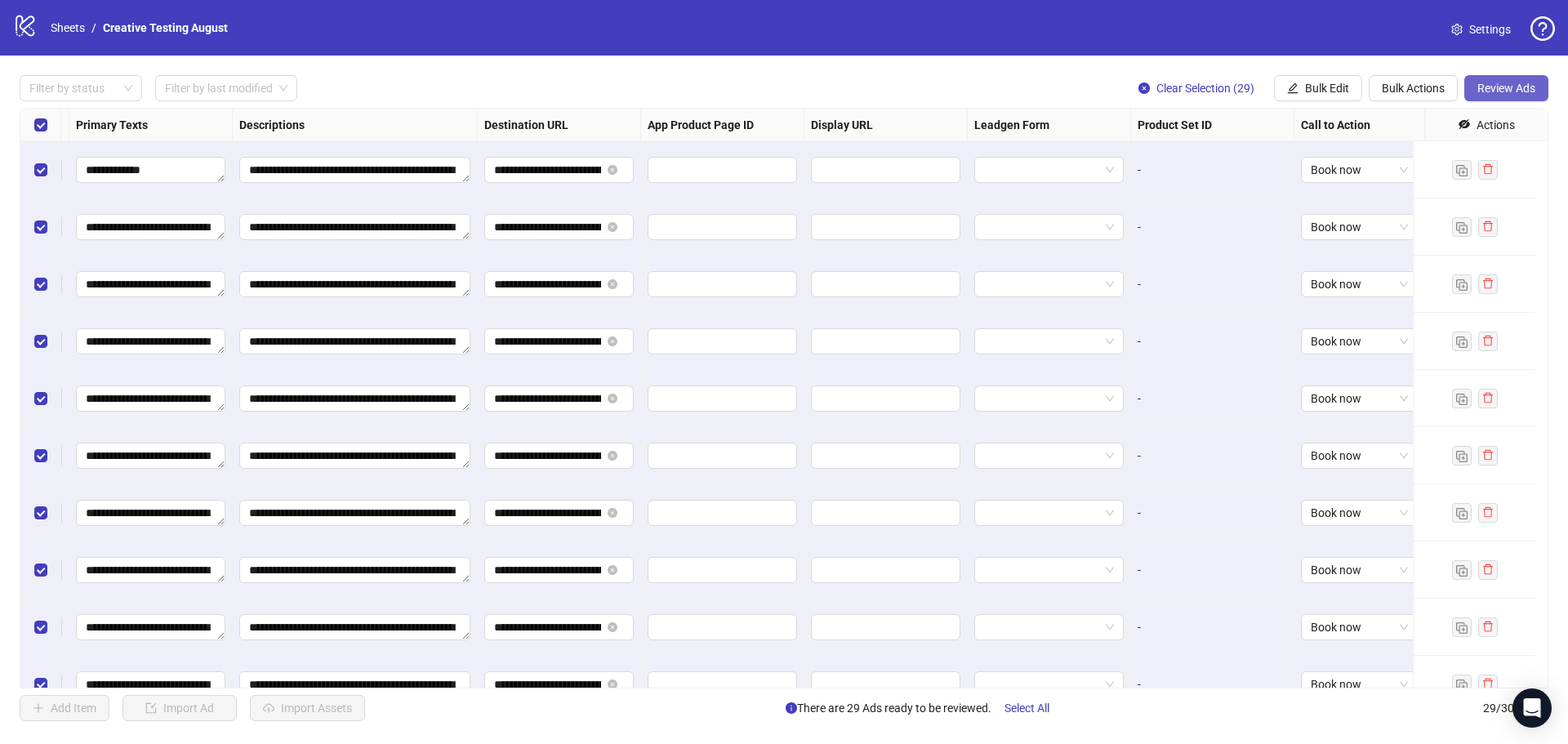
click at [1514, 88] on span "Review Ads" at bounding box center [1507, 88] width 58 height 13
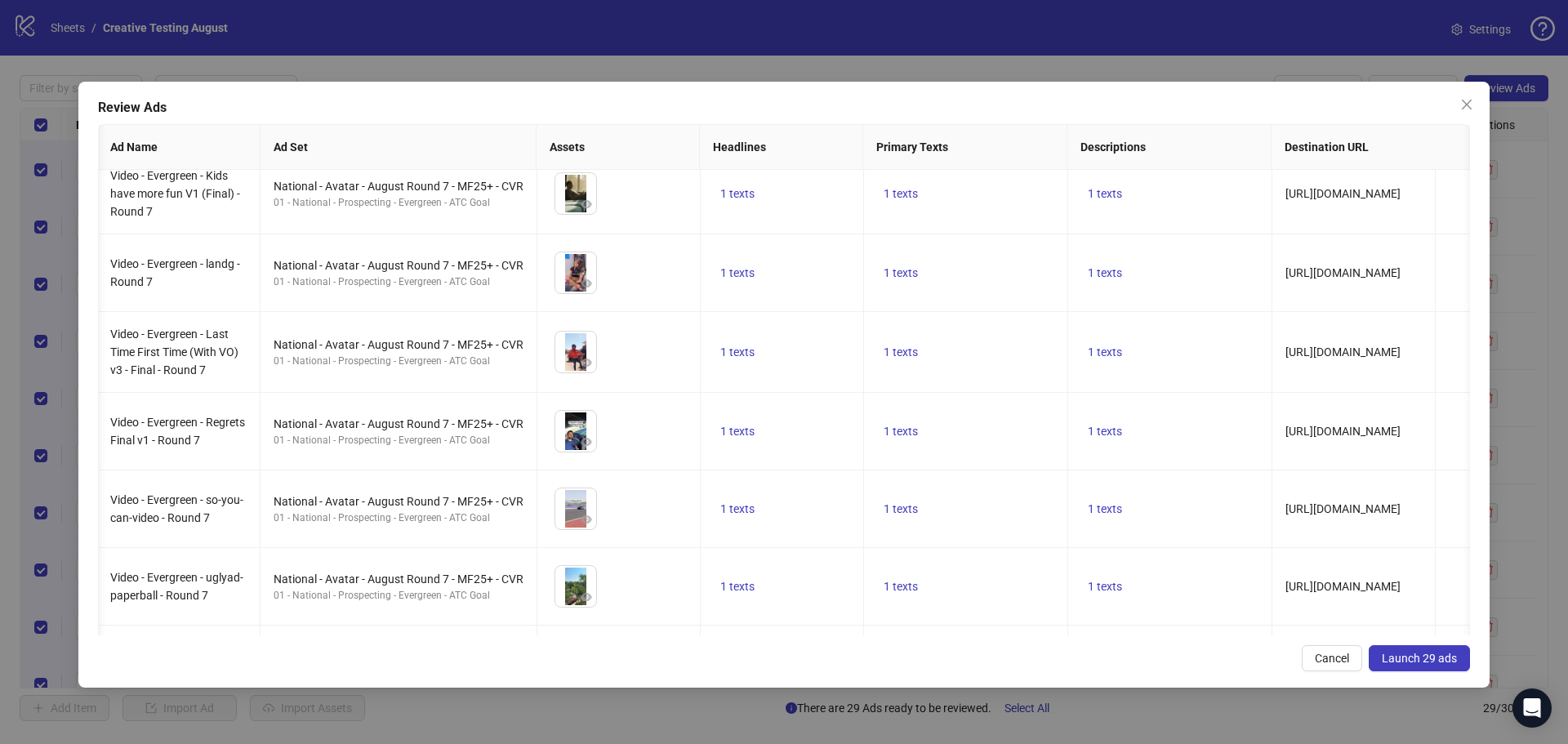
scroll to position [1821, 2]
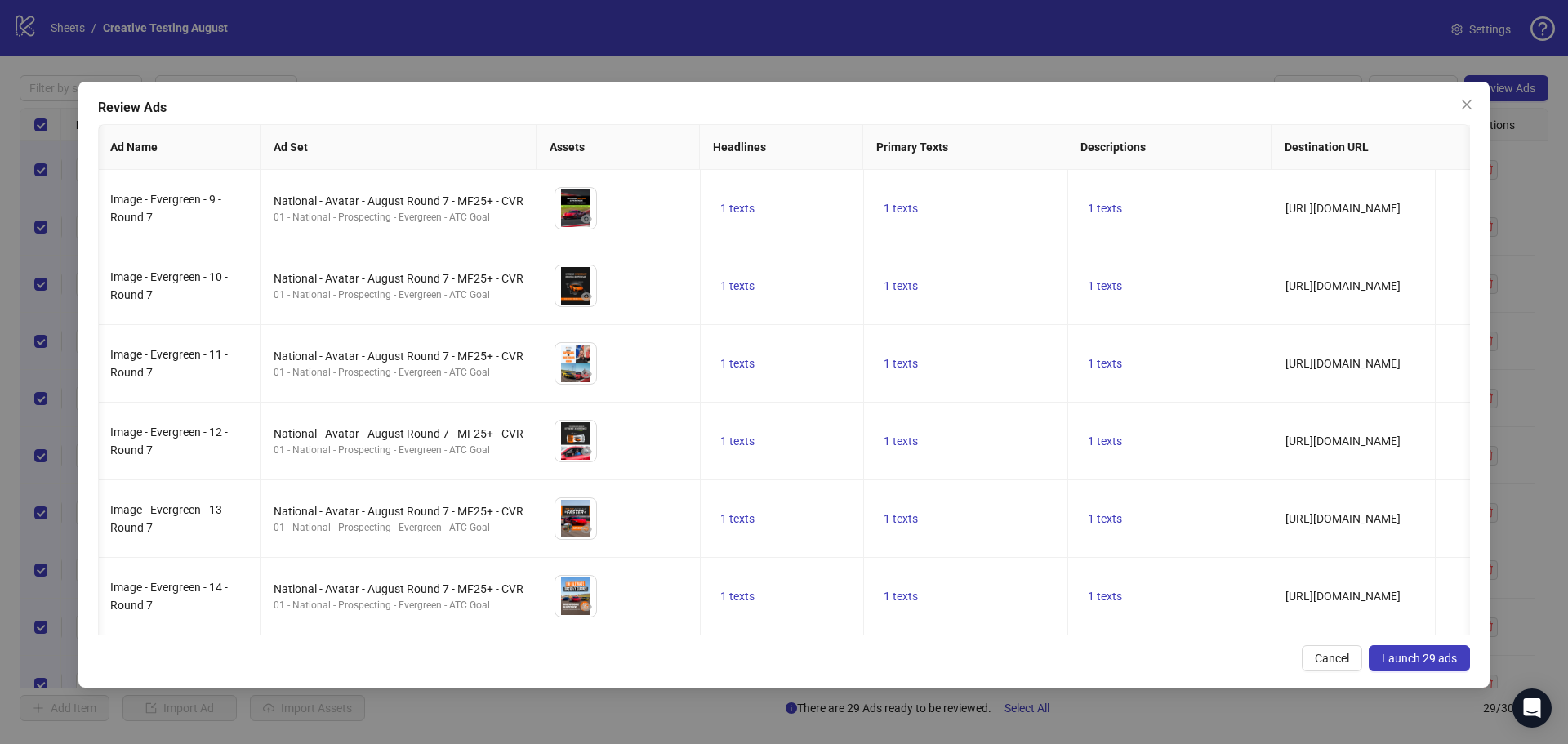
click at [1400, 654] on span "Launch 29 ads" at bounding box center [1419, 658] width 75 height 13
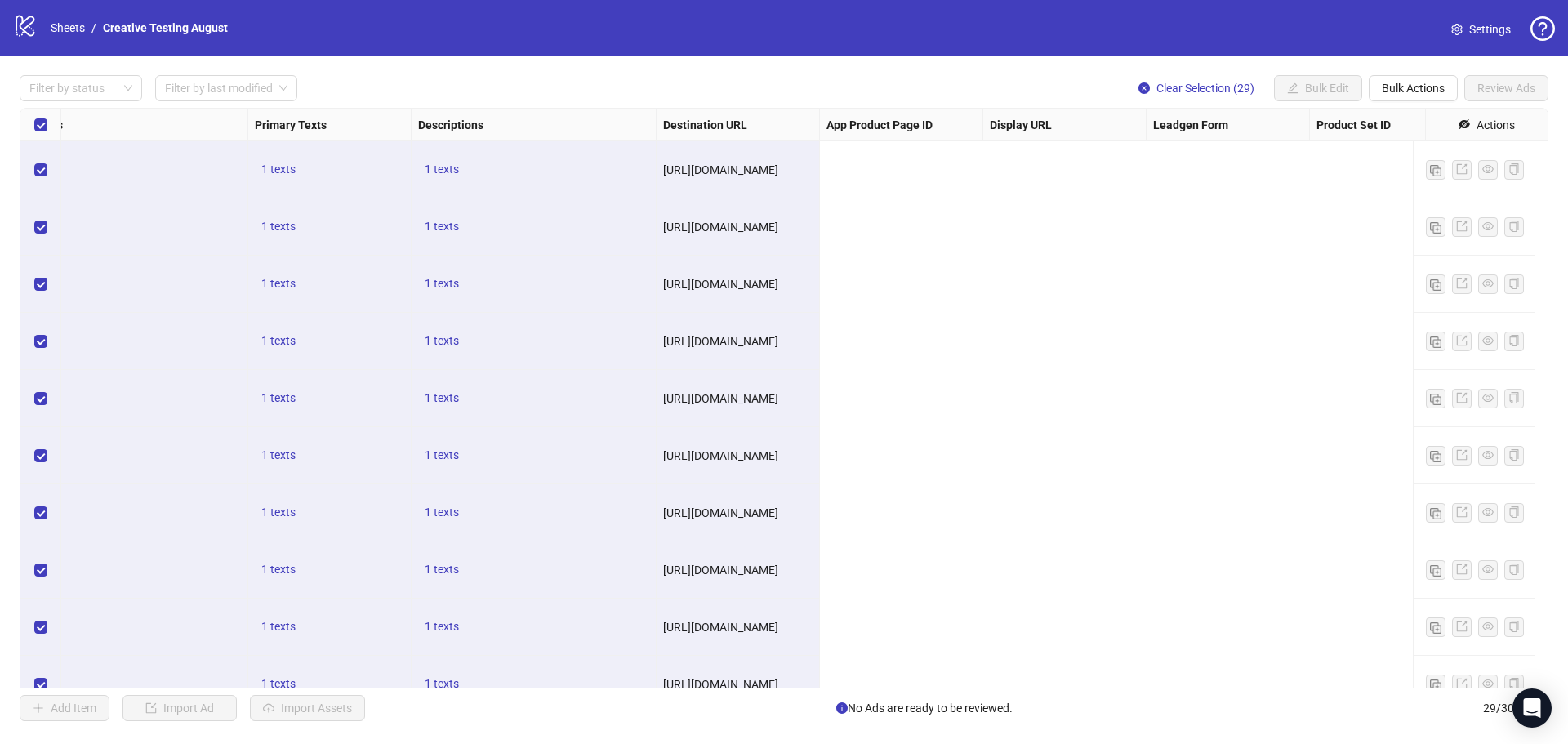
scroll to position [0, 0]
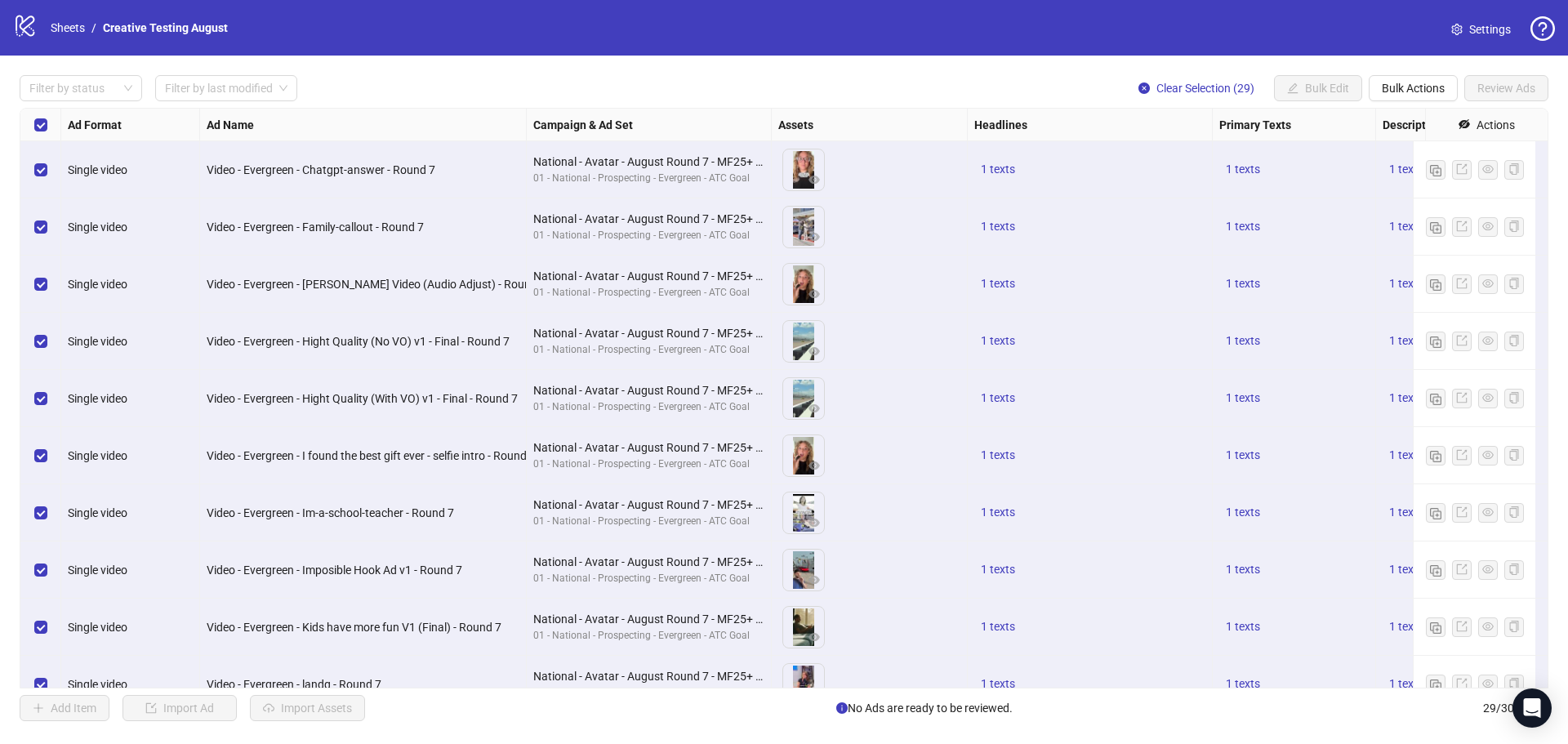
click at [372, 72] on div "Filter by status Filter by last modified Clear Selection (29) Bulk Edit Bulk Ac…" at bounding box center [784, 398] width 1568 height 686
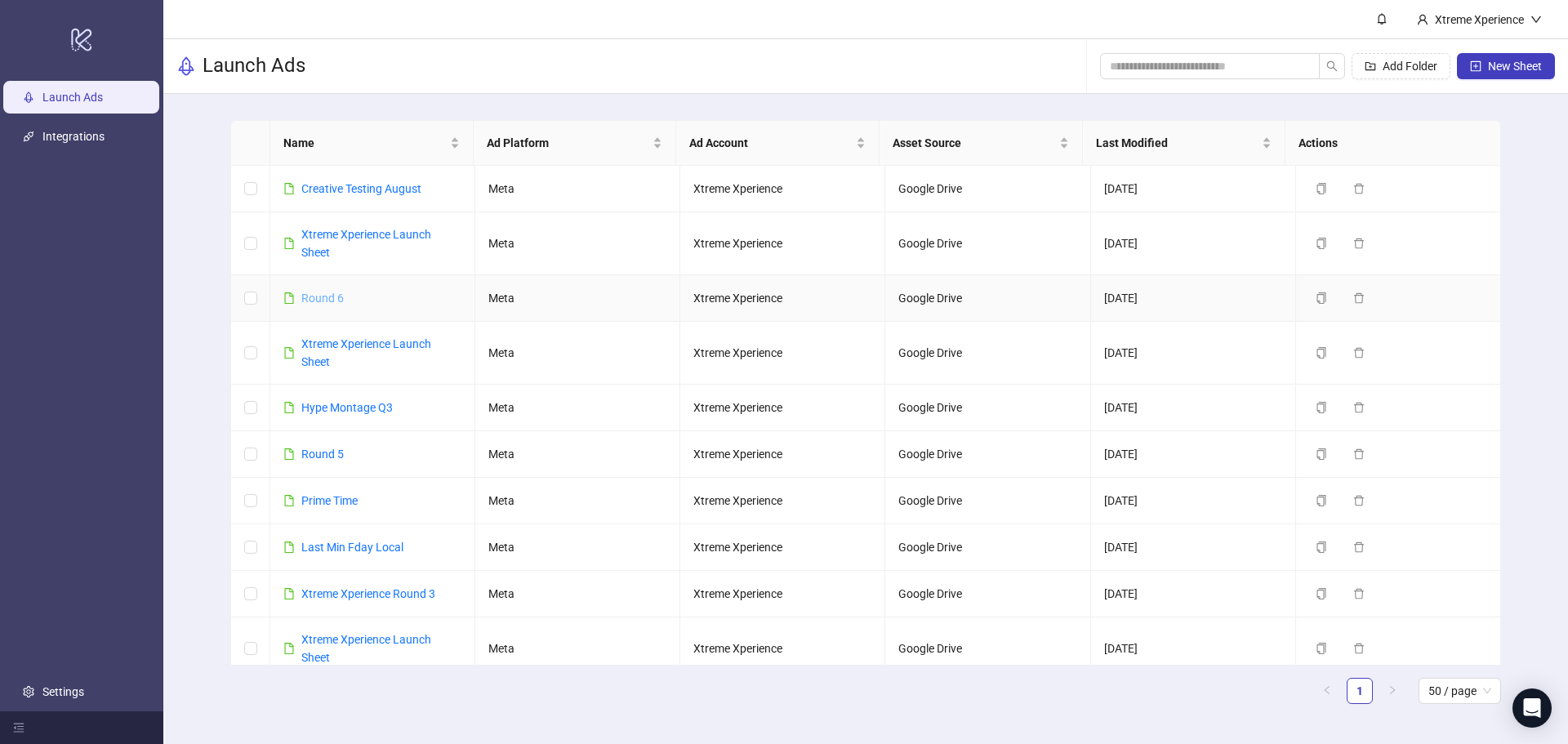
click at [318, 297] on link "Round 6" at bounding box center [323, 298] width 43 height 13
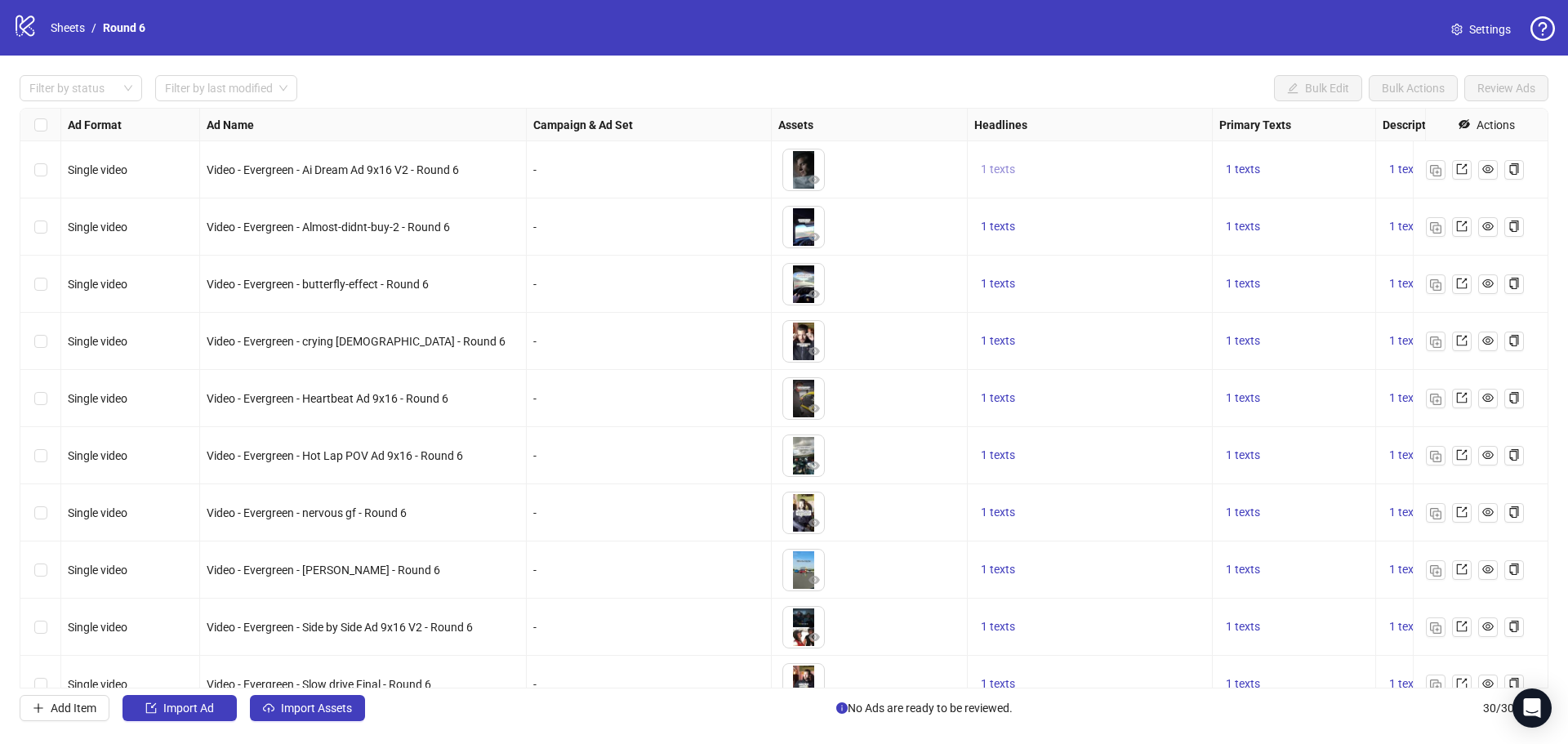
click at [998, 170] on span "1 texts" at bounding box center [997, 168] width 34 height 13
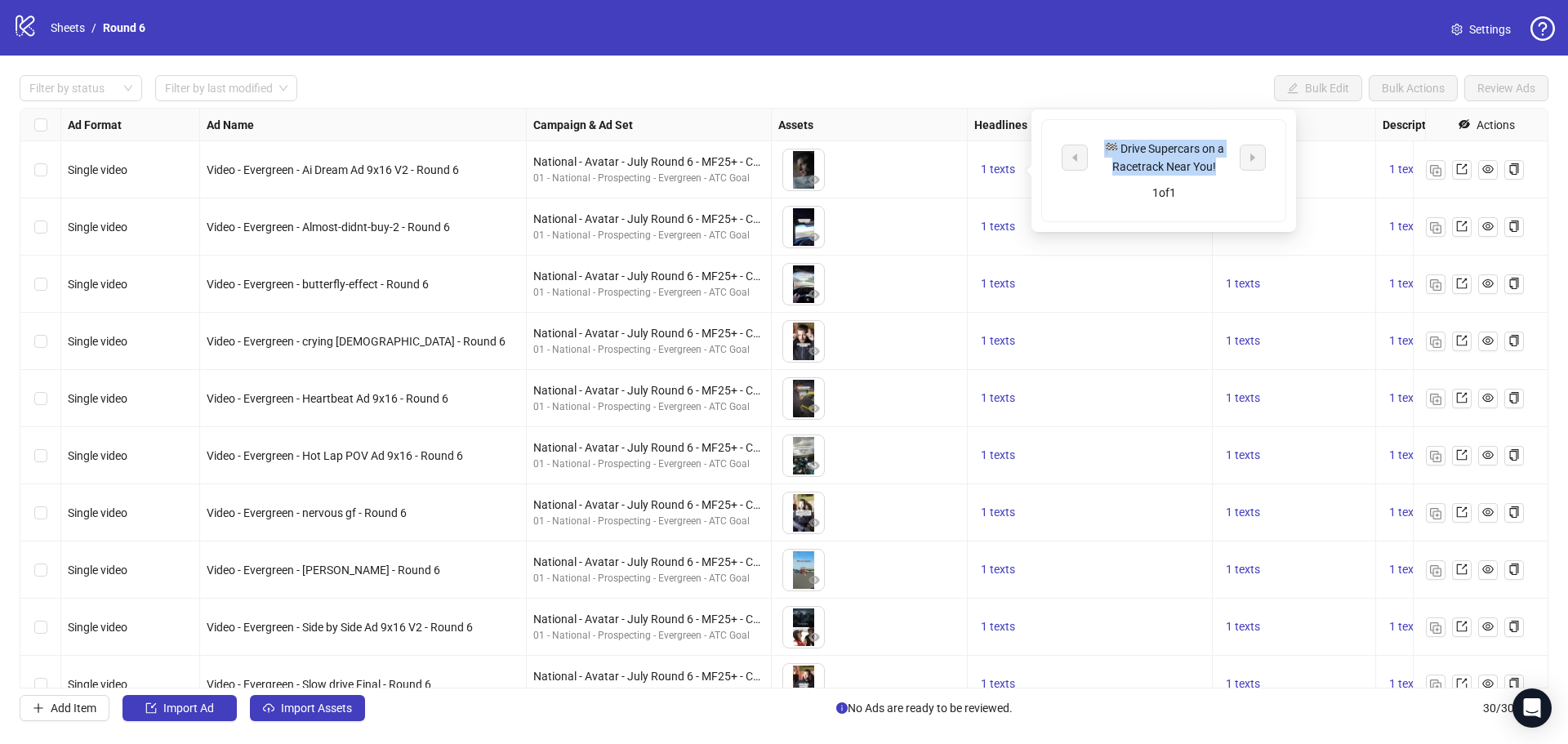
drag, startPoint x: 1220, startPoint y: 165, endPoint x: 1100, endPoint y: 138, distance: 123.0
click at [1100, 138] on div "🏁 Drive Supercars on a Racetrack Near You! 1 of 1" at bounding box center [1164, 171] width 243 height 101
copy div "🏁 Drive Supercars on a Racetrack Near You!"
click at [1363, 153] on div "1 texts" at bounding box center [1295, 169] width 163 height 57
click at [1256, 169] on span "1 texts" at bounding box center [1242, 168] width 34 height 13
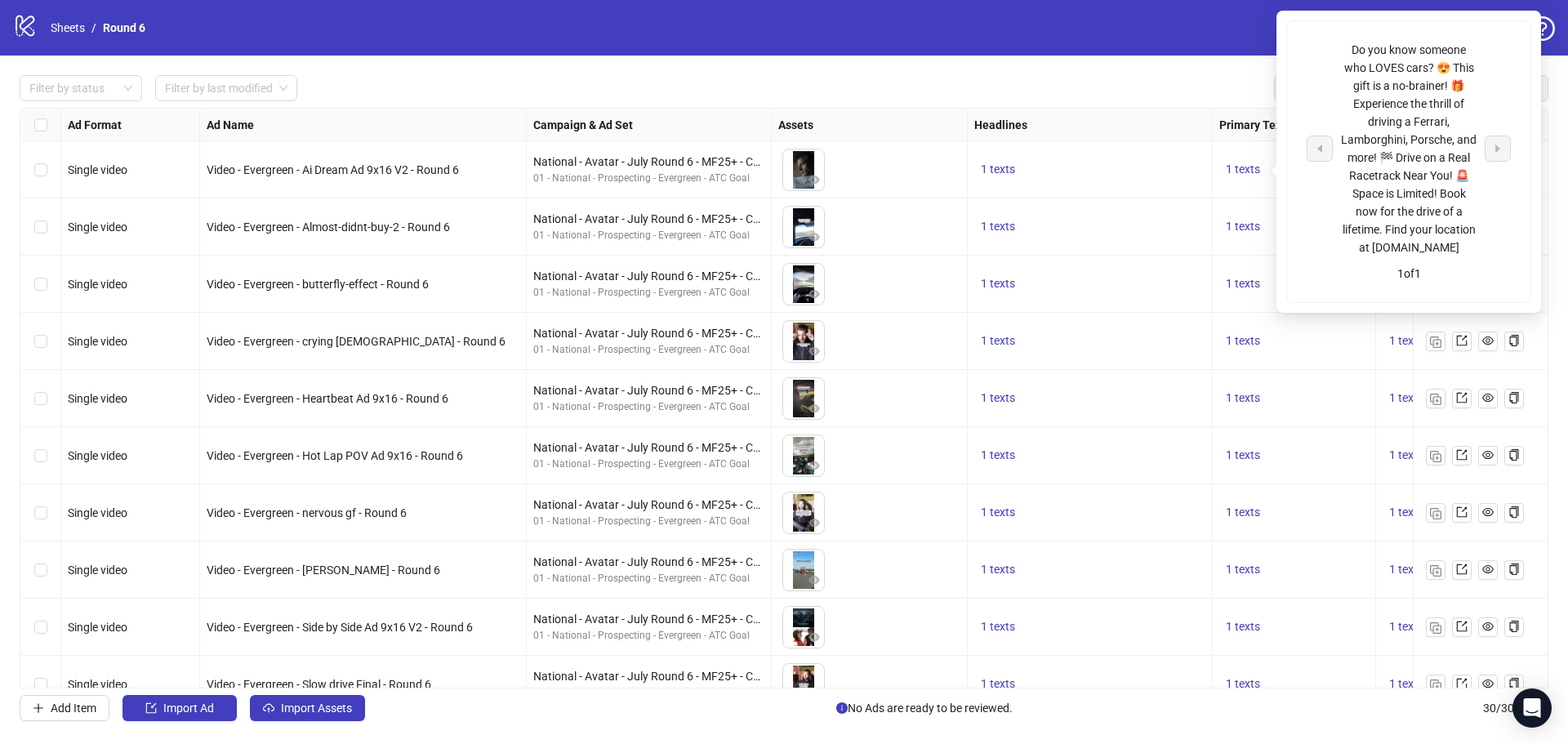
click at [1371, 54] on div "Do you know someone who LOVES cars? 😍 This gift is a no-brainer! 🎁 Experience t…" at bounding box center [1409, 149] width 135 height 216
drag, startPoint x: 1352, startPoint y: 45, endPoint x: 1488, endPoint y: 263, distance: 256.9
click at [1488, 257] on div "Do you know someone who LOVES cars? 😍 This gift is a no-brainer! 🎁 Experience t…" at bounding box center [1409, 149] width 204 height 216
copy div "Do you know someone who LOVES cars? 😍 This gift is a no-brainer! 🎁 Experience t…"
click at [1220, 89] on div "Filter by status Filter by last modified Bulk Edit Bulk Actions Review Ads" at bounding box center [784, 88] width 1529 height 26
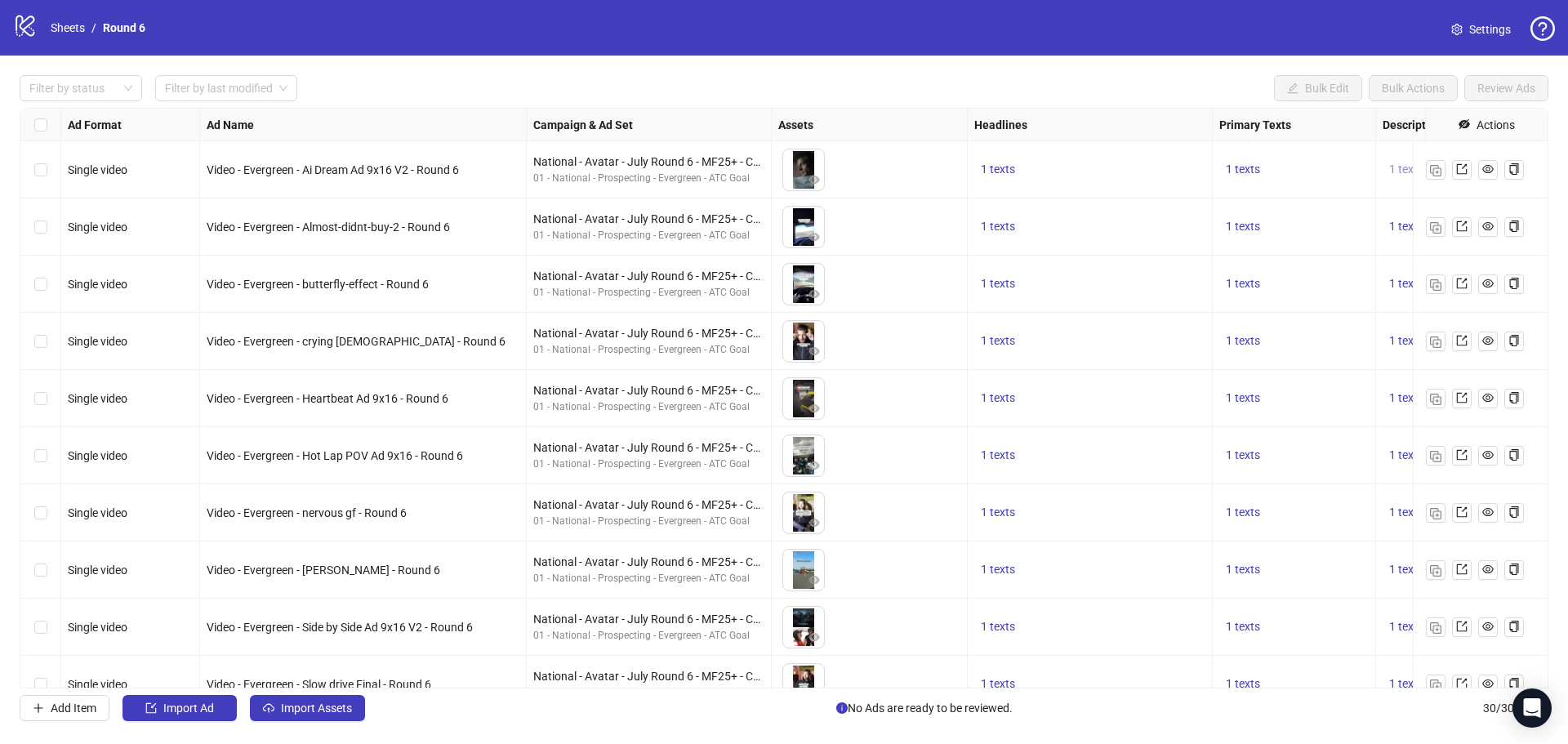
click at [1396, 167] on span "1 texts" at bounding box center [1406, 168] width 34 height 13
drag, startPoint x: 1264, startPoint y: 192, endPoint x: 1209, endPoint y: 135, distance: 79.2
click at [1188, 136] on div "Drive Ferraris, Lamborghinis, Porsches, and more at a location near you!" at bounding box center [1240, 158] width 135 height 72
copy div "Drive Ferraris, Lamborghinis, Porsches, and more at a location near you!"
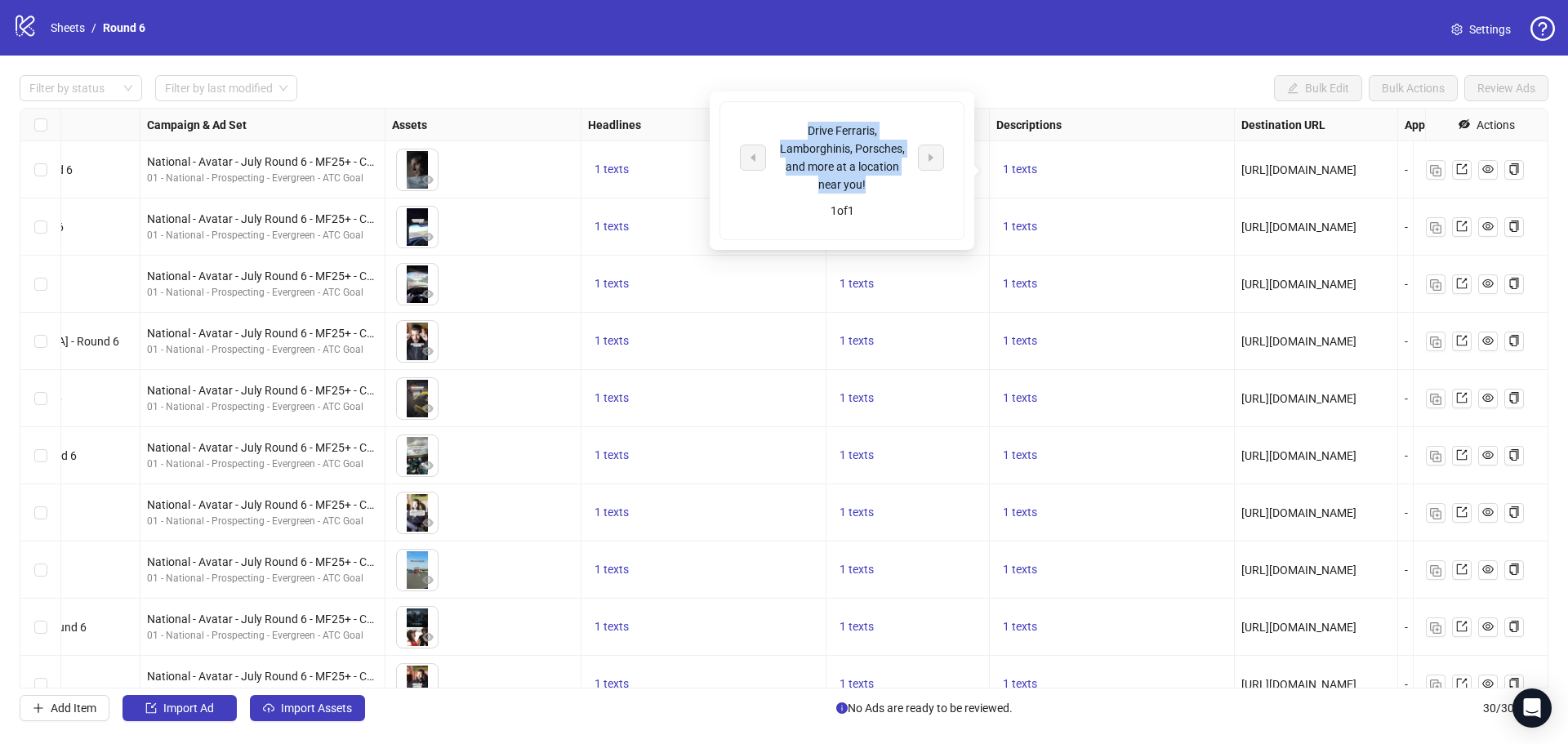
click at [1098, 90] on div "Filter by status Filter by last modified Bulk Edit Bulk Actions Review Ads" at bounding box center [784, 88] width 1529 height 26
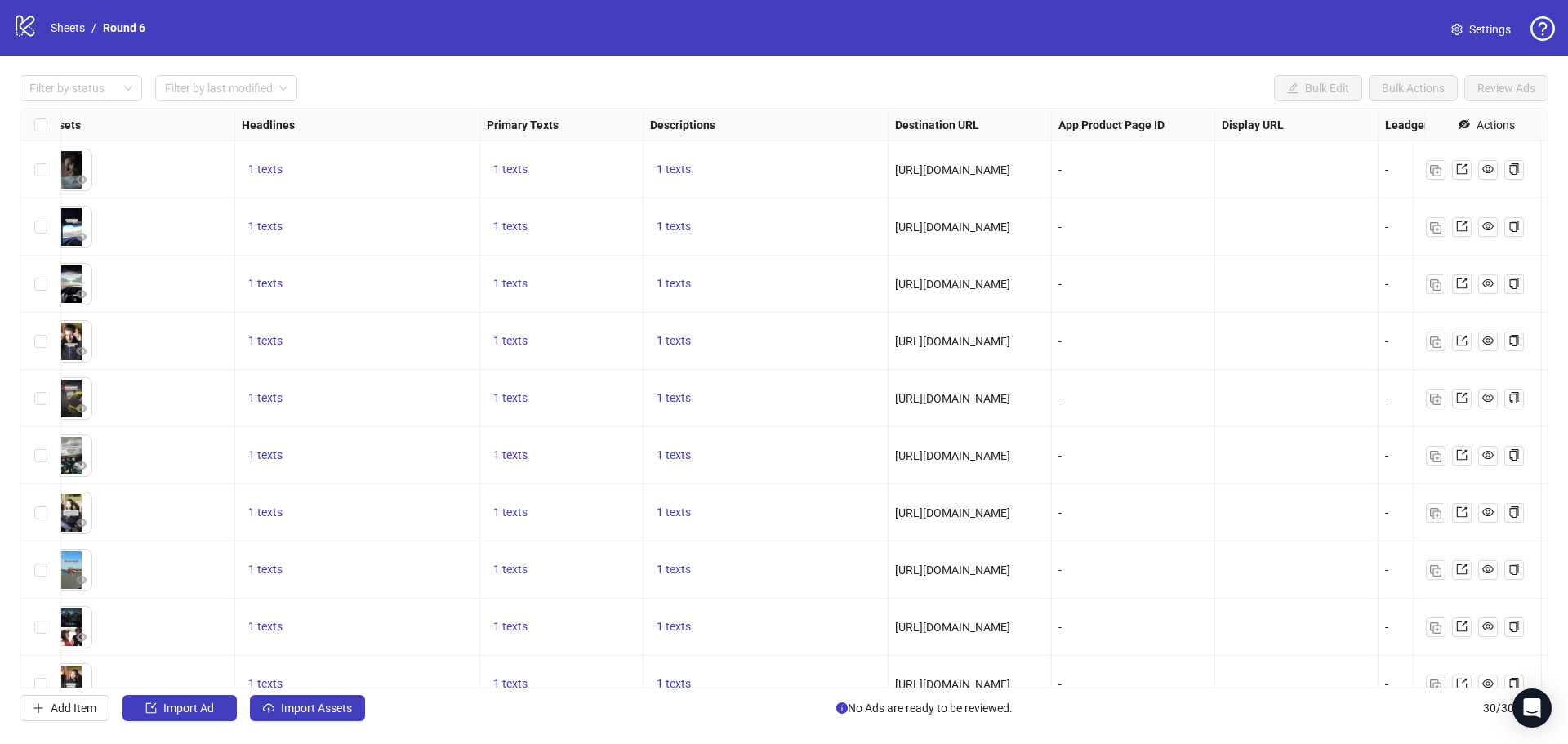
scroll to position [0, 734]
drag, startPoint x: 1048, startPoint y: 117, endPoint x: 1179, endPoint y: 126, distance: 131.3
click at [1168, 125] on div "Ad Format Ad Name Campaign & Ad Set Assets Headlines Primary Texts Descriptions…" at bounding box center [547, 125] width 2440 height 0
click at [1010, 165] on span "https://go.thextremexperience.com/bucketlist/" at bounding box center [952, 169] width 115 height 13
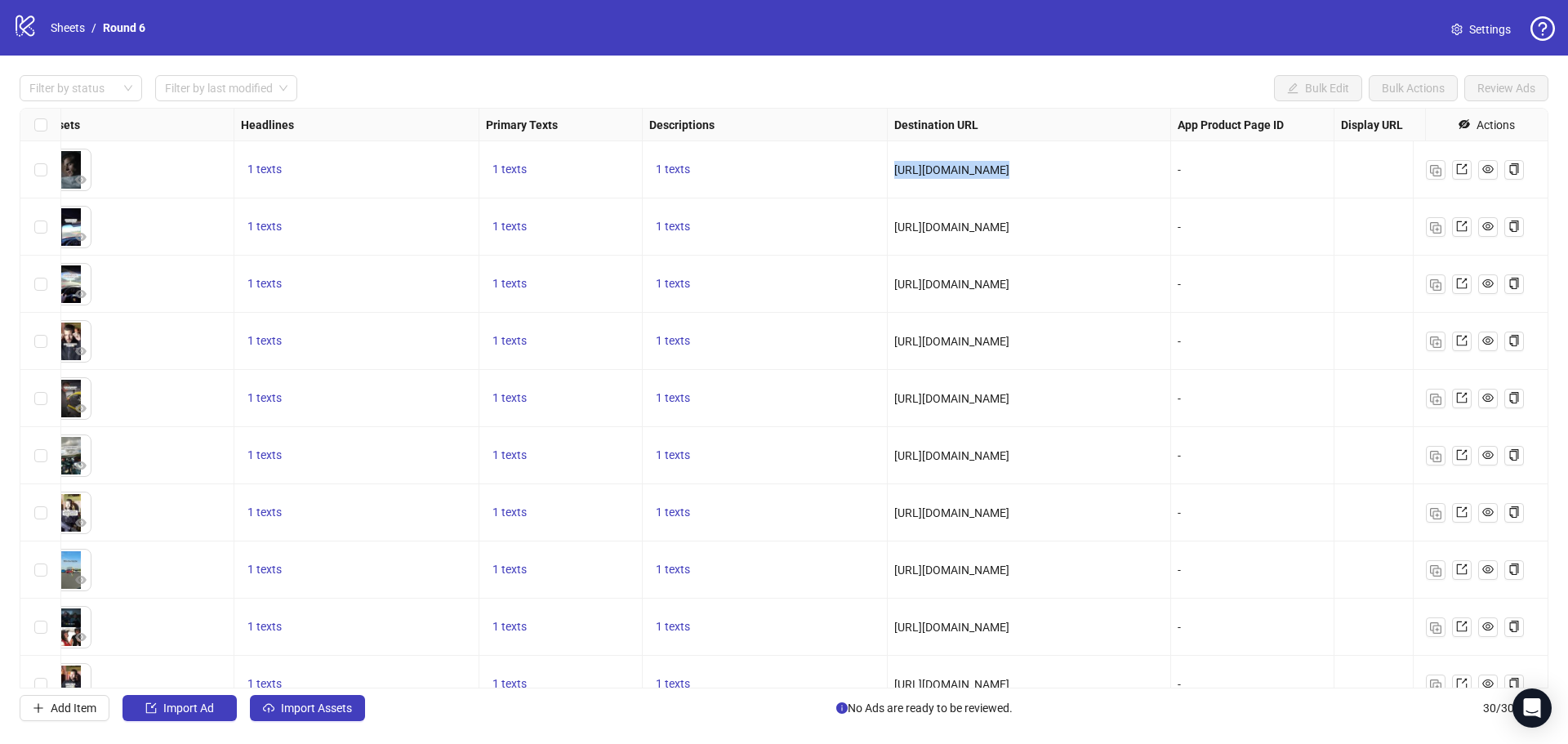
click at [1010, 165] on span "https://go.thextremexperience.com/bucketlist/" at bounding box center [952, 169] width 115 height 13
copy span "https://go.thextremexperience.com/bucketlist/"
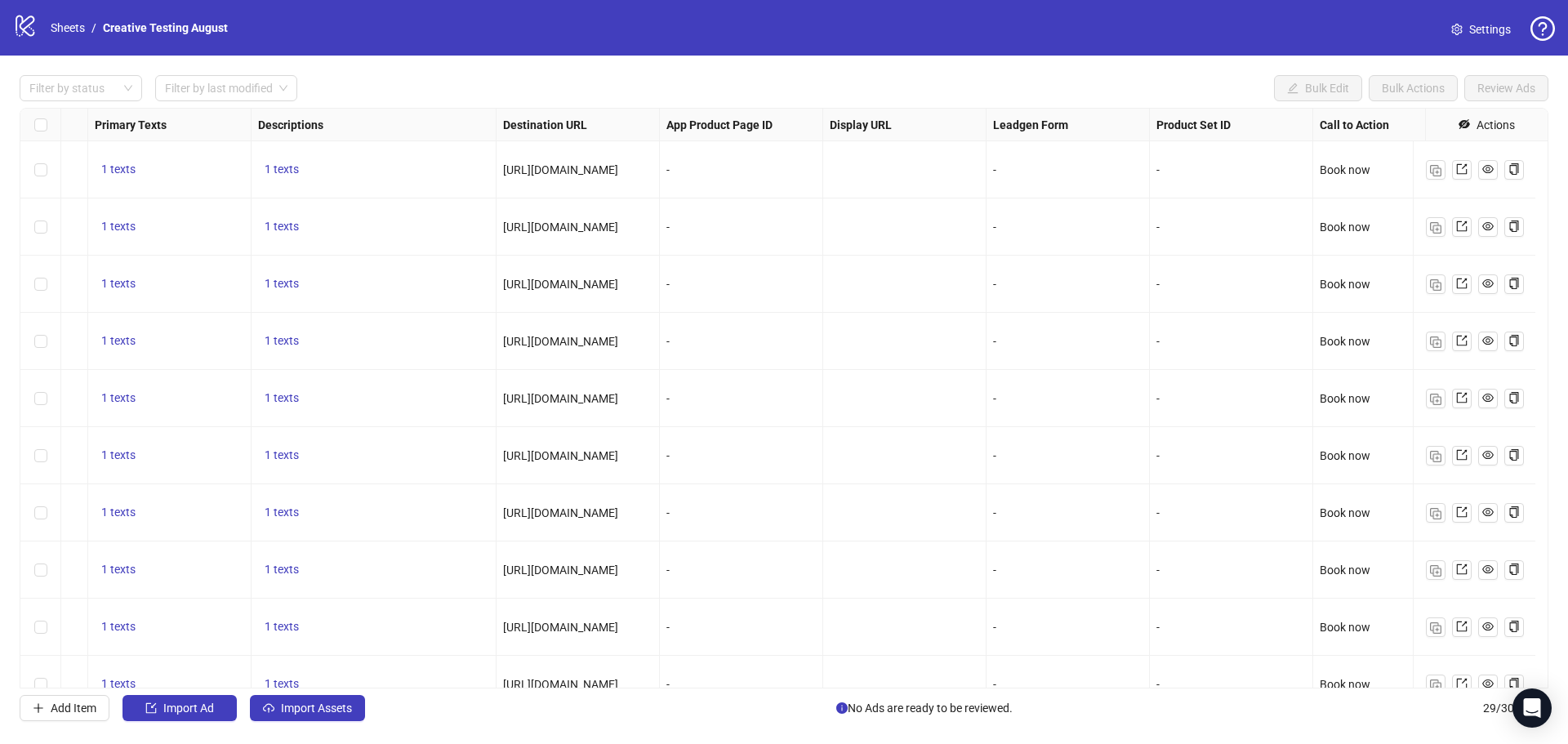
scroll to position [0, 1156]
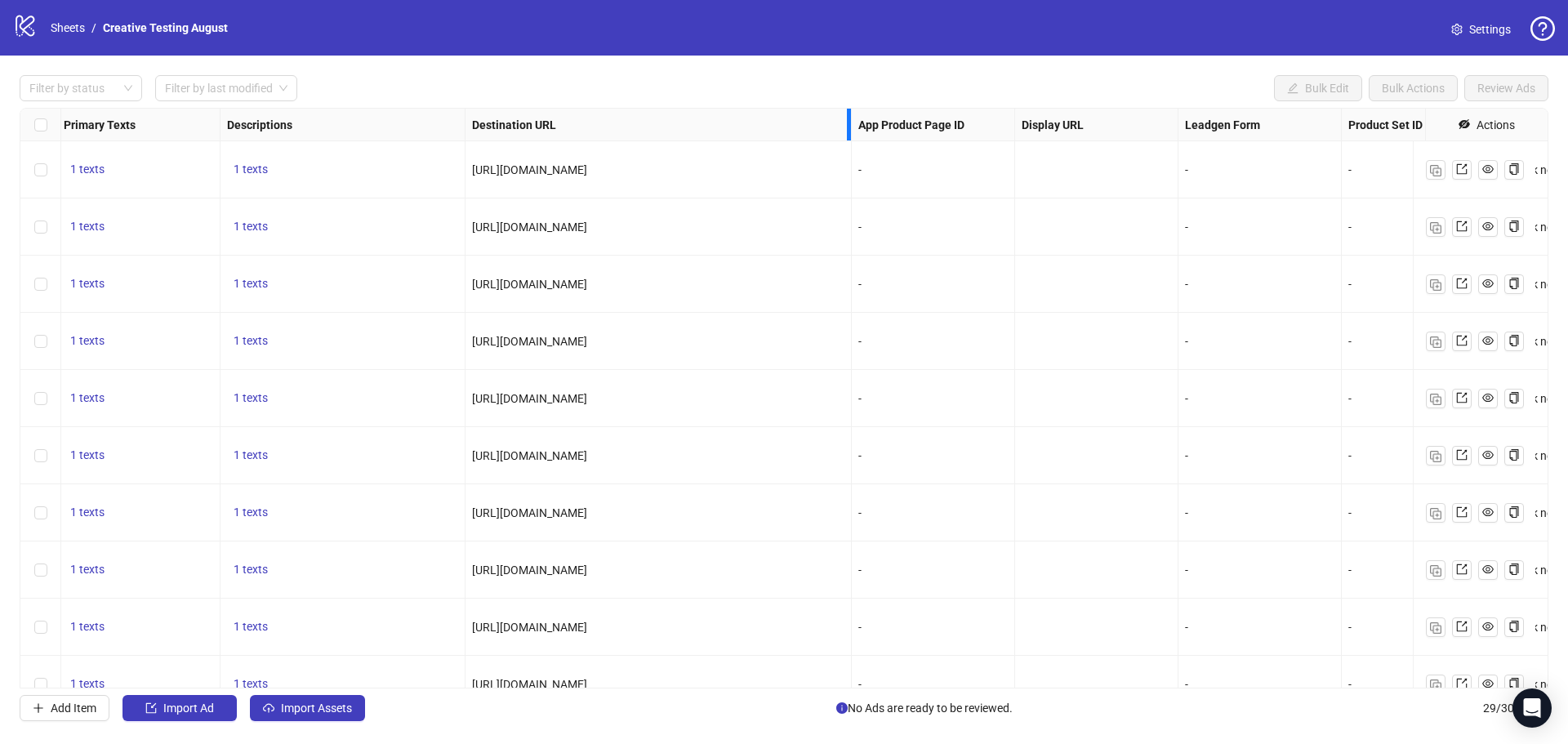
drag, startPoint x: 624, startPoint y: 122, endPoint x: 847, endPoint y: 122, distance: 223.0
click at [847, 122] on div "Resize Destination URL column" at bounding box center [849, 124] width 4 height 32
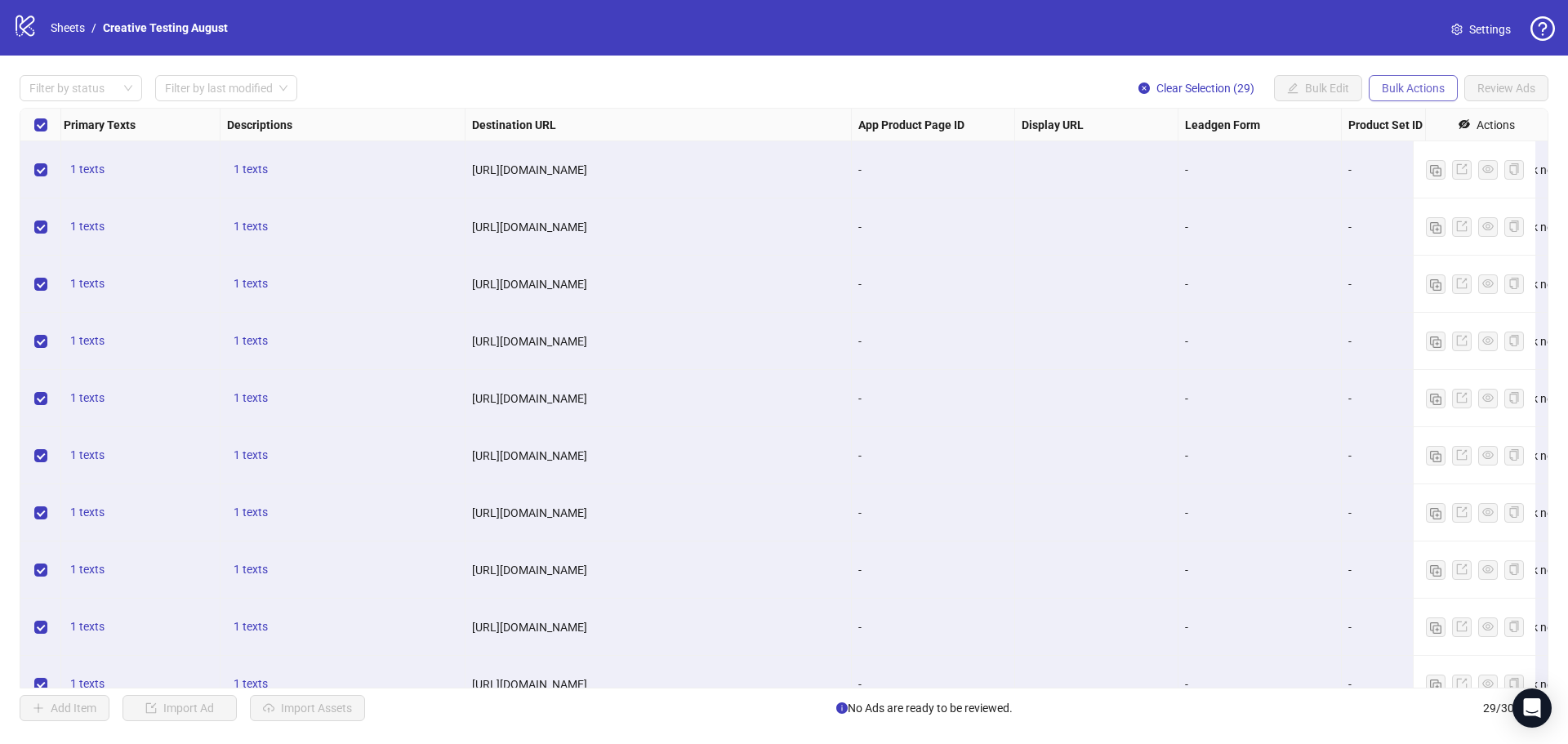
click at [1388, 85] on span "Bulk Actions" at bounding box center [1413, 88] width 63 height 13
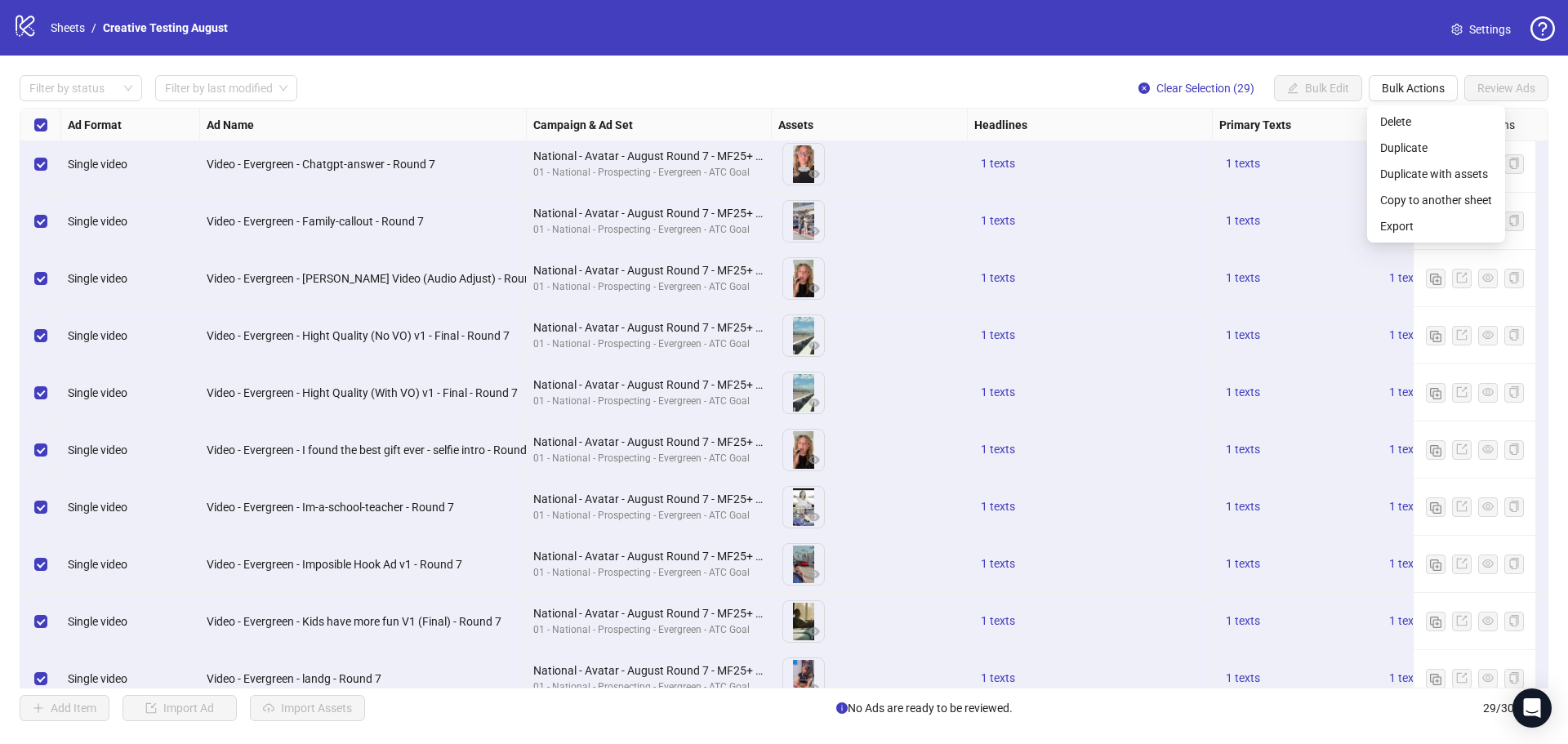
scroll to position [0, 0]
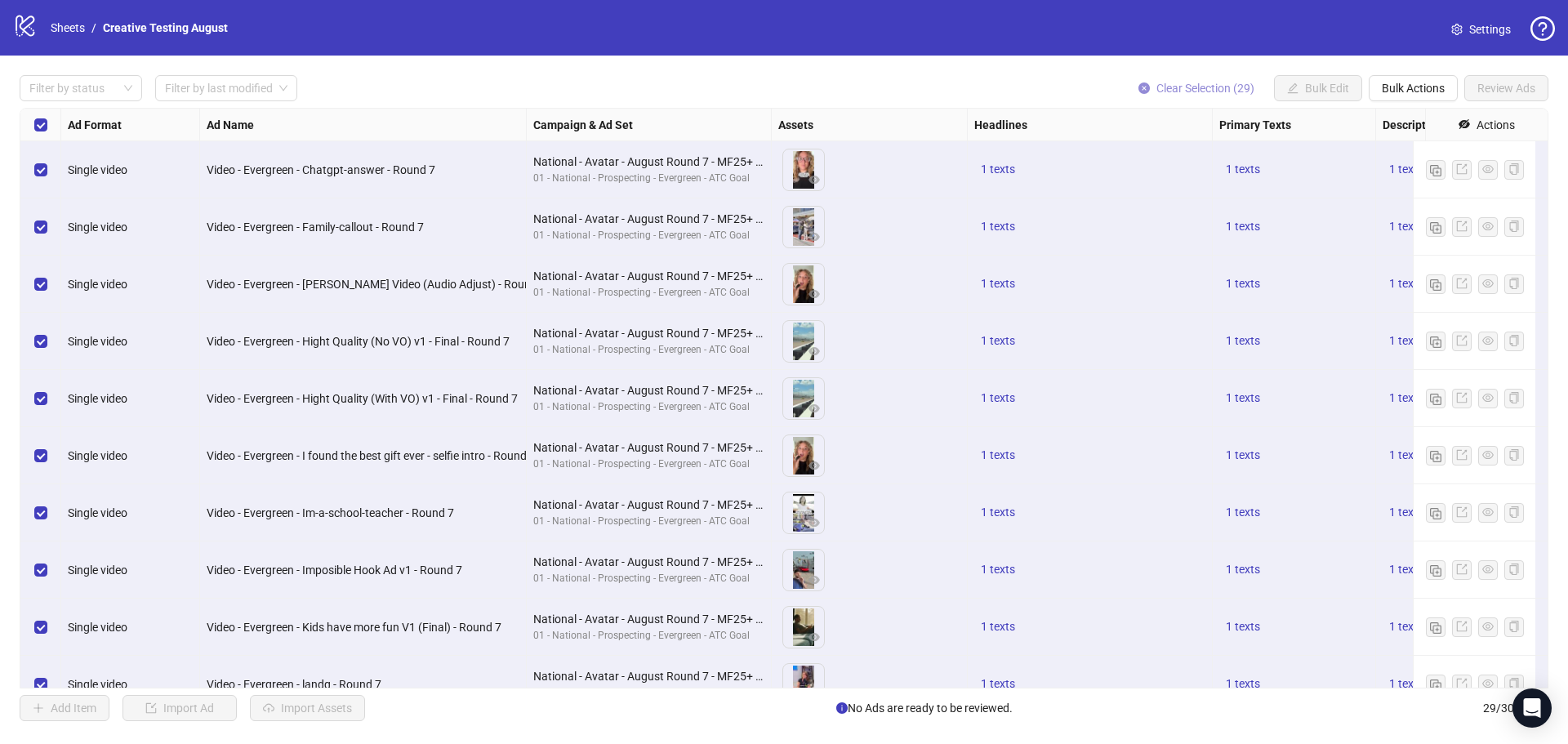
click at [1176, 88] on span "Clear Selection (29)" at bounding box center [1205, 88] width 98 height 13
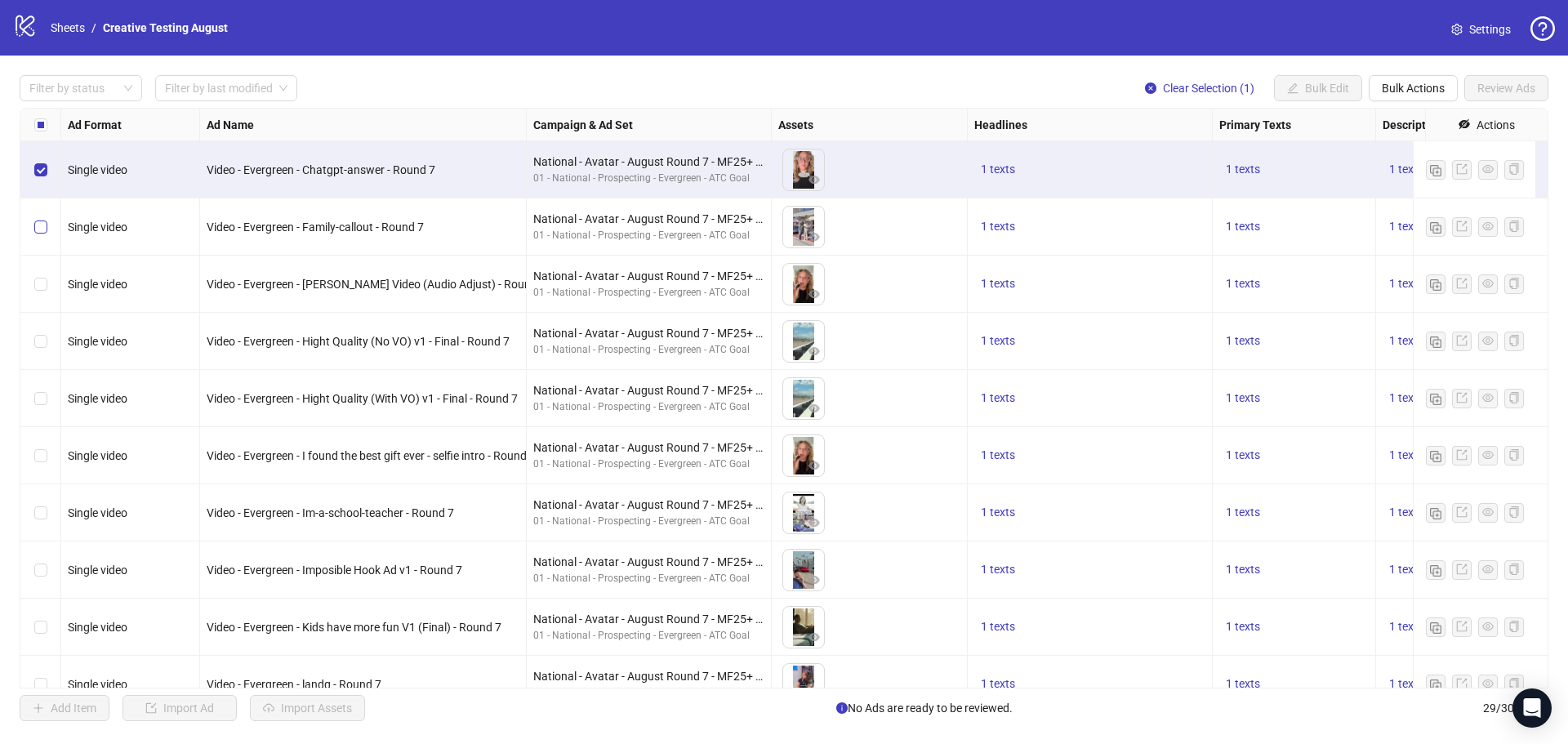
click at [44, 218] on div "Select row 2" at bounding box center [41, 227] width 41 height 57
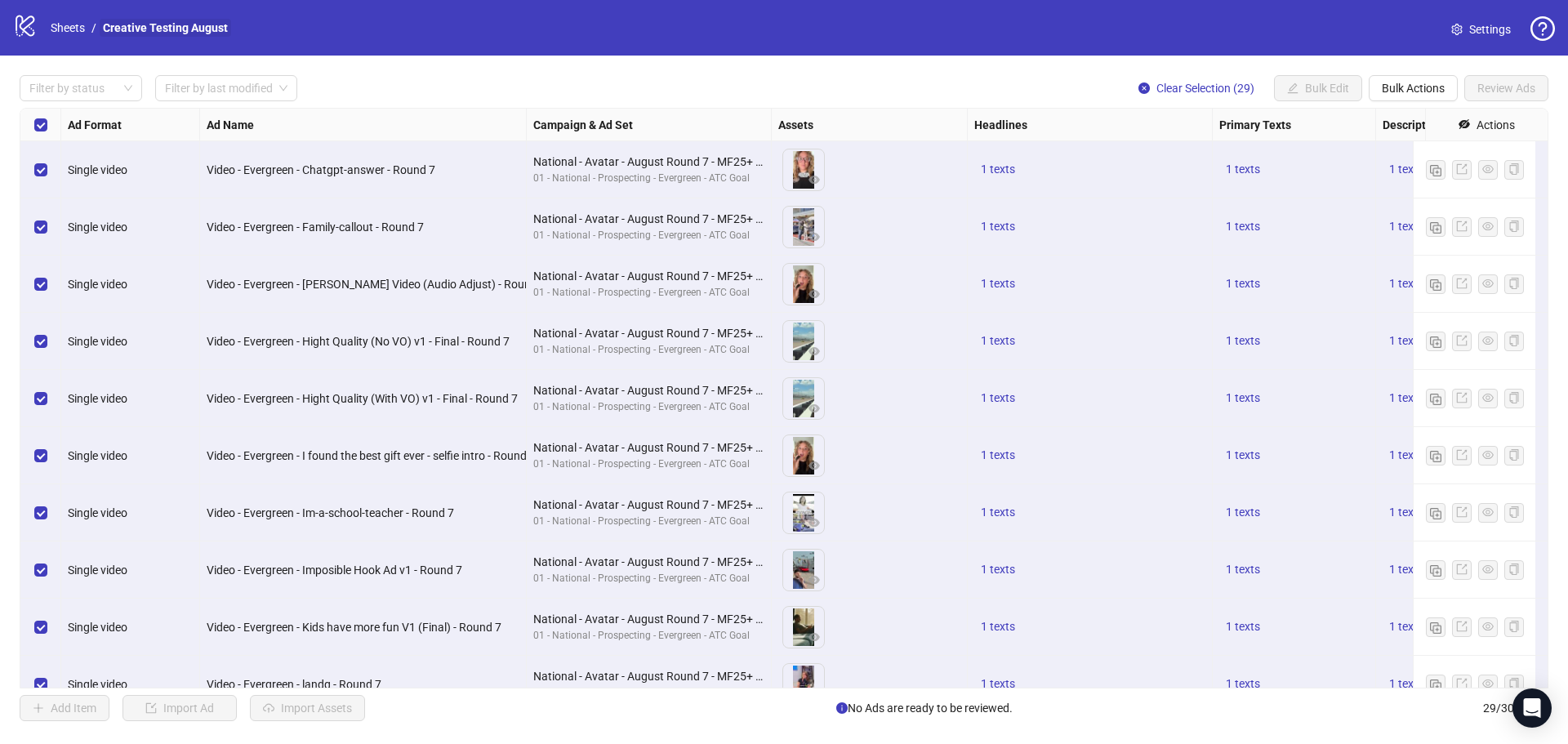
click at [152, 27] on link "Creative Testing August" at bounding box center [165, 27] width 131 height 18
click at [77, 32] on link "Sheets" at bounding box center [68, 27] width 41 height 18
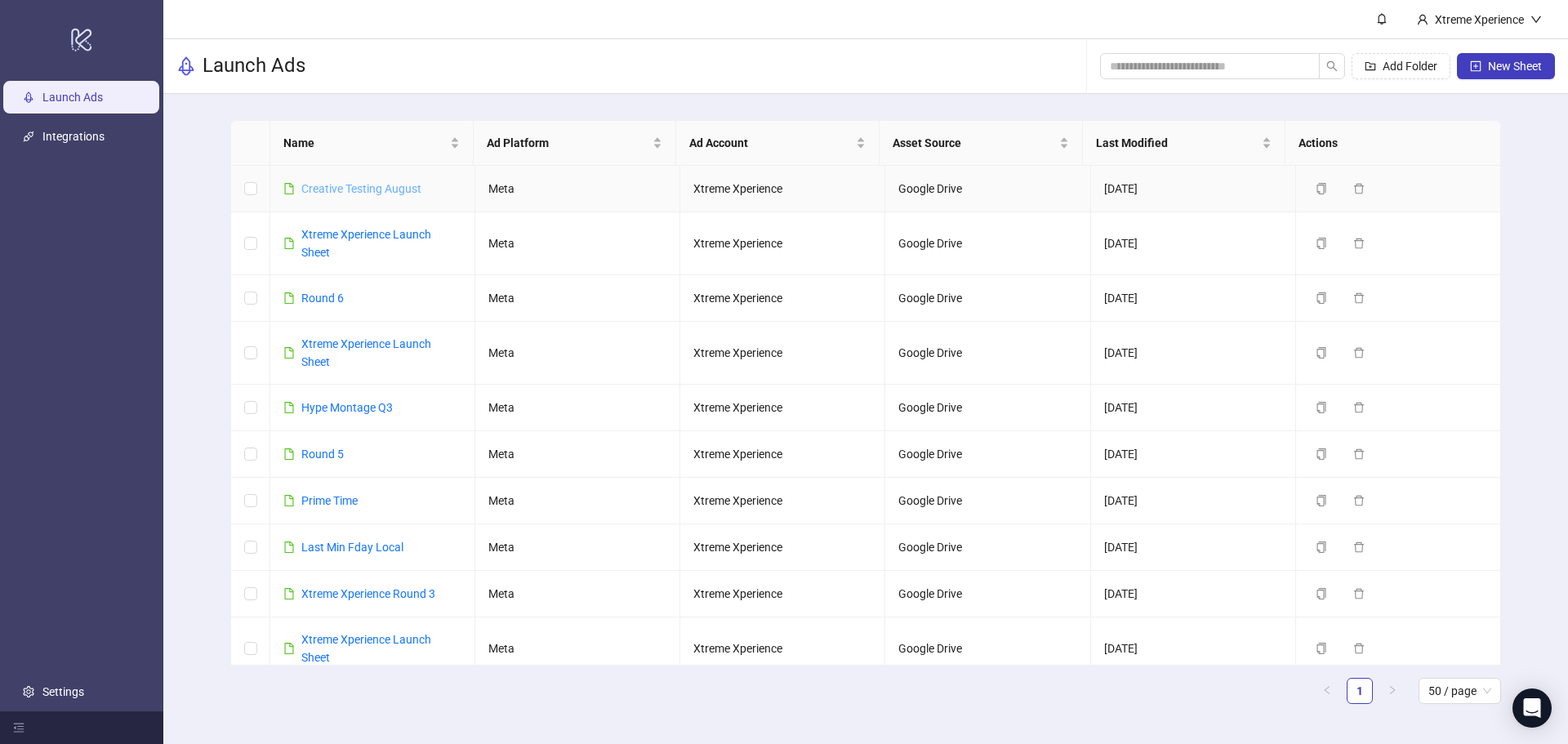
click at [343, 187] on link "Creative Testing August" at bounding box center [362, 188] width 121 height 13
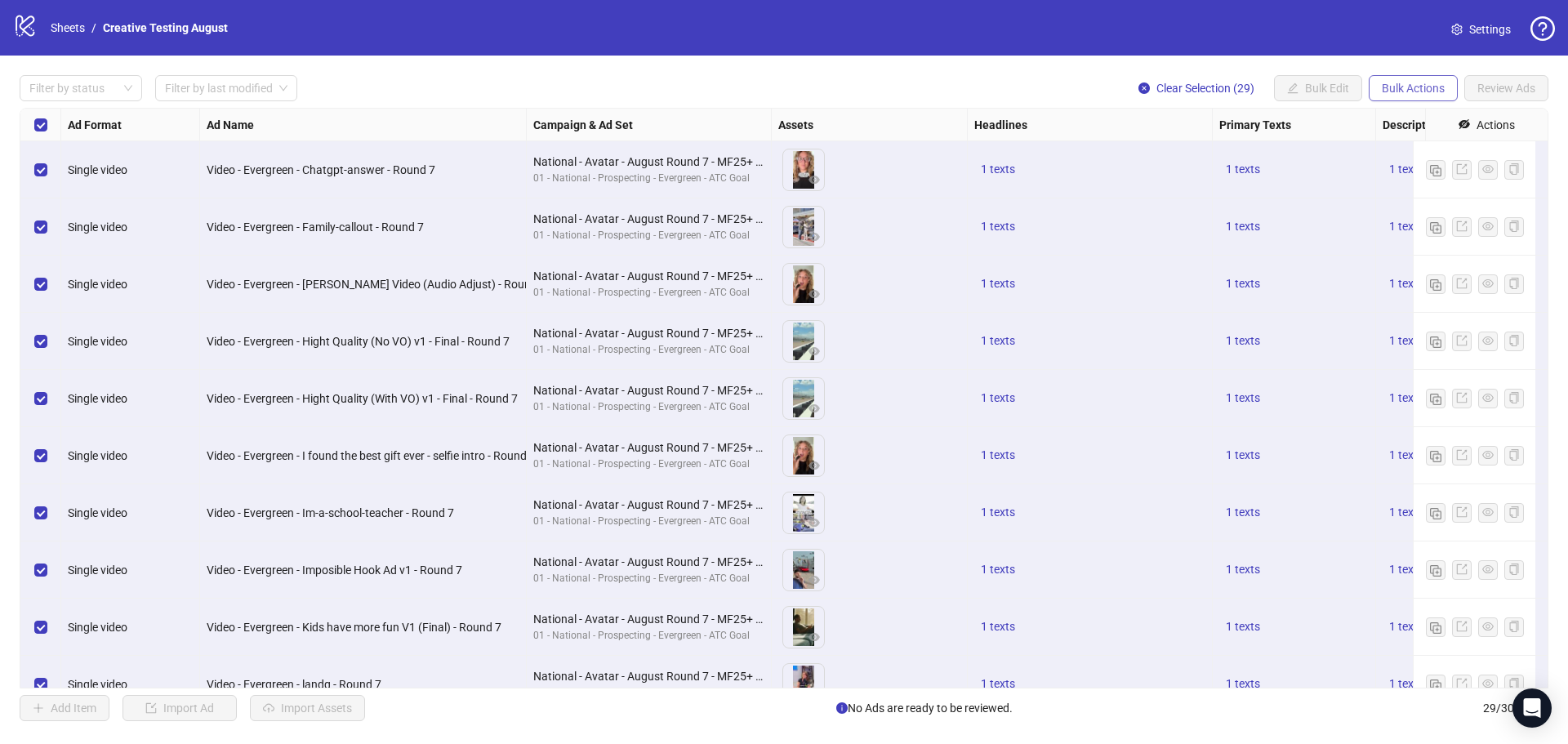
click at [1409, 81] on button "Bulk Actions" at bounding box center [1413, 88] width 89 height 26
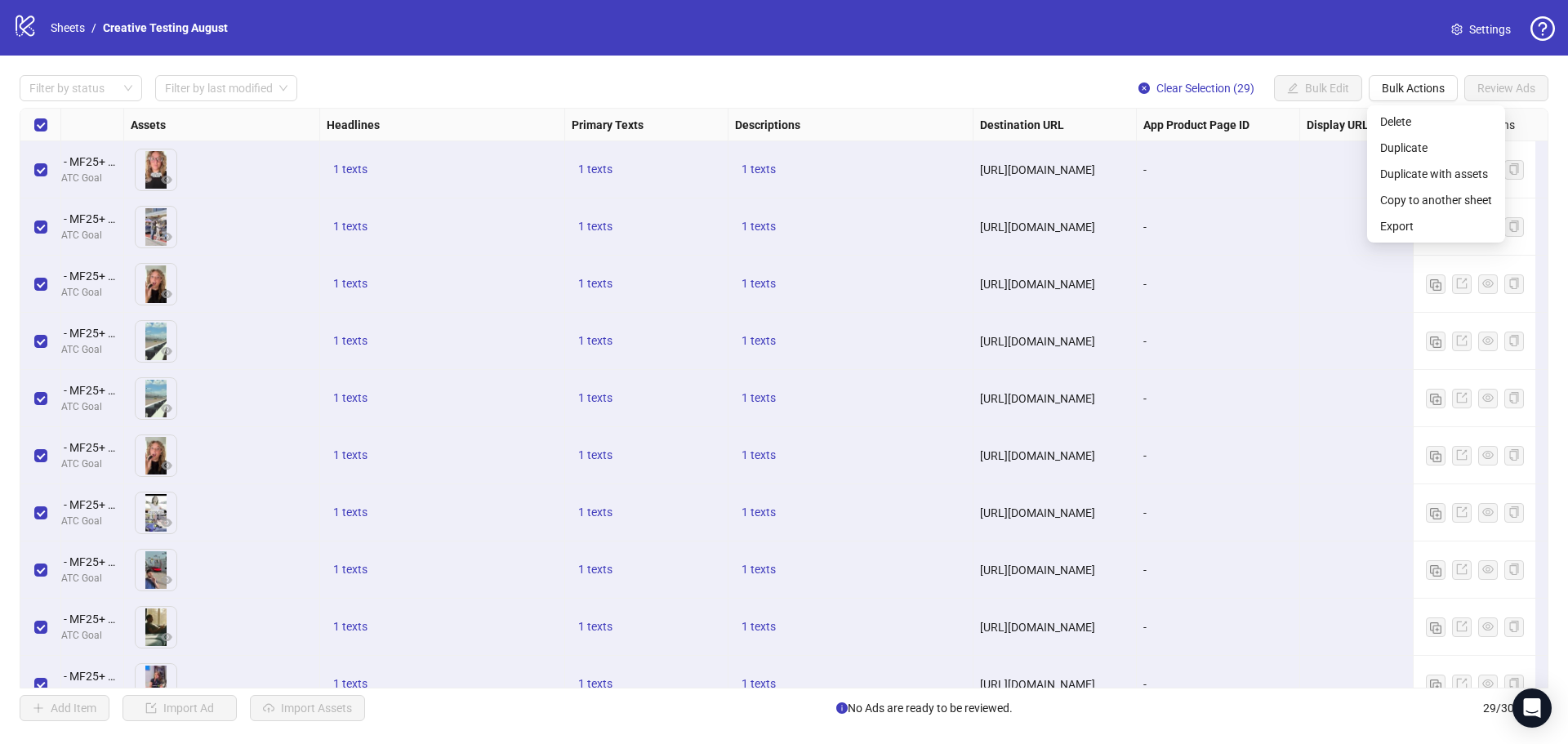
scroll to position [0, 652]
click at [1052, 176] on span "[URL][DOMAIN_NAME]" at bounding box center [1033, 169] width 115 height 13
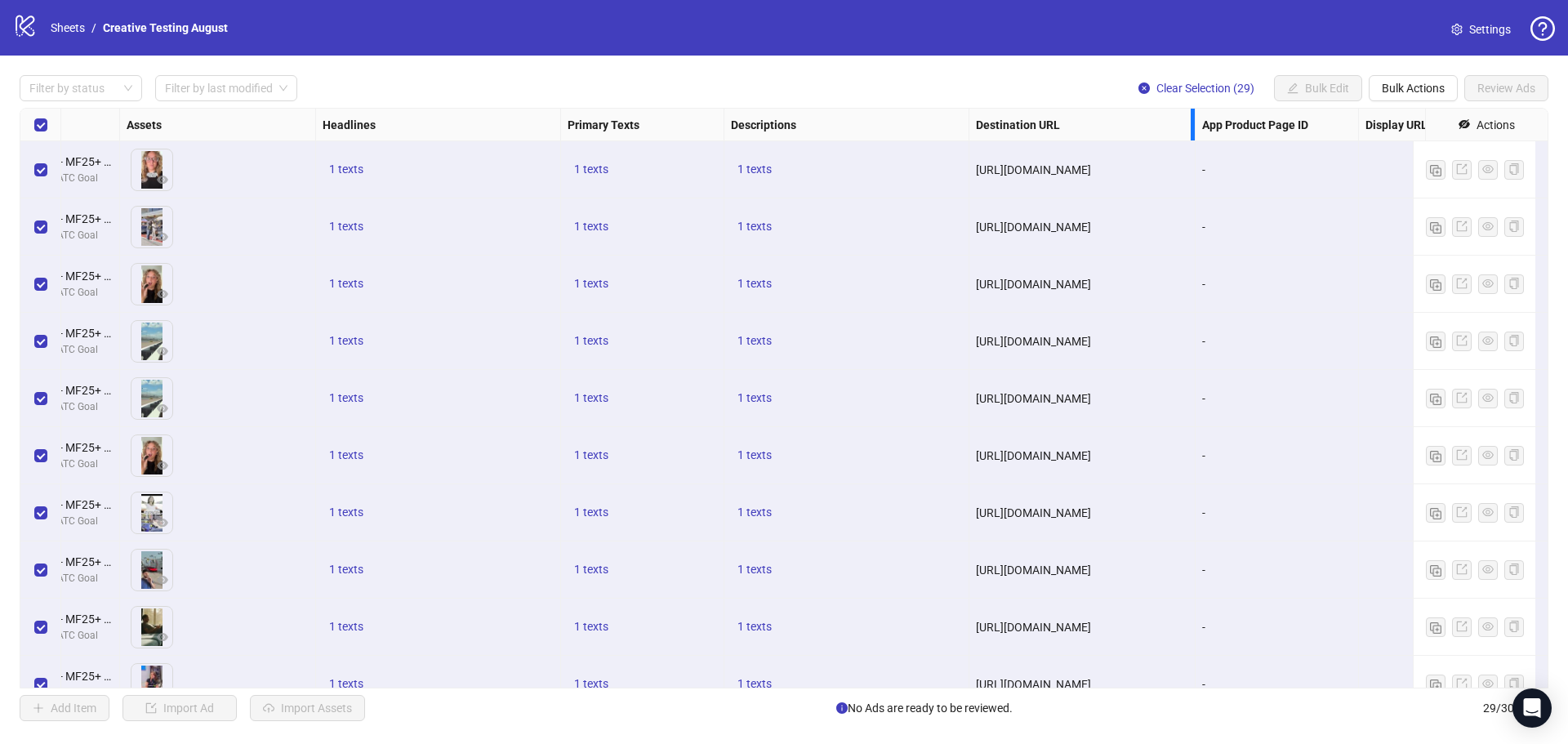
drag, startPoint x: 1131, startPoint y: 124, endPoint x: 1281, endPoint y: 135, distance: 150.4
click at [1195, 135] on div "Resize Destination URL column" at bounding box center [1193, 124] width 4 height 32
click at [1199, 94] on span "Clear Selection (29)" at bounding box center [1205, 88] width 98 height 13
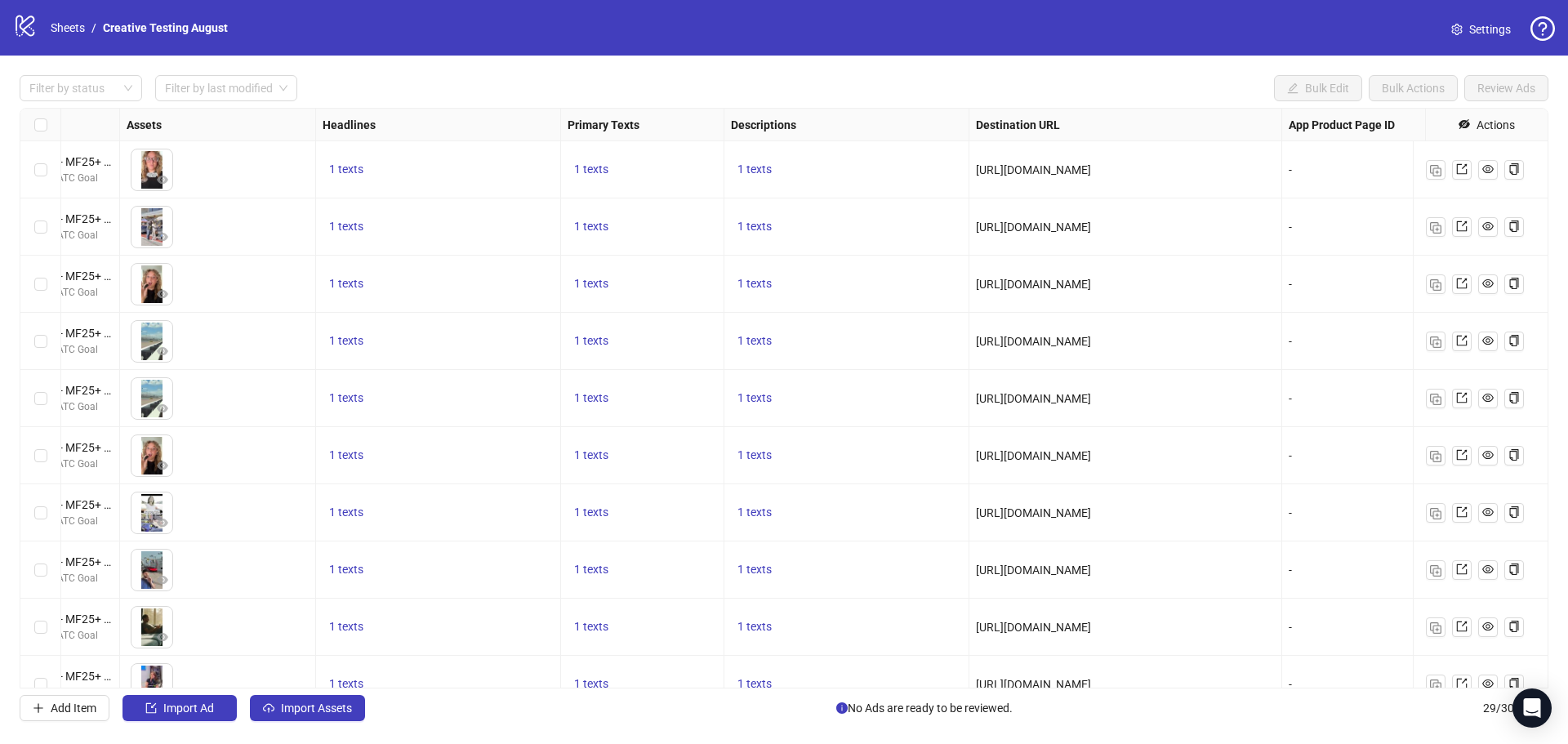
click at [1213, 160] on div "[URL][DOMAIN_NAME]" at bounding box center [1126, 169] width 313 height 57
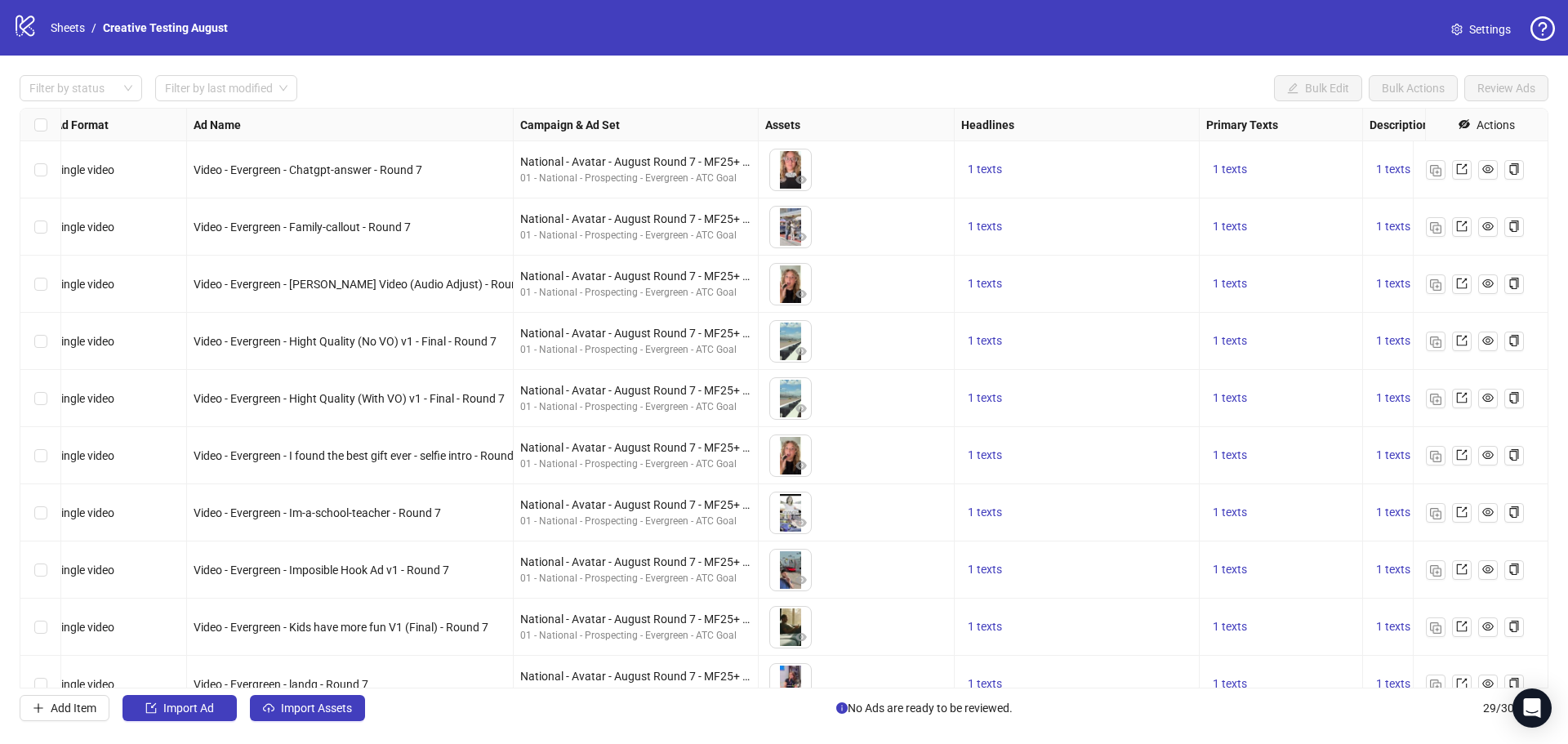
scroll to position [0, 0]
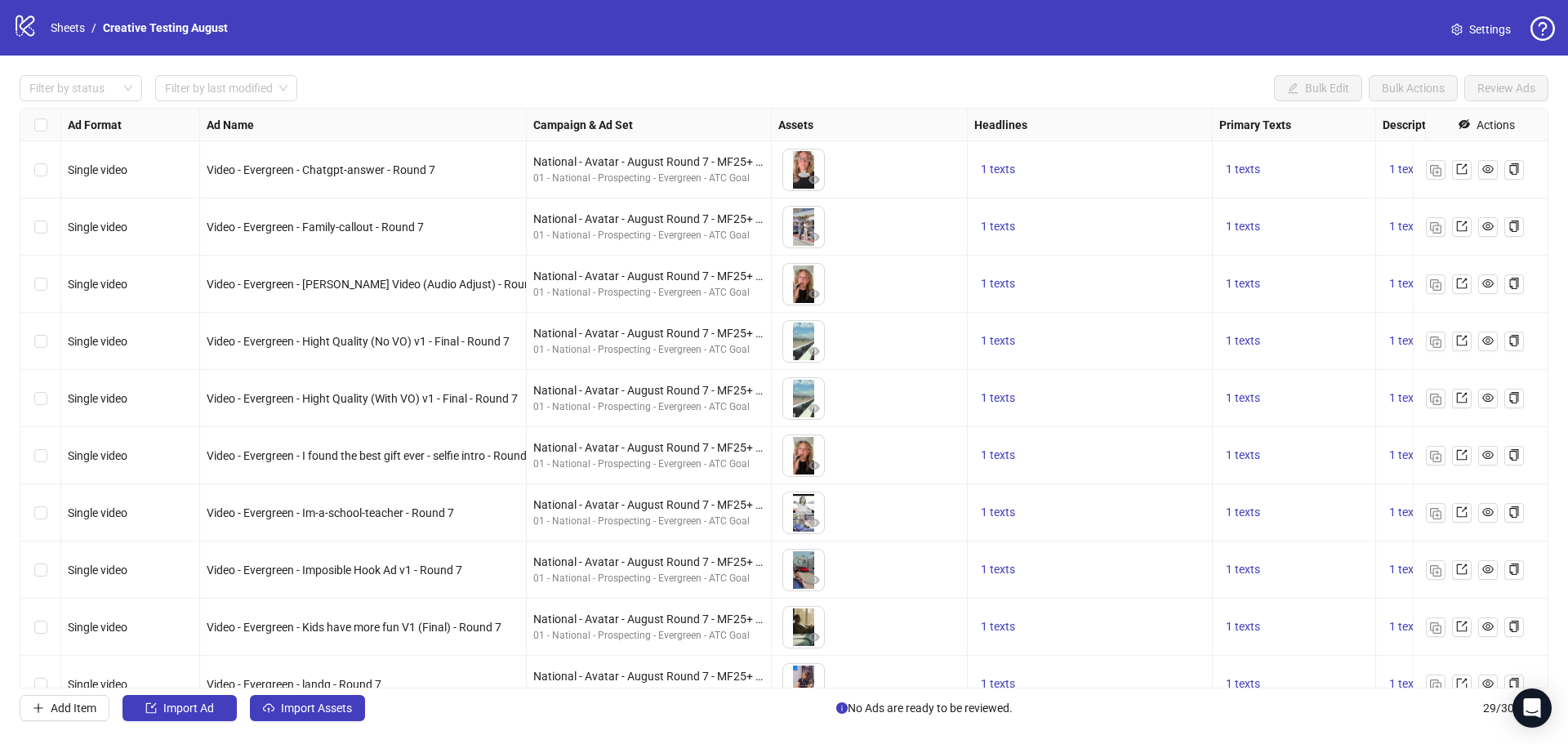
click at [52, 172] on div "Select row 1" at bounding box center [41, 169] width 41 height 57
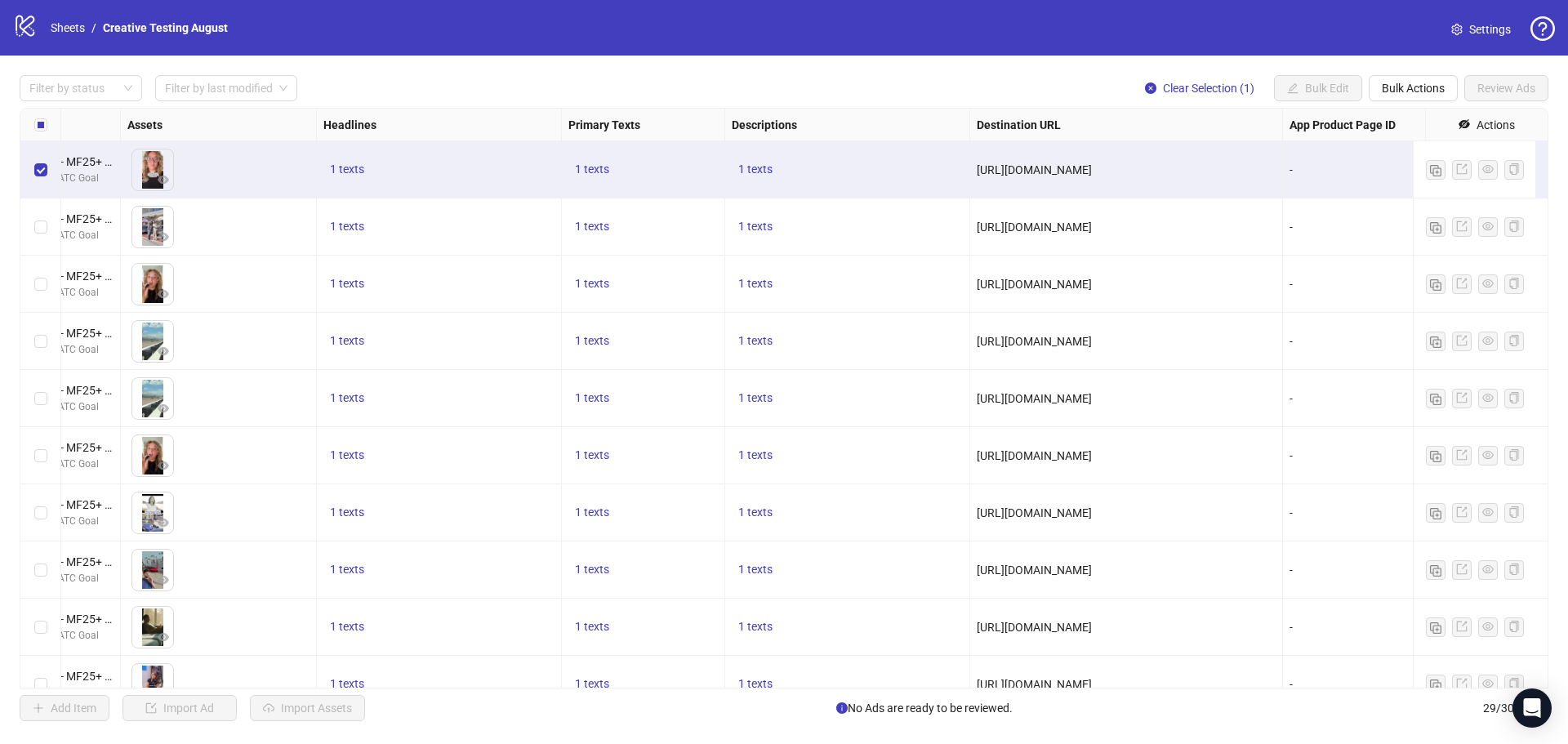
scroll to position [0, 652]
